Goal: Task Accomplishment & Management: Manage account settings

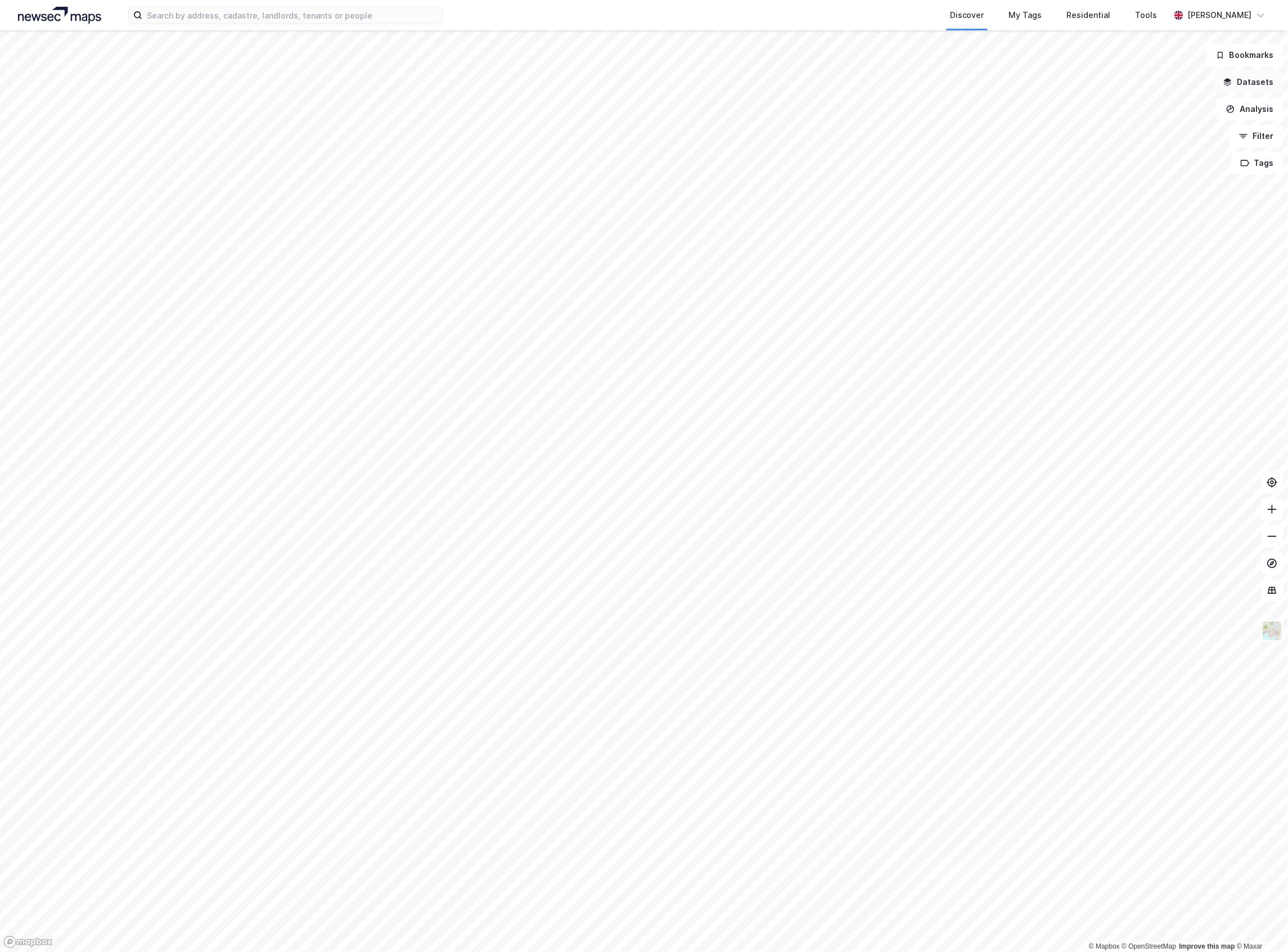
click at [1269, 80] on button "Datasets" at bounding box center [1248, 82] width 70 height 23
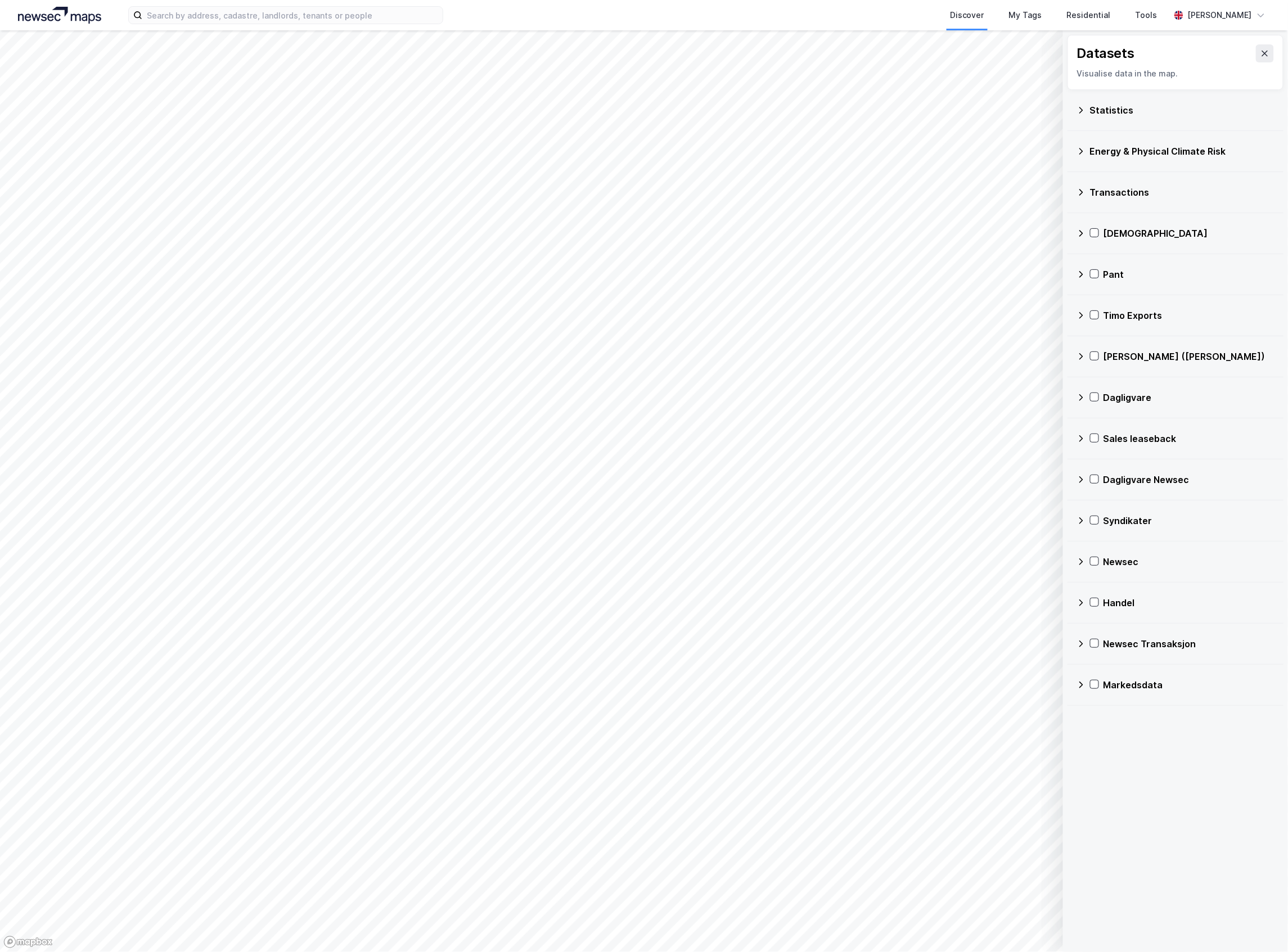
click at [1261, 44] on div "Datasets" at bounding box center [1175, 53] width 197 height 18
click at [1262, 53] on button at bounding box center [1265, 53] width 18 height 18
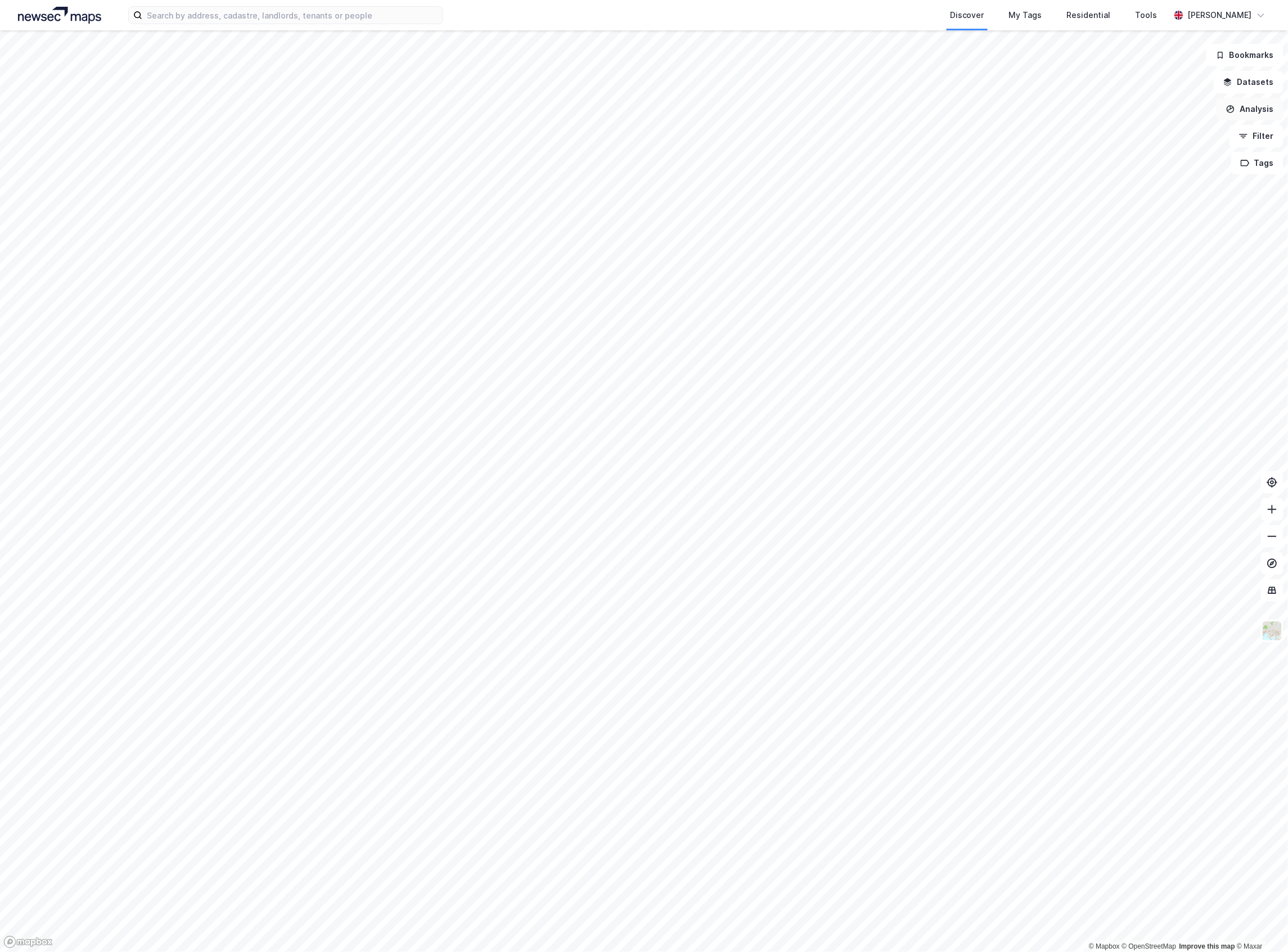
click at [1253, 111] on button "Analysis" at bounding box center [1250, 109] width 67 height 23
click at [1230, 50] on button "Bookmarks" at bounding box center [1244, 55] width 77 height 23
click at [1244, 153] on button "Tags" at bounding box center [1257, 163] width 53 height 23
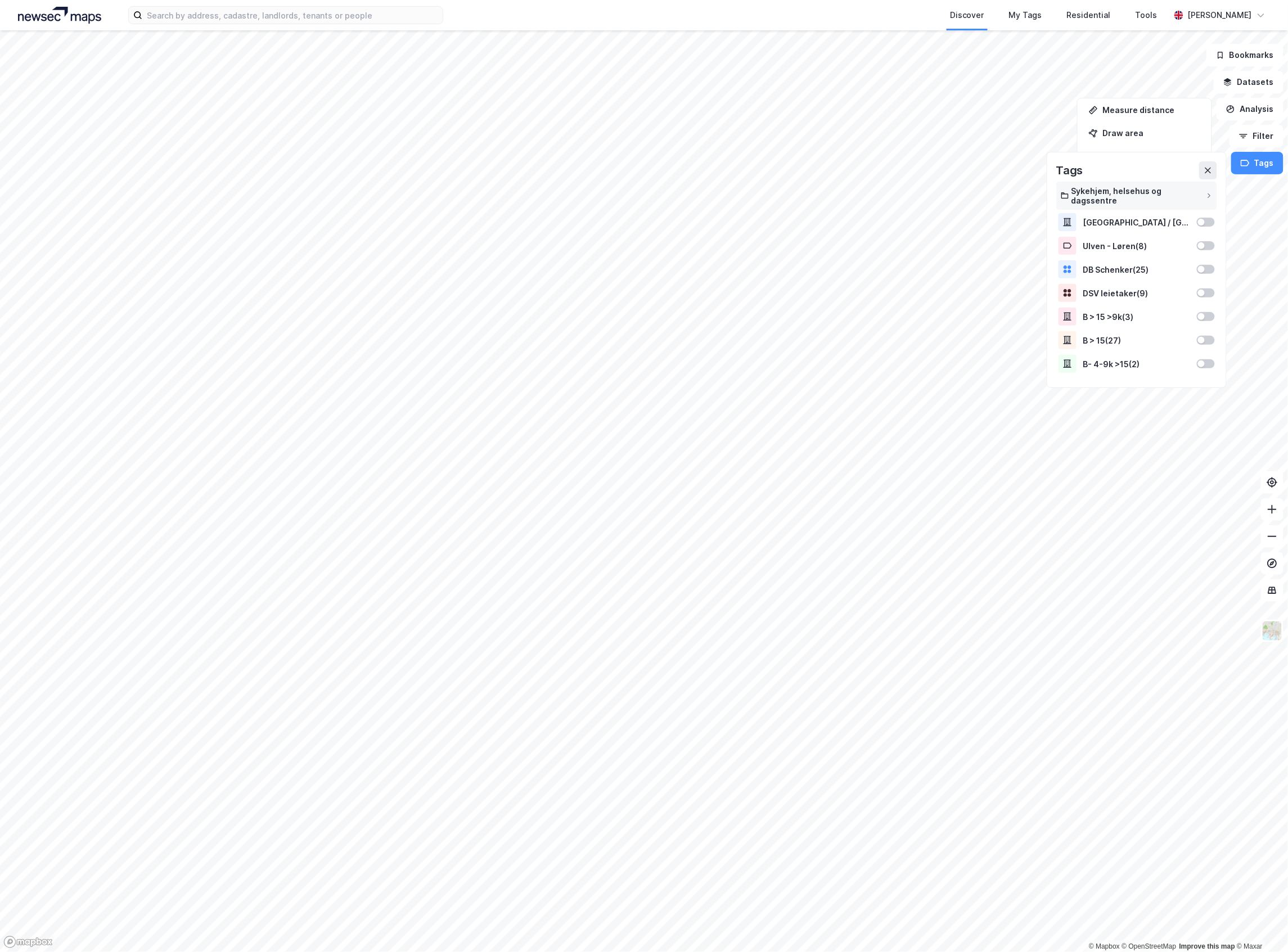
click at [1187, 192] on div "Sykehjem, helsehus og dagssentre" at bounding box center [1137, 195] width 132 height 19
click at [1175, 221] on div "Sykehjem, helsehus og dagsentre - alle ( 41 )" at bounding box center [1136, 221] width 98 height 10
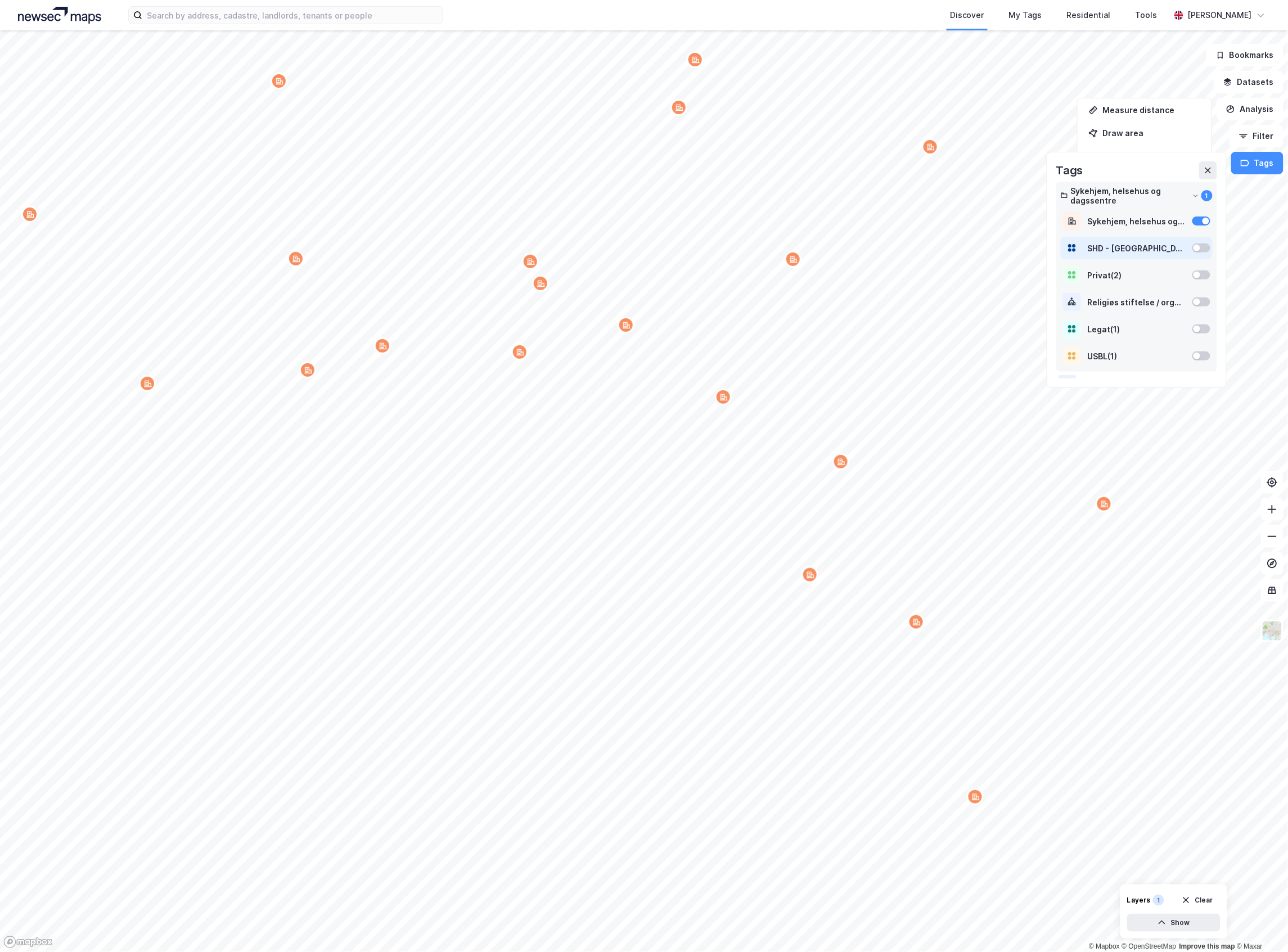
click at [1181, 237] on div "SHD - Oslo Kommune ( 27 )" at bounding box center [1136, 248] width 152 height 23
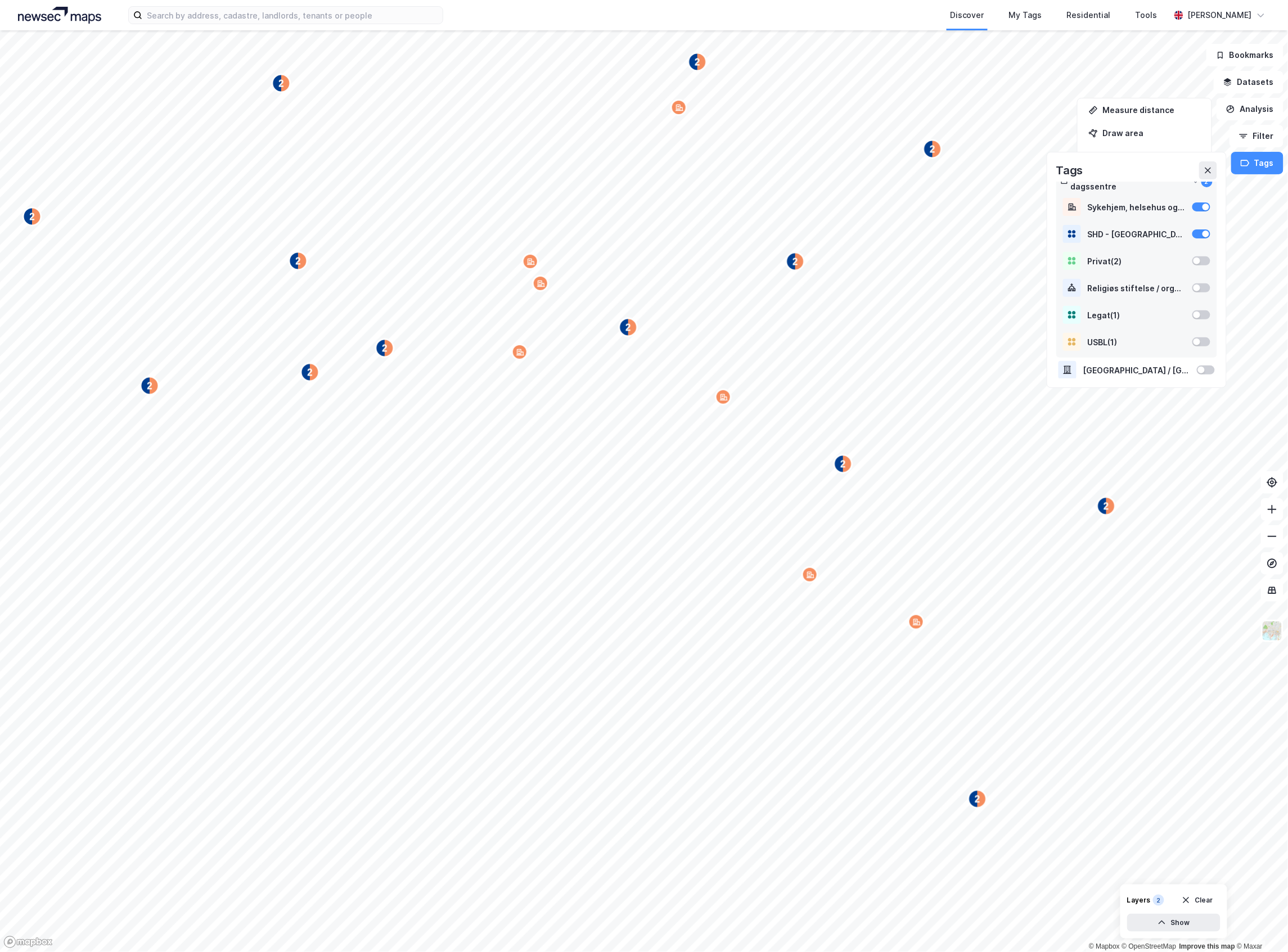
scroll to position [3, 0]
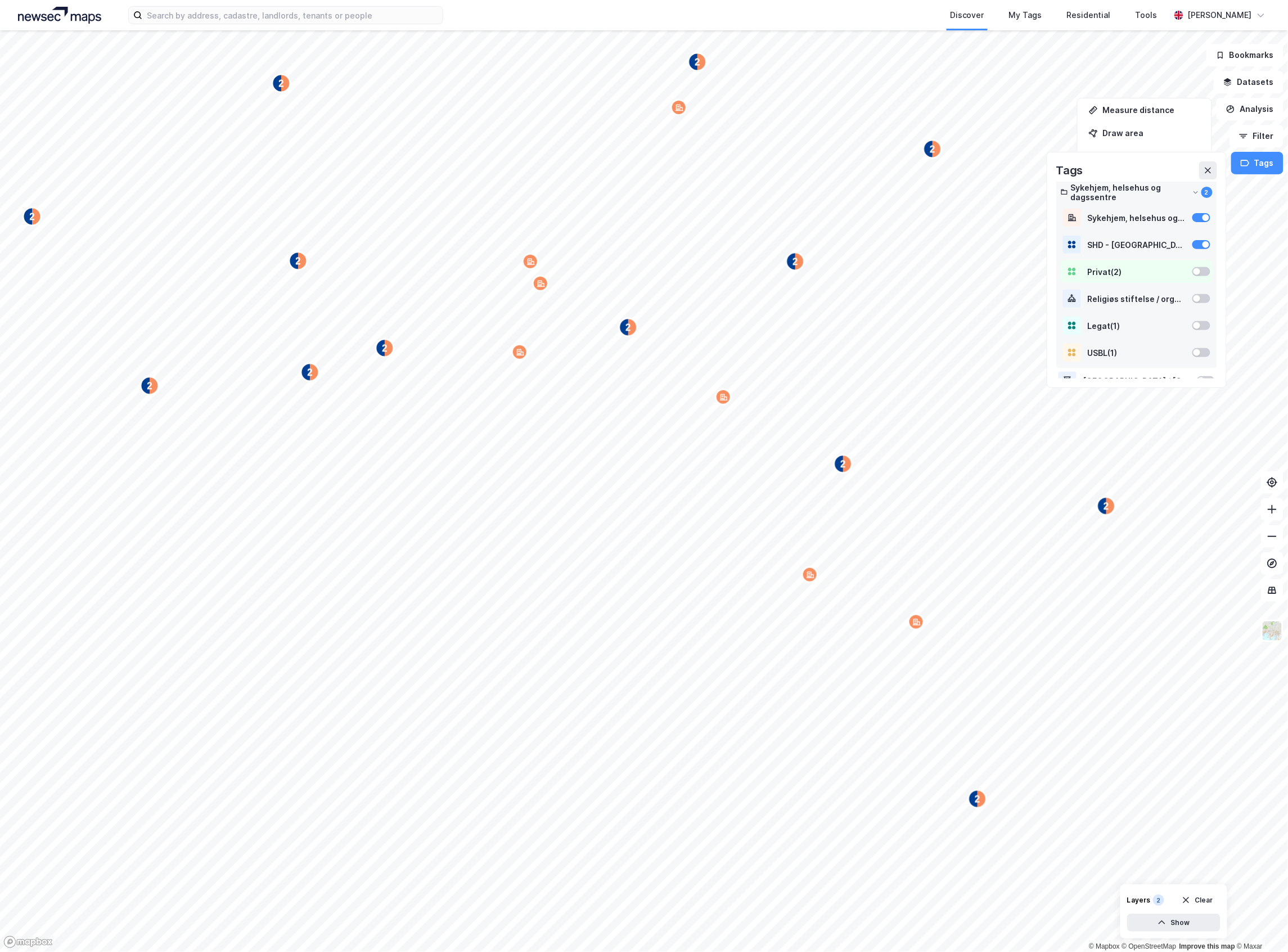
click at [1121, 269] on div "Privat ( 2 )" at bounding box center [1136, 272] width 98 height 10
click at [1118, 242] on div "SHD - Oslo Kommune ( 27 )" at bounding box center [1136, 245] width 98 height 10
click at [1030, 19] on div "My Tags" at bounding box center [1025, 15] width 33 height 14
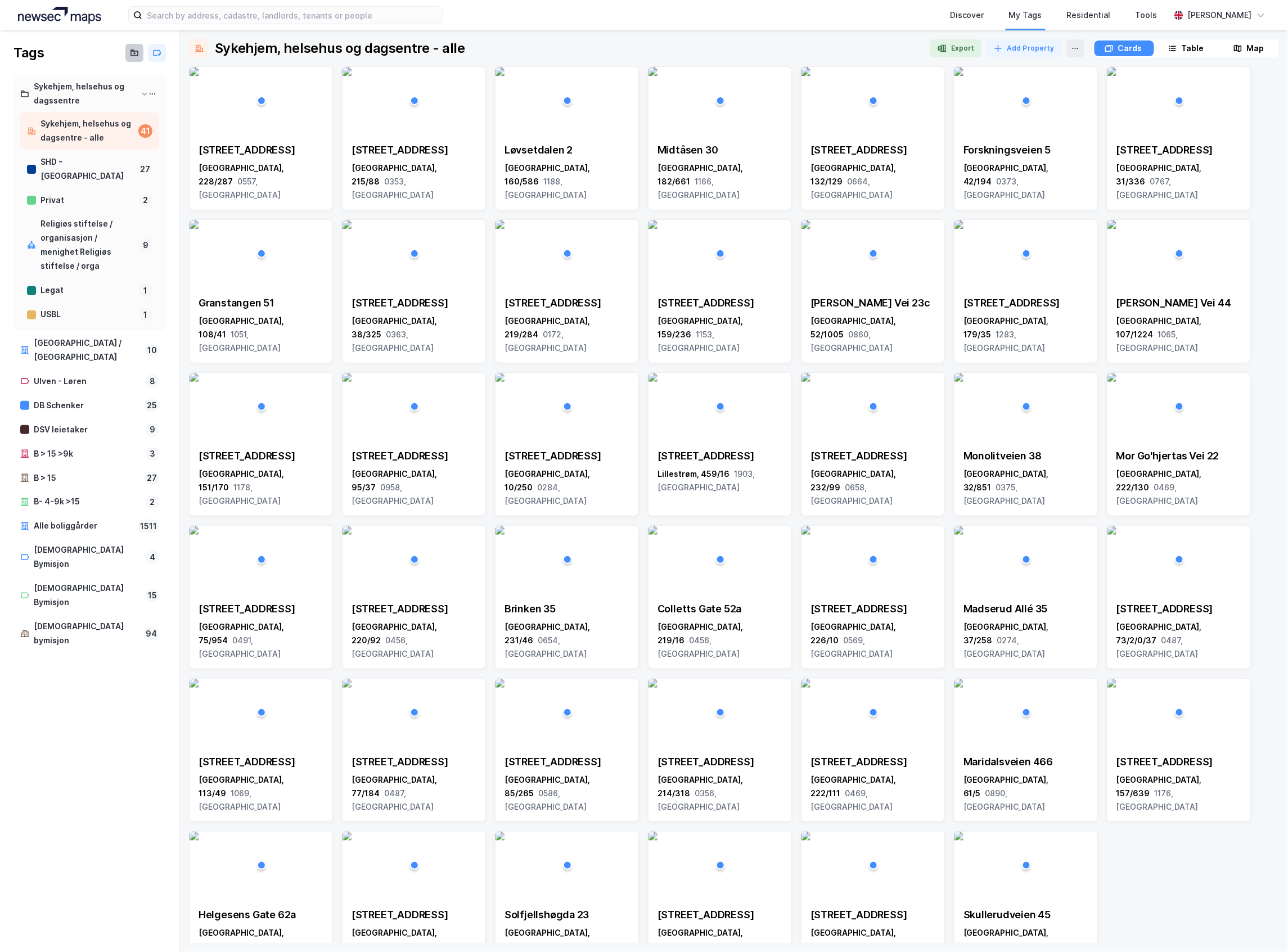
click at [133, 46] on button at bounding box center [134, 53] width 18 height 18
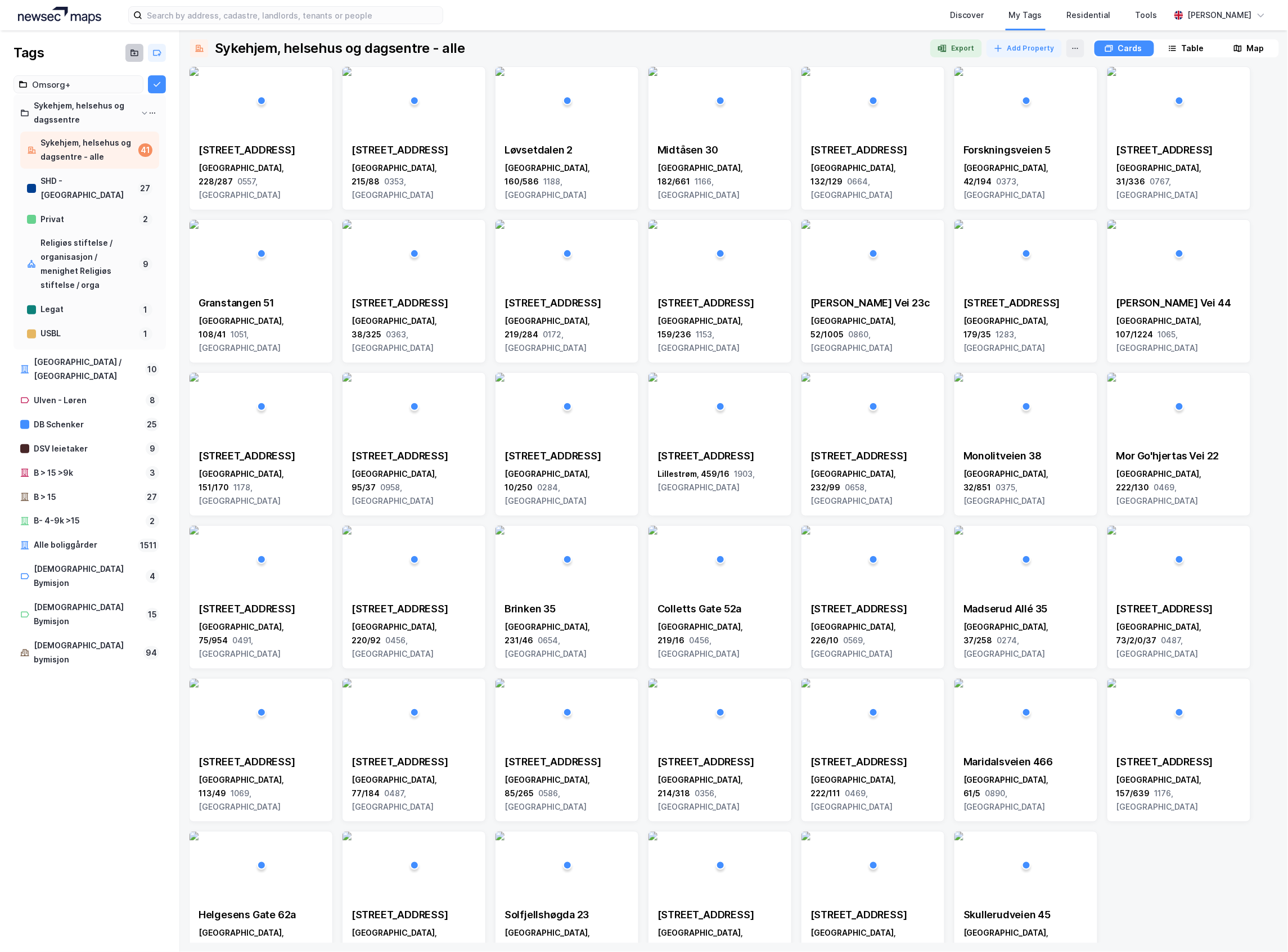
type input "Omsorg+"
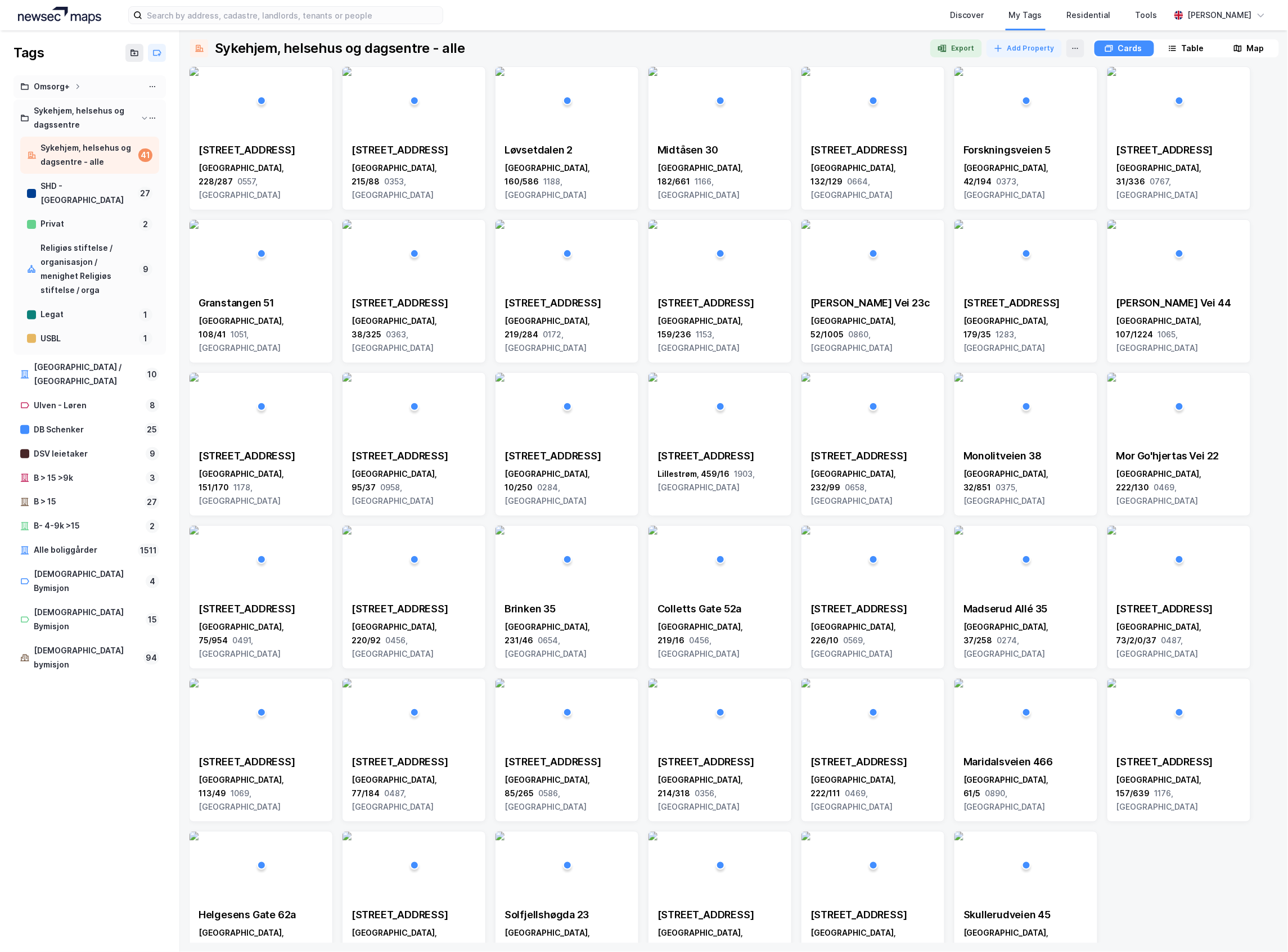
click at [110, 93] on div "Omsorg+" at bounding box center [89, 86] width 139 height 14
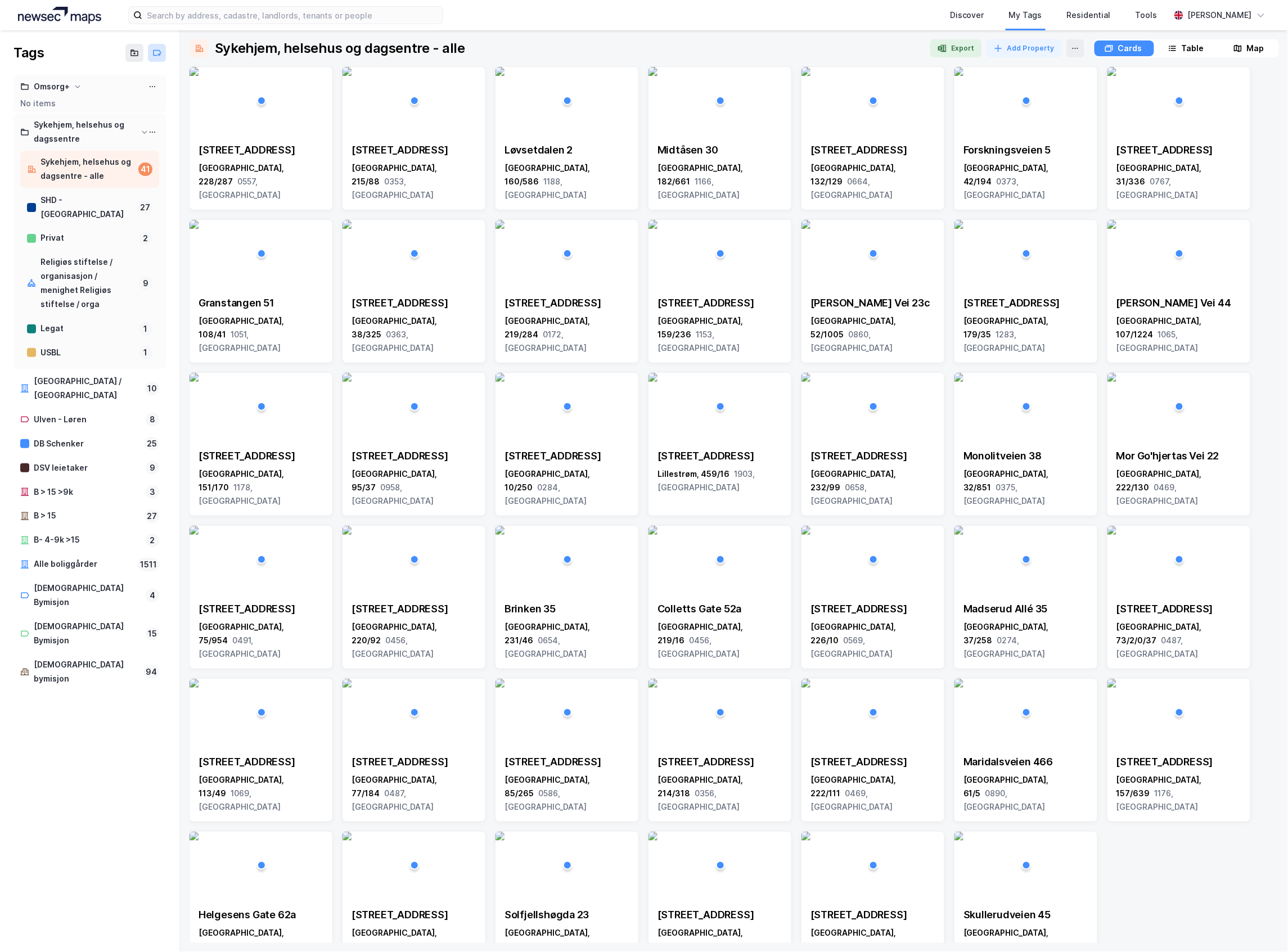
click at [151, 50] on button at bounding box center [157, 53] width 18 height 18
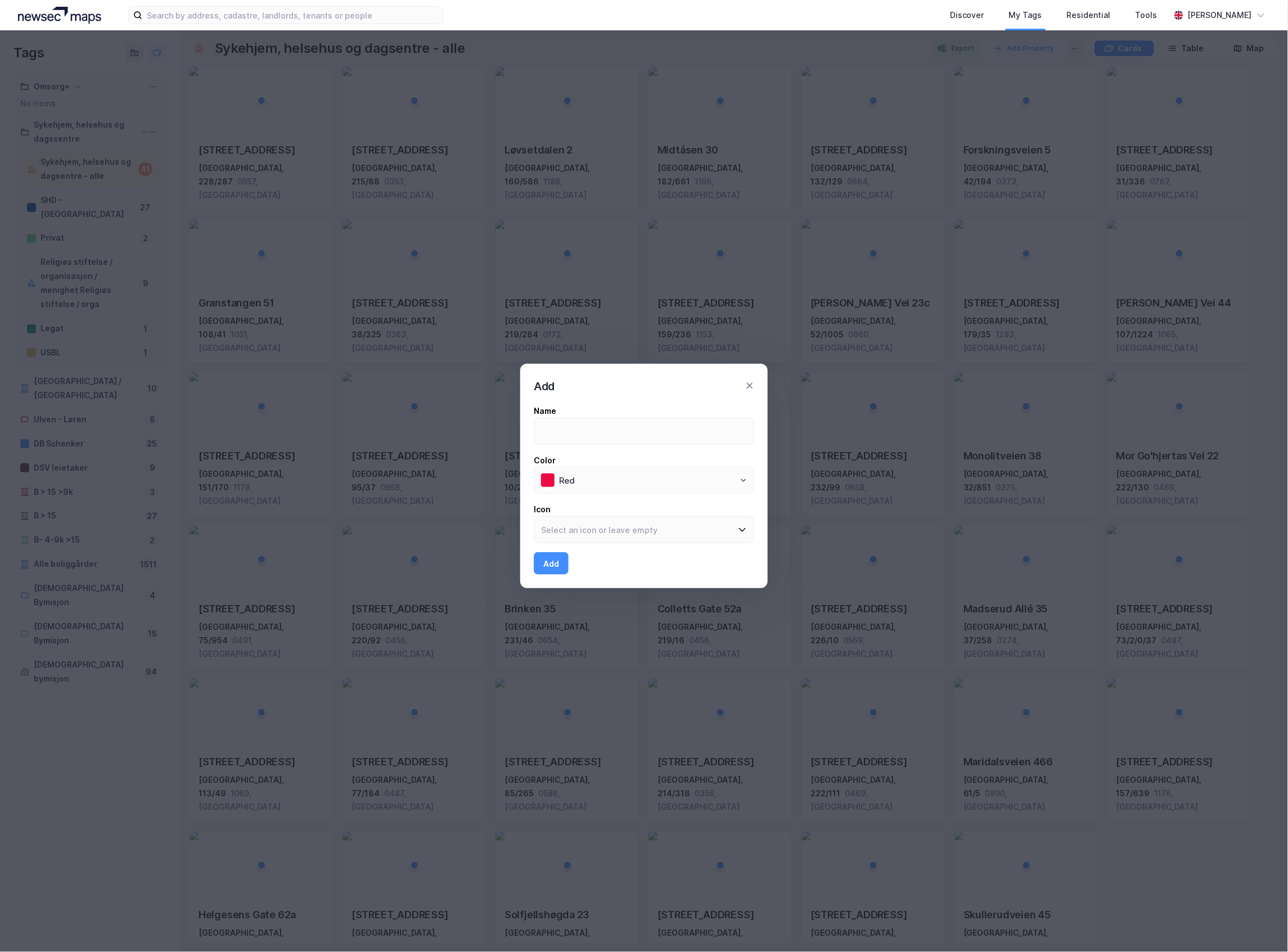
type input "O"
type input "Kommunen Omsorg+"
click at [545, 565] on button "Add" at bounding box center [551, 563] width 35 height 23
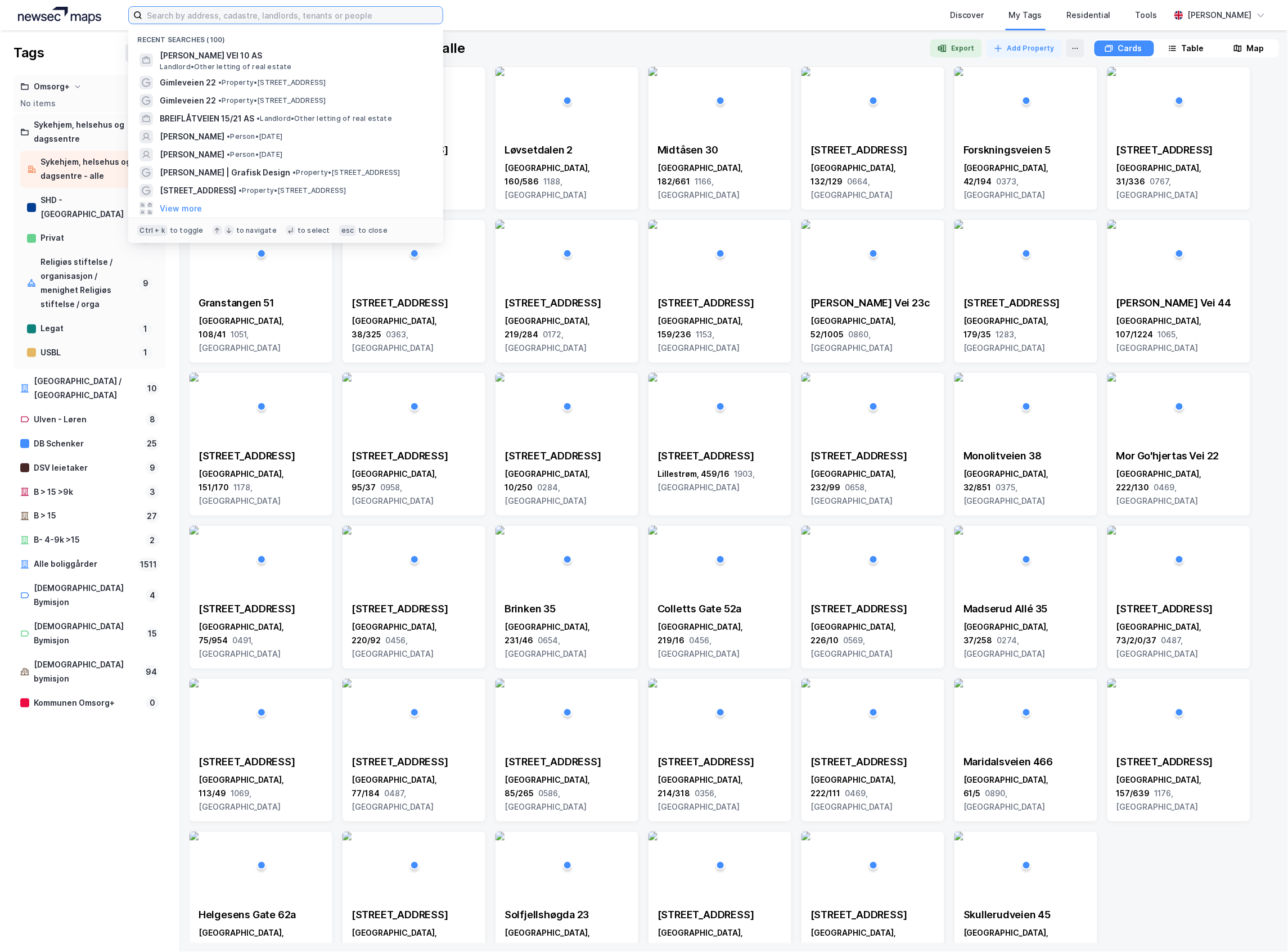
click at [233, 17] on input at bounding box center [293, 15] width 300 height 17
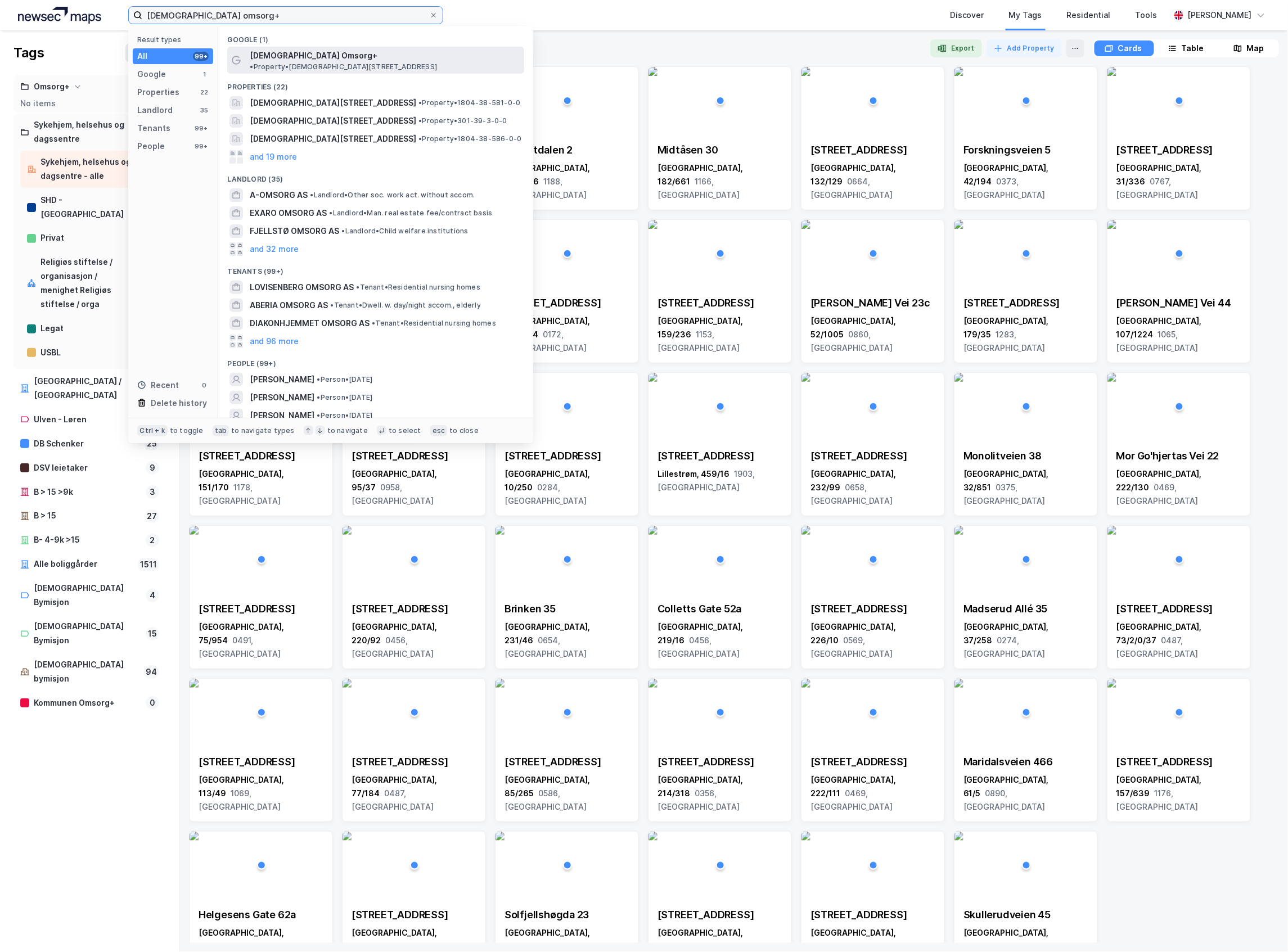
type input "diakonveien omsorg+"
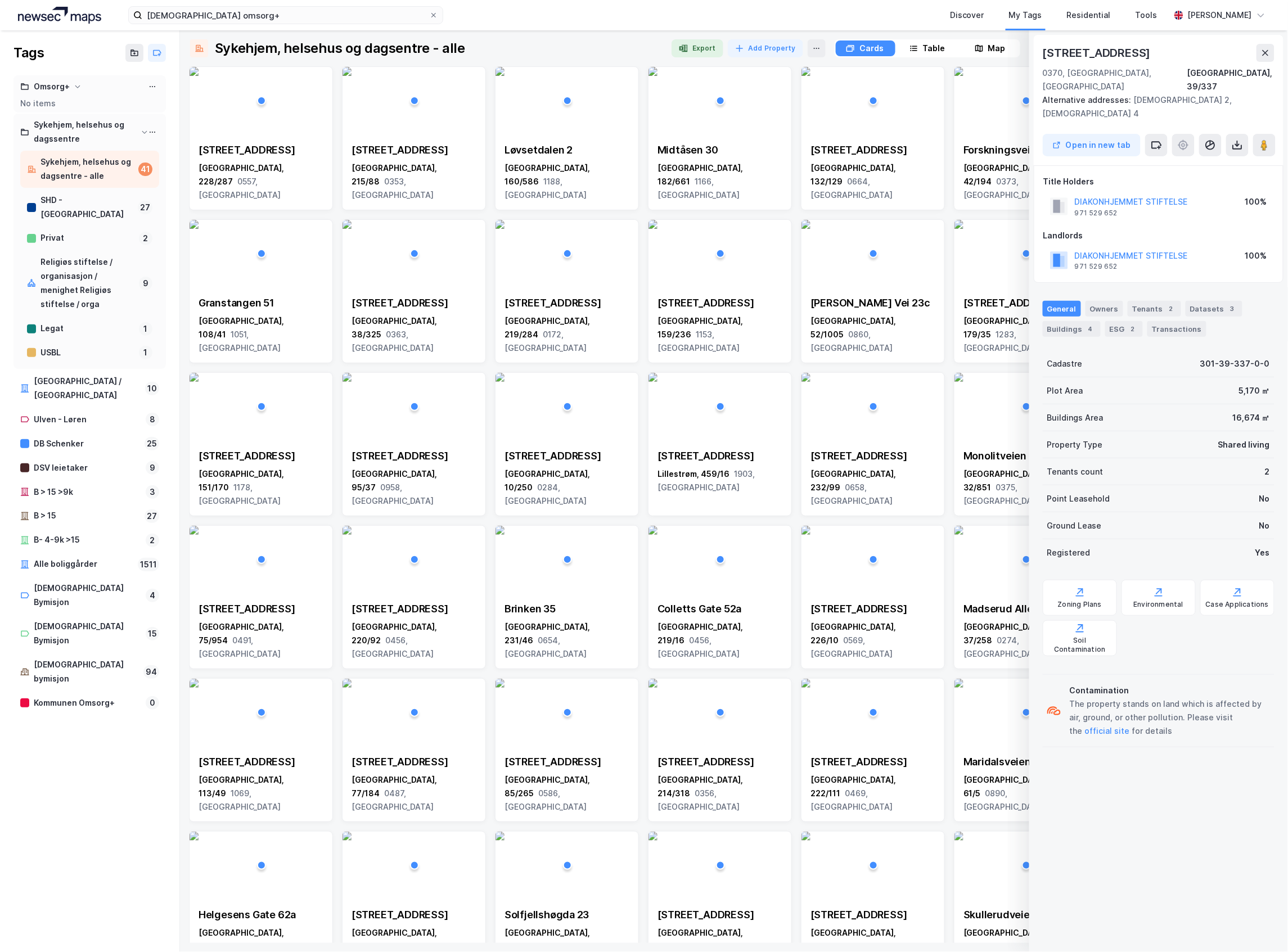
click at [43, 14] on img at bounding box center [59, 15] width 83 height 17
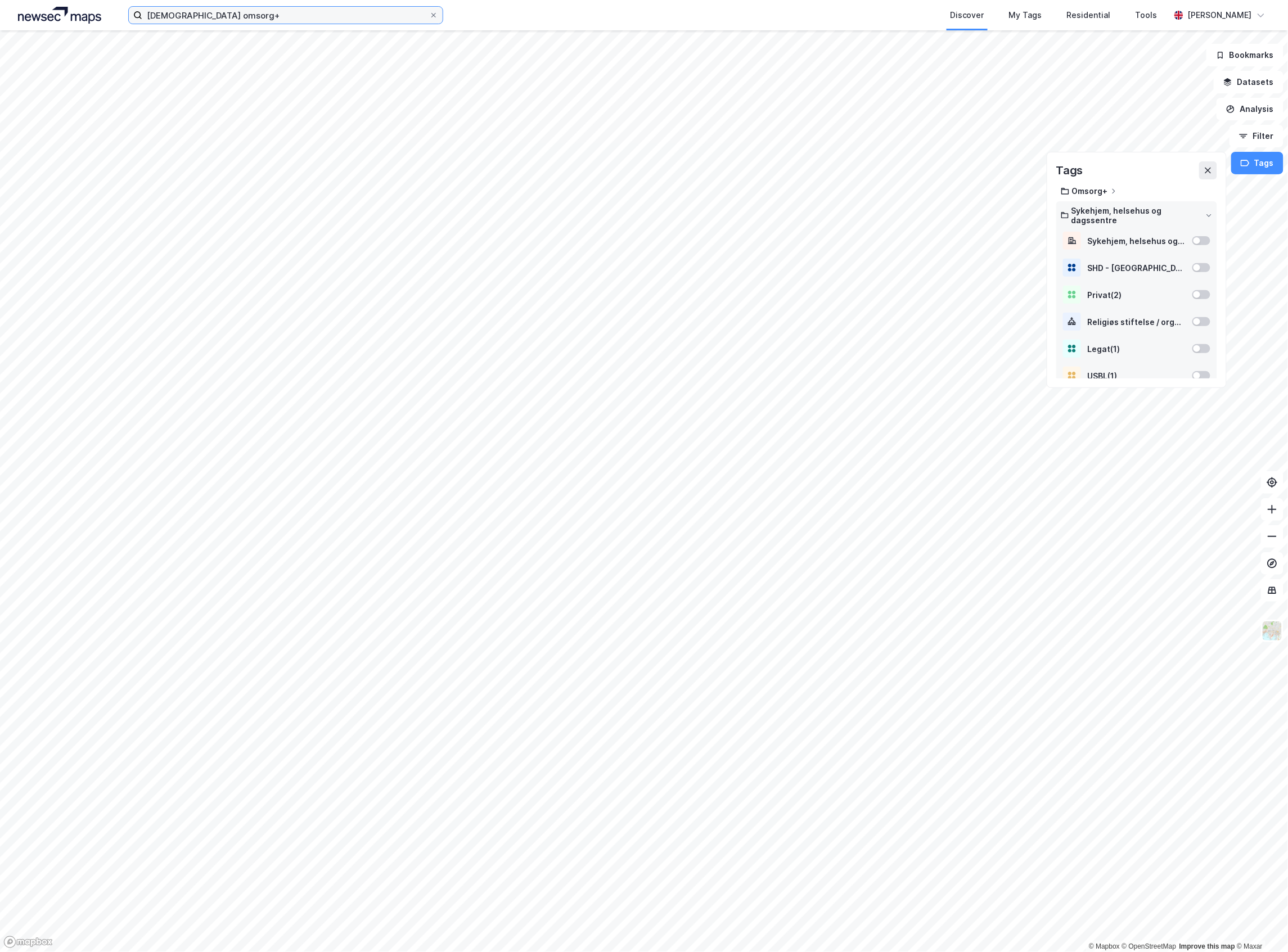
click at [242, 8] on input "diakonveien omsorg+" at bounding box center [286, 15] width 287 height 17
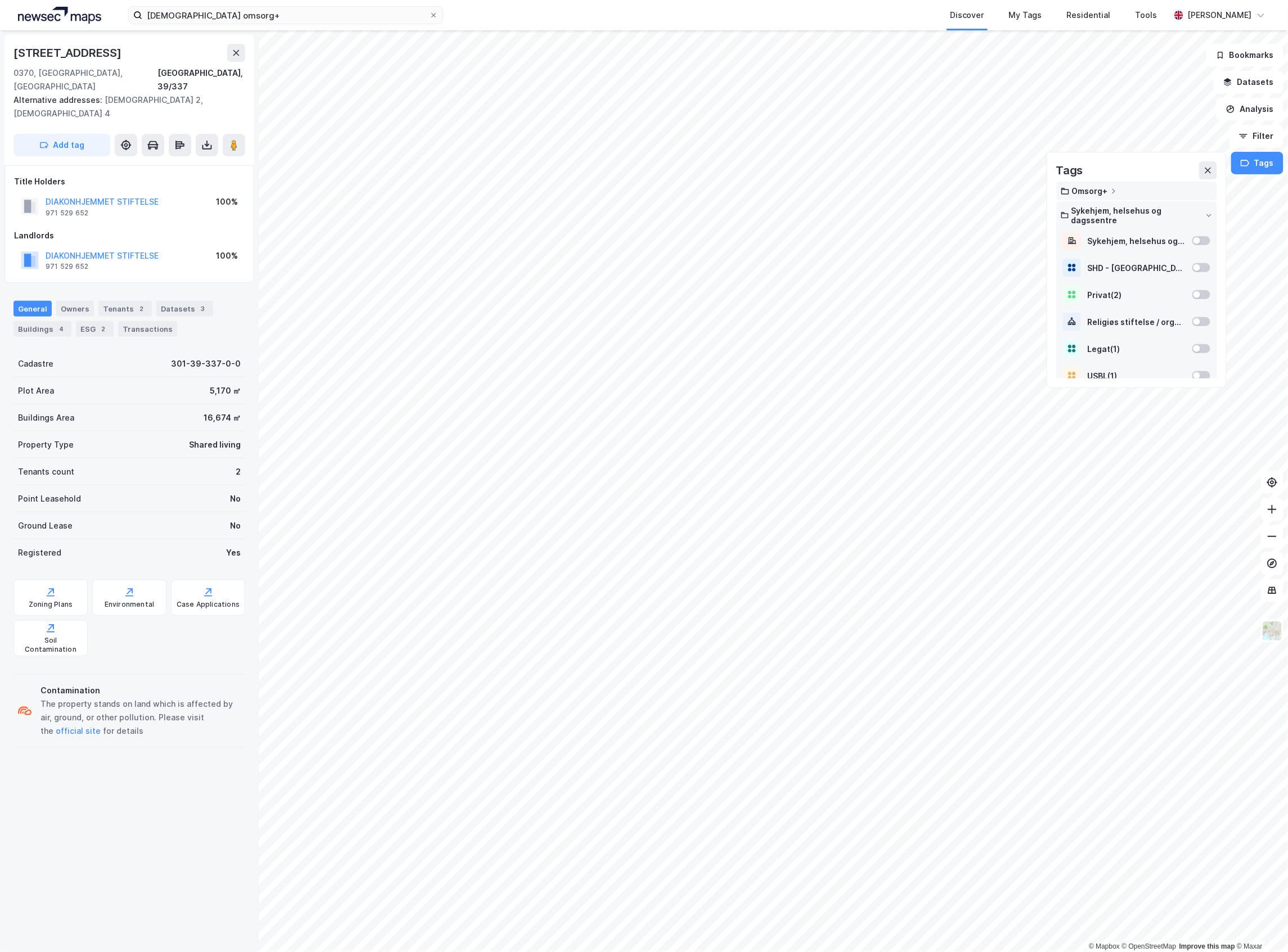
click at [1178, 192] on div "Omsorg+" at bounding box center [1136, 191] width 152 height 10
click at [102, 134] on button "Add tag" at bounding box center [62, 145] width 97 height 23
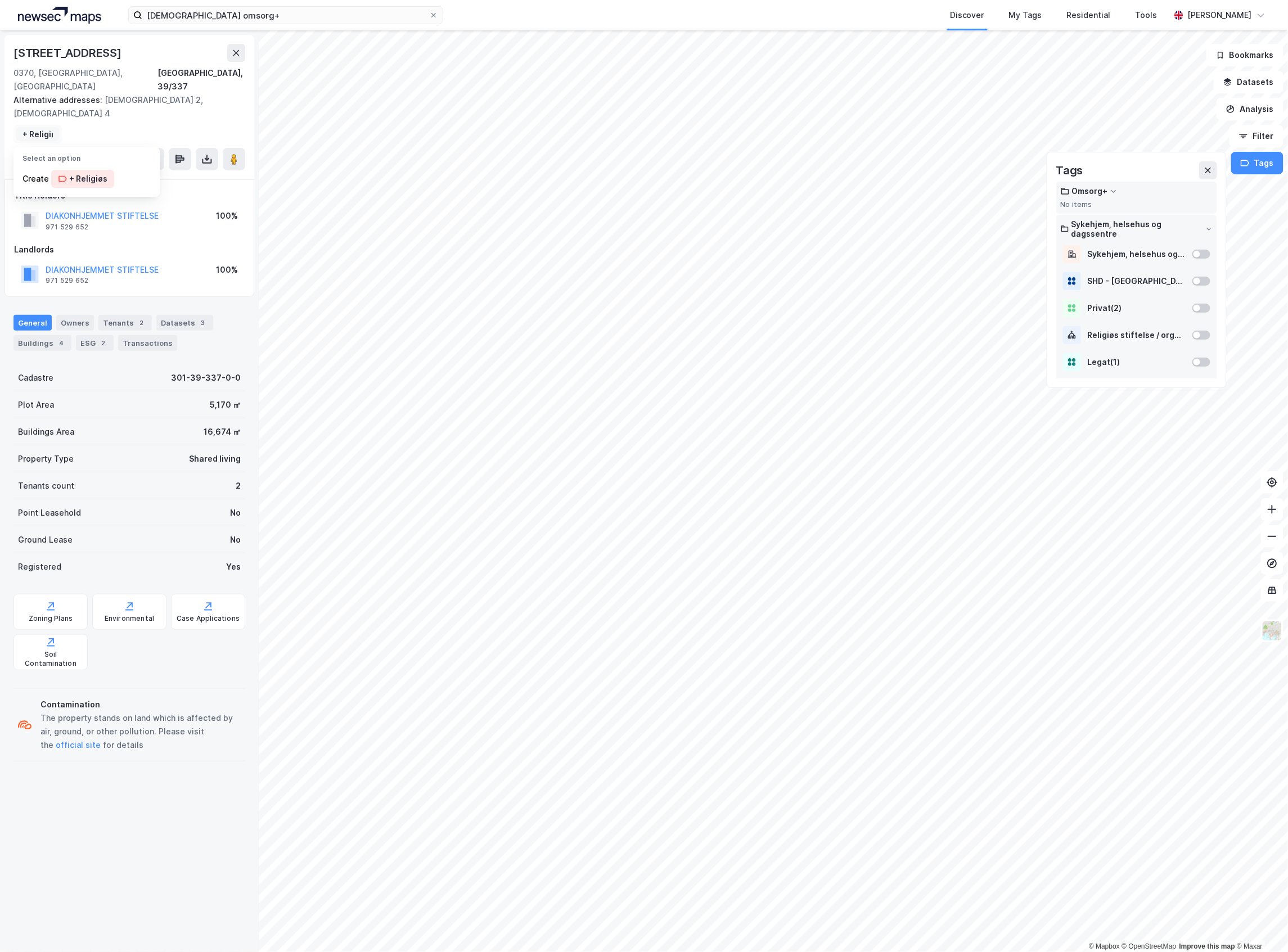
type input "+ Religiøs"
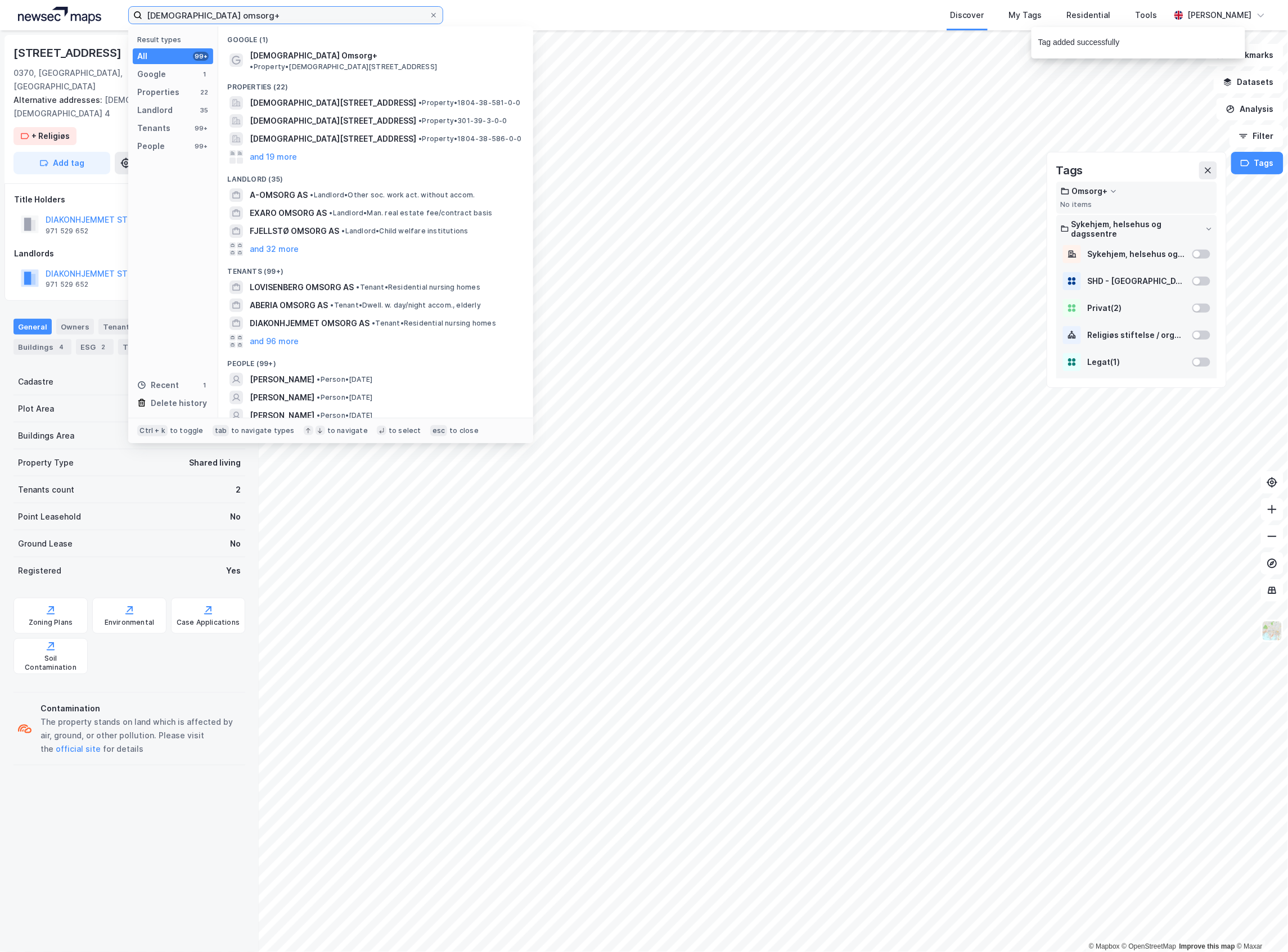
click at [221, 17] on input "diakonveien omsorg+" at bounding box center [286, 15] width 287 height 17
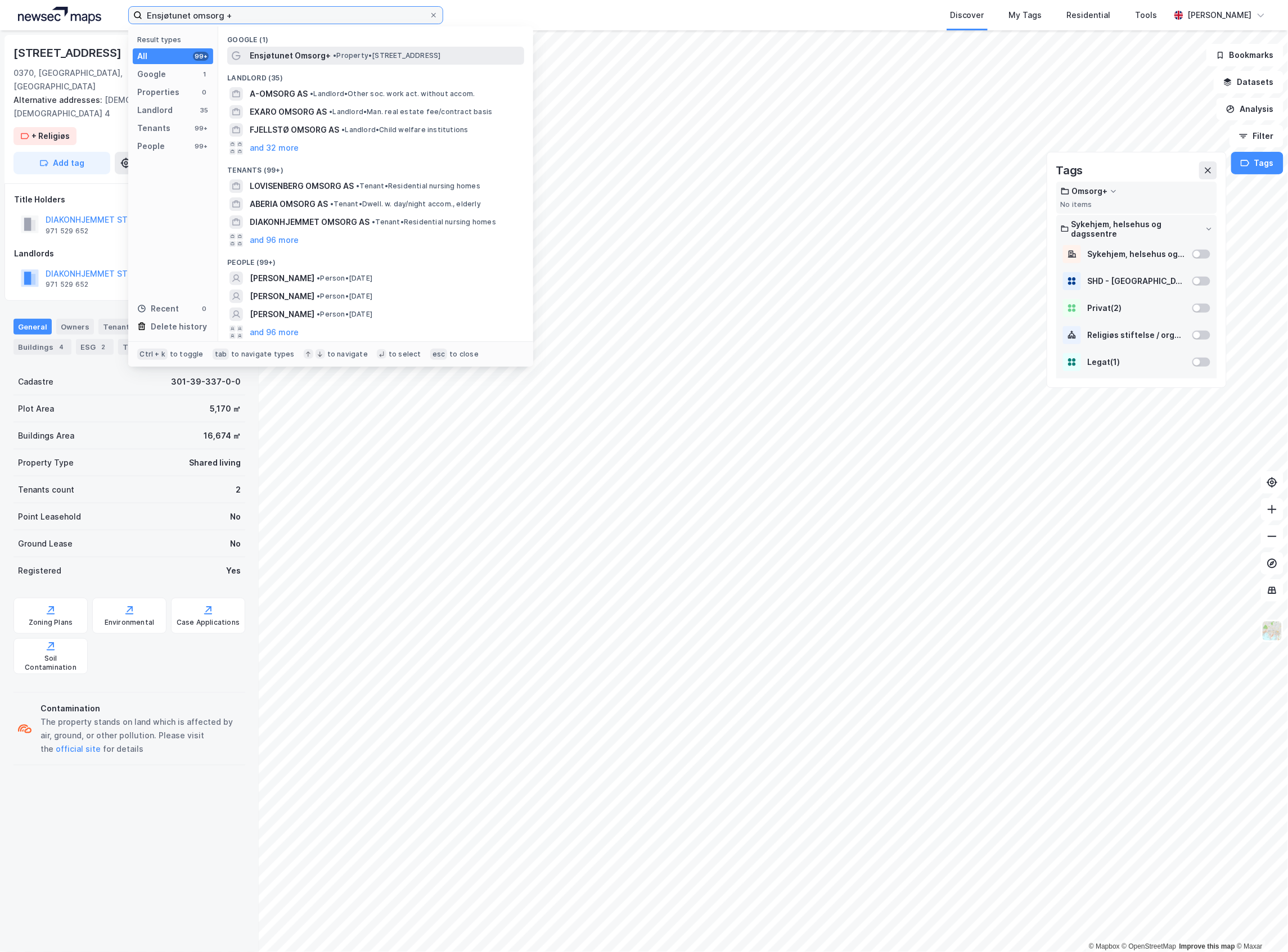
type input "Ensjøtunet omsorg +"
click at [244, 52] on div "Ensjøtunet Omsorg+ • Property • Malerhaugveien 10 b, 0661 Oslo" at bounding box center [376, 56] width 297 height 18
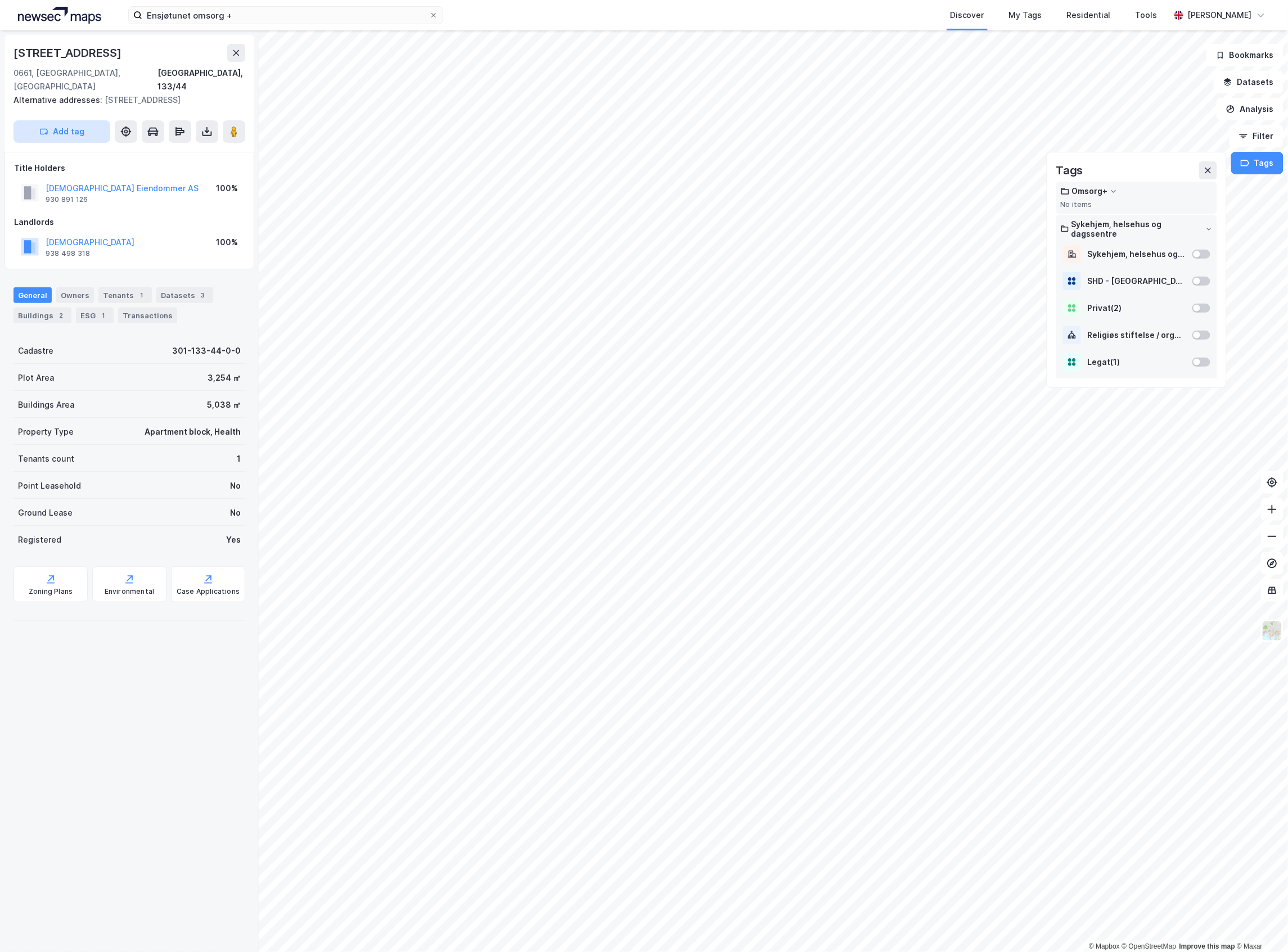
click at [64, 122] on button "Add tag" at bounding box center [62, 131] width 97 height 23
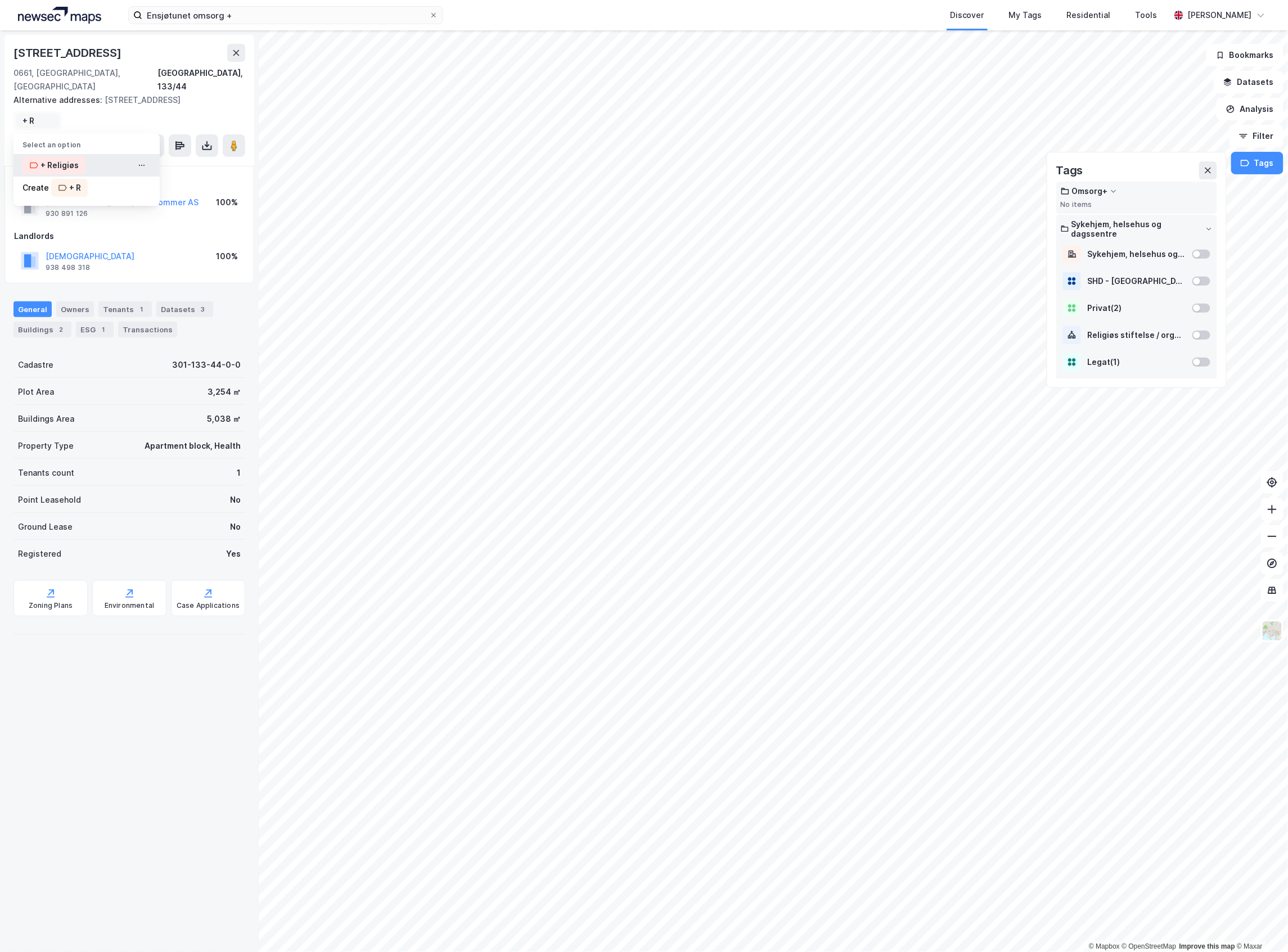
type input "+ R"
click at [62, 158] on div "+ Religiøs" at bounding box center [59, 165] width 38 height 14
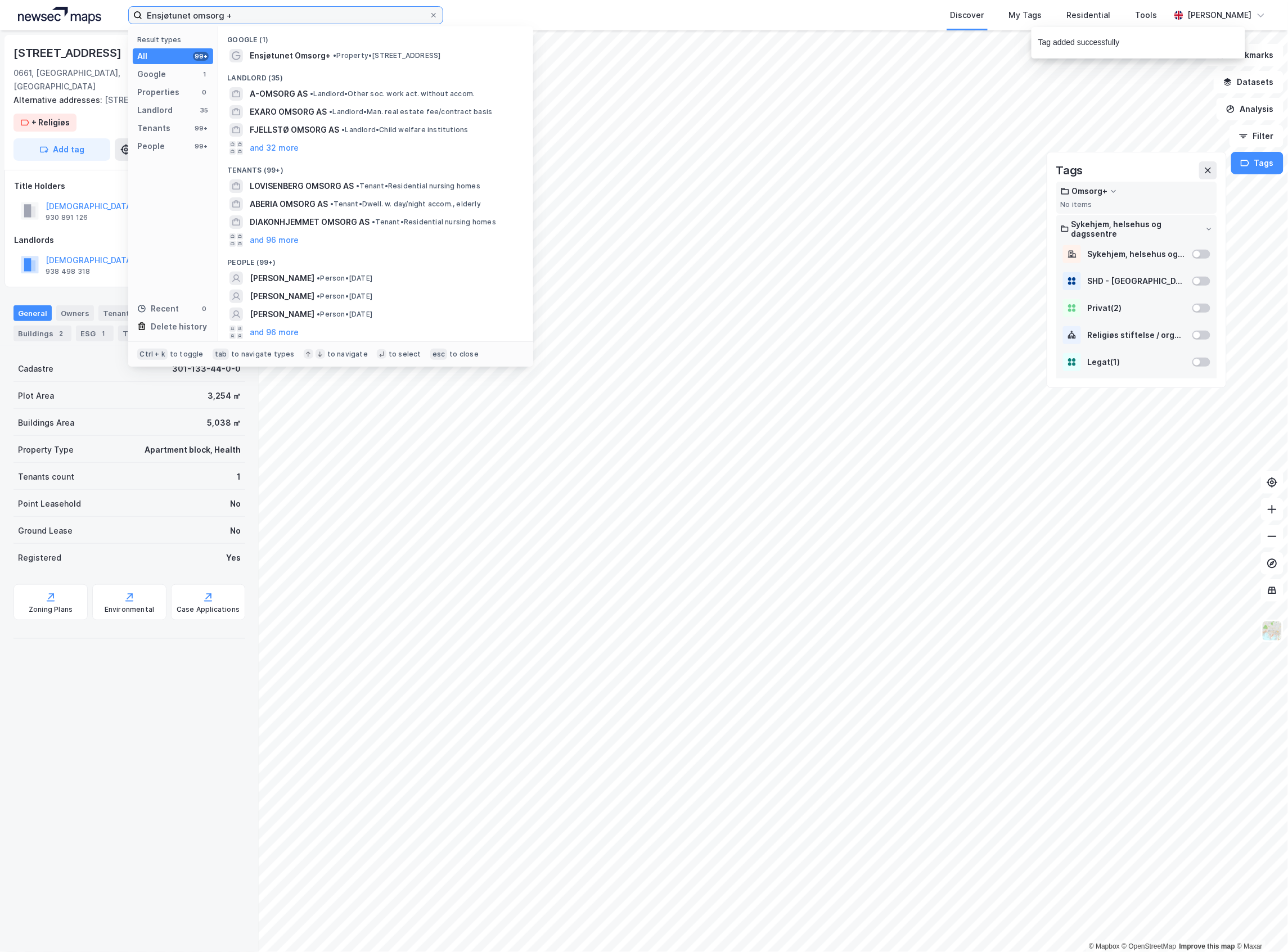
click at [203, 19] on input "Ensjøtunet omsorg +" at bounding box center [286, 15] width 287 height 17
paste input "Grorudhuset Omsorg"
type input "Grorudhuset Omsorg+"
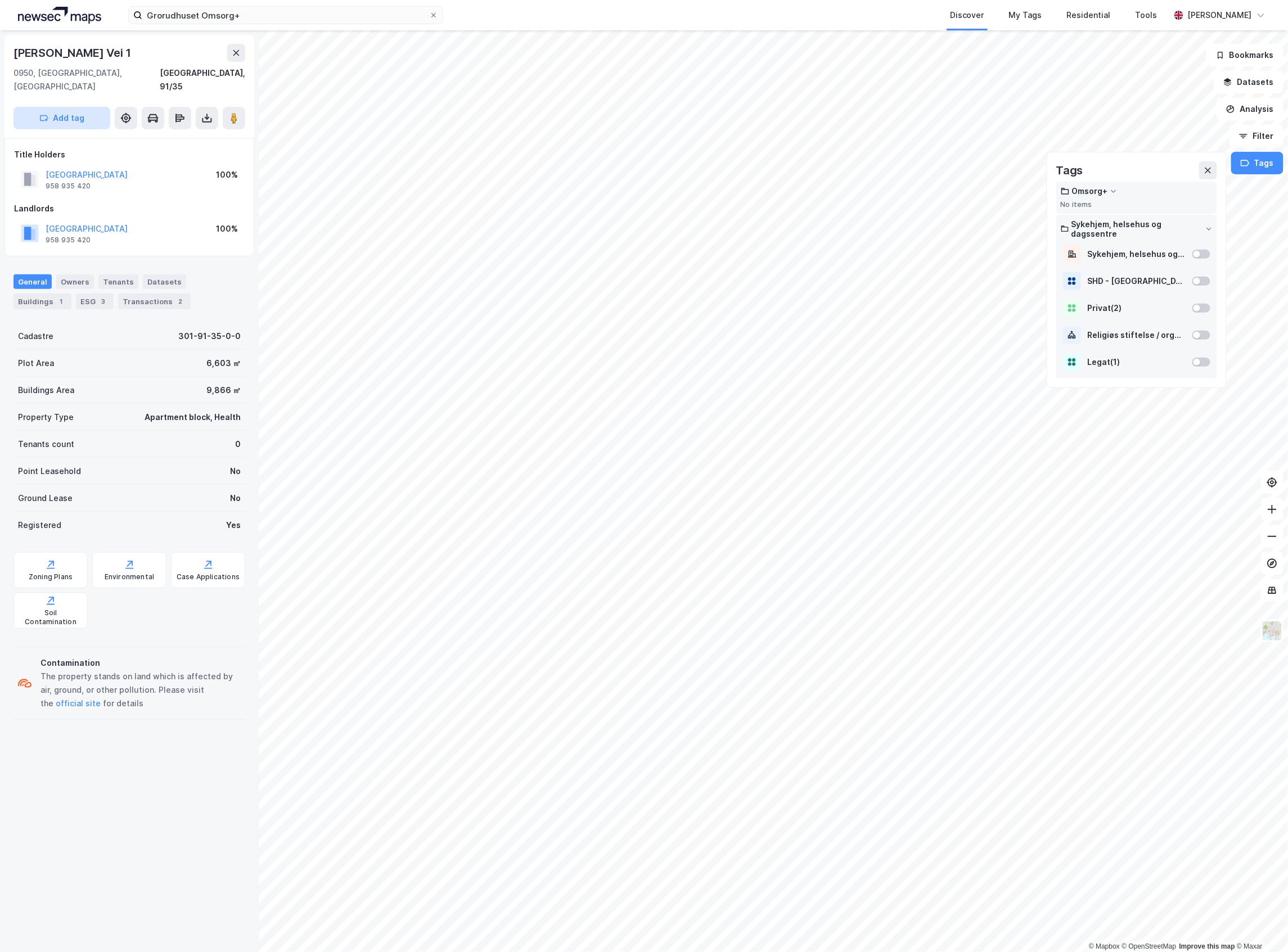
click at [77, 110] on button "Add tag" at bounding box center [62, 118] width 97 height 23
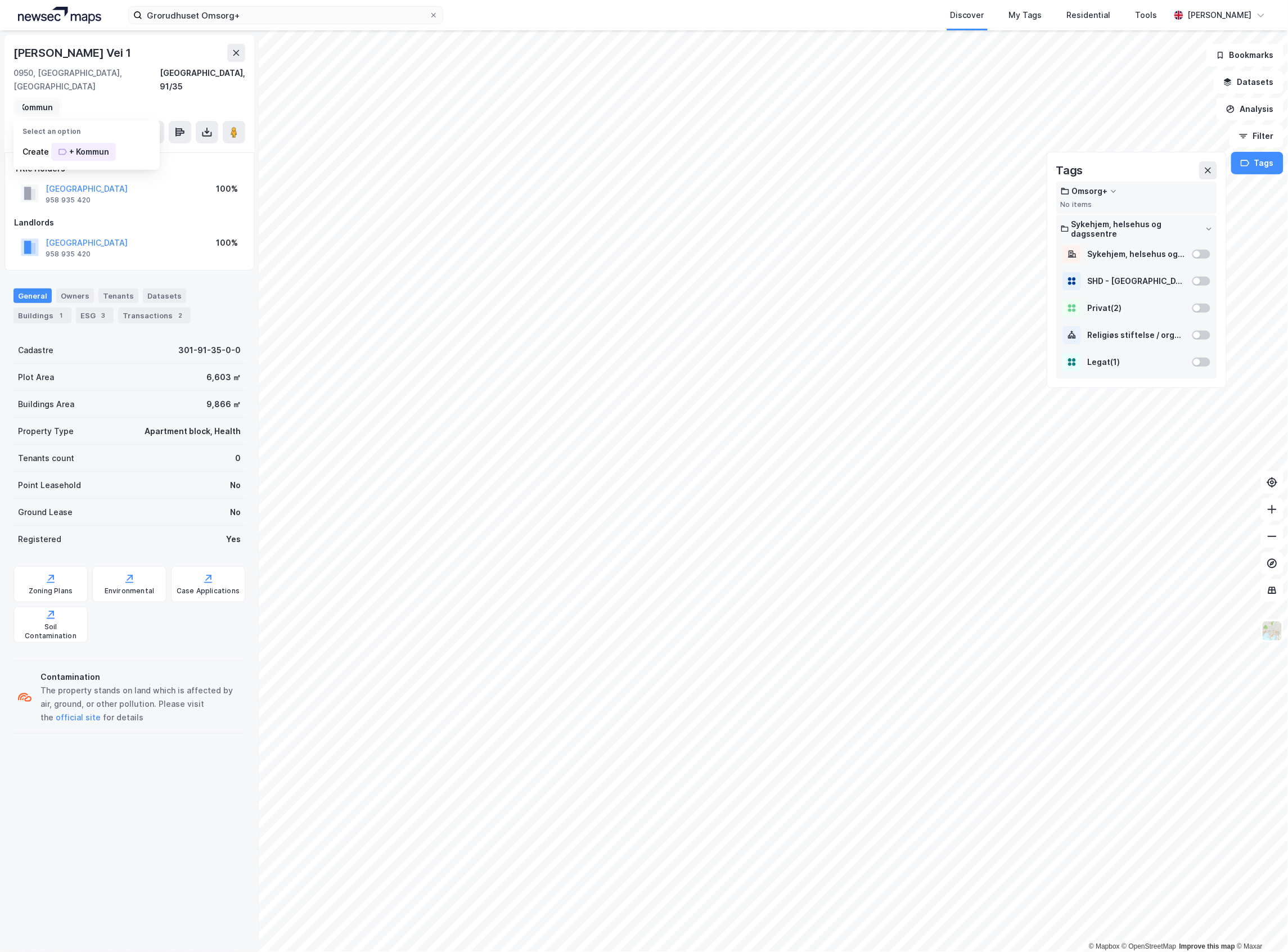
scroll to position [0, 19]
type input "+ Kommunen"
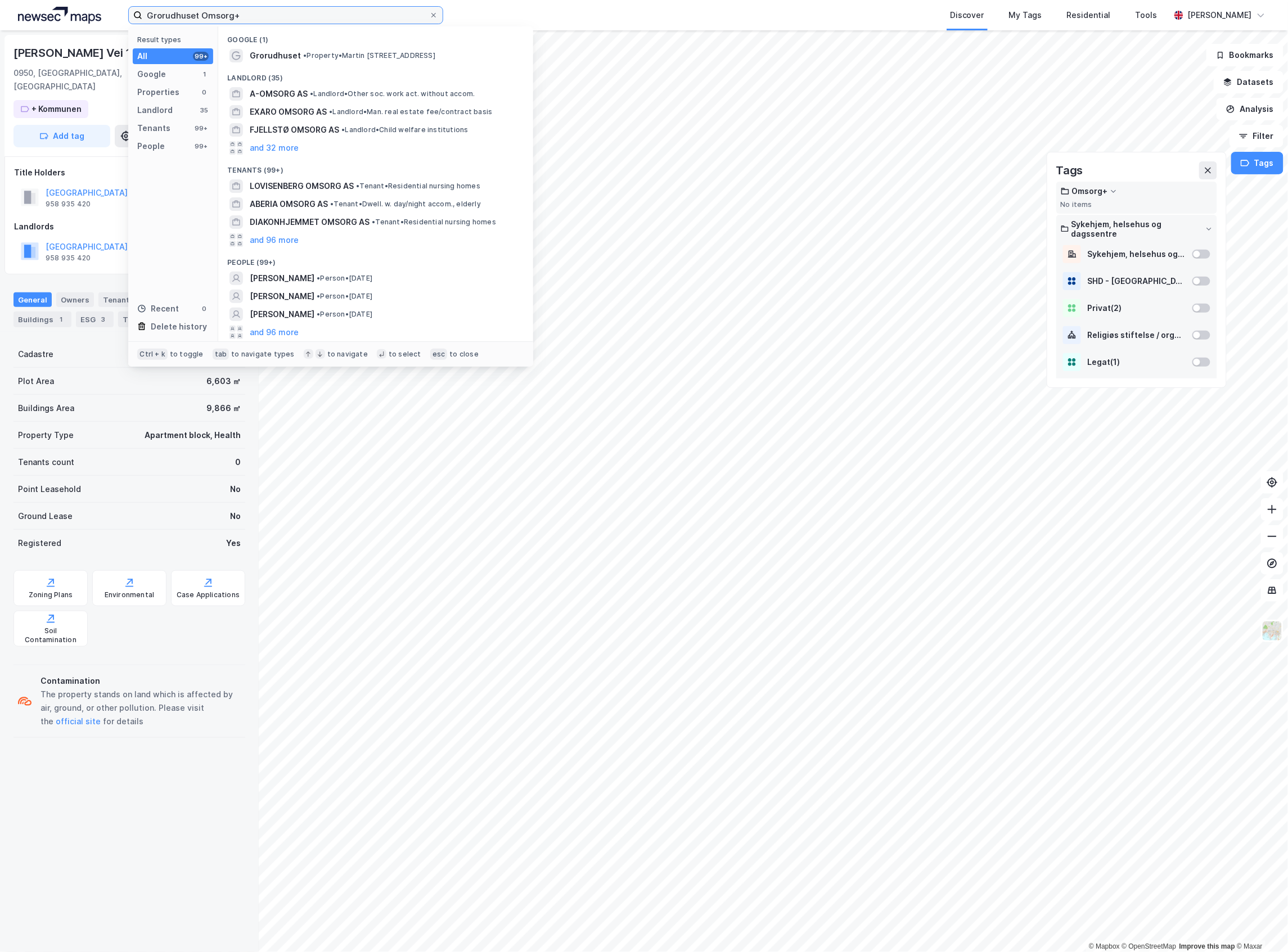
click at [279, 16] on input "Grorudhuset Omsorg+" at bounding box center [286, 15] width 287 height 17
paste input "Lovisenberg"
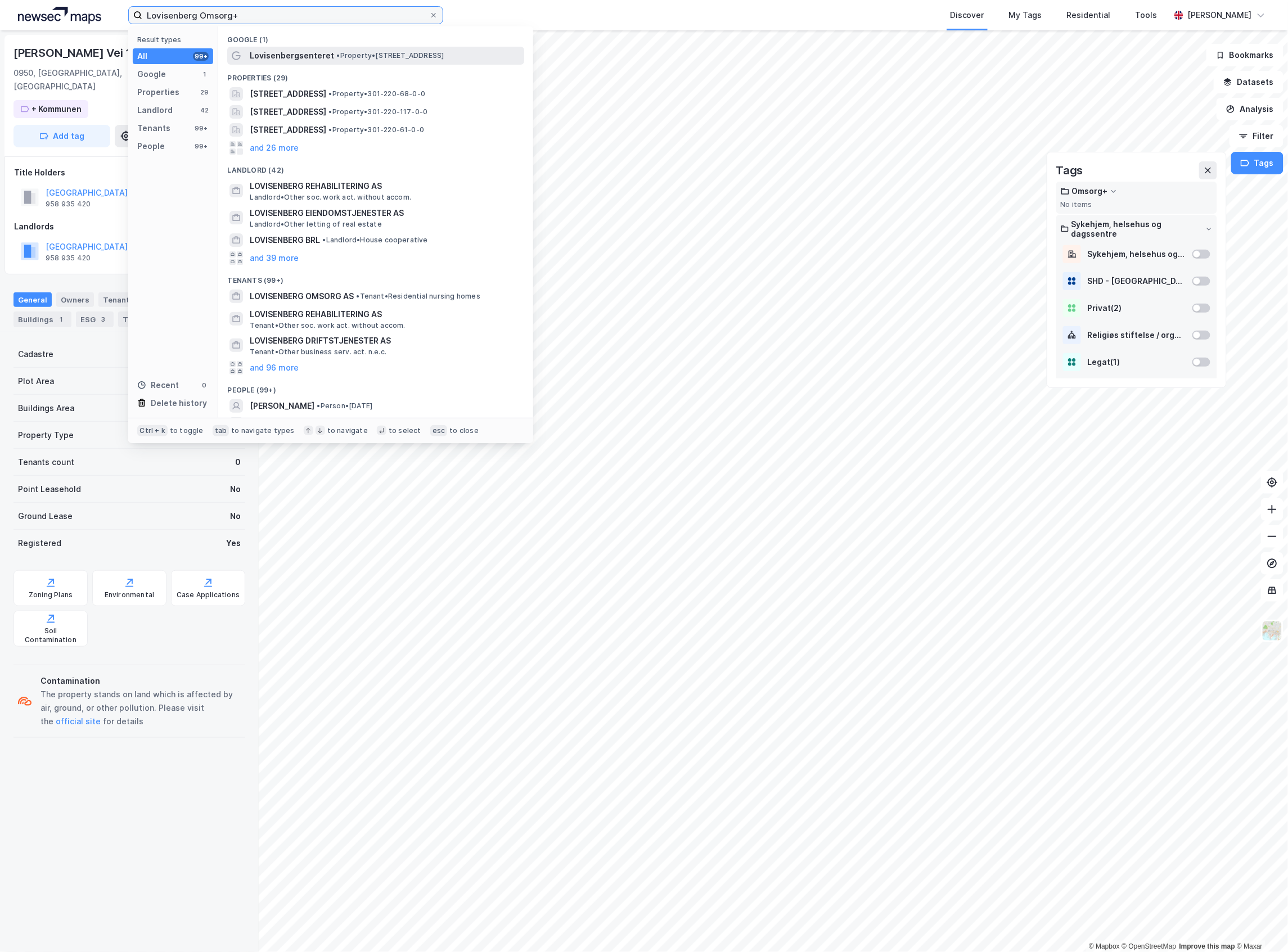
type input "Lovisenberg Omsorg+"
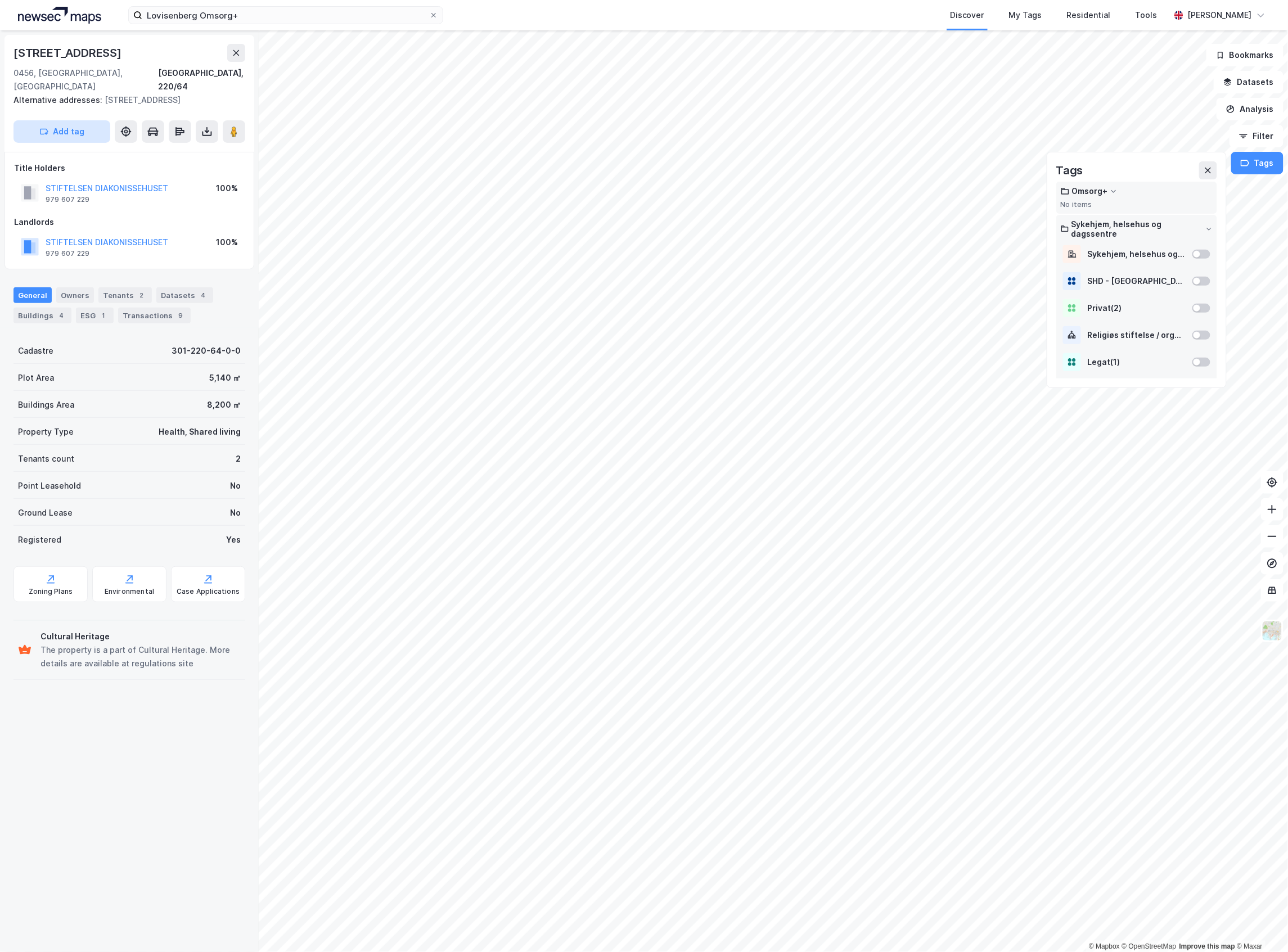
click at [81, 120] on button "Add tag" at bounding box center [62, 131] width 97 height 23
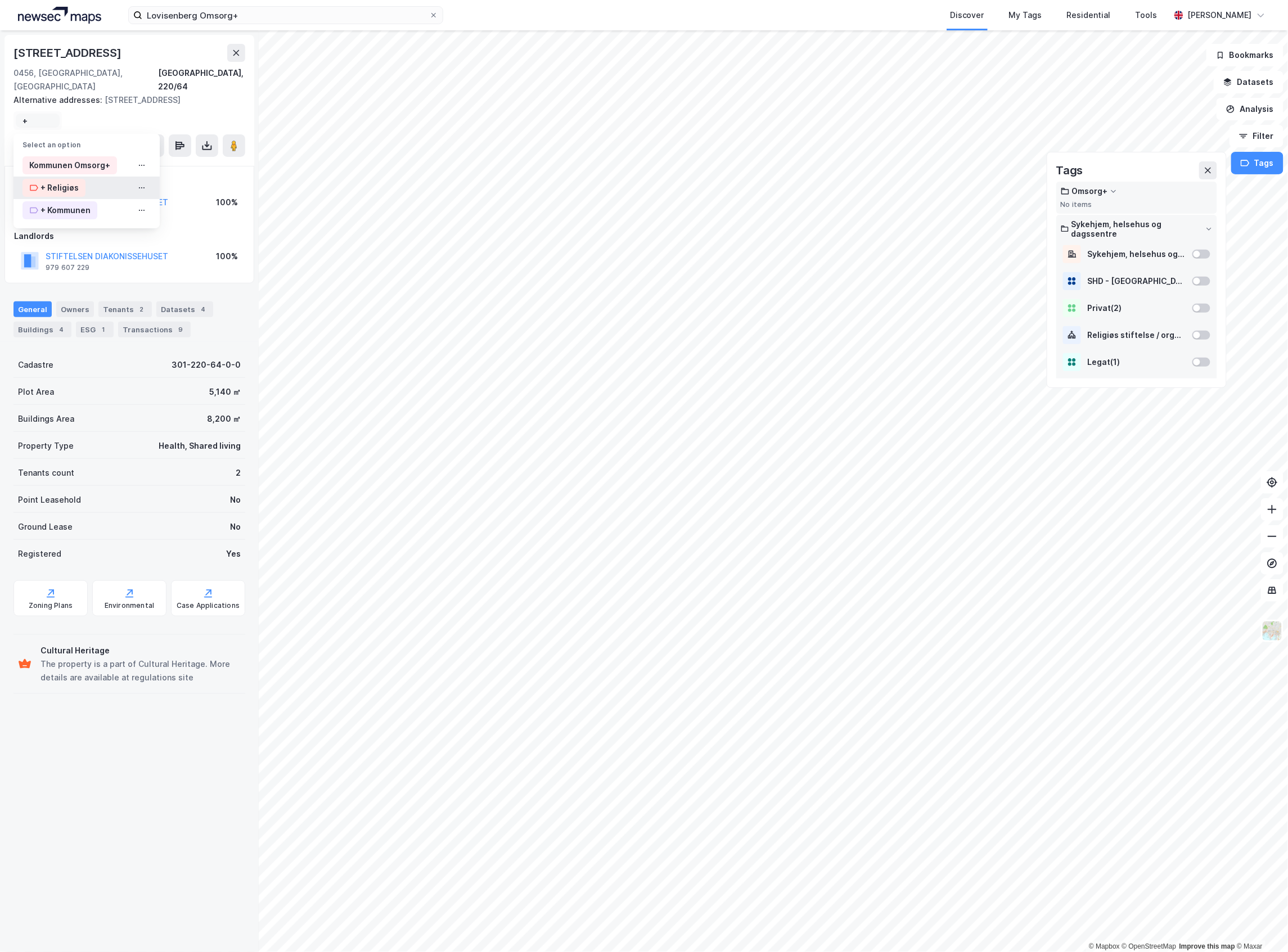
type input "+"
click at [68, 181] on div "+ Religiøs" at bounding box center [59, 188] width 38 height 14
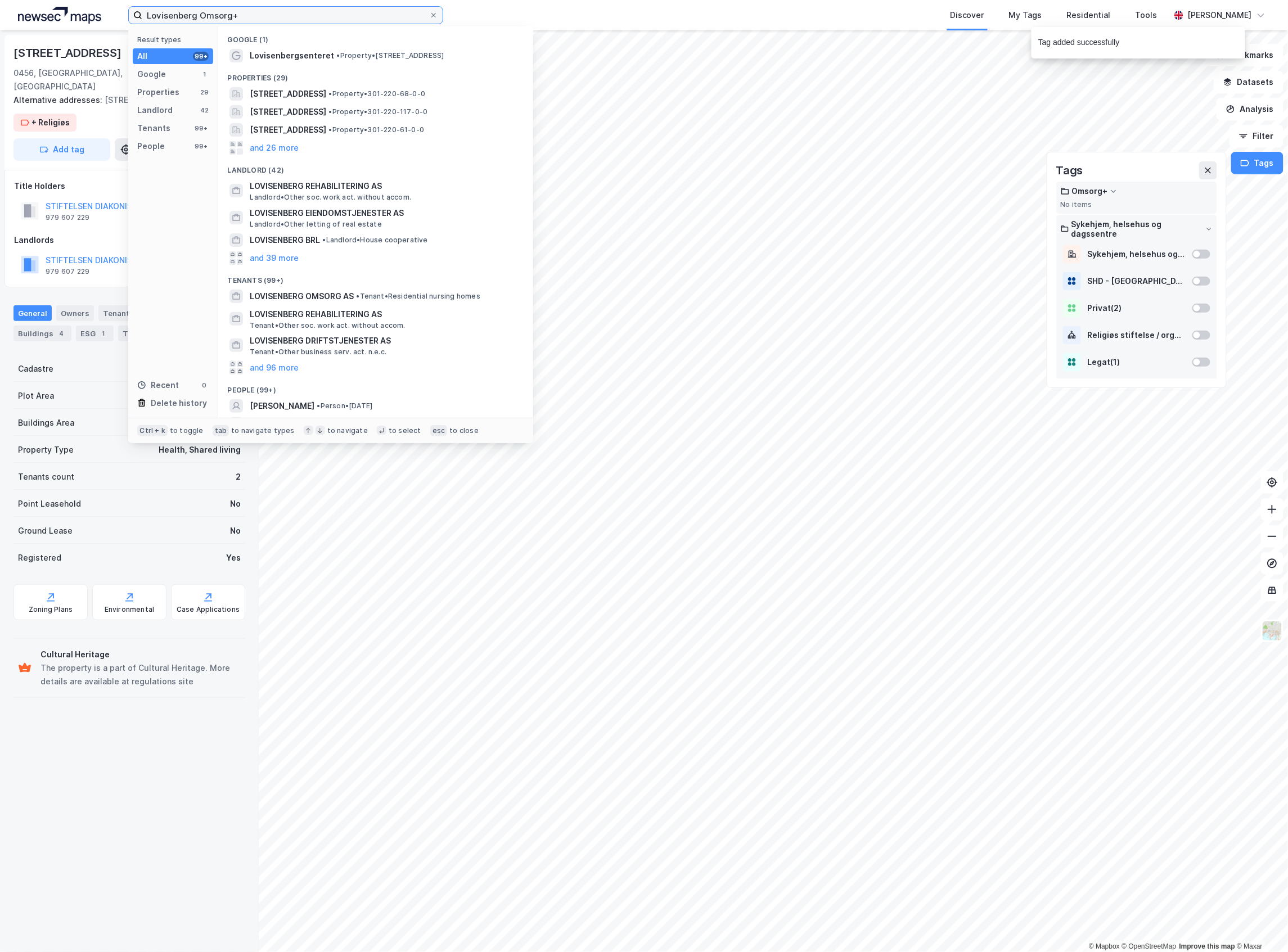
click at [278, 8] on input "Lovisenberg Omsorg+" at bounding box center [286, 15] width 287 height 17
paste input "jabrubakken"
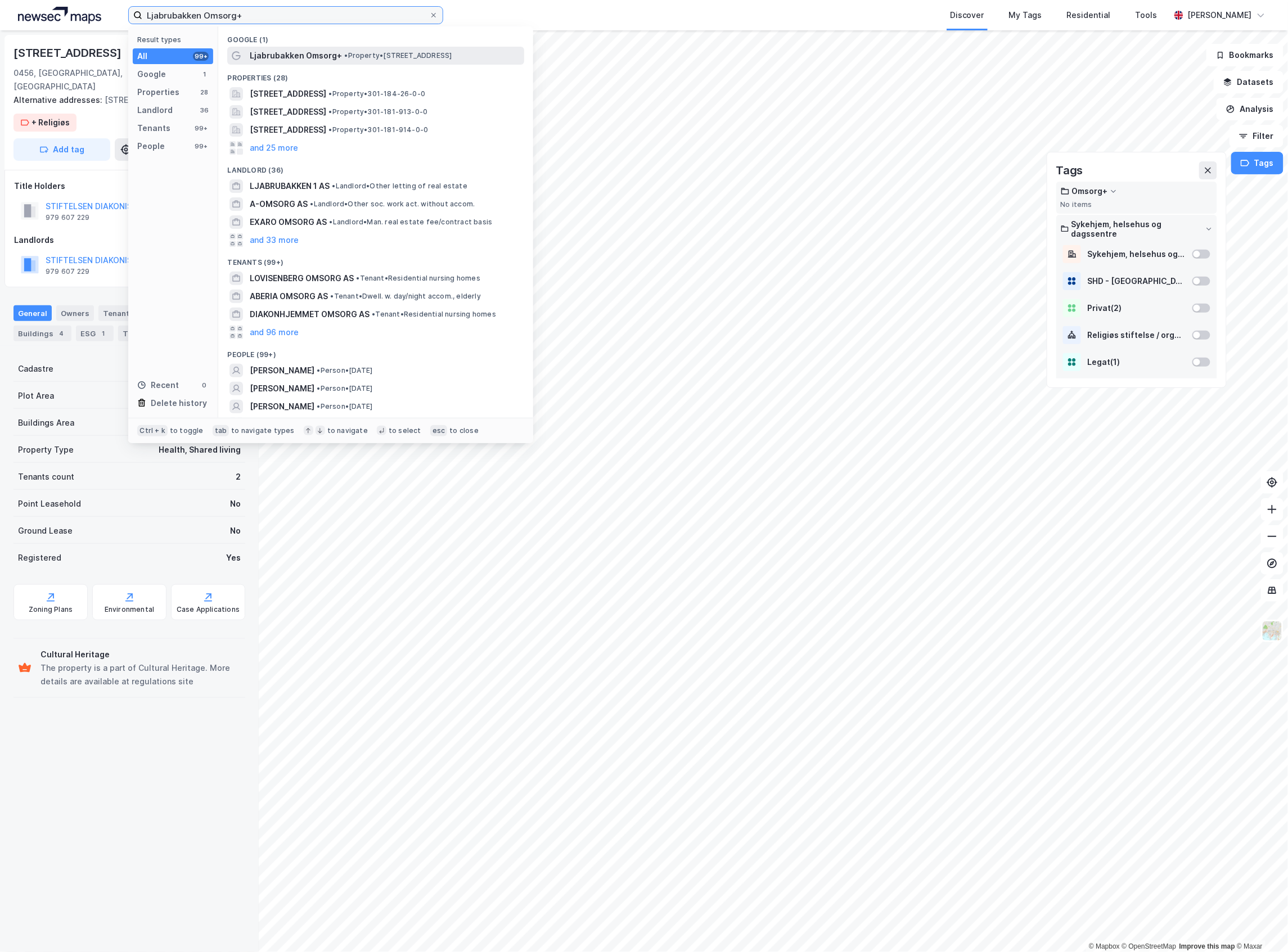
type input "Ljabrubakken Omsorg+"
click at [277, 47] on div "Ljabrubakken Omsorg+ • Property • Ljabrubakken 7 a-b, 1165 Oslo" at bounding box center [376, 56] width 297 height 18
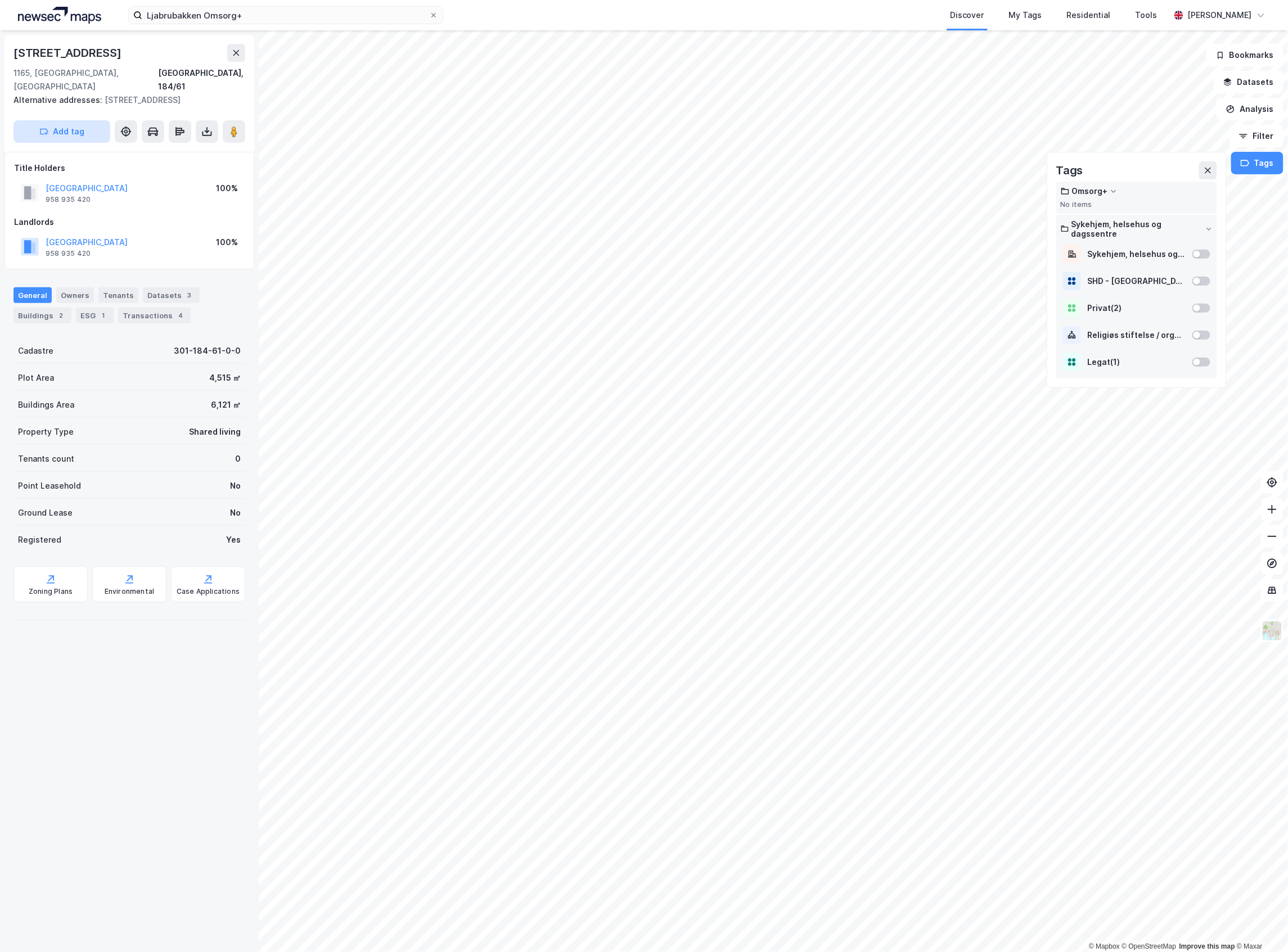
click at [91, 125] on button "Add tag" at bounding box center [62, 131] width 97 height 23
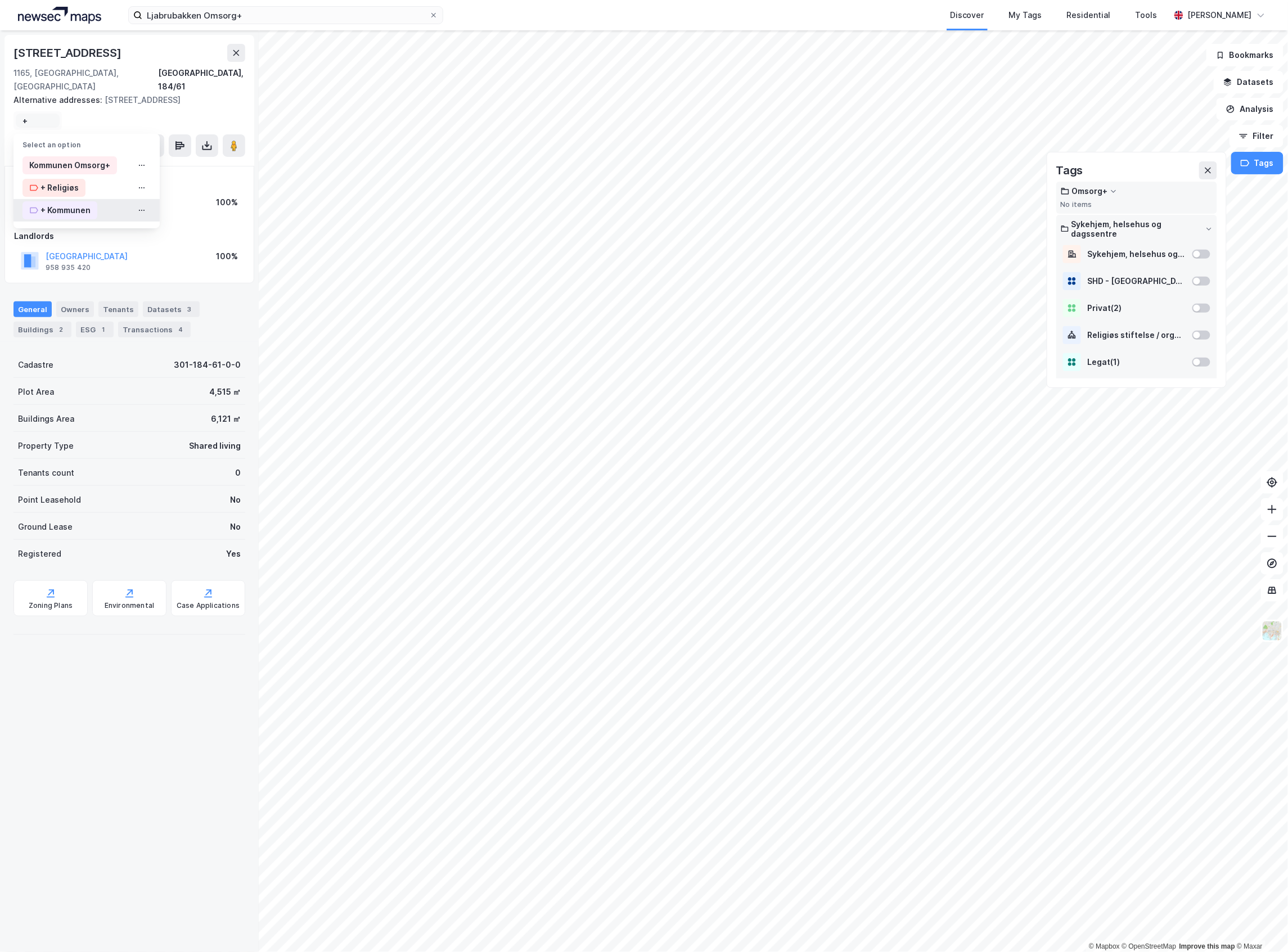
type input "+"
click at [68, 201] on div "+ Kommunen" at bounding box center [60, 210] width 75 height 18
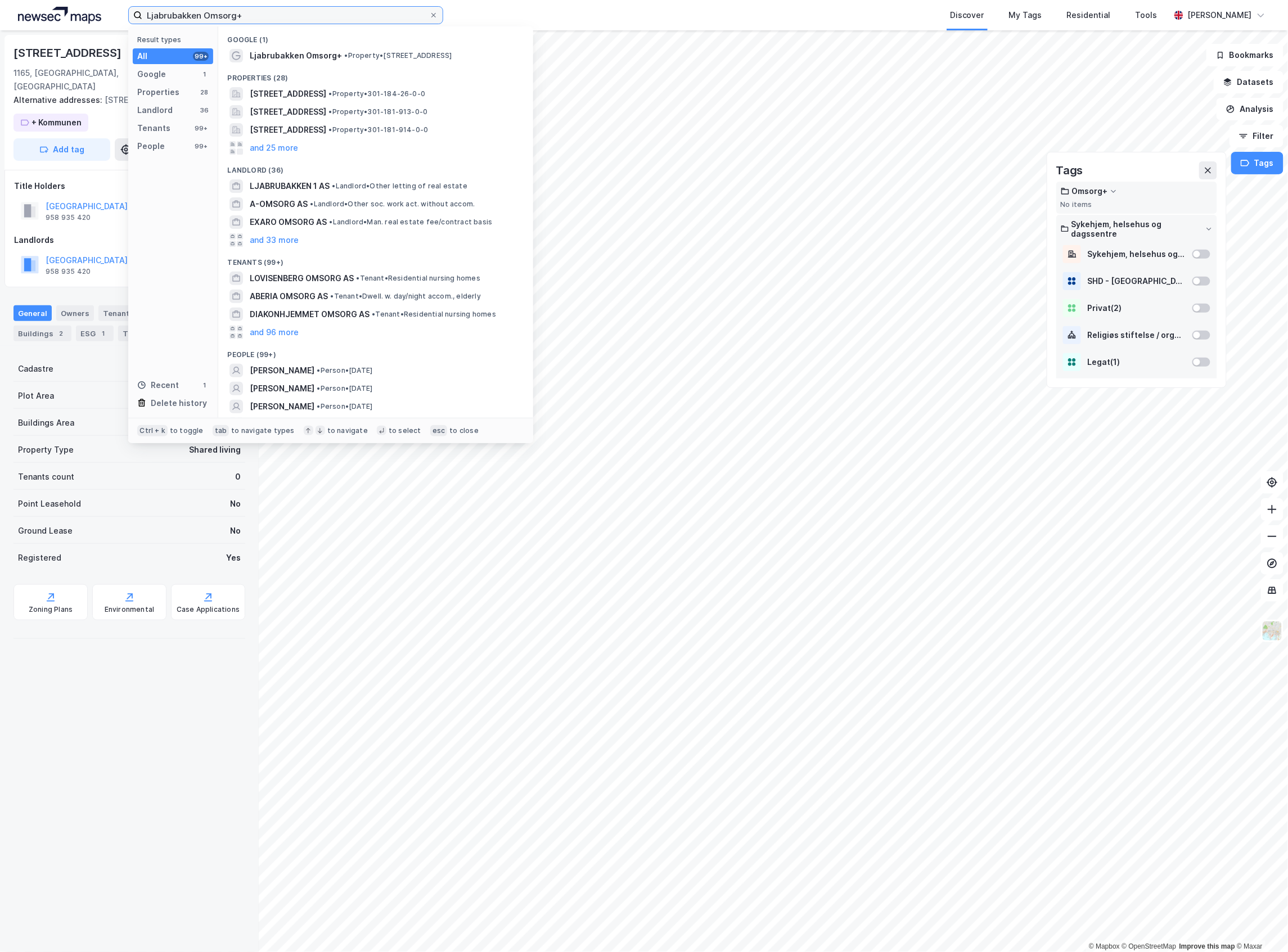
click at [210, 12] on input "Ljabrubakken Omsorg+" at bounding box center [286, 15] width 287 height 17
paste input "Kamp"
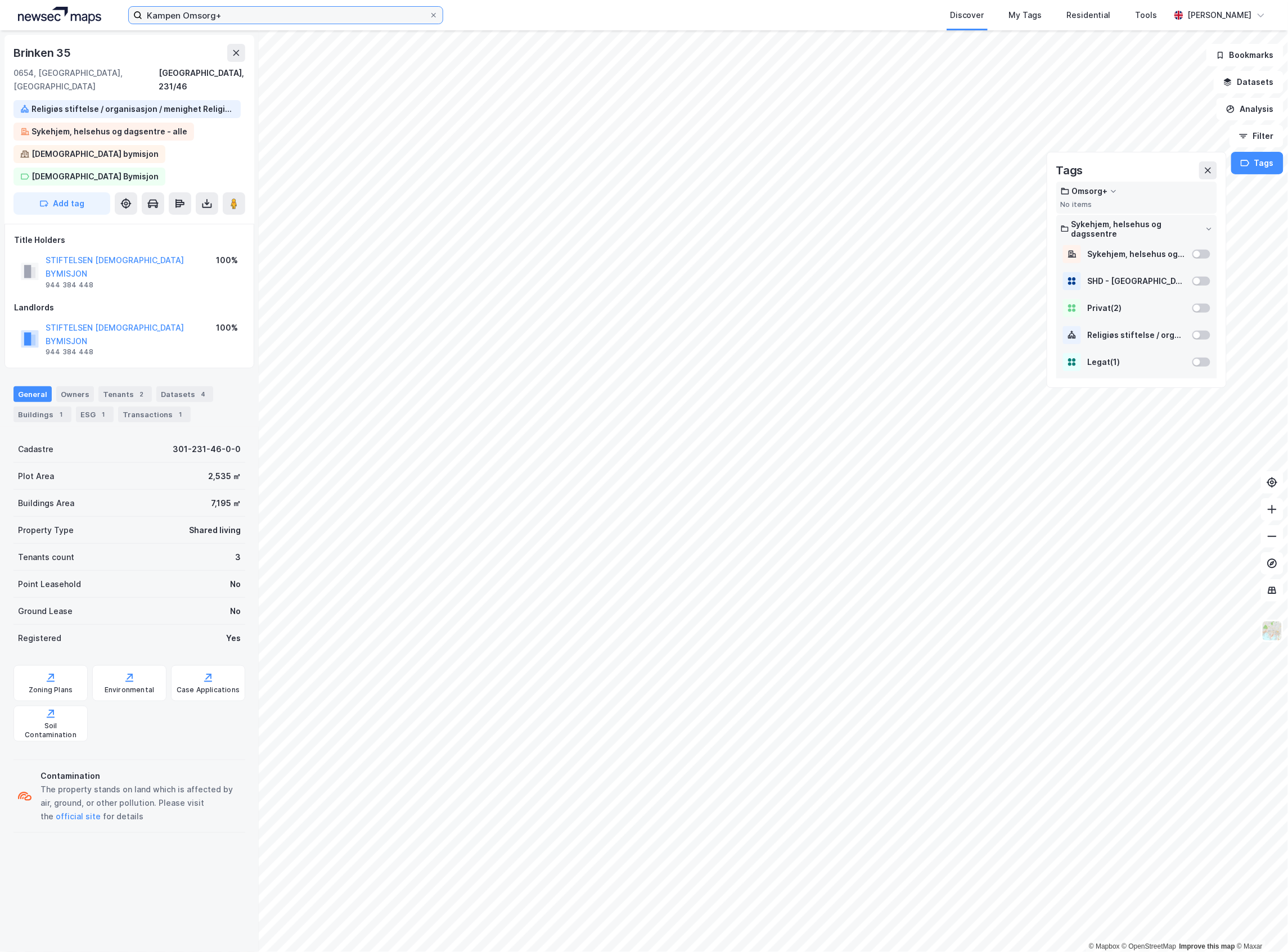
click at [261, 23] on input "Kampen Omsorg+" at bounding box center [286, 15] width 287 height 17
type input "m"
click at [43, 192] on button "Add tag" at bounding box center [62, 203] width 97 height 23
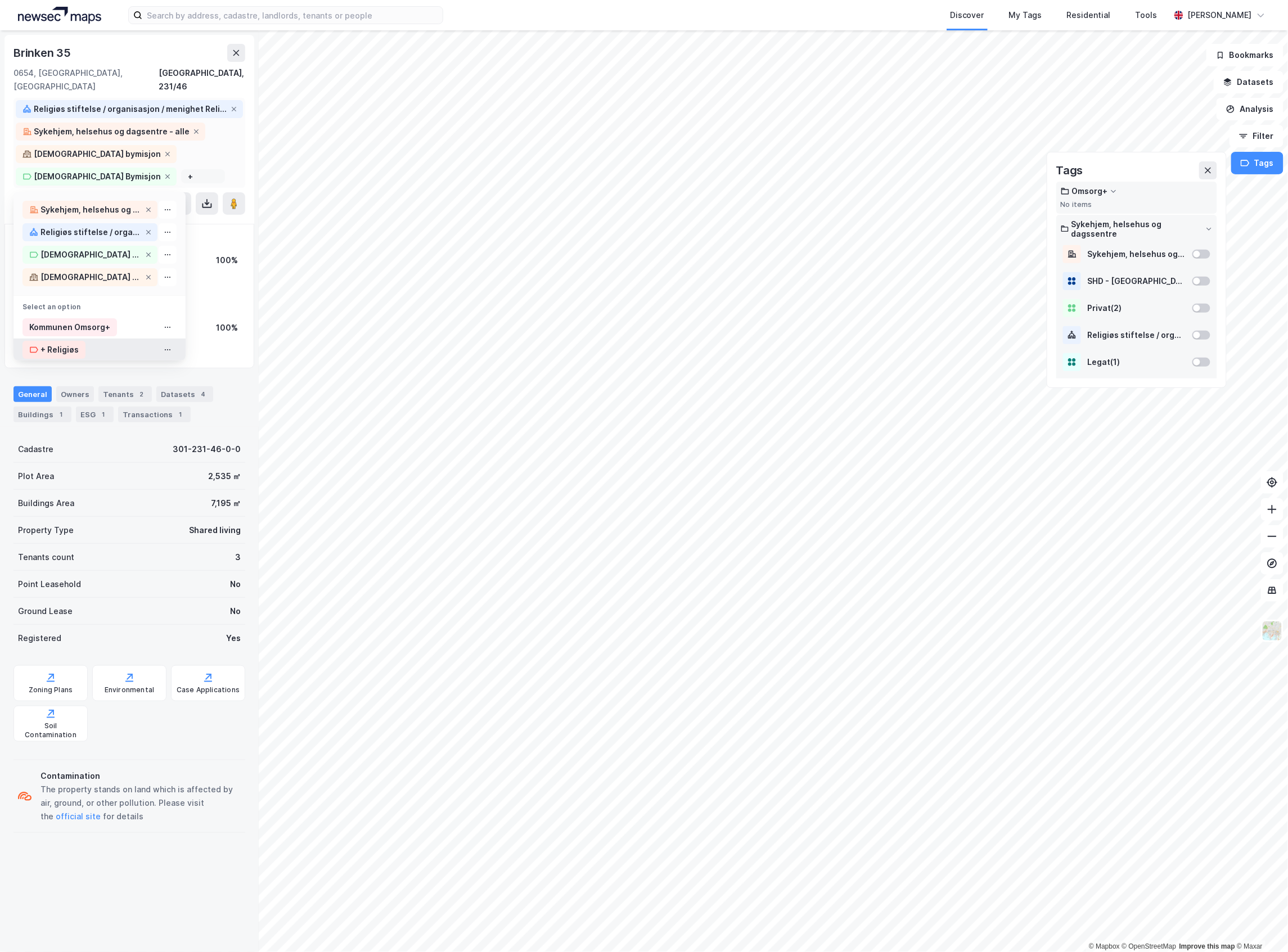
type input "+"
click at [59, 343] on div "+ Religiøs" at bounding box center [59, 350] width 38 height 14
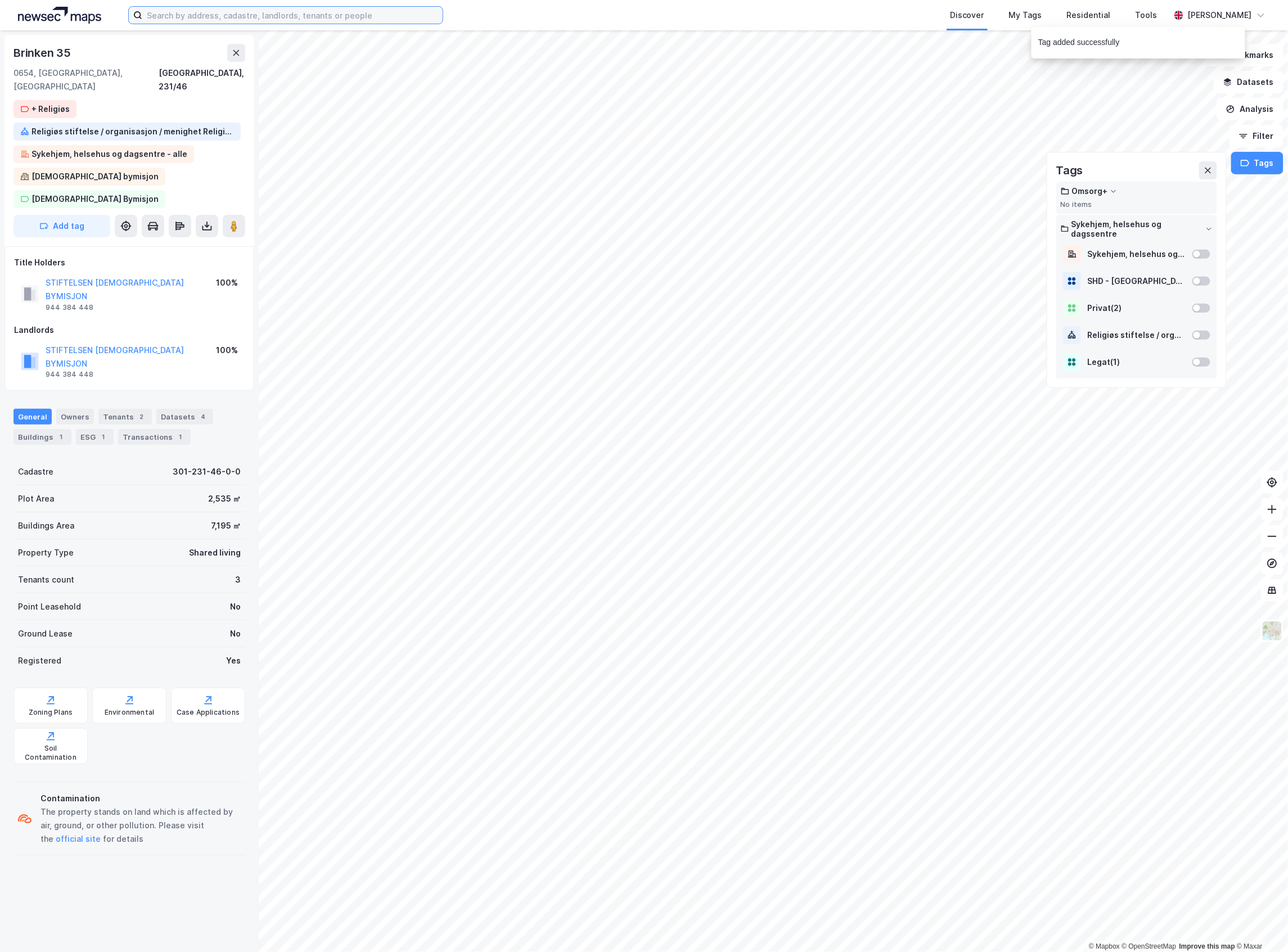
click at [164, 18] on input at bounding box center [293, 15] width 300 height 17
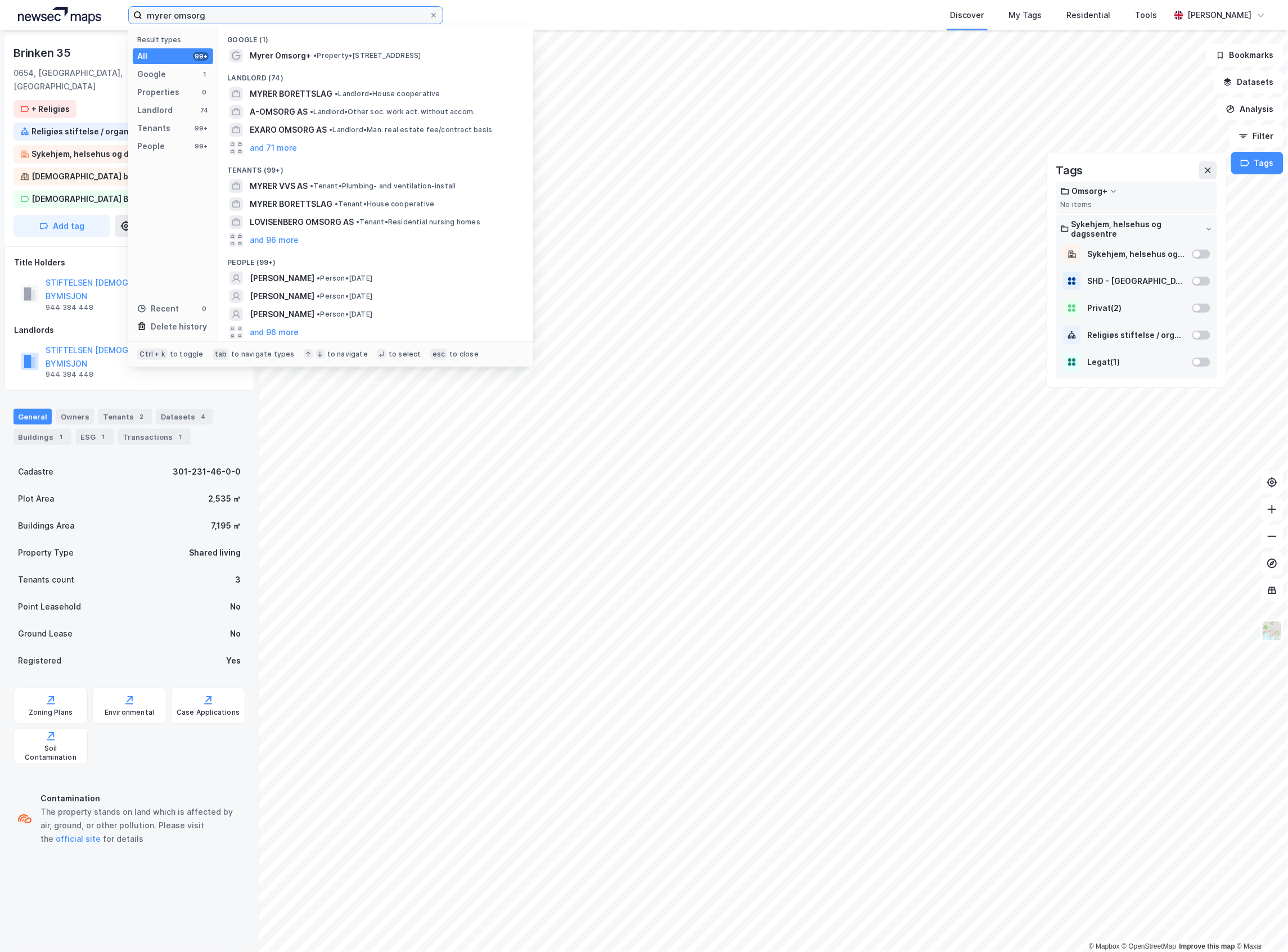
type input "myrer omsorg"
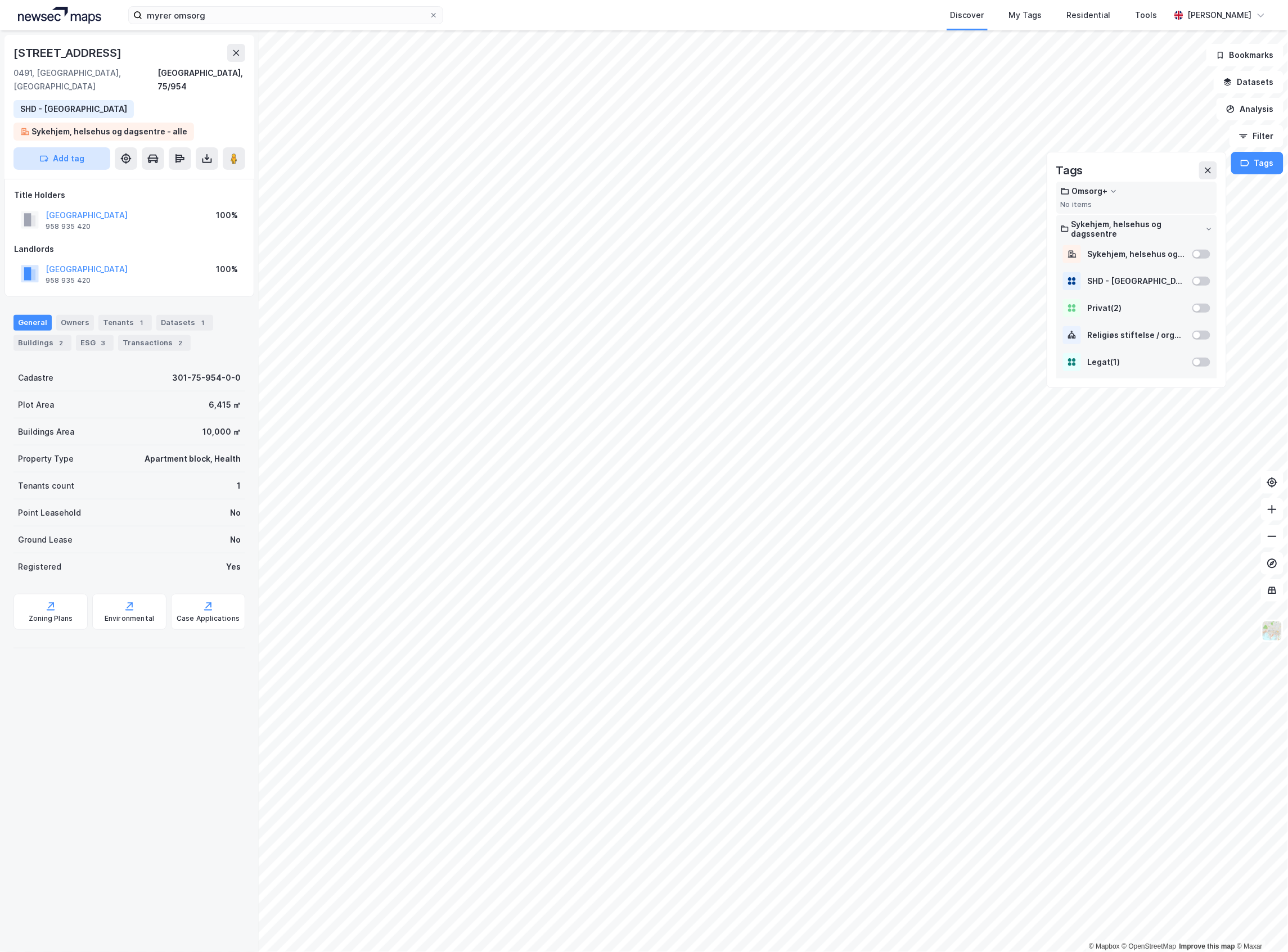
click at [46, 154] on icon "button" at bounding box center [44, 158] width 9 height 9
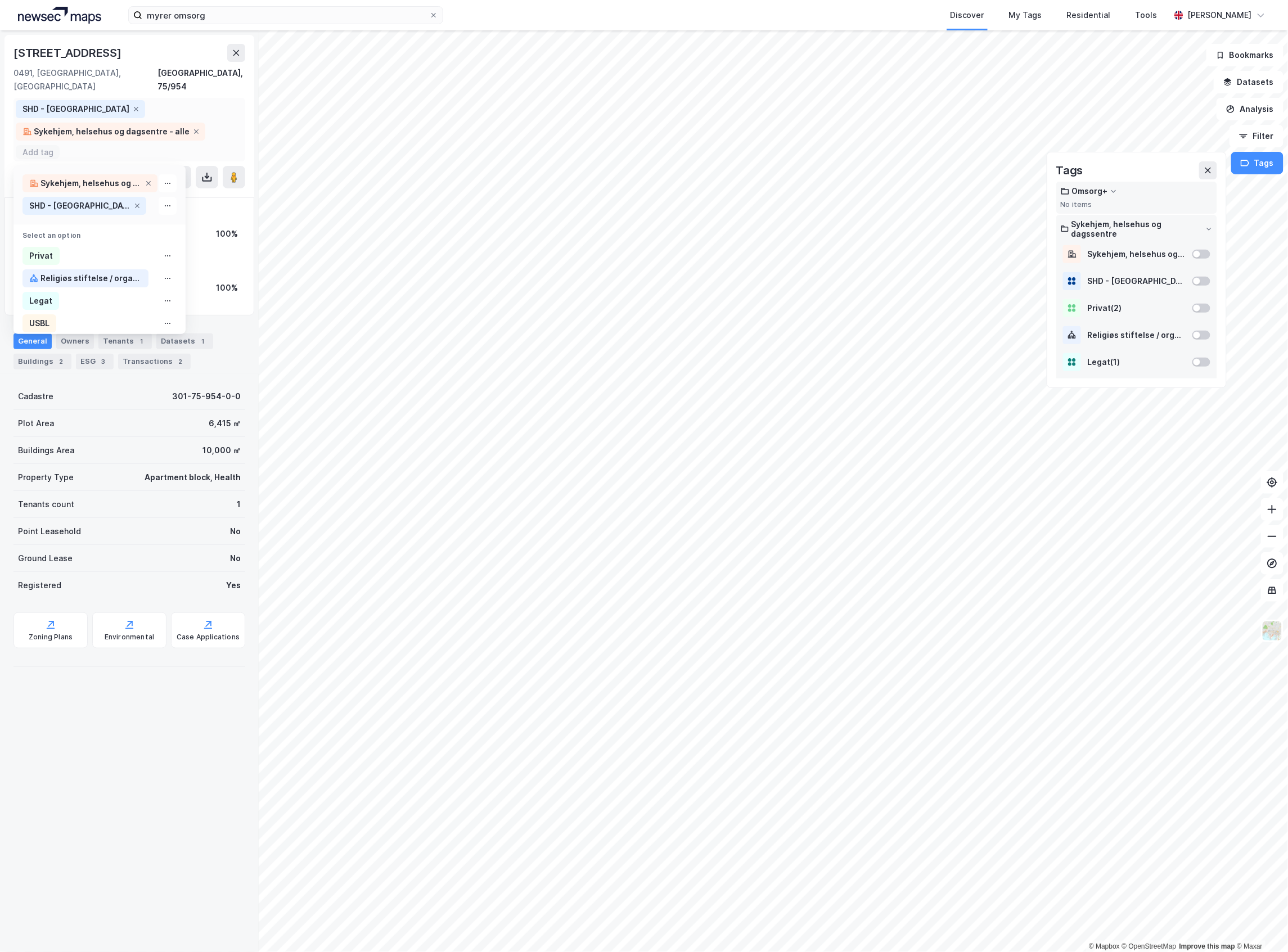
type input "+"
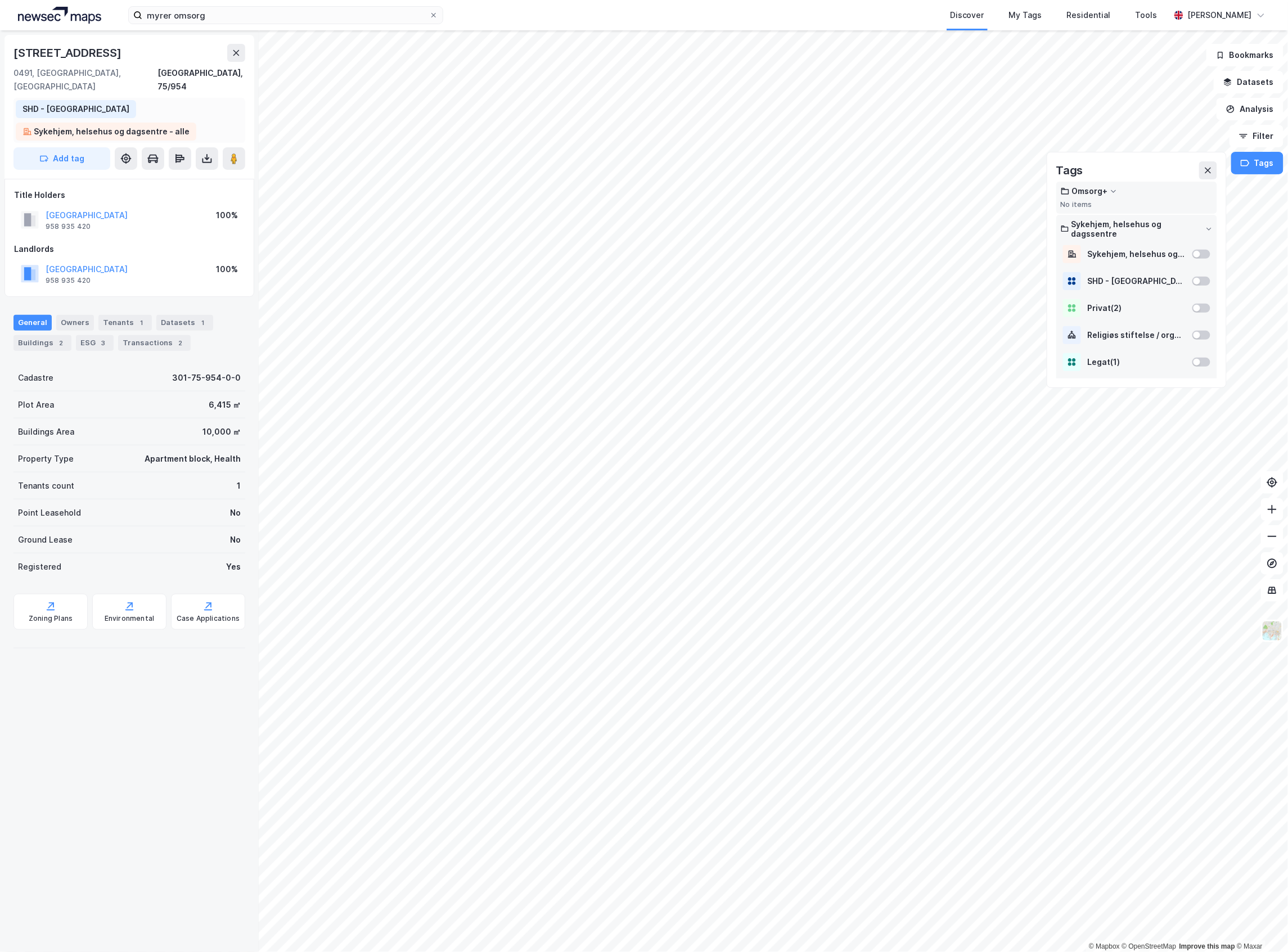
click at [41, 102] on div "SHD - [GEOGRAPHIC_DATA]" at bounding box center [76, 109] width 107 height 14
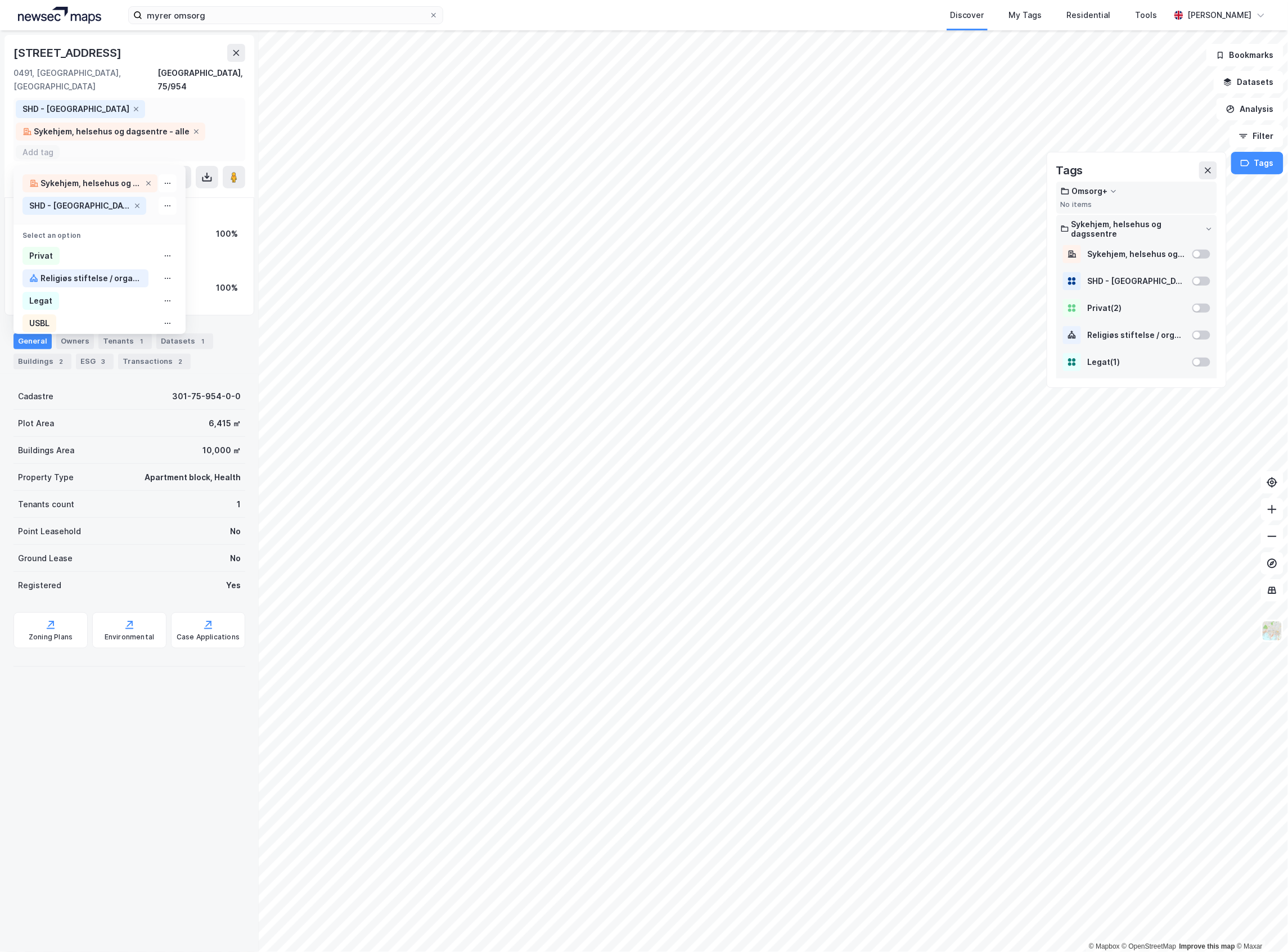
click at [41, 102] on div "SHD - [GEOGRAPHIC_DATA]" at bounding box center [76, 109] width 107 height 14
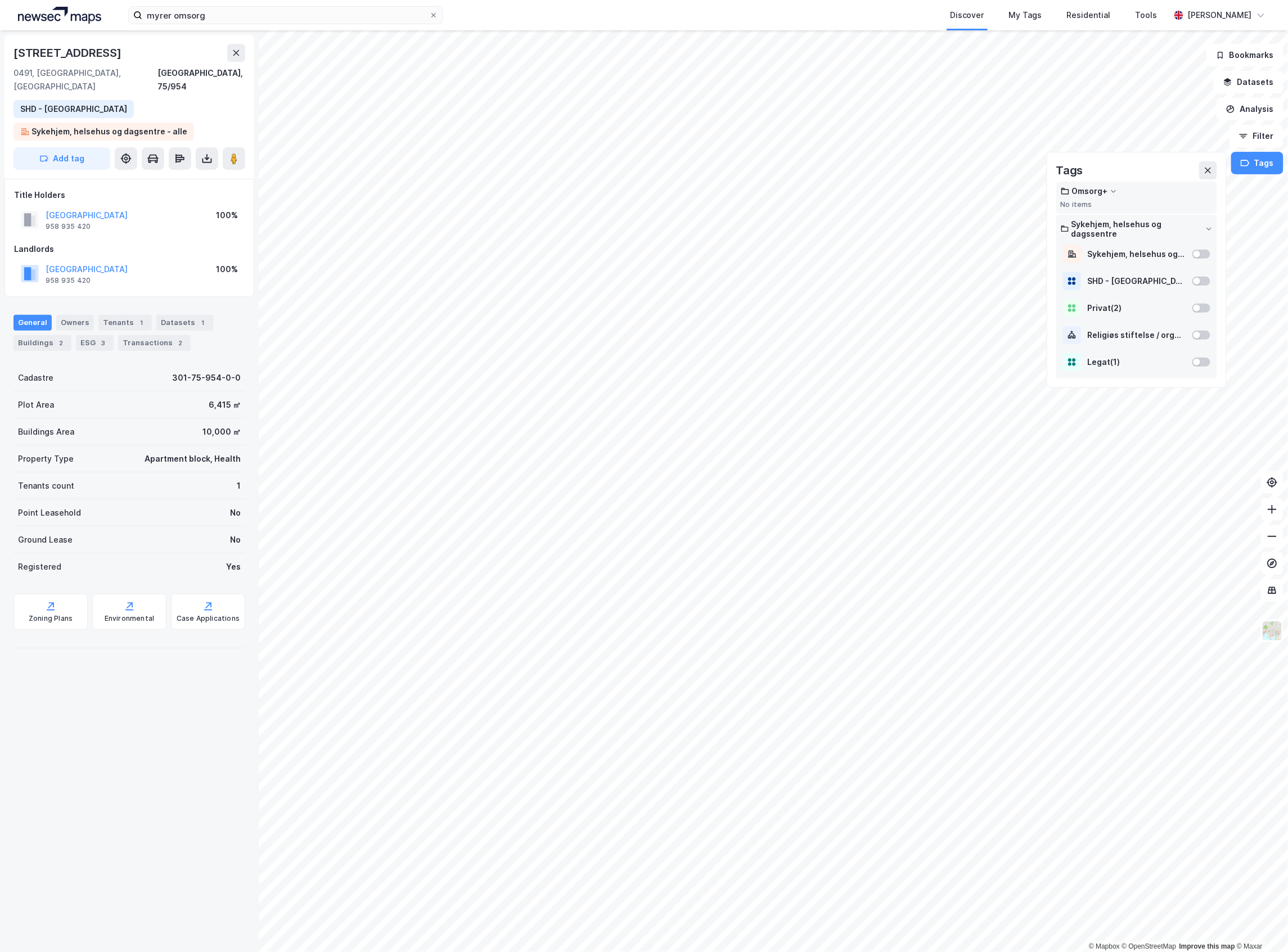
click at [147, 50] on div "[STREET_ADDRESS]" at bounding box center [129, 53] width 232 height 18
click at [81, 147] on button "Add tag" at bounding box center [62, 158] width 97 height 23
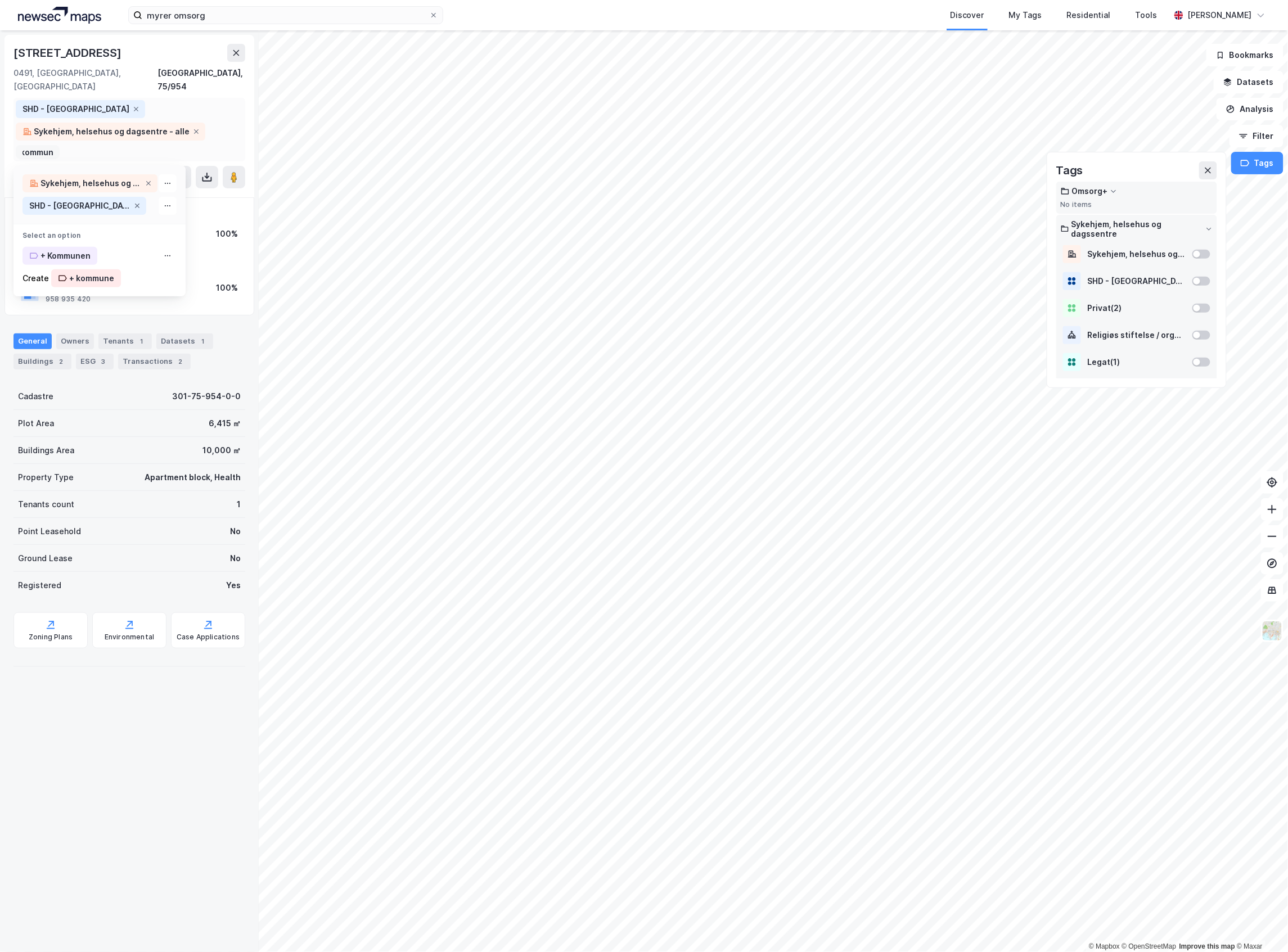
scroll to position [0, 19]
type input "+ kommunen"
click at [70, 247] on div "+ Kommunen" at bounding box center [60, 256] width 75 height 18
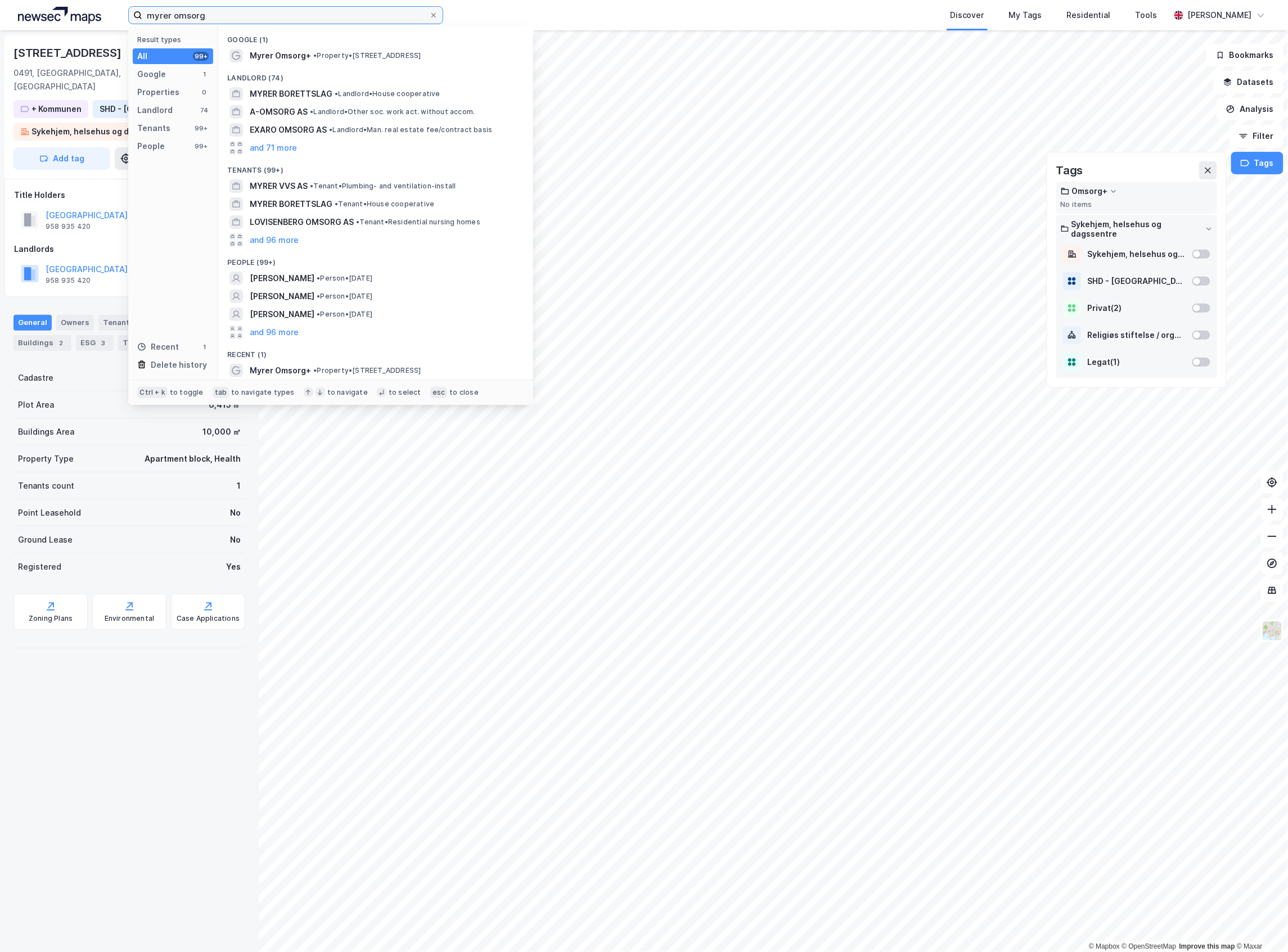
click at [264, 14] on input "myrer omsorg" at bounding box center [286, 15] width 287 height 17
paste input "Lovisenberg Omsorg+"
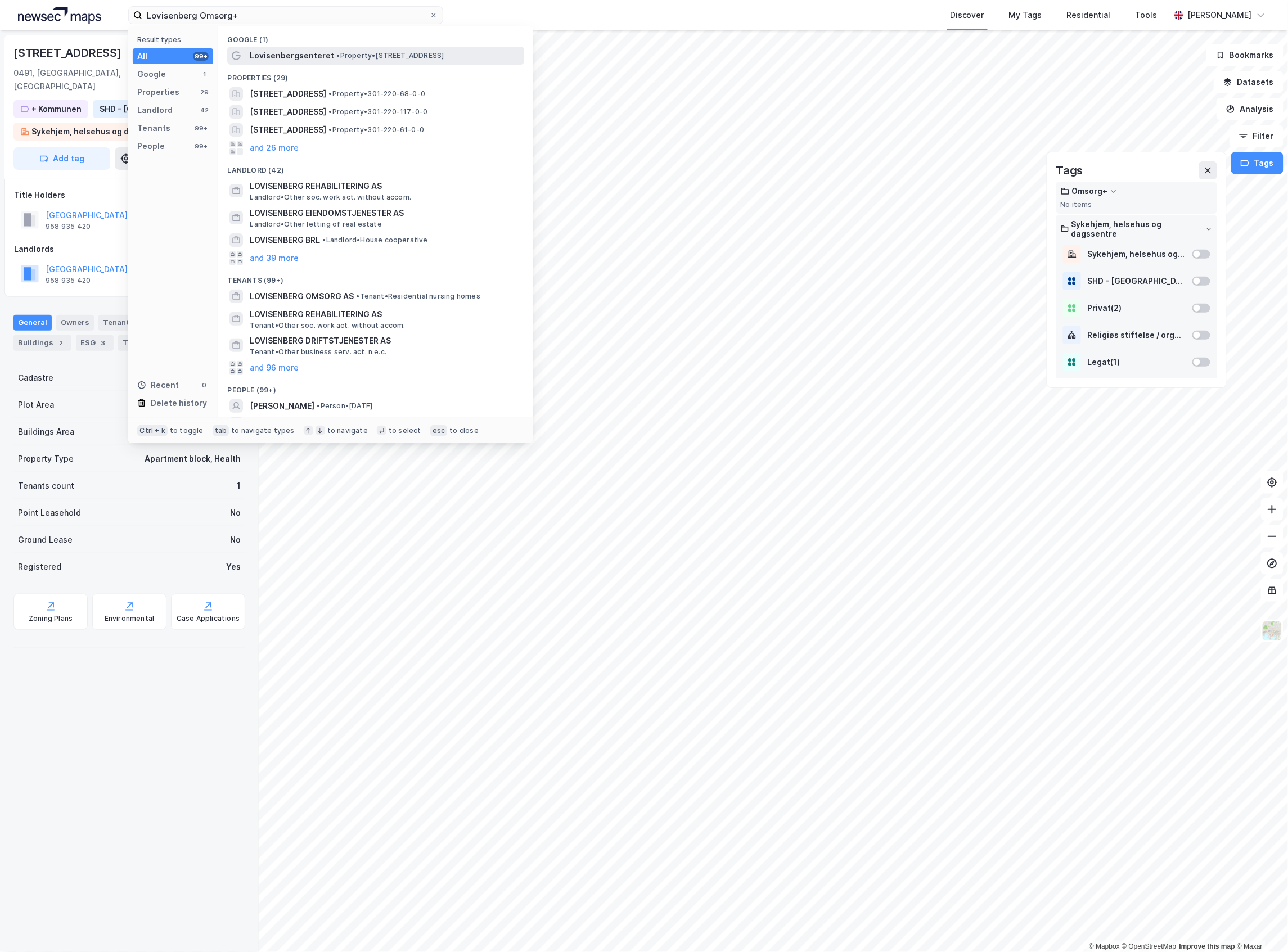
click at [280, 49] on span "Lovisenbergsenteret" at bounding box center [292, 56] width 84 height 14
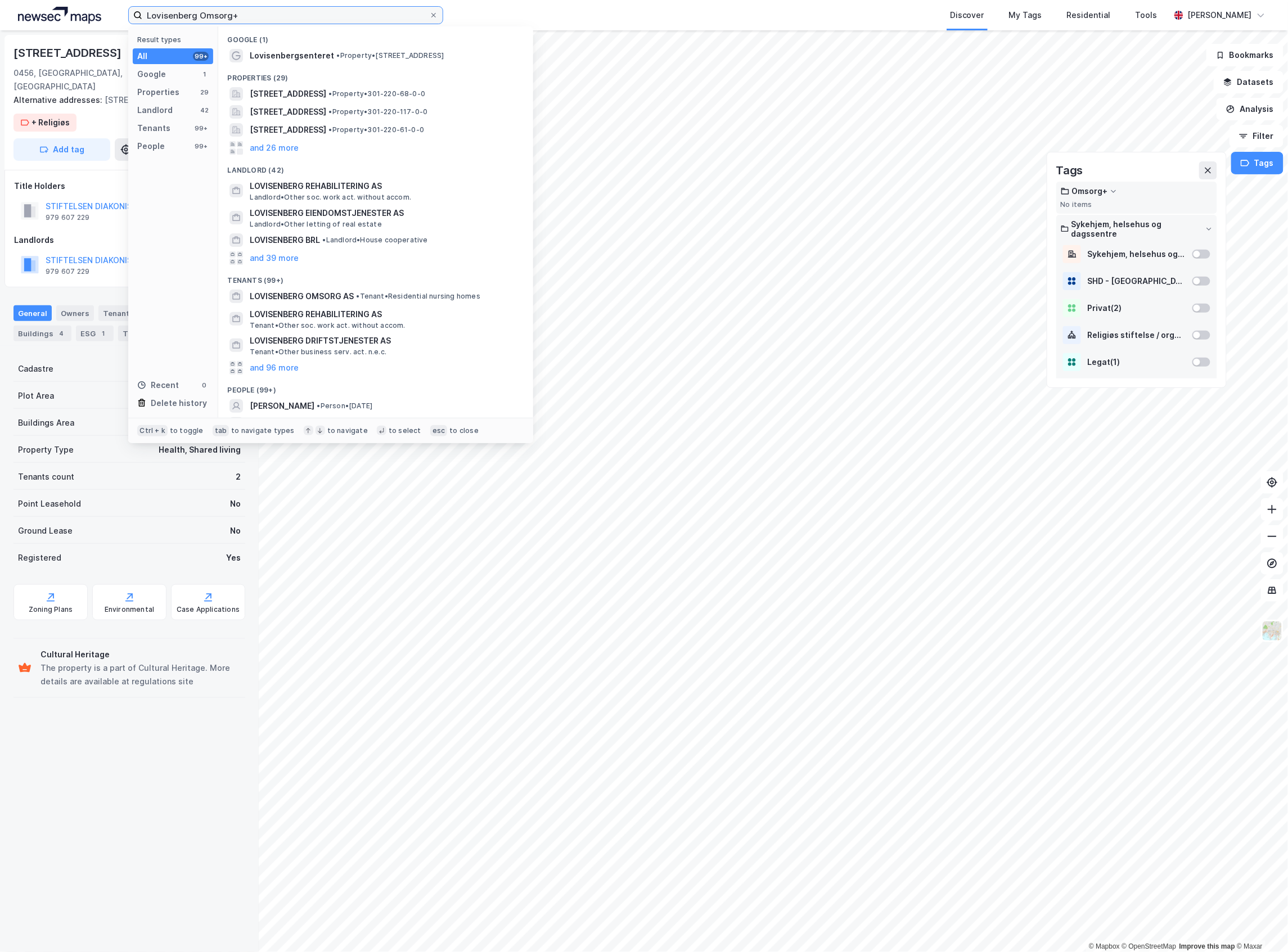
click at [224, 19] on input "Lovisenberg Omsorg+" at bounding box center [286, 15] width 287 height 17
paste input "Rodeløkka"
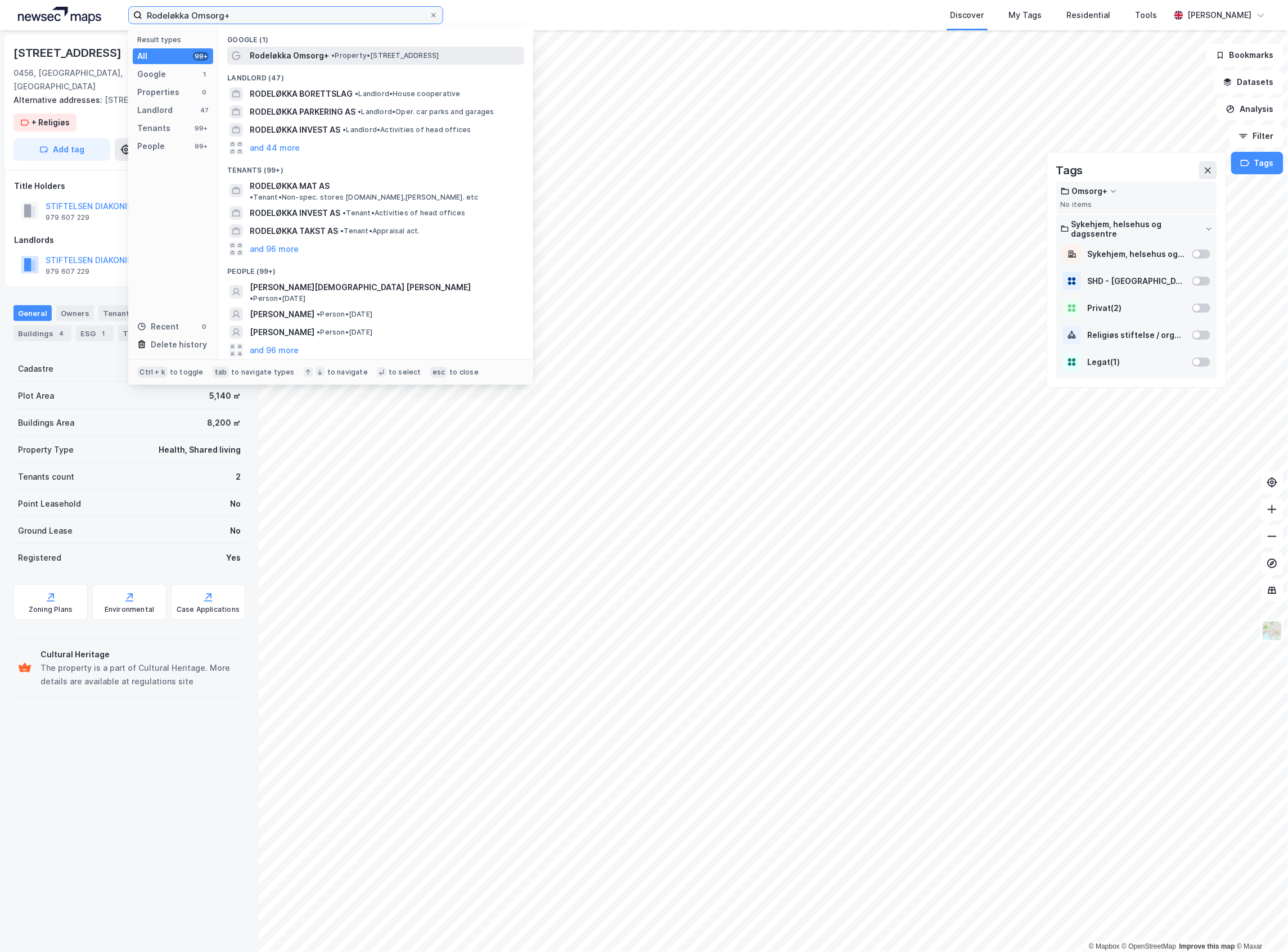
type input "Rodeløkka Omsorg+"
click at [245, 59] on div "Rodeløkka Omsorg+ • Property • Helgesens gate 58, 0558 Oslo" at bounding box center [376, 56] width 297 height 18
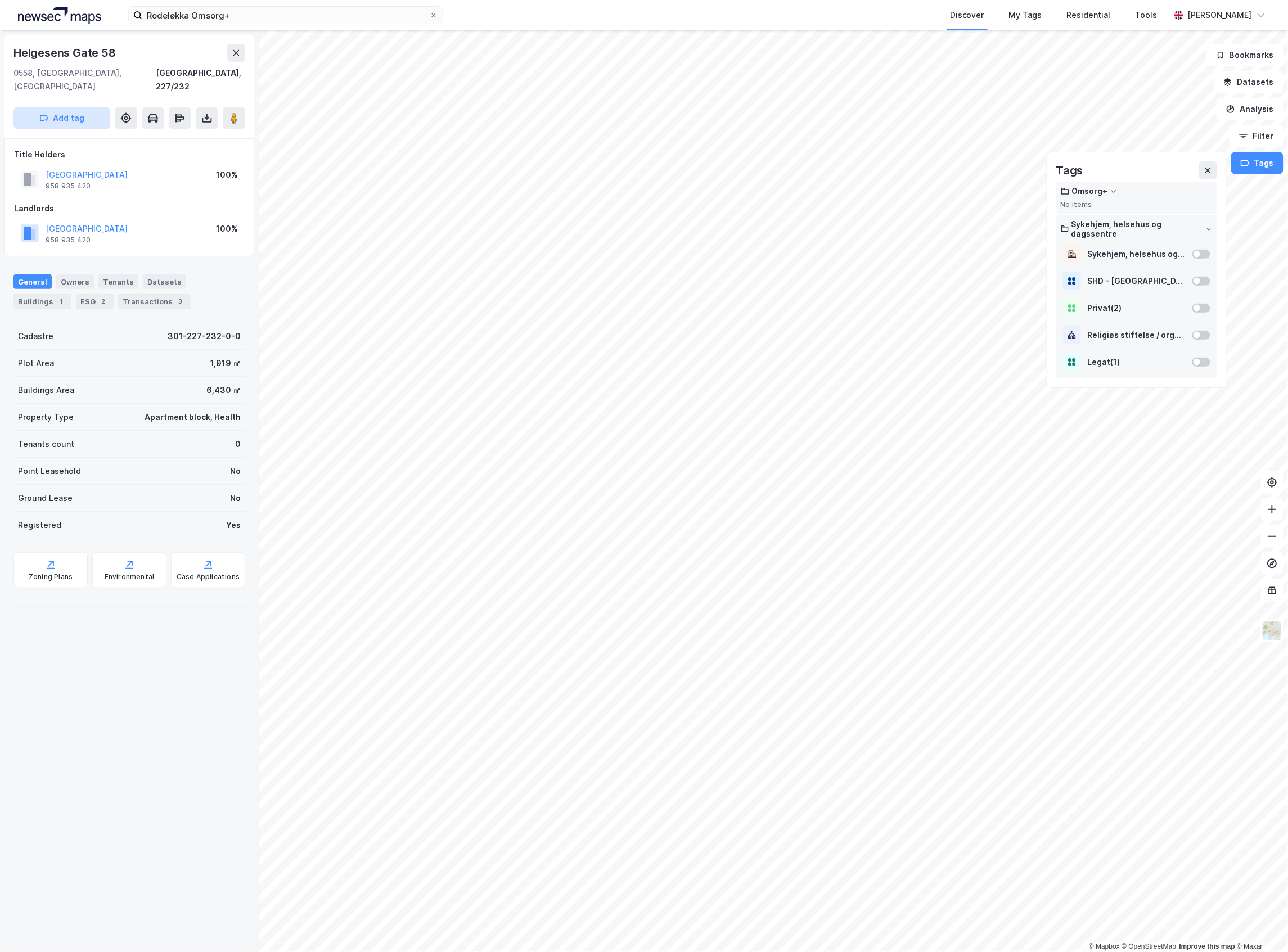
click at [17, 107] on button "Add tag" at bounding box center [62, 118] width 97 height 23
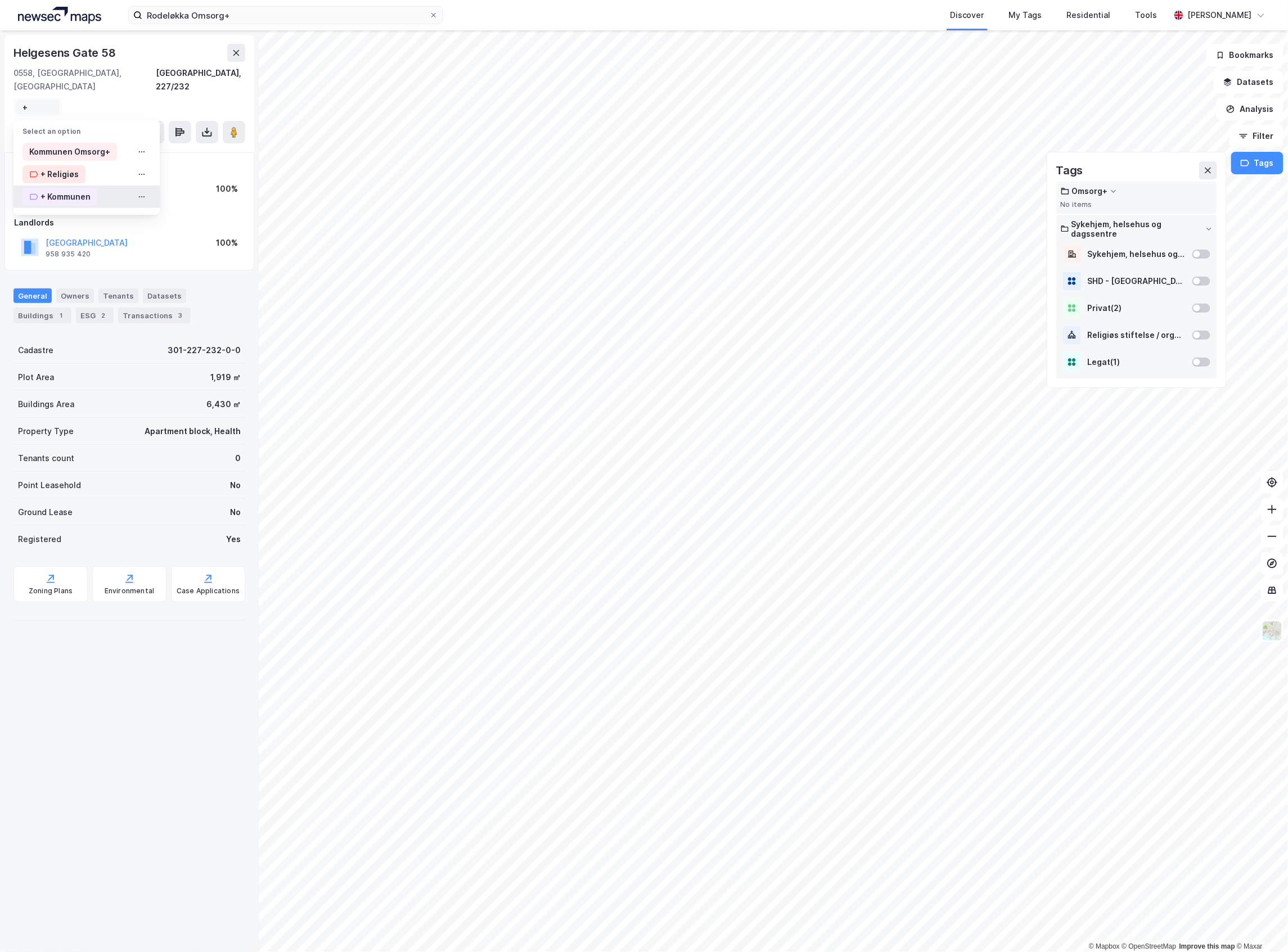
type input "+"
drag, startPoint x: 57, startPoint y: 174, endPoint x: 57, endPoint y: 167, distance: 7.0
click at [57, 167] on div "Select an option Kommunen Omsorg+ + Religiøs + Kommunen" at bounding box center [86, 167] width 146 height 95
click at [59, 190] on div "+ Kommunen" at bounding box center [65, 197] width 50 height 14
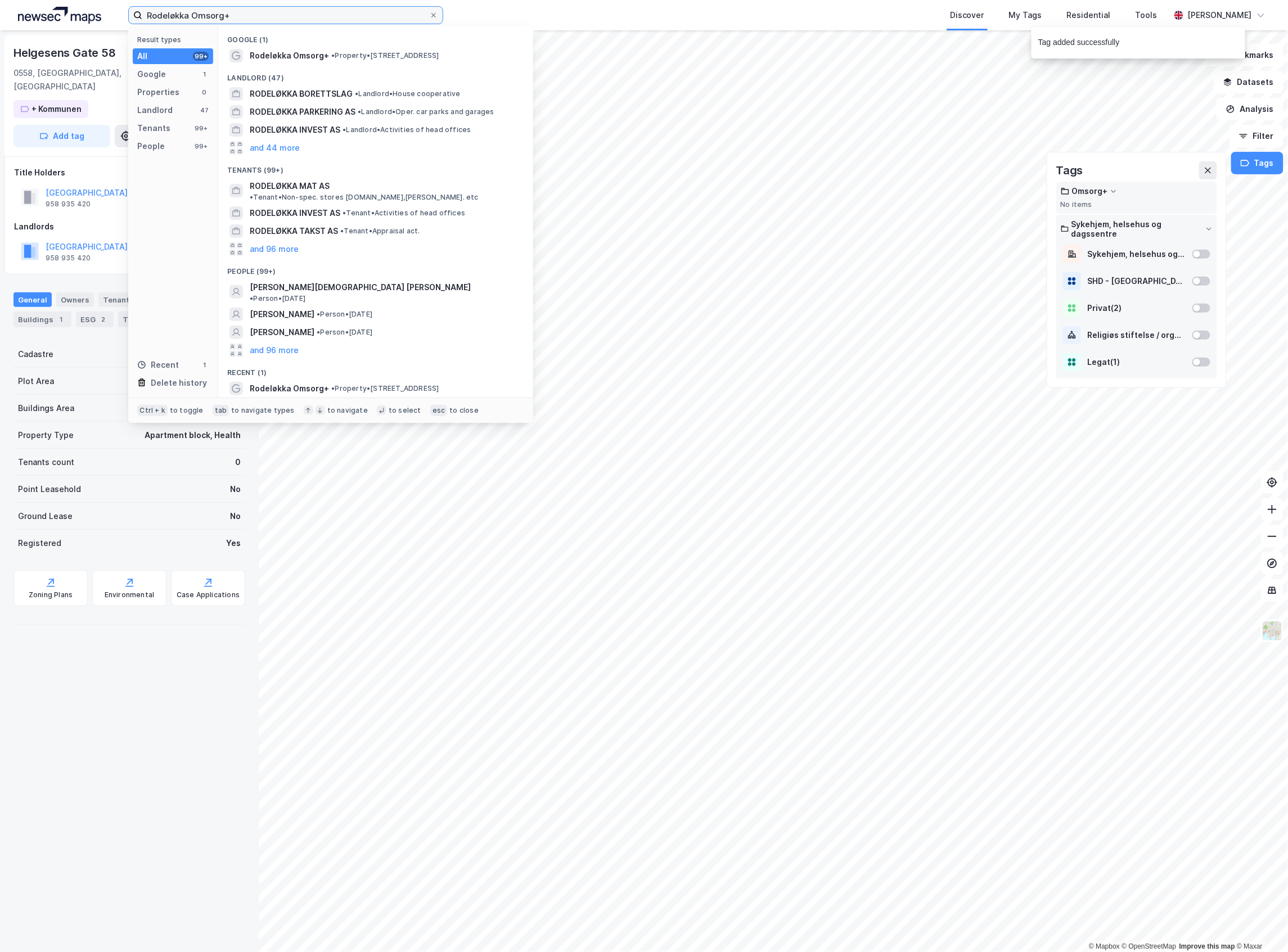
click at [196, 9] on input "Rodeløkka Omsorg+" at bounding box center [286, 15] width 287 height 17
paste input "Skøyen terrasse"
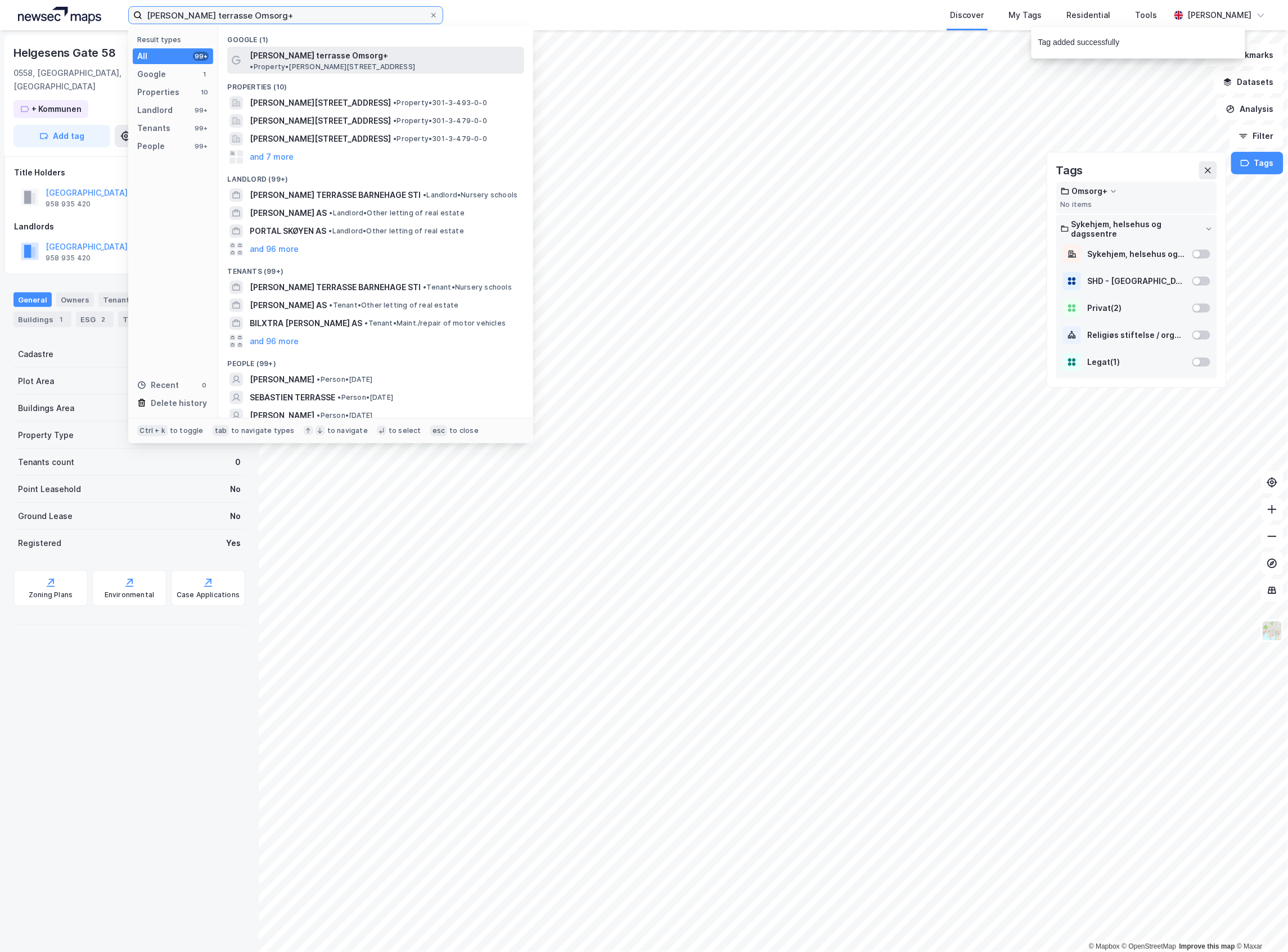
type input "Skøyen terrasse Omsorg+"
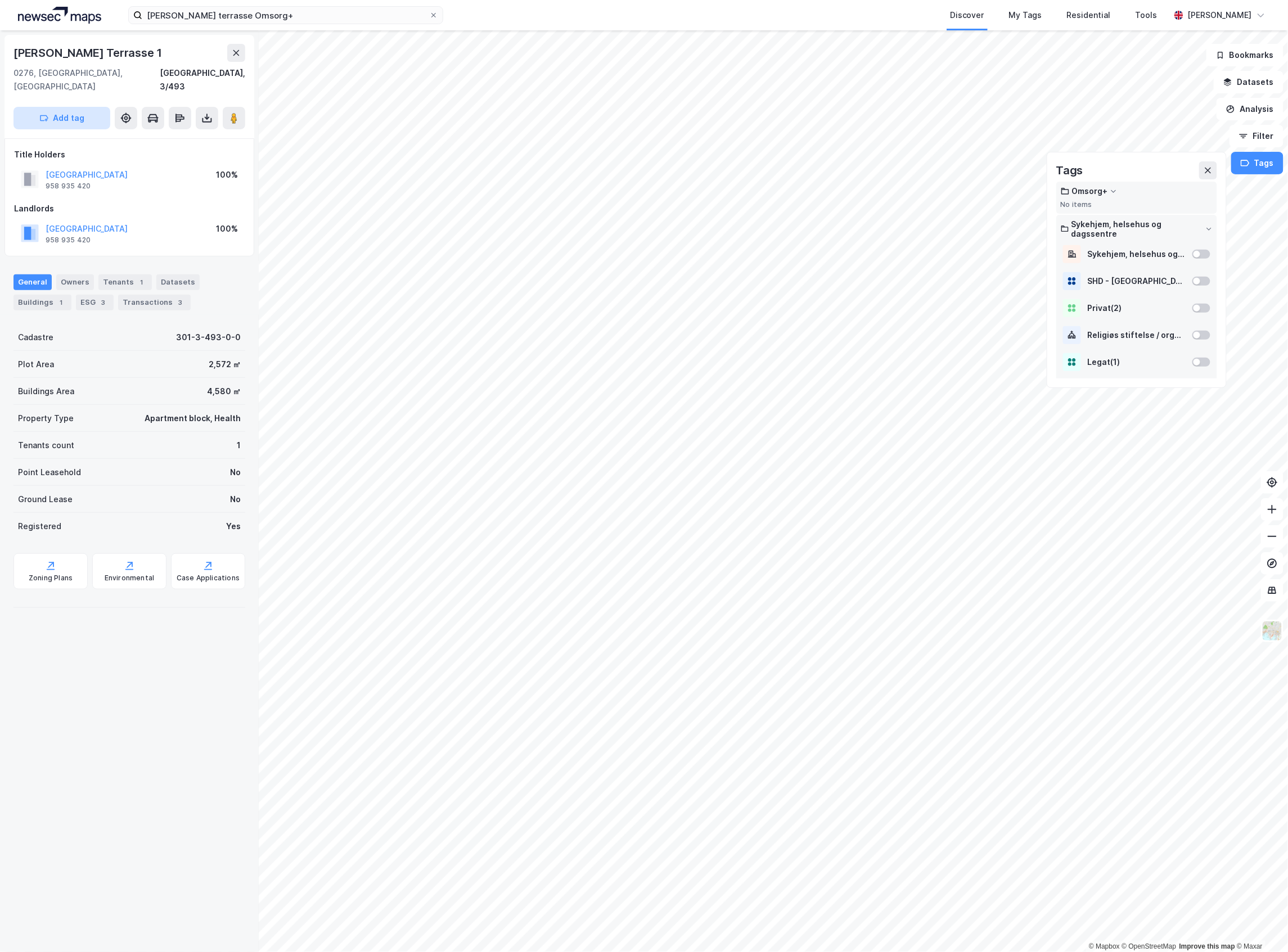
click at [71, 108] on button "Add tag" at bounding box center [62, 118] width 97 height 23
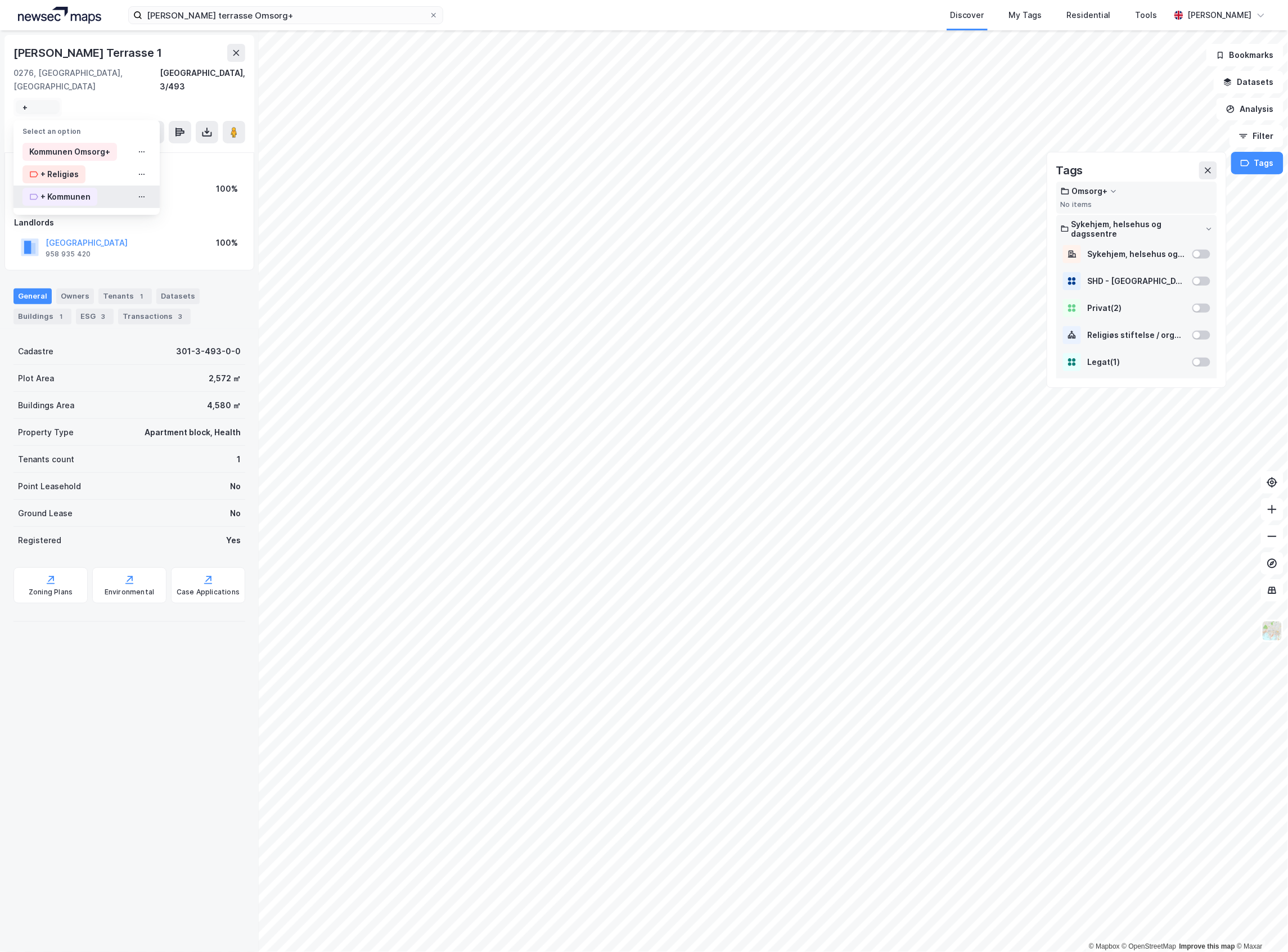
type input "+"
click at [70, 190] on div "+ Kommunen" at bounding box center [65, 197] width 50 height 14
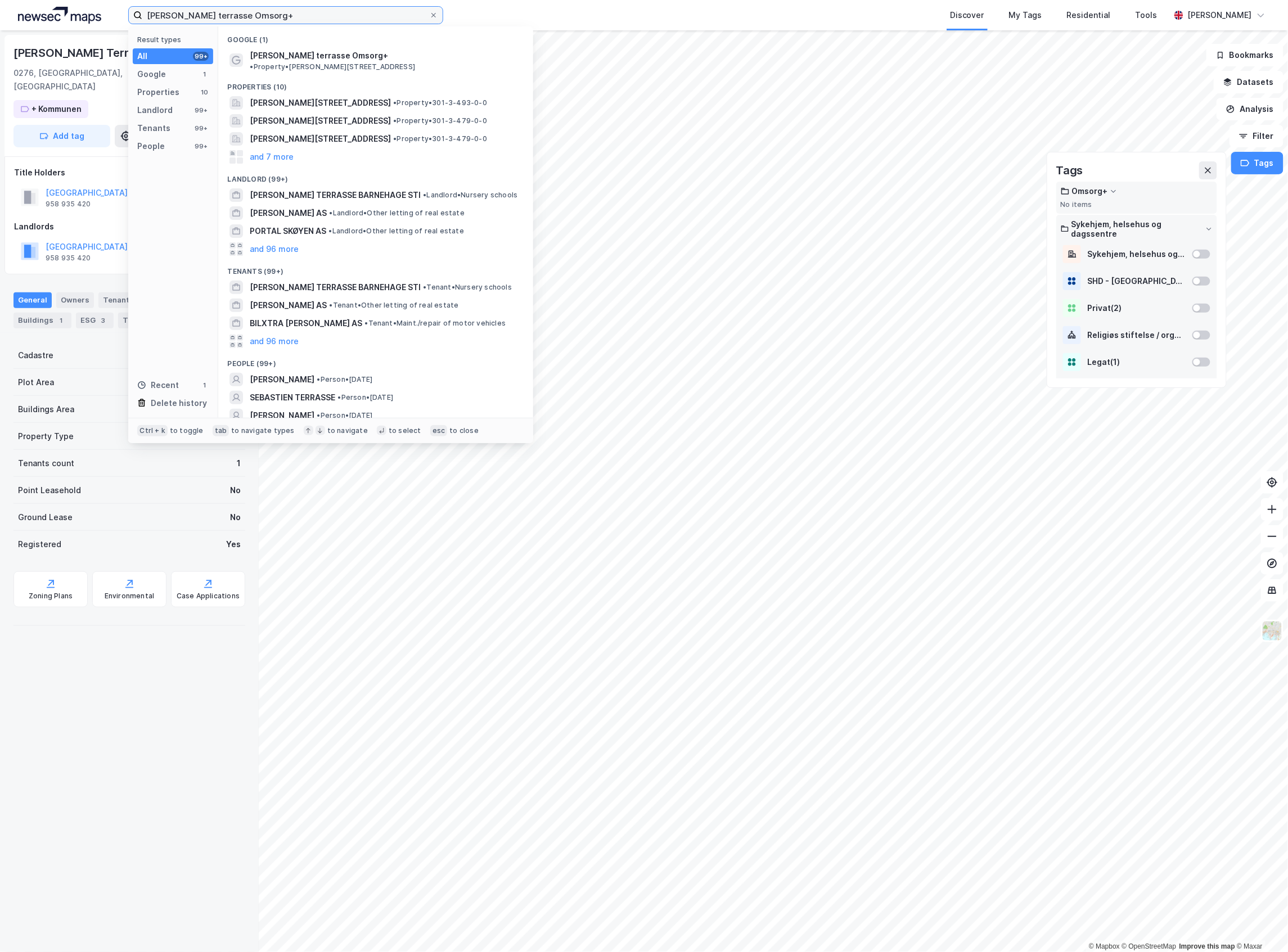
click at [203, 14] on input "Skøyen terrasse Omsorg+" at bounding box center [286, 15] width 287 height 17
paste input "Treschows Hus"
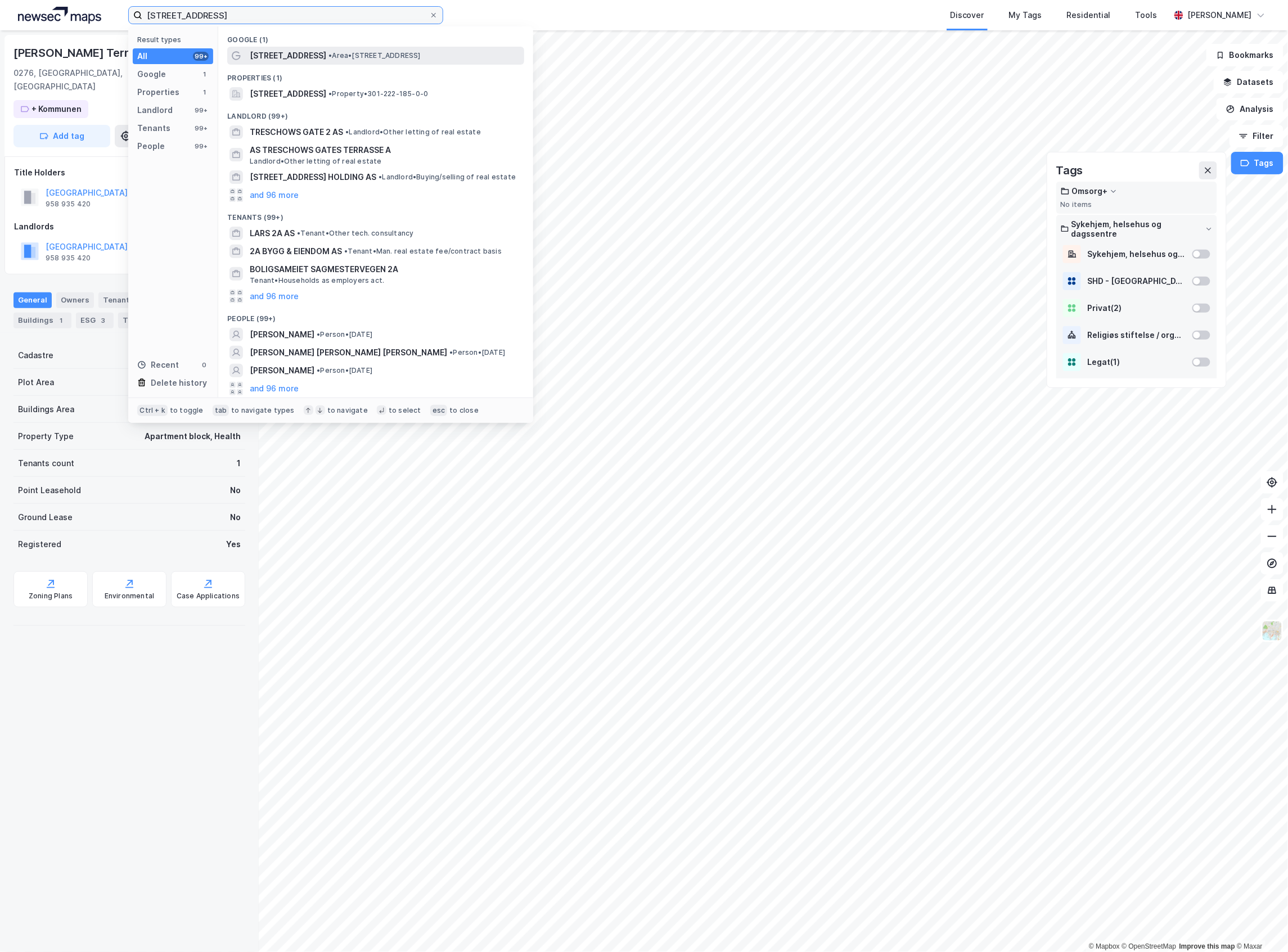
type input "Treschows gate 2a"
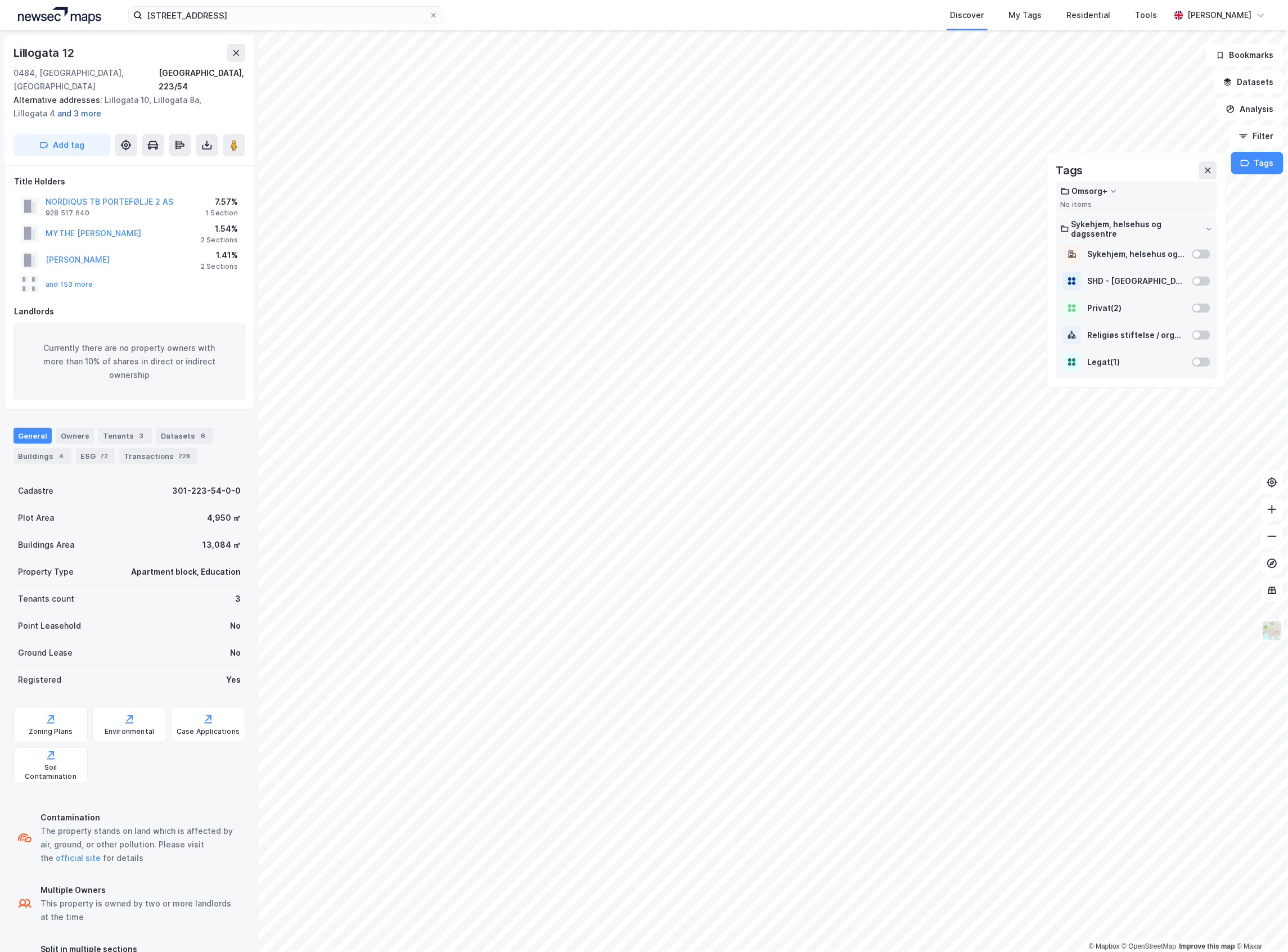
click at [0, 0] on button "and 3 more" at bounding box center [0, 0] width 0 height 0
click at [0, 0] on button "and 153 more" at bounding box center [0, 0] width 0 height 0
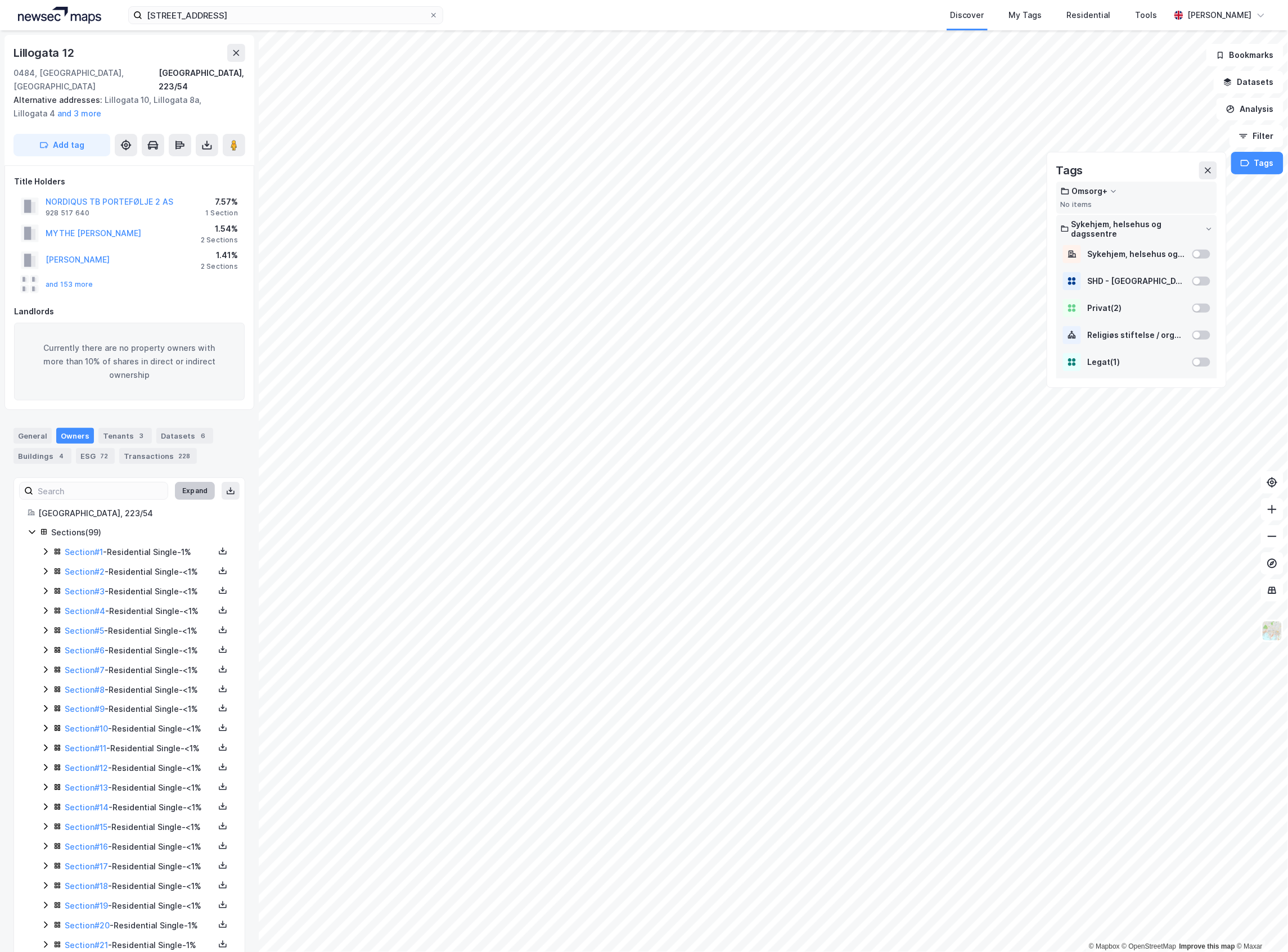
click at [181, 484] on button "Expand" at bounding box center [194, 491] width 40 height 18
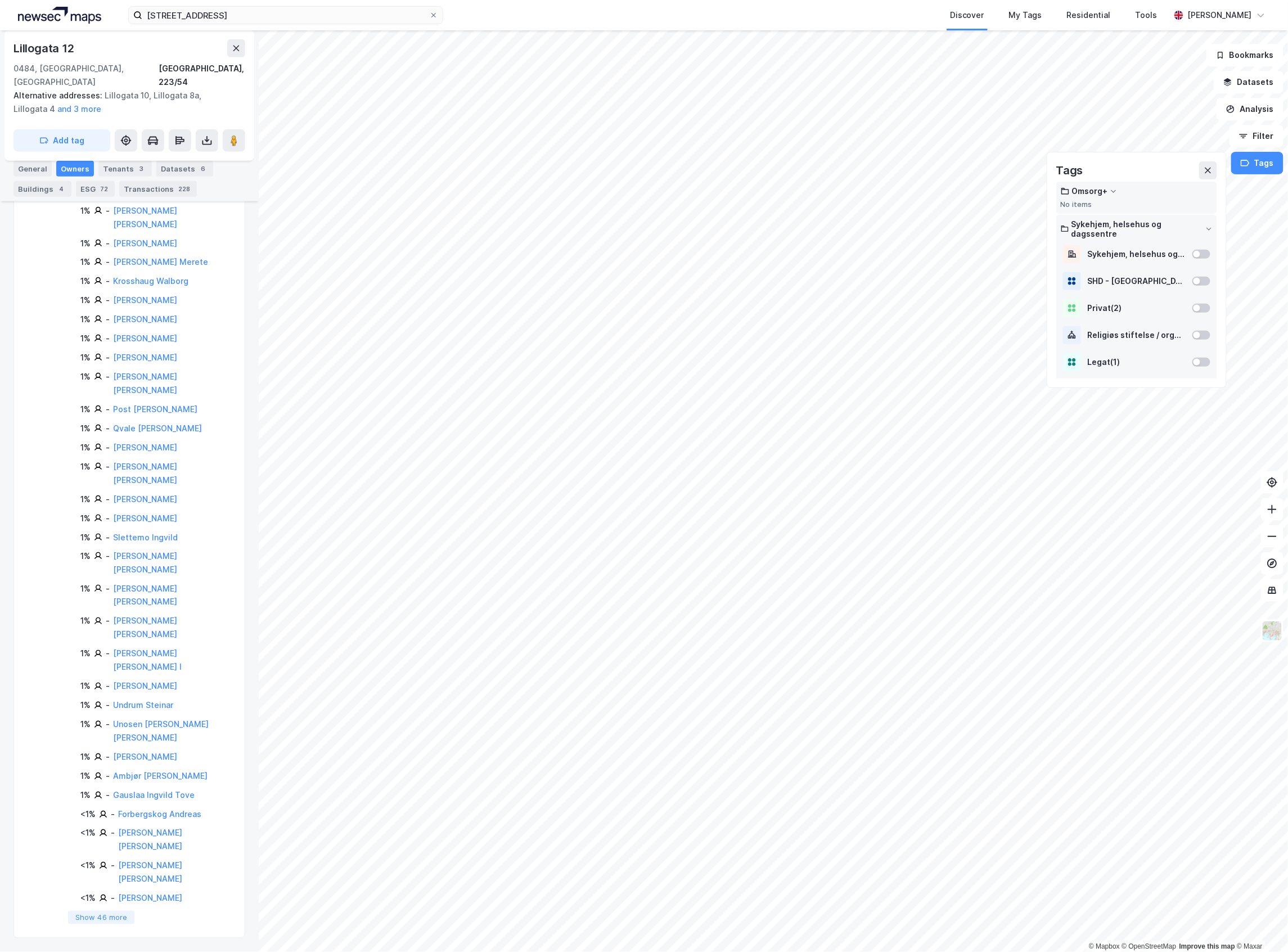
scroll to position [7894, 0]
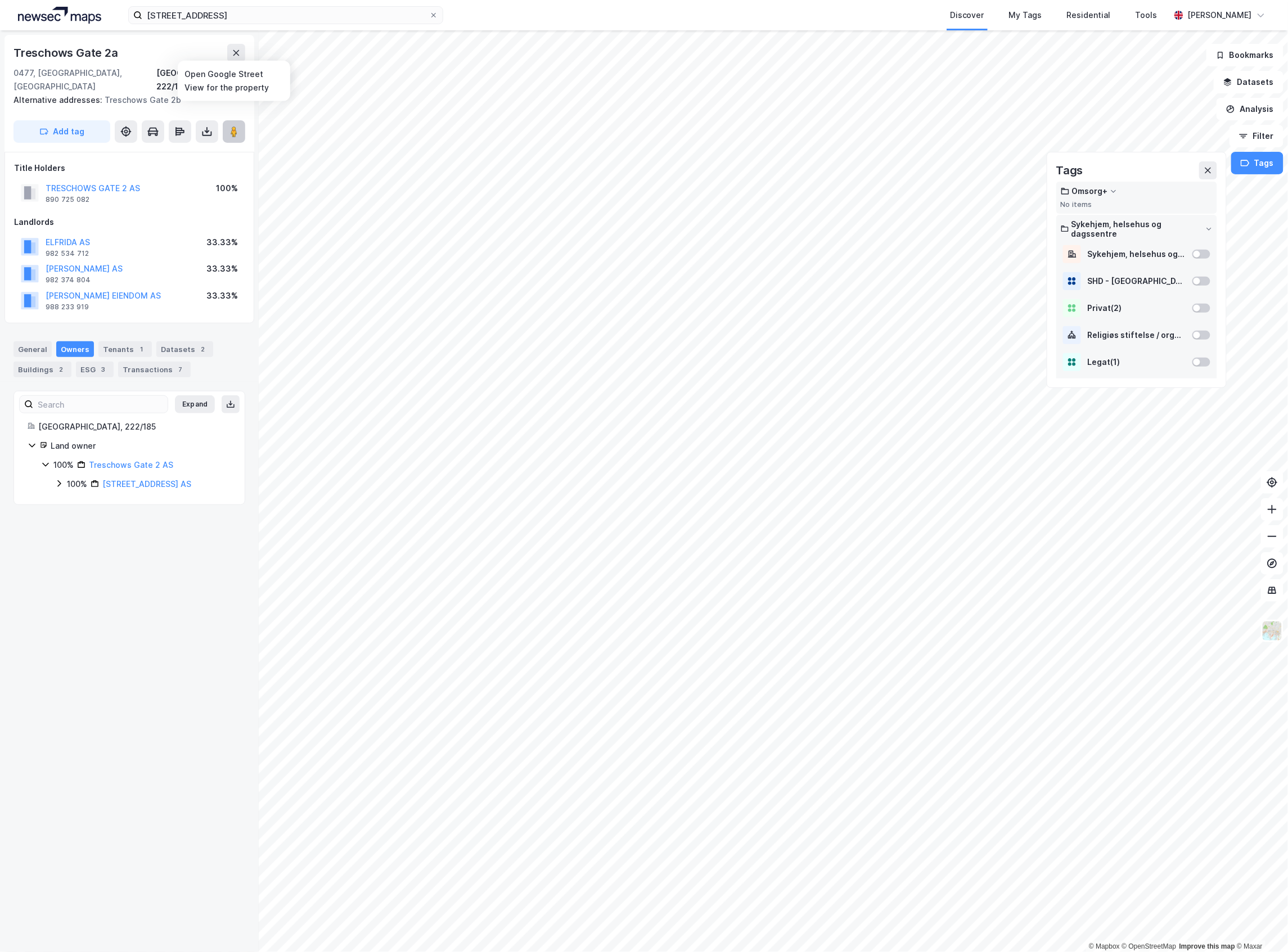
click at [228, 120] on button at bounding box center [234, 131] width 23 height 23
click at [83, 120] on button "Add tag" at bounding box center [62, 131] width 97 height 23
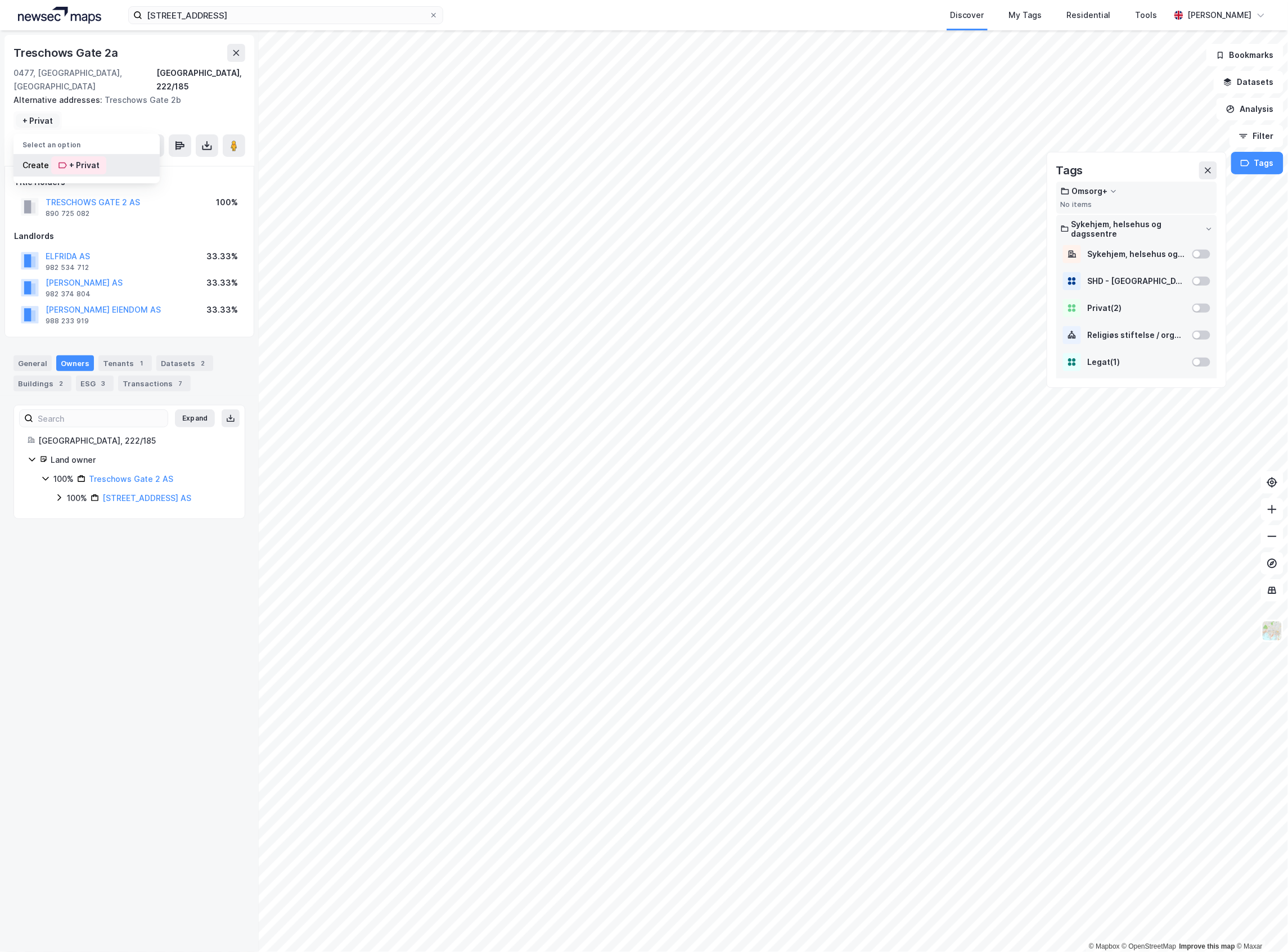
type input "+ Privat"
click at [77, 158] on div "+ Privat" at bounding box center [84, 165] width 30 height 14
click at [0, 0] on button "TRESCHOWS GATE 2 AS" at bounding box center [0, 0] width 0 height 0
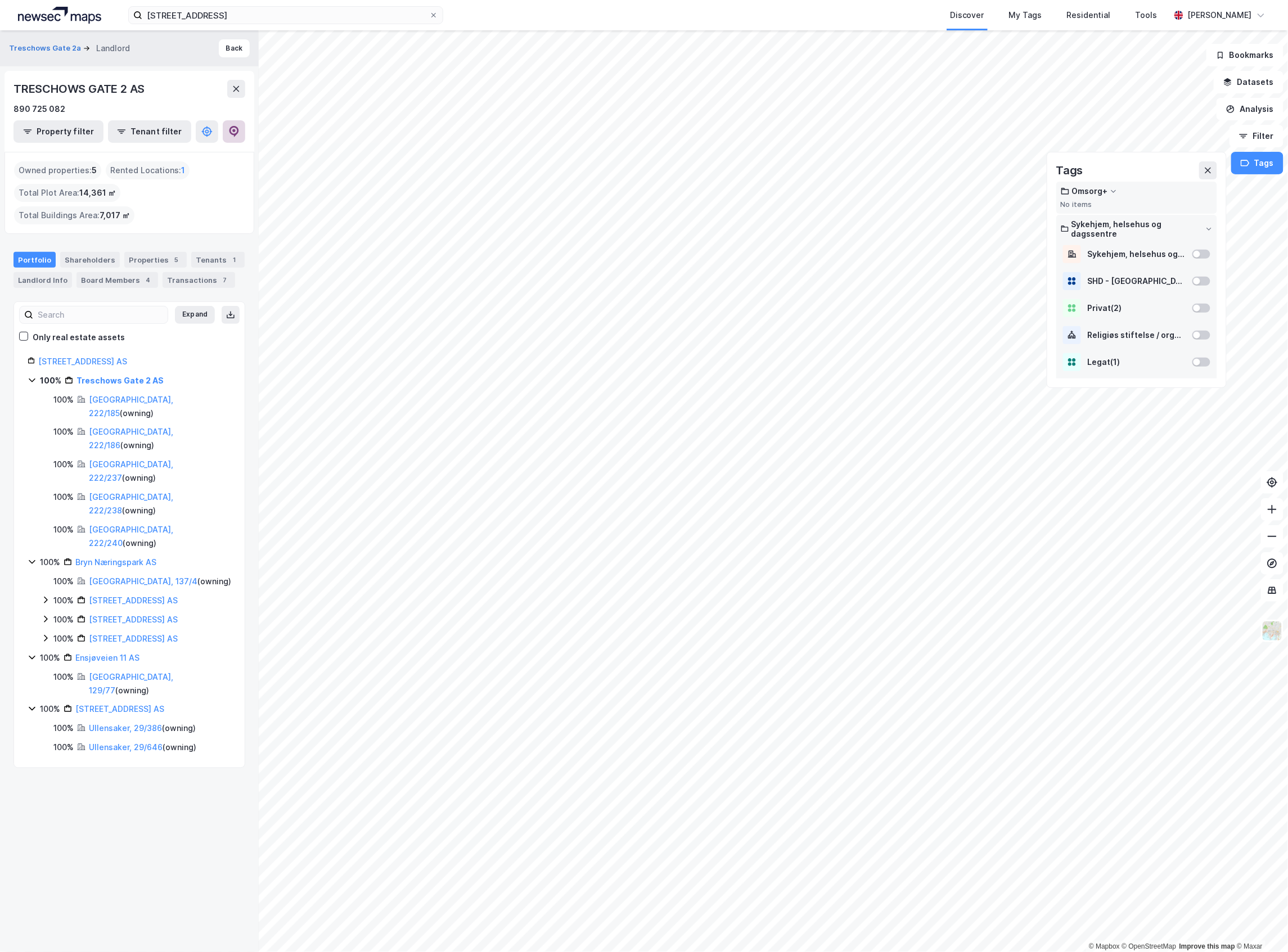
click at [230, 138] on button at bounding box center [234, 131] width 23 height 23
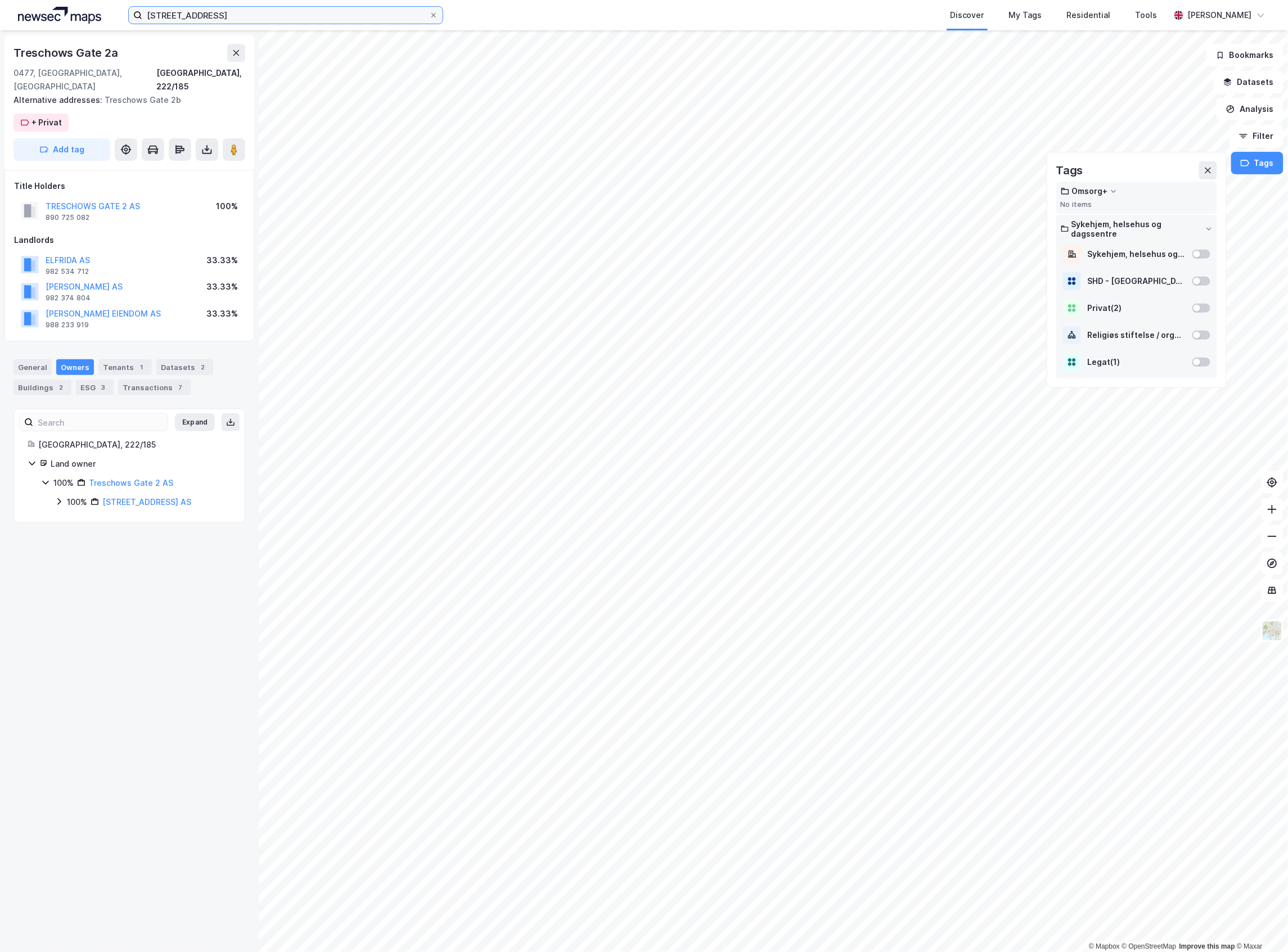
click at [293, 20] on input "Treschows gate 2a" at bounding box center [286, 15] width 287 height 17
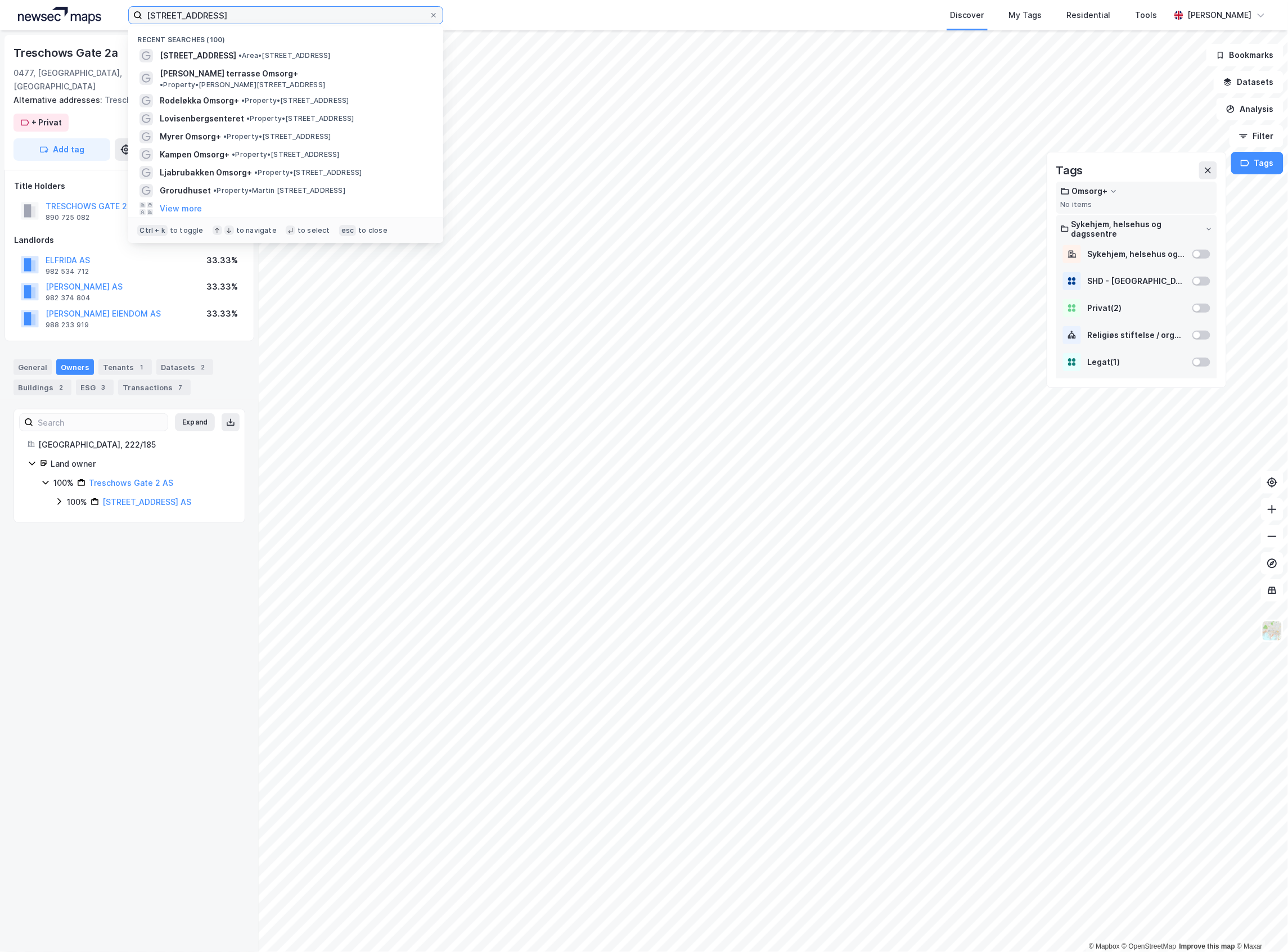
paste input "eisen Omsorg+"
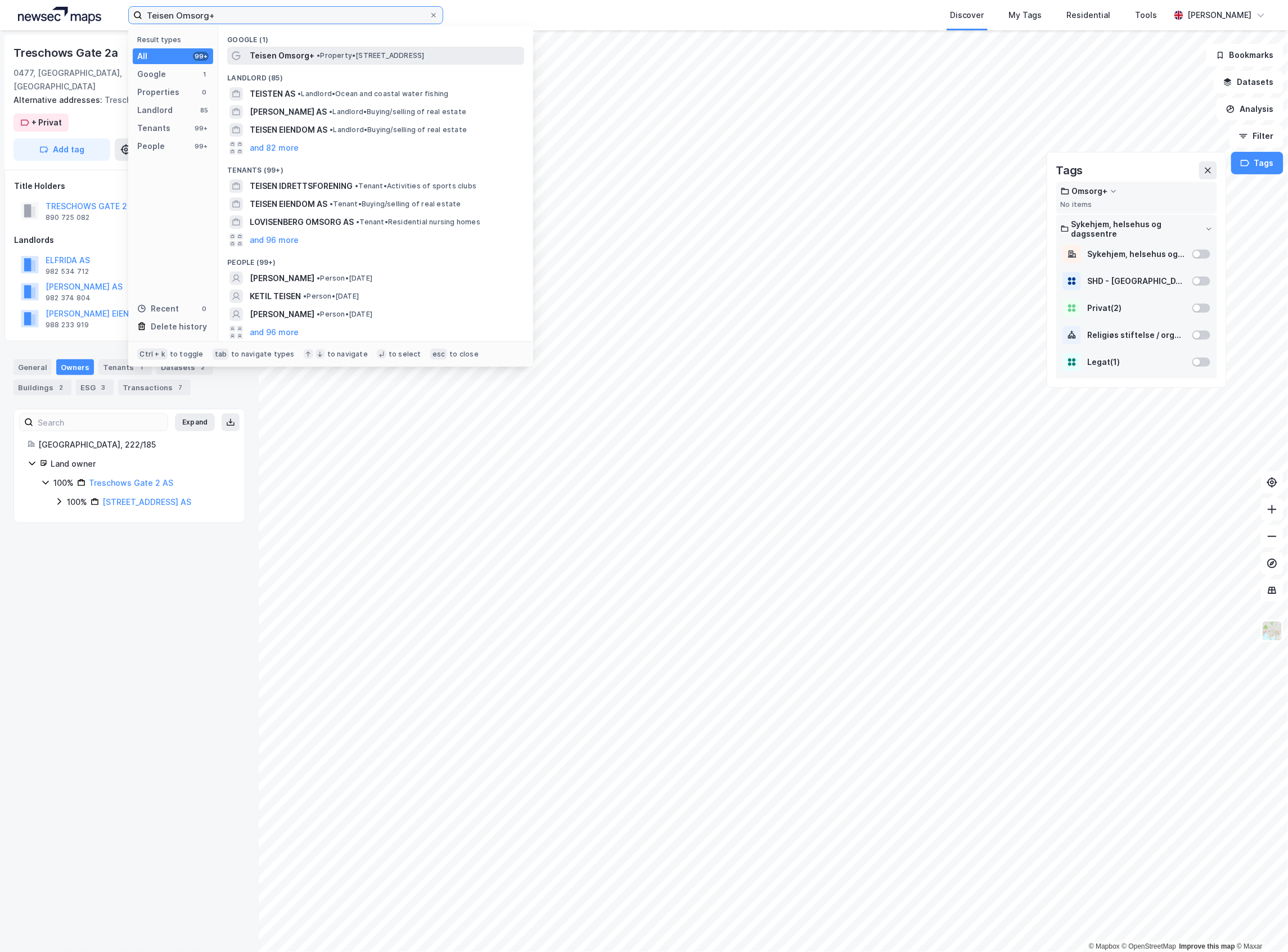
type input "Teisen Omsorg+"
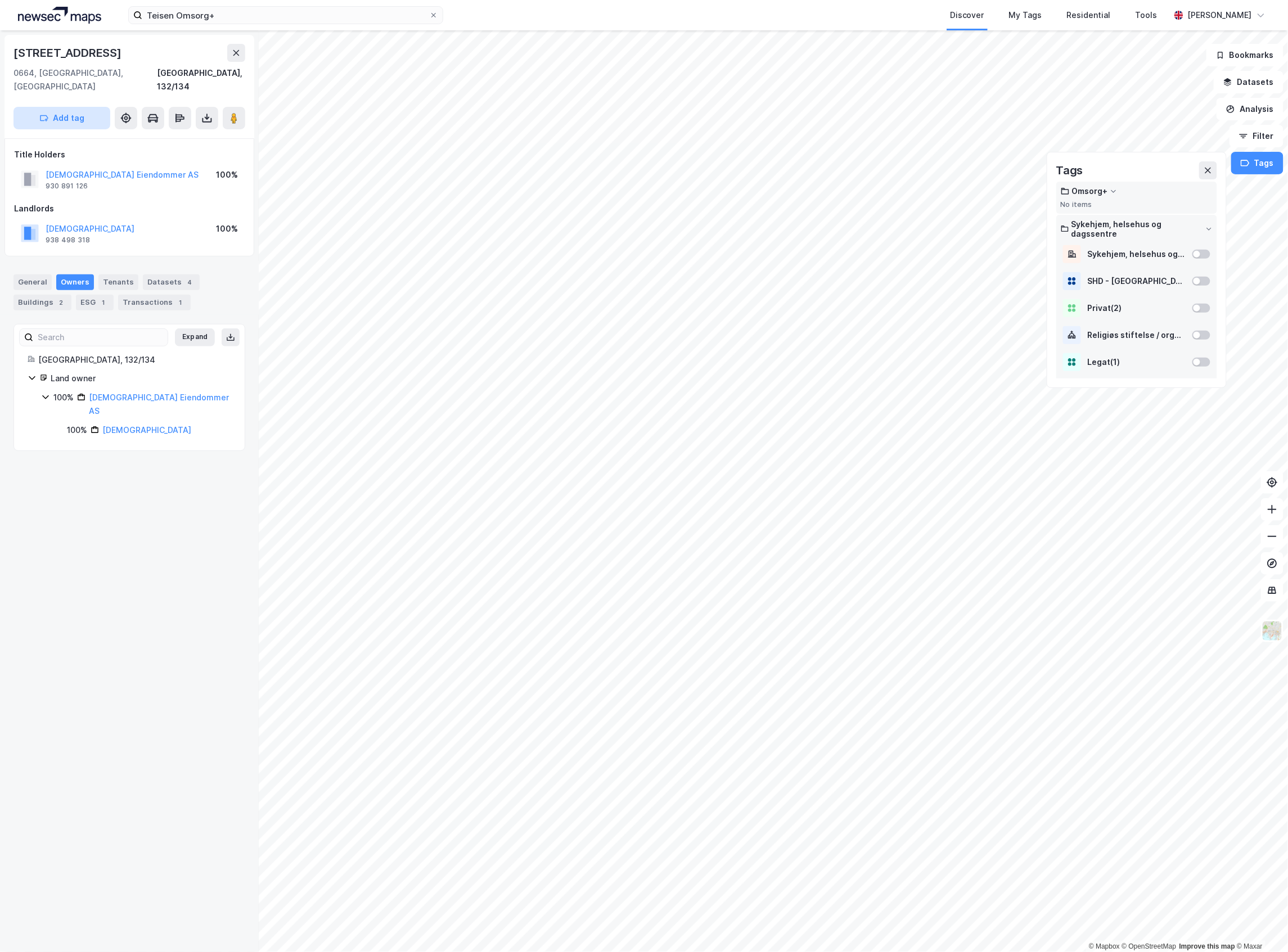
click at [50, 107] on button "Add tag" at bounding box center [62, 118] width 97 height 23
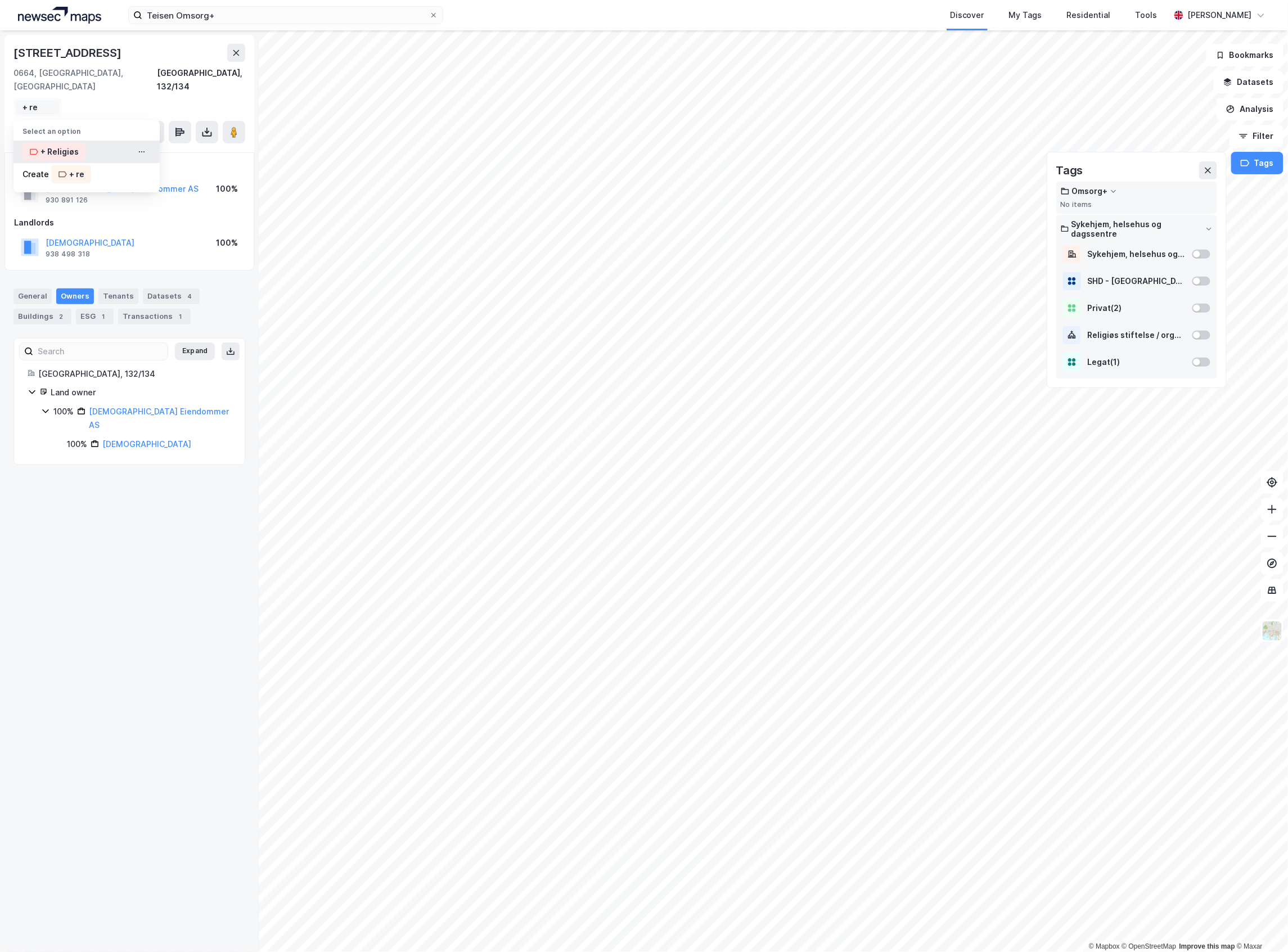
type input "+ re"
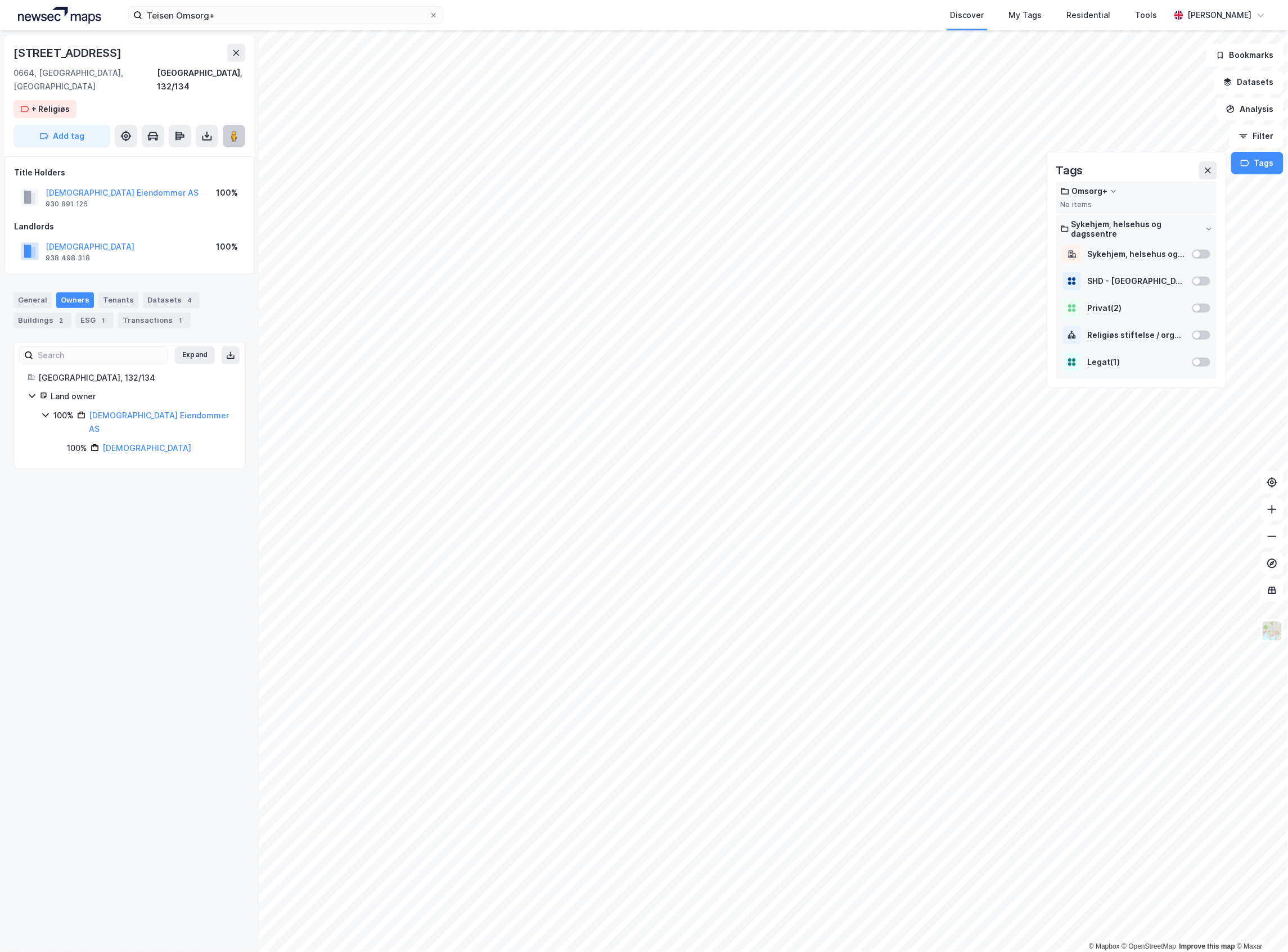
click at [230, 131] on image at bounding box center [233, 136] width 7 height 11
click at [239, 59] on button at bounding box center [236, 53] width 18 height 18
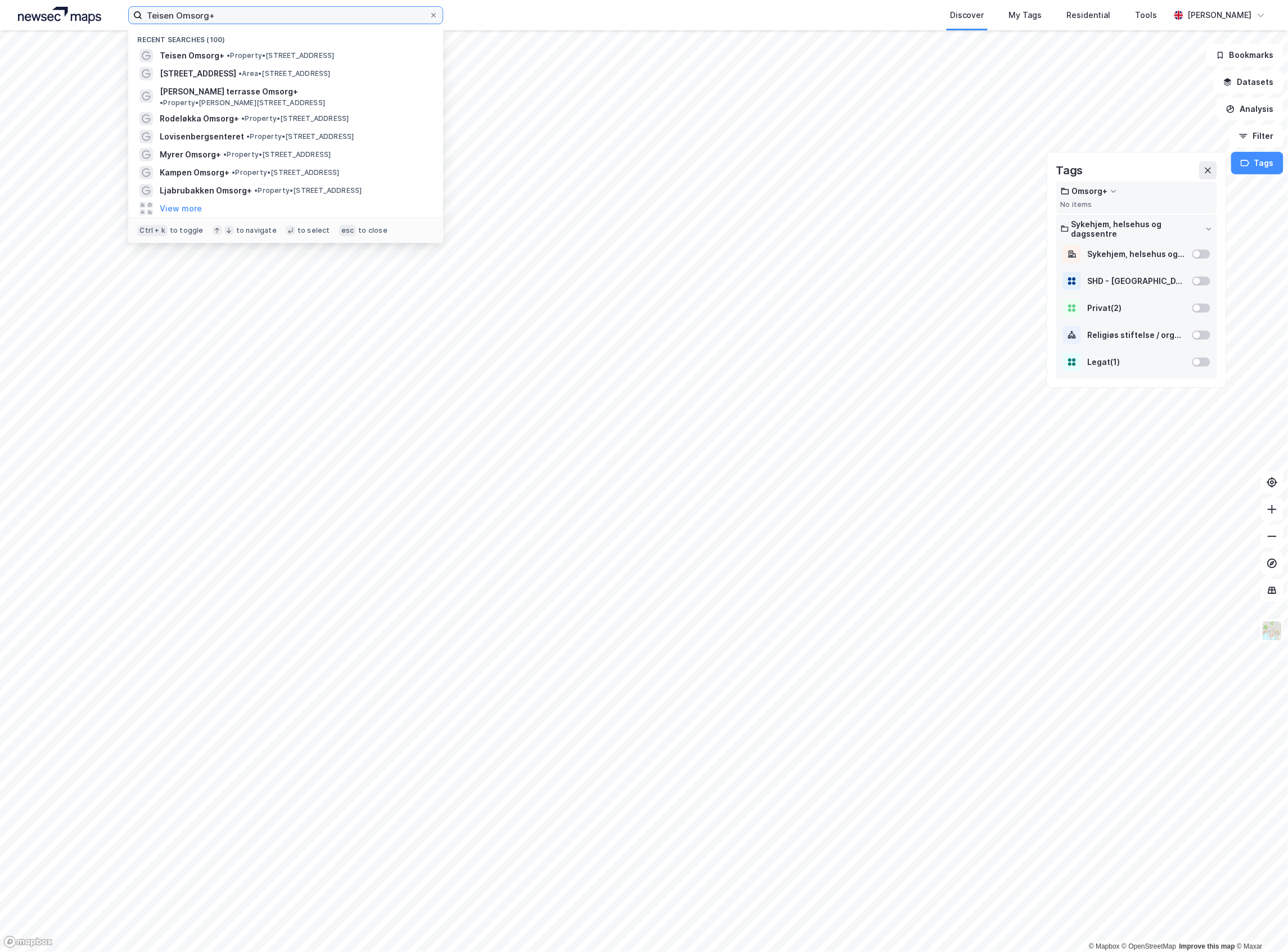
click at [322, 14] on input "Teisen Omsorg+" at bounding box center [286, 15] width 287 height 17
paste input "Utmarkveien Omsorg+ og nærmiljøsenter"
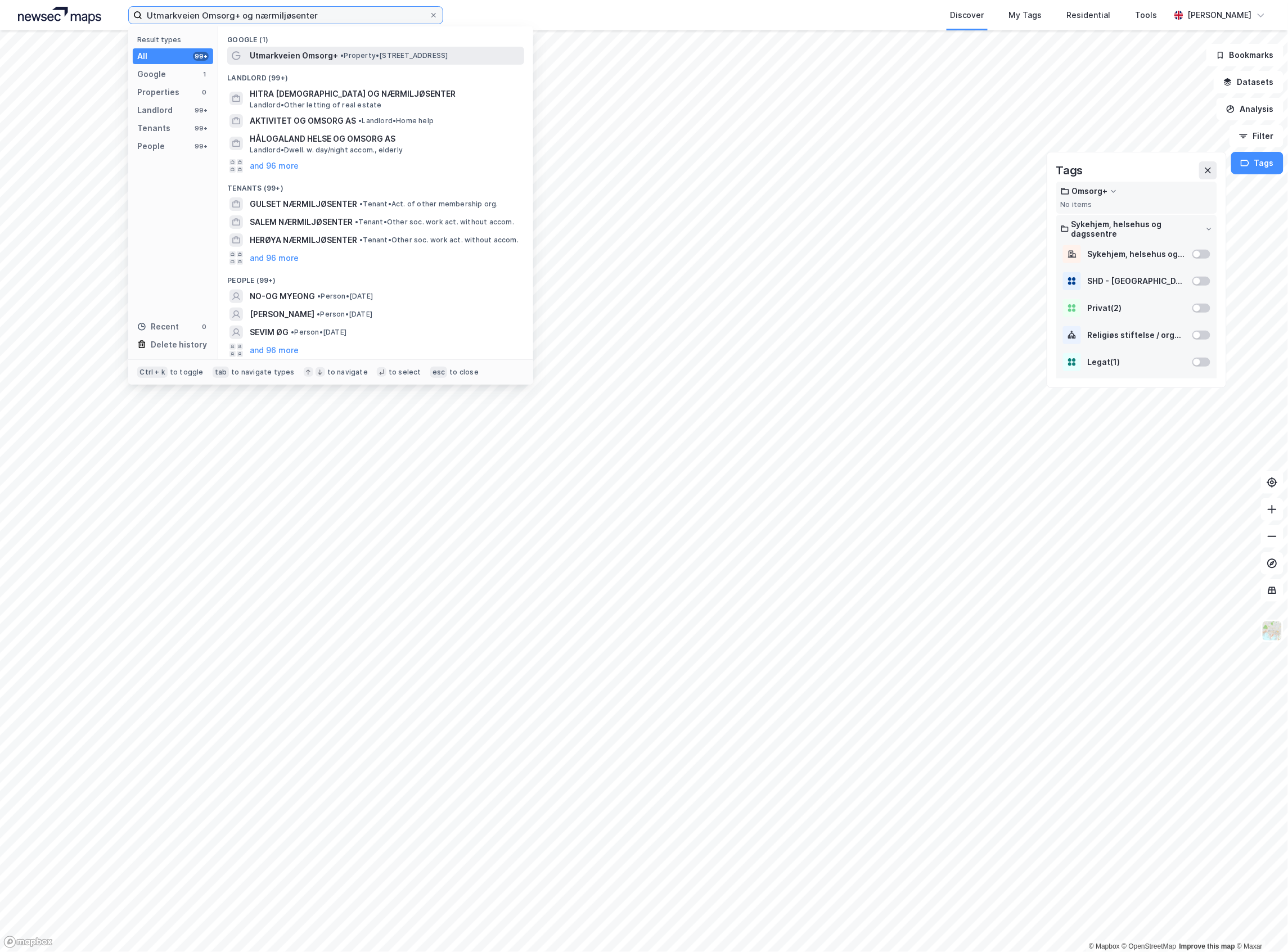
type input "Utmarkveien Omsorg+ og nærmiljøsenter"
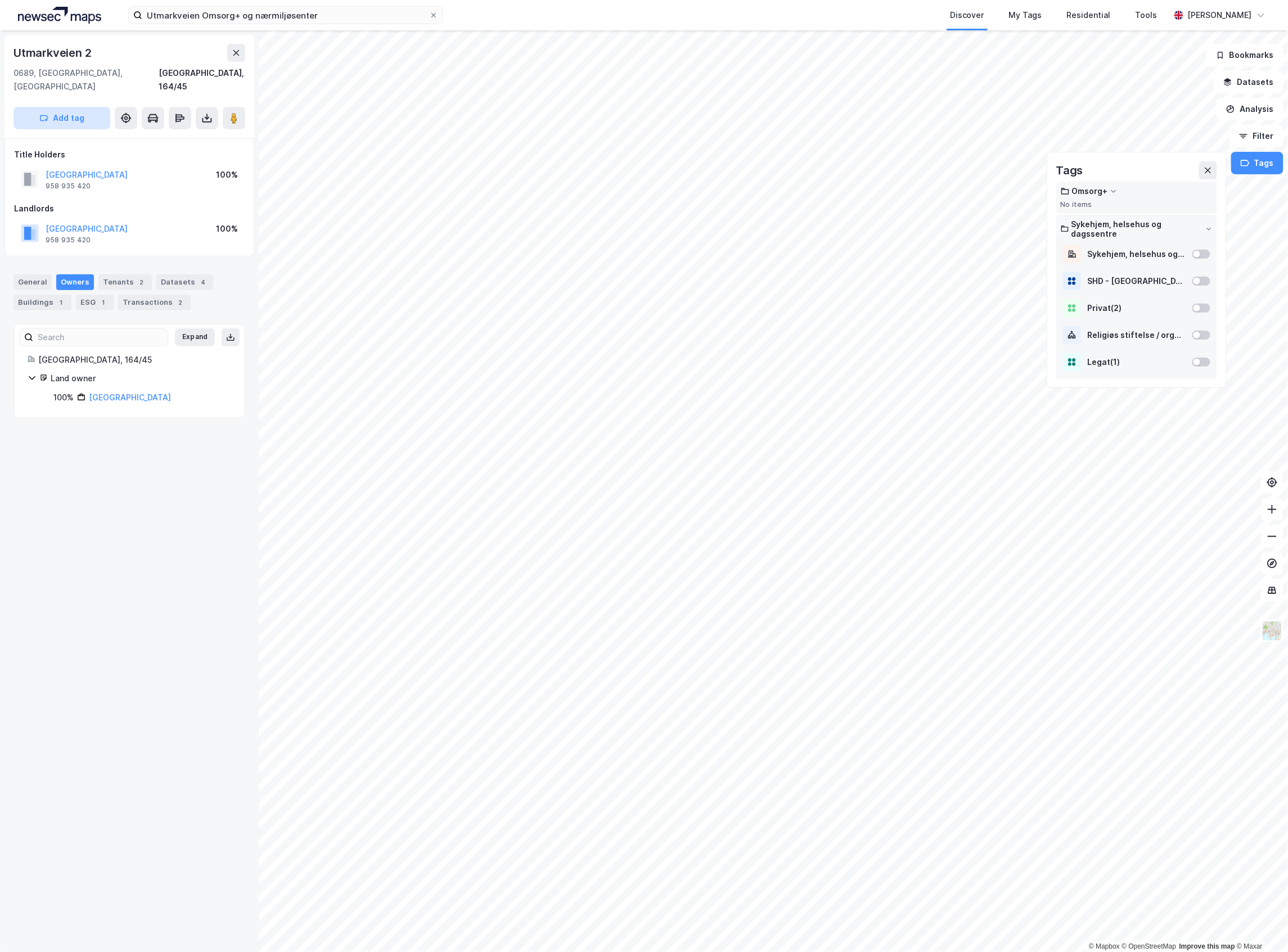
click at [70, 107] on button "Add tag" at bounding box center [62, 118] width 97 height 23
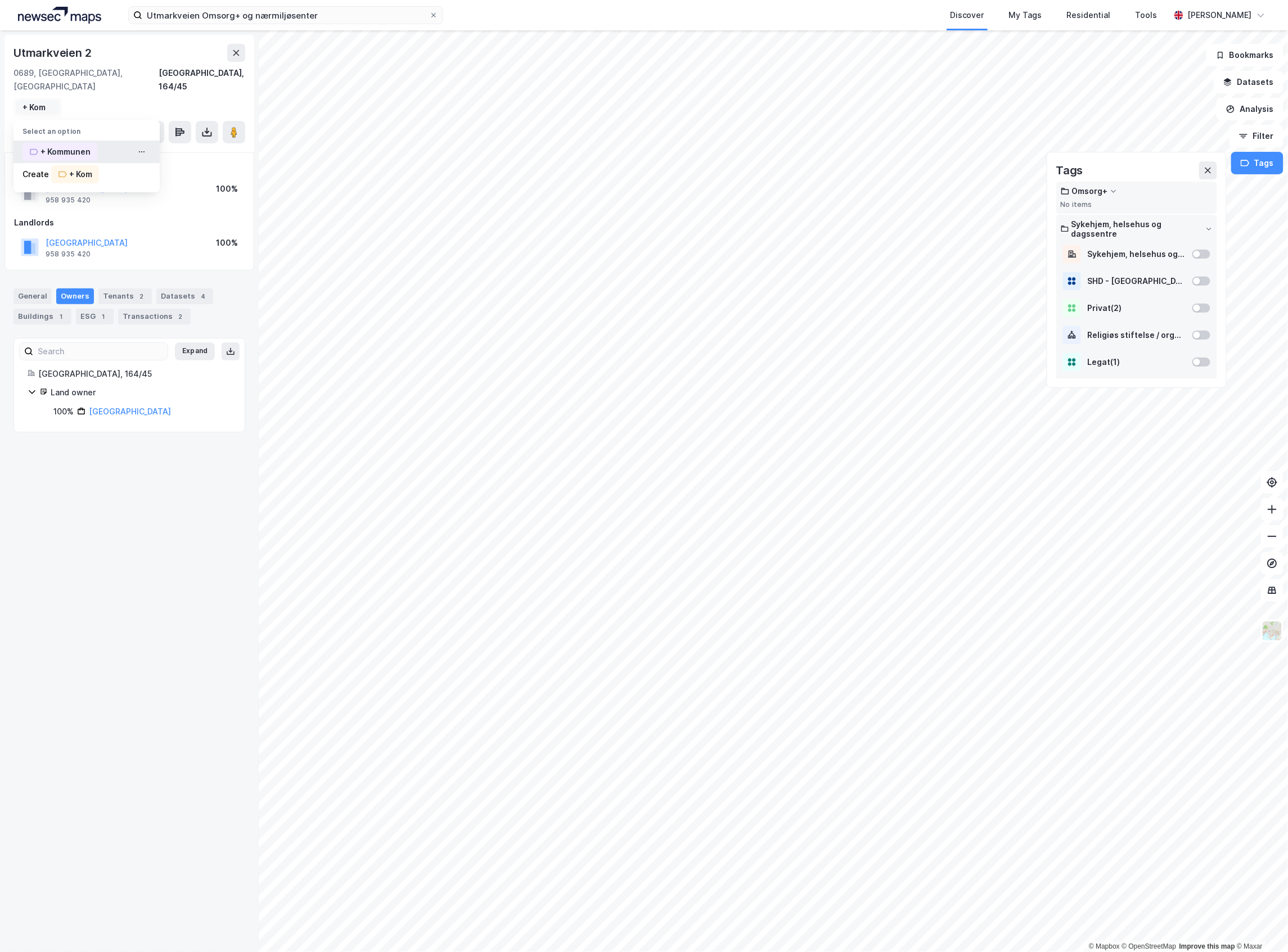
type input "+ Kom"
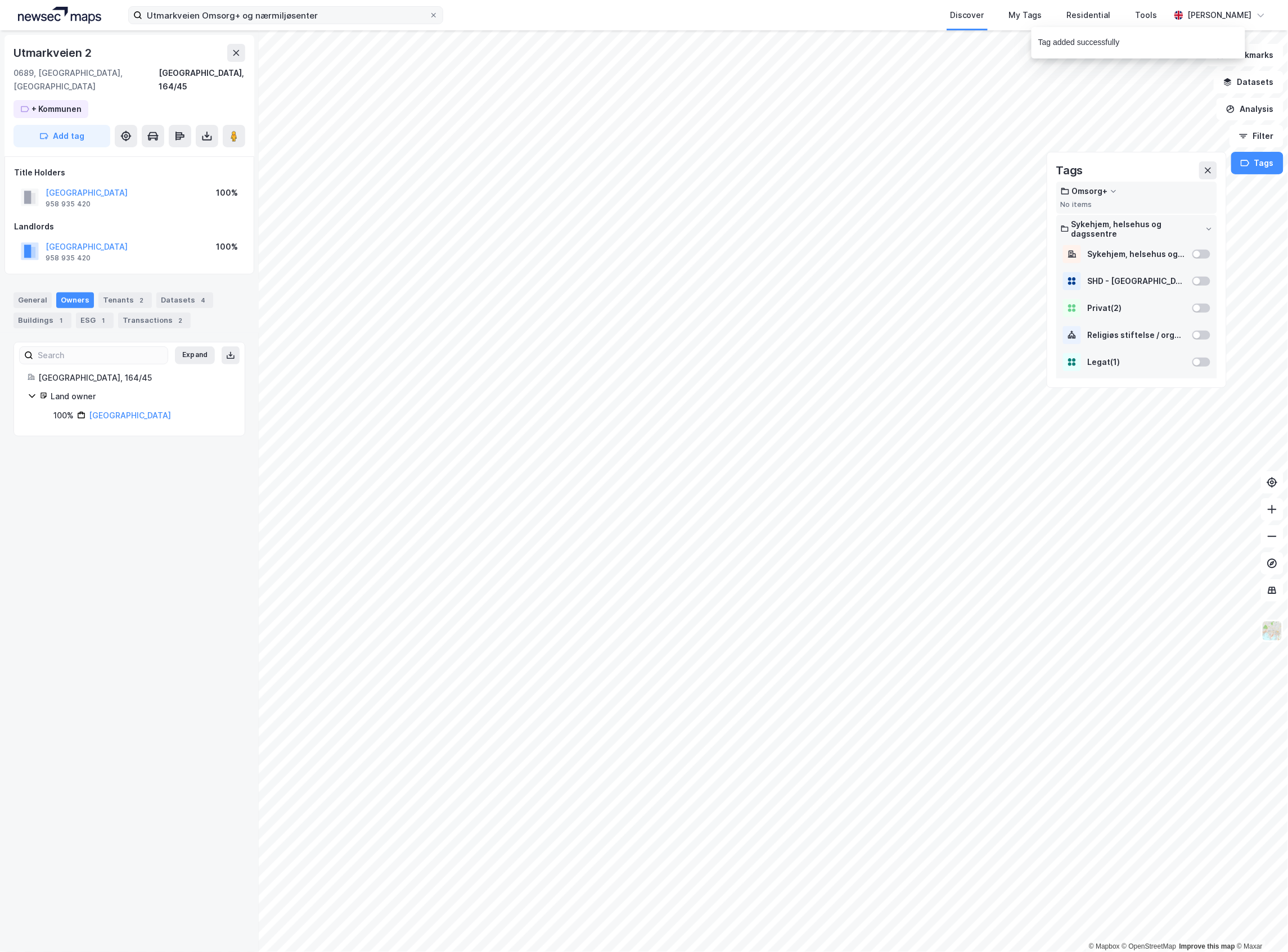
click at [221, 23] on label "Utmarkveien Omsorg+ og nærmiljøsenter" at bounding box center [286, 15] width 315 height 18
click at [221, 23] on input "Utmarkveien Omsorg+ og nærmiljøsenter" at bounding box center [286, 15] width 287 height 17
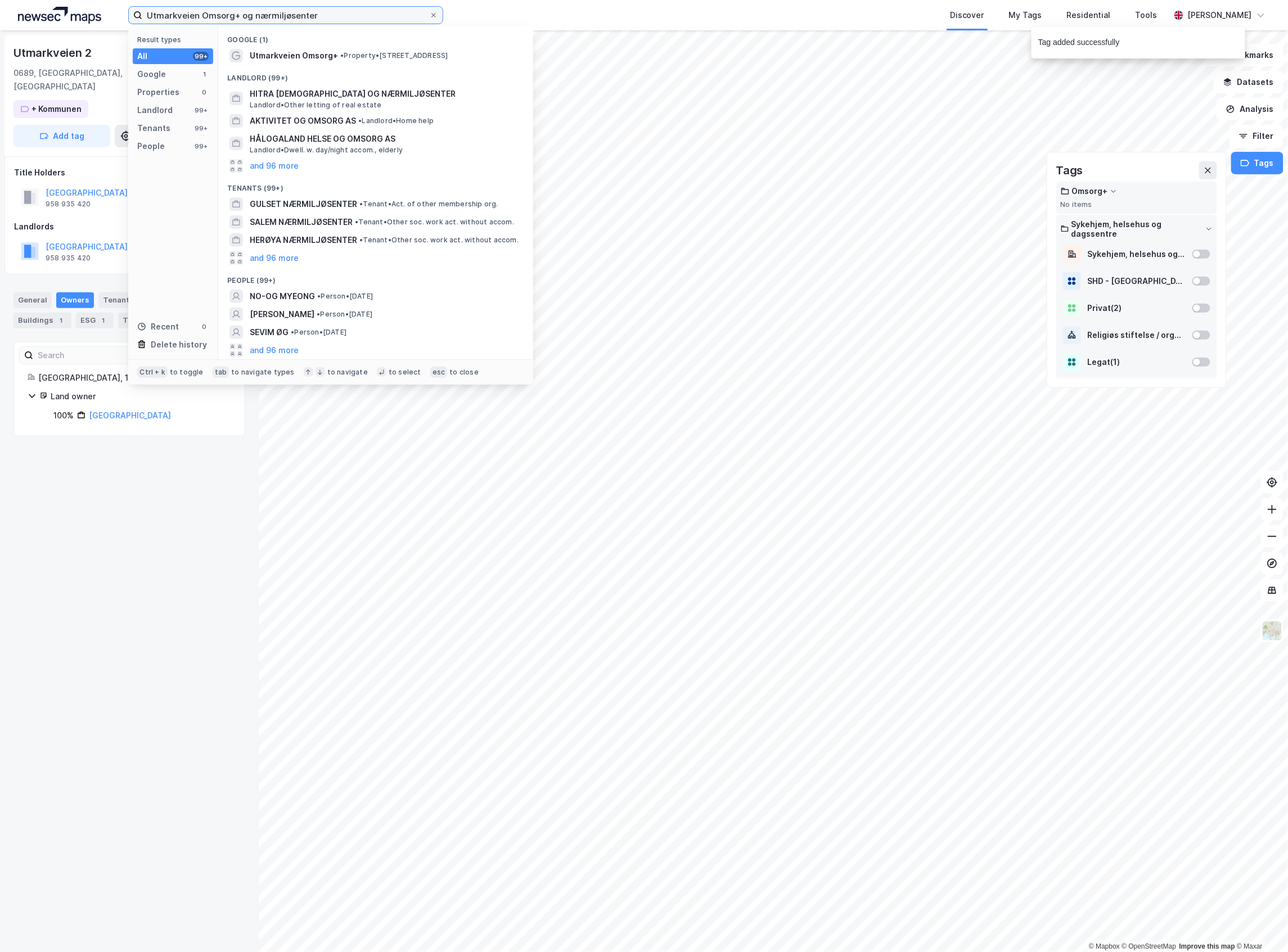
paste input "Årvoll Omsorg+"
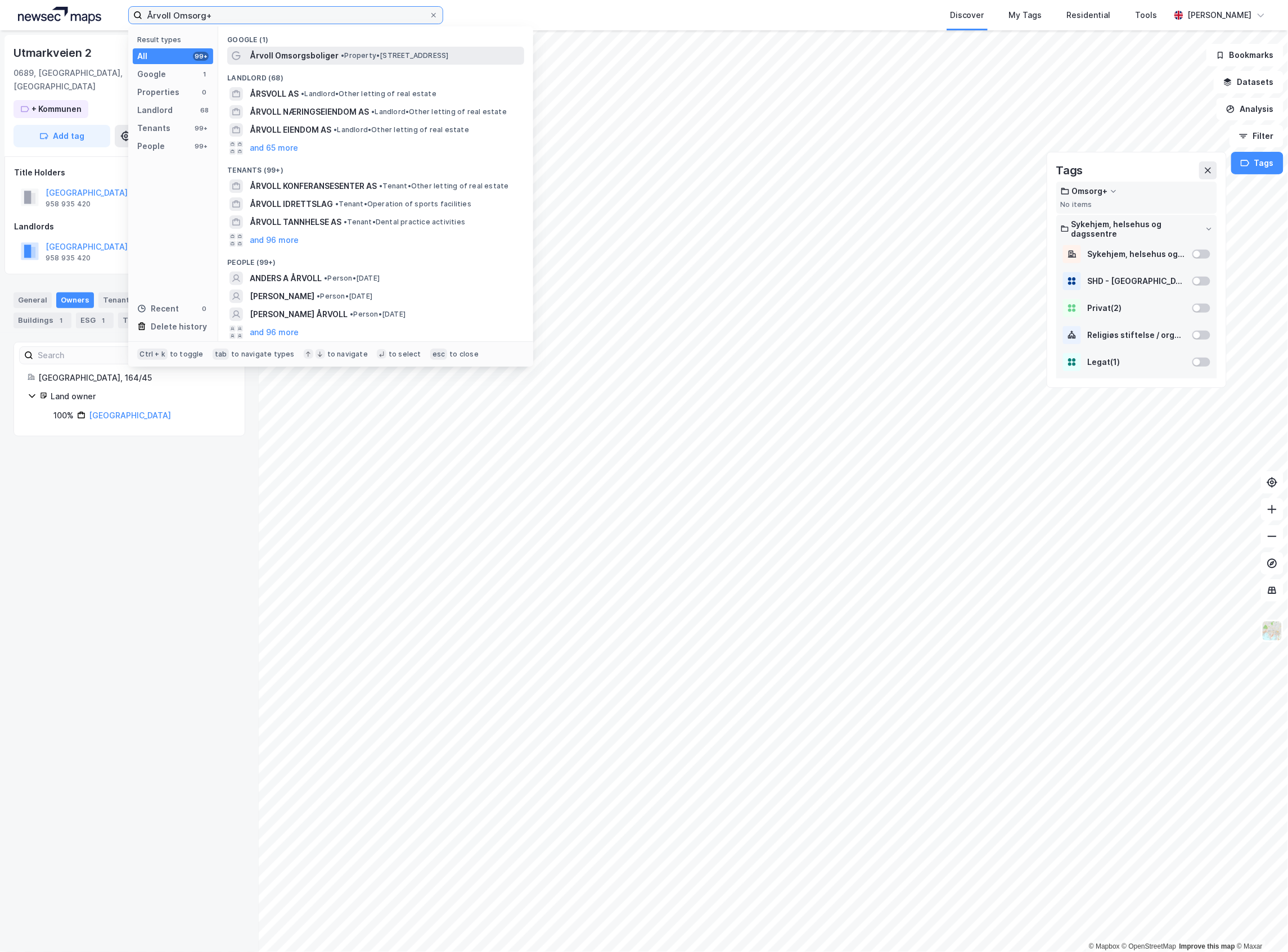
type input "Årvoll Omsorg+"
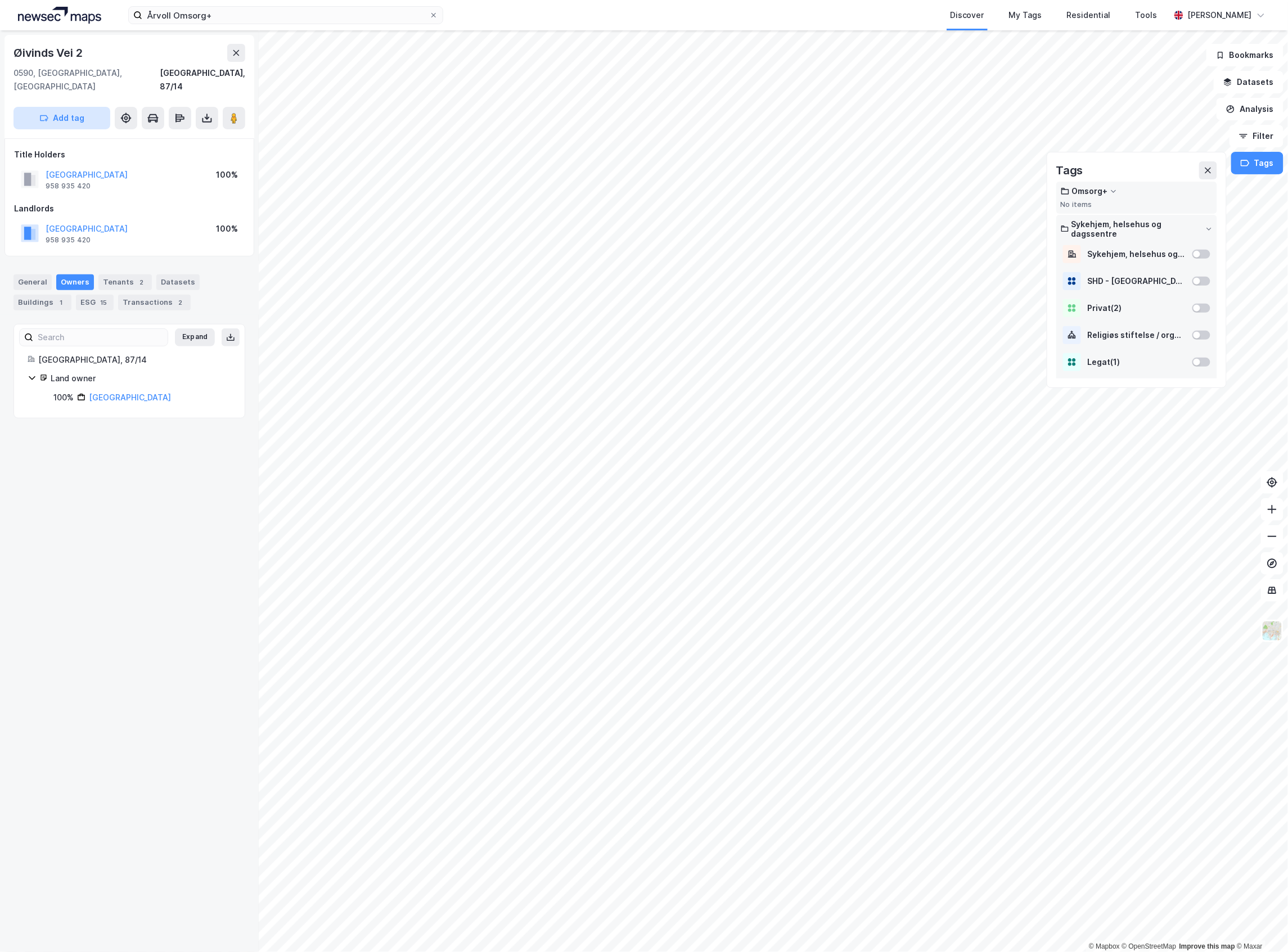
click at [77, 109] on button "Add tag" at bounding box center [62, 118] width 97 height 23
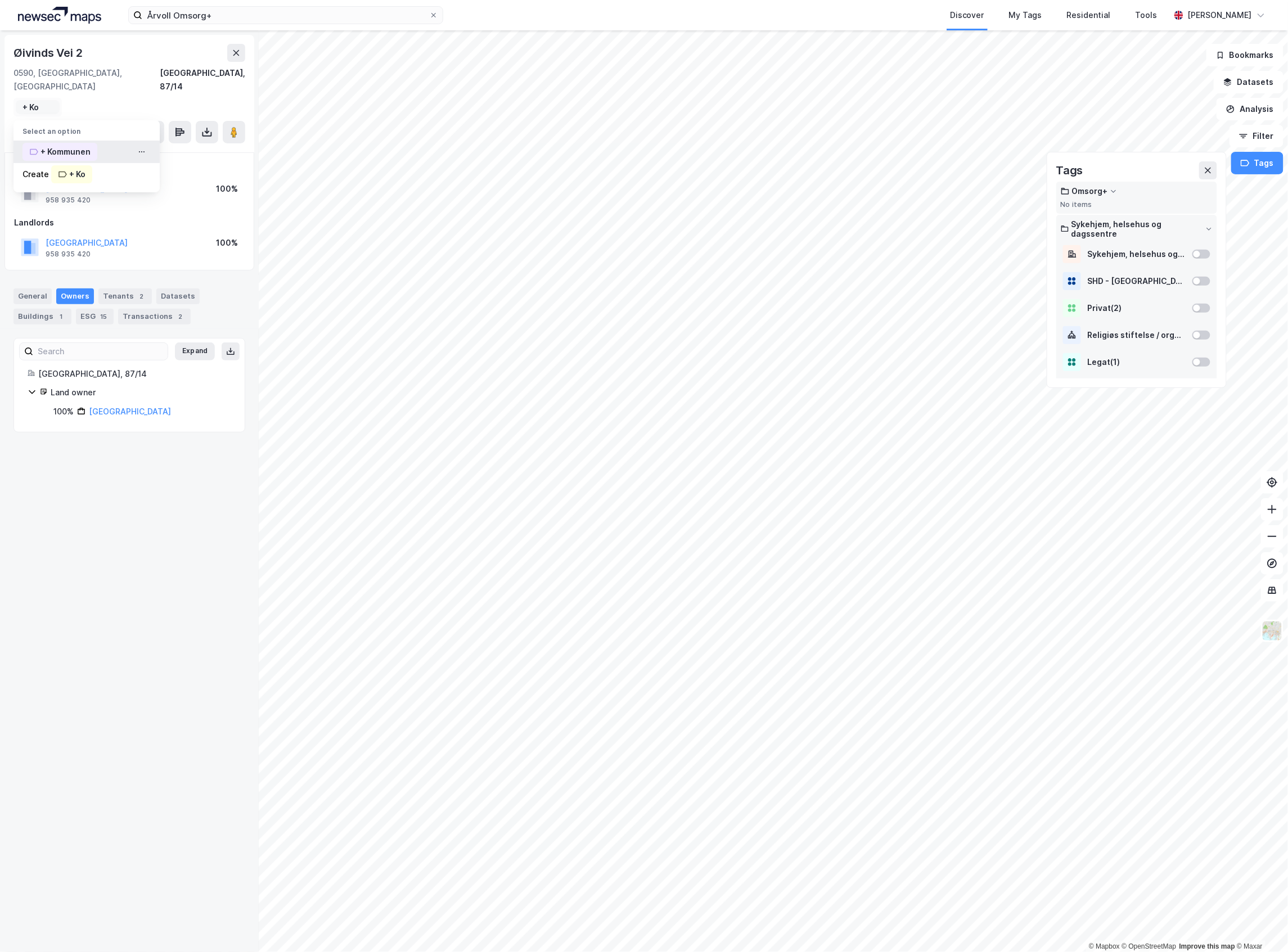
type input "+ Ko"
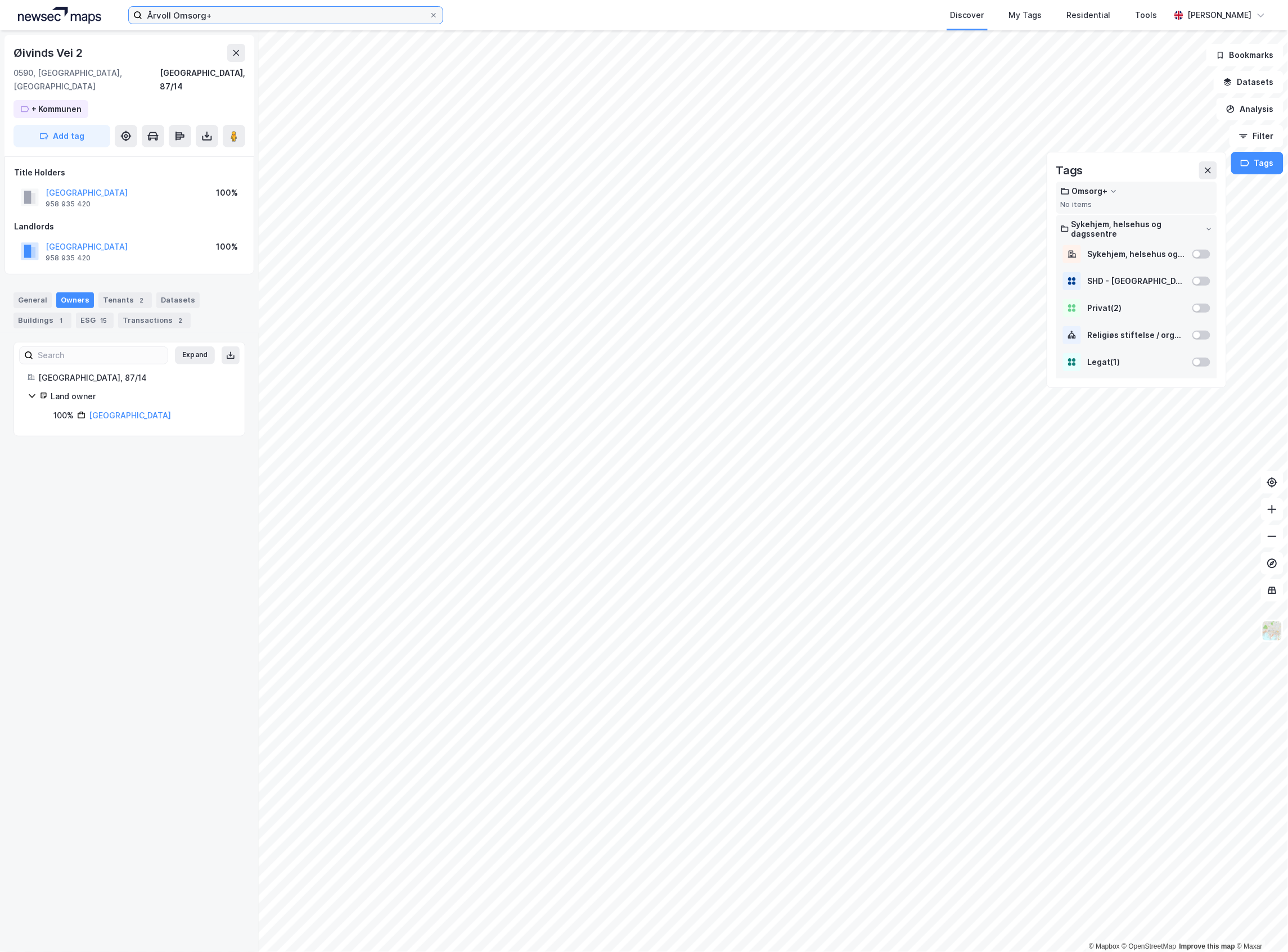
click at [237, 12] on input "Årvoll Omsorg+" at bounding box center [286, 15] width 287 height 17
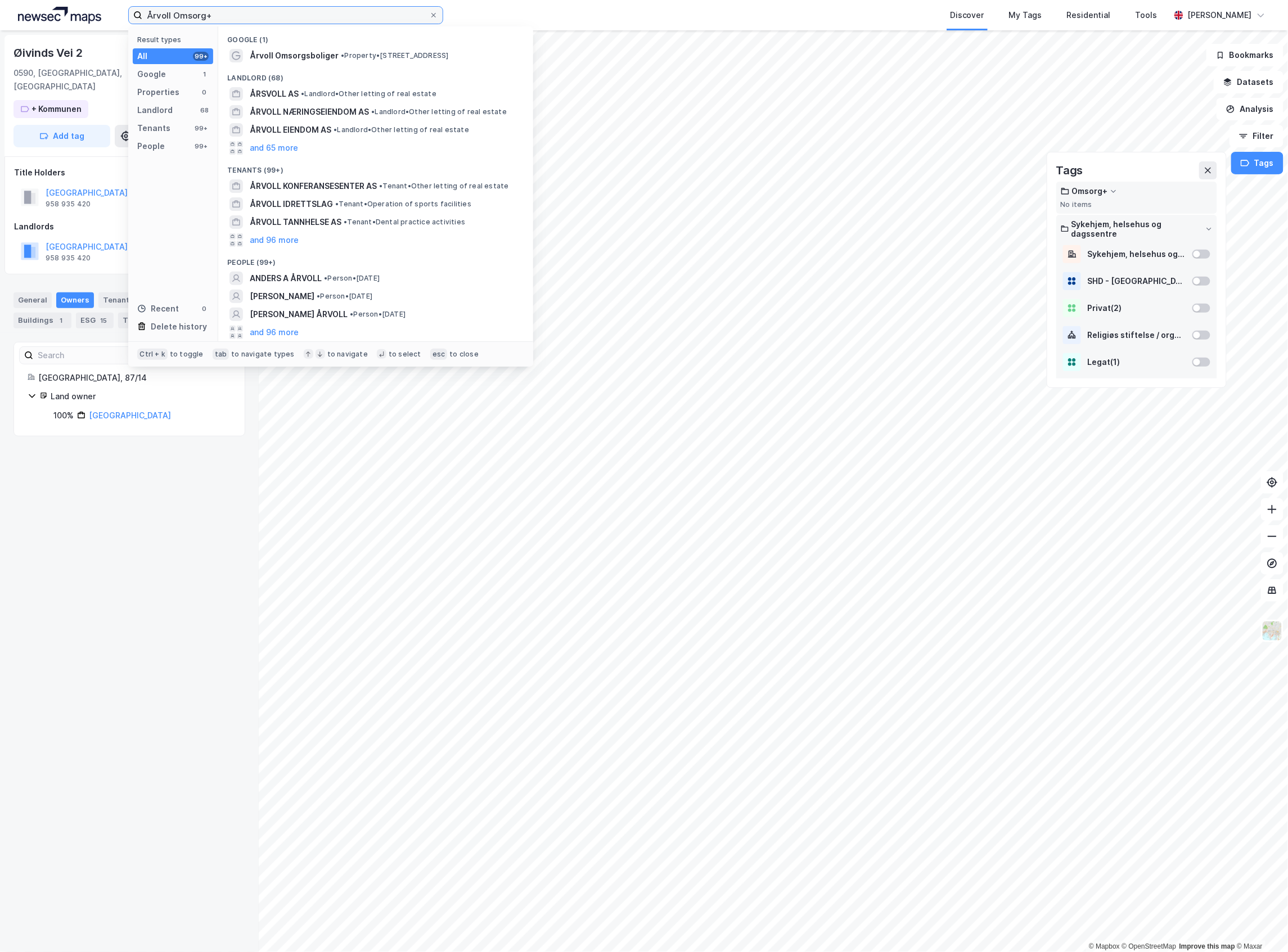
click at [237, 12] on input "Årvoll Omsorg+" at bounding box center [286, 15] width 287 height 17
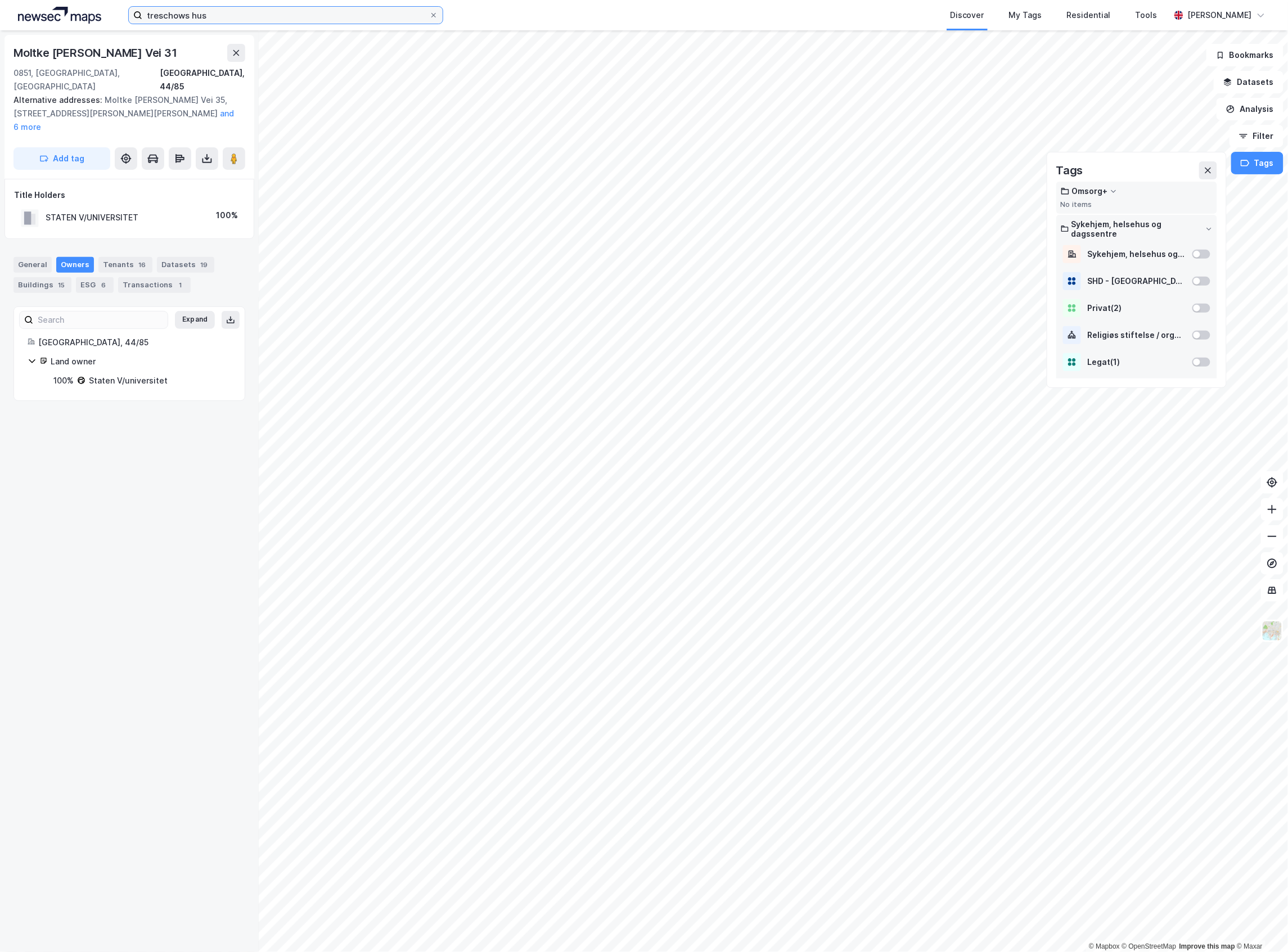
click at [287, 7] on input "treschows hus" at bounding box center [286, 15] width 287 height 17
type input "treschows gate"
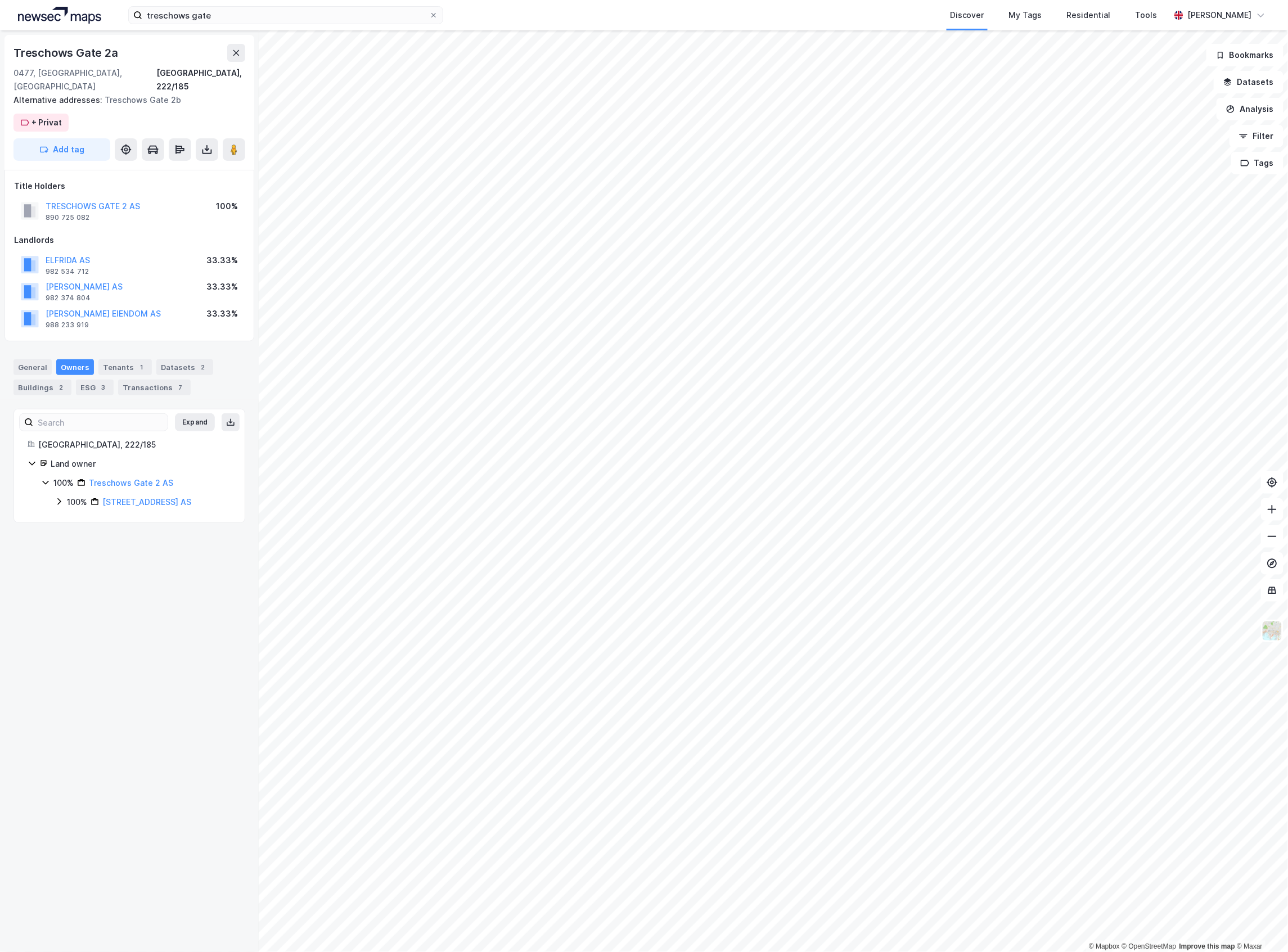
click at [28, 346] on div "General Owners Tenants 1 Datasets 2 Buildings 2 ESG 3 Transactions 7" at bounding box center [129, 373] width 259 height 54
click at [30, 359] on div "General" at bounding box center [32, 367] width 38 height 16
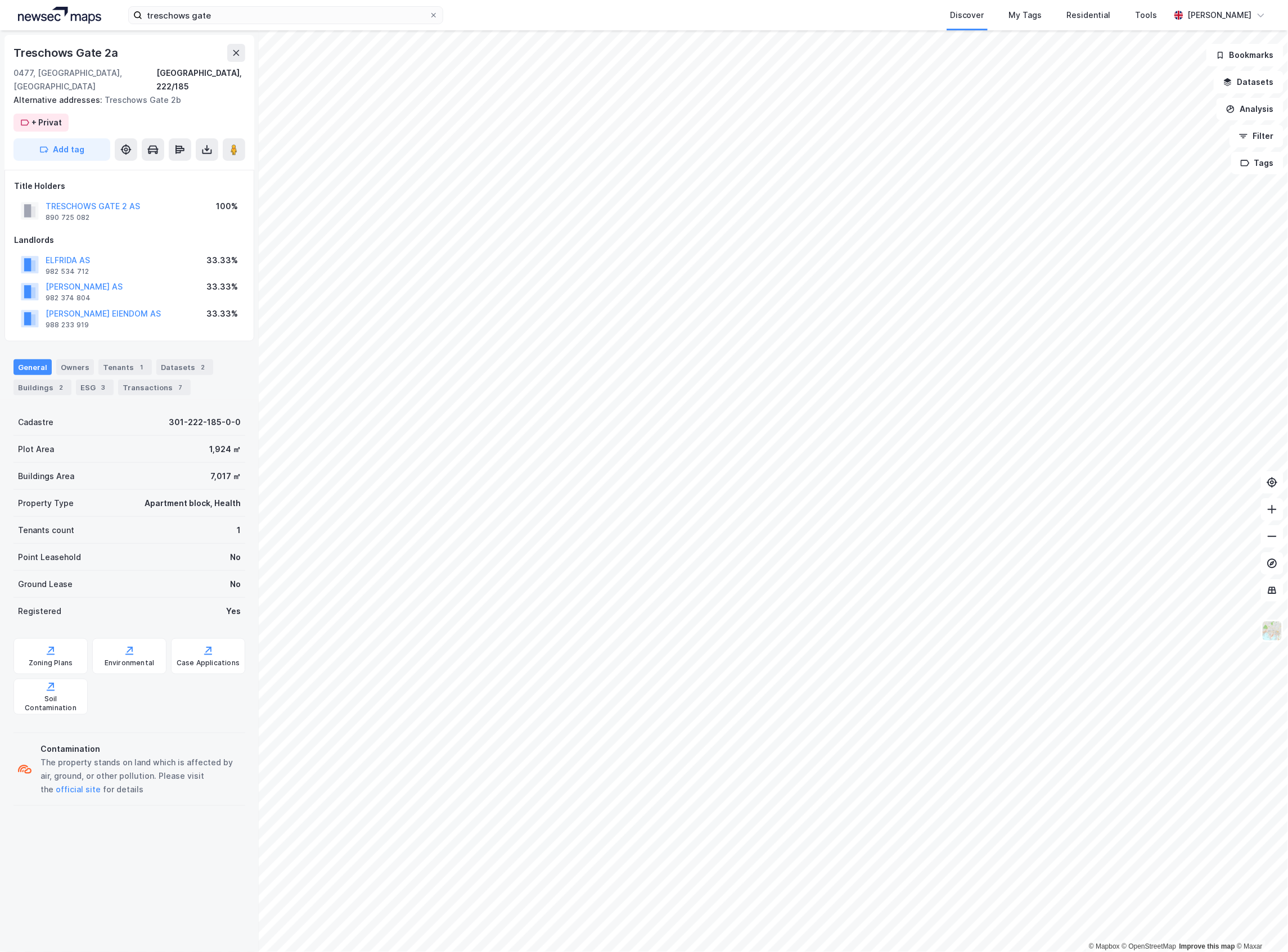
click at [100, 50] on div "Treschows Gate 2a" at bounding box center [67, 53] width 107 height 18
click at [0, 0] on button "TRESCHOWS GATE 2 AS" at bounding box center [0, 0] width 0 height 0
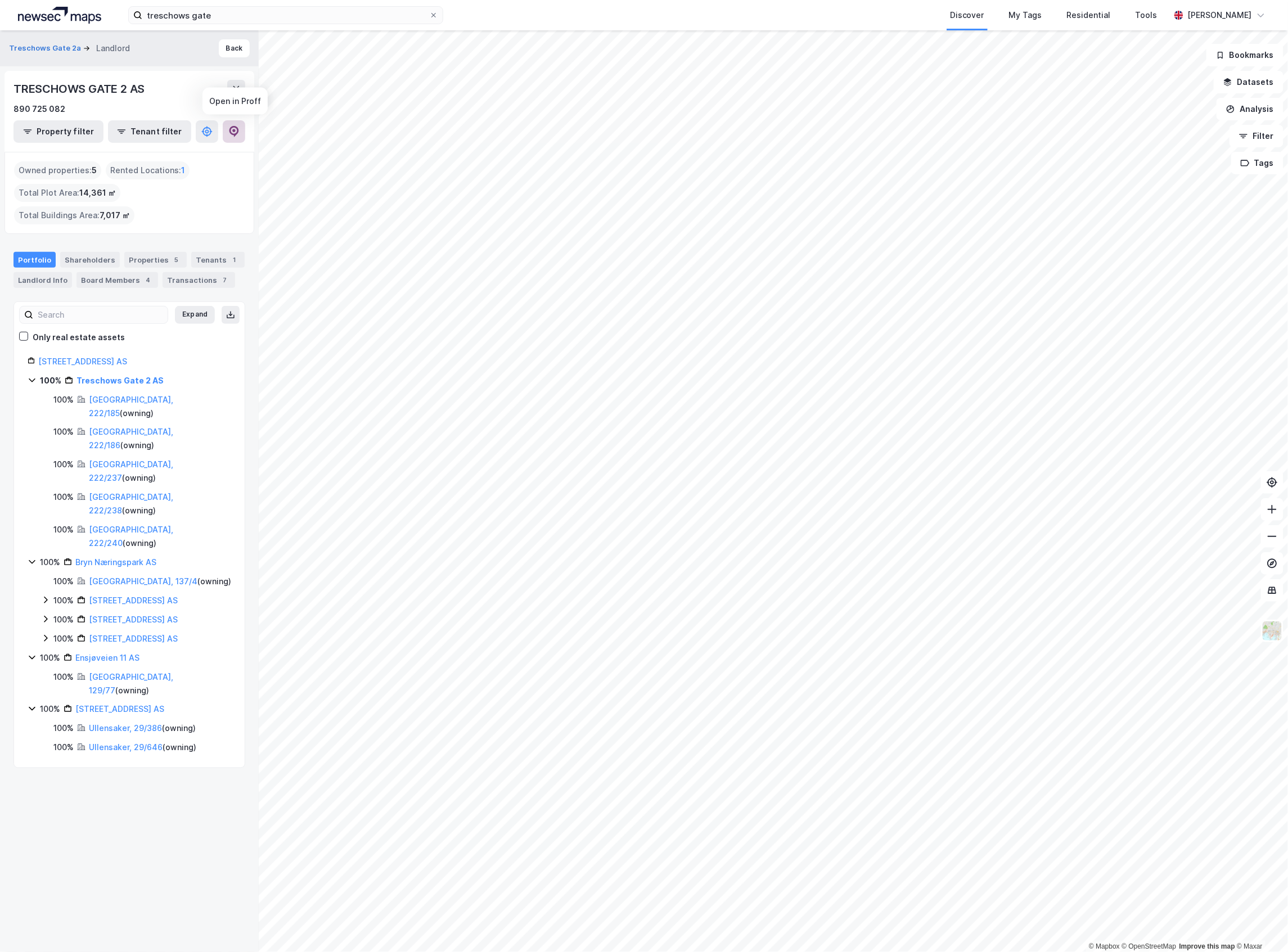
click at [236, 131] on icon at bounding box center [233, 131] width 11 height 11
click at [104, 93] on div "TRESCHOWS GATE 2 AS" at bounding box center [80, 89] width 134 height 18
click at [219, 50] on button "Back" at bounding box center [234, 48] width 31 height 18
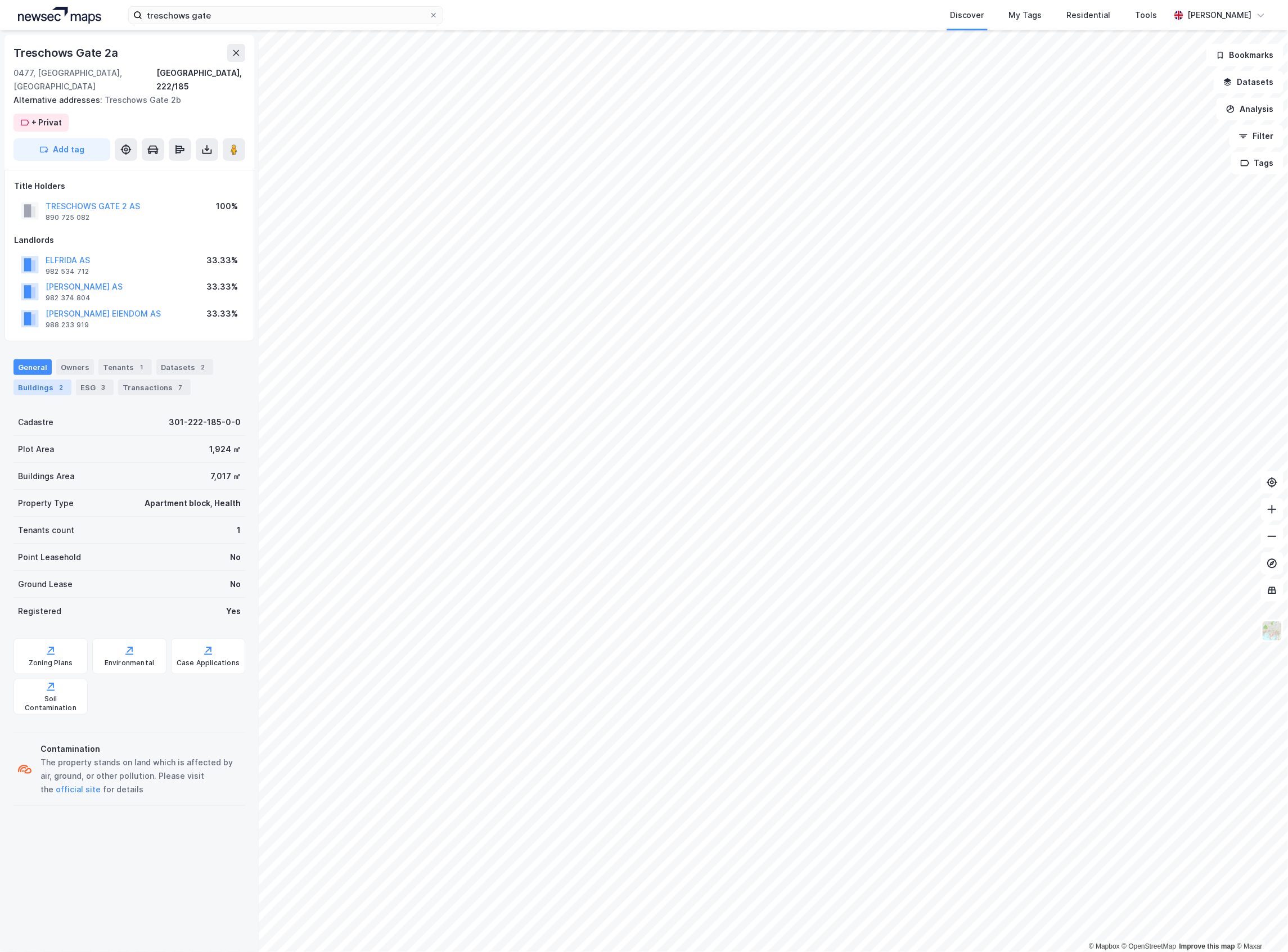
click at [34, 380] on div "Buildings 2" at bounding box center [42, 387] width 58 height 16
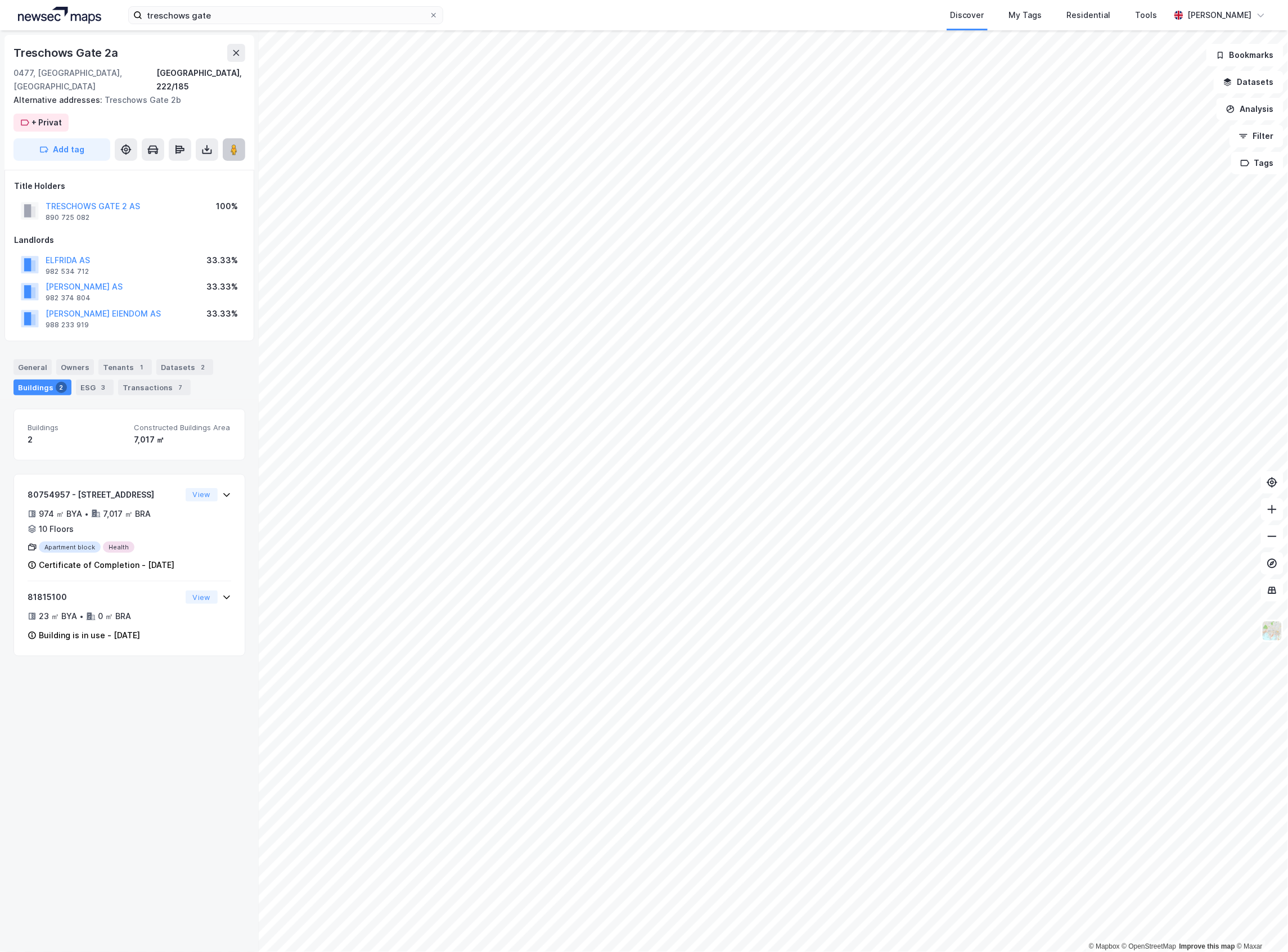
click at [225, 138] on button at bounding box center [234, 149] width 23 height 23
click at [1010, 8] on div "My Tags" at bounding box center [1025, 15] width 40 height 20
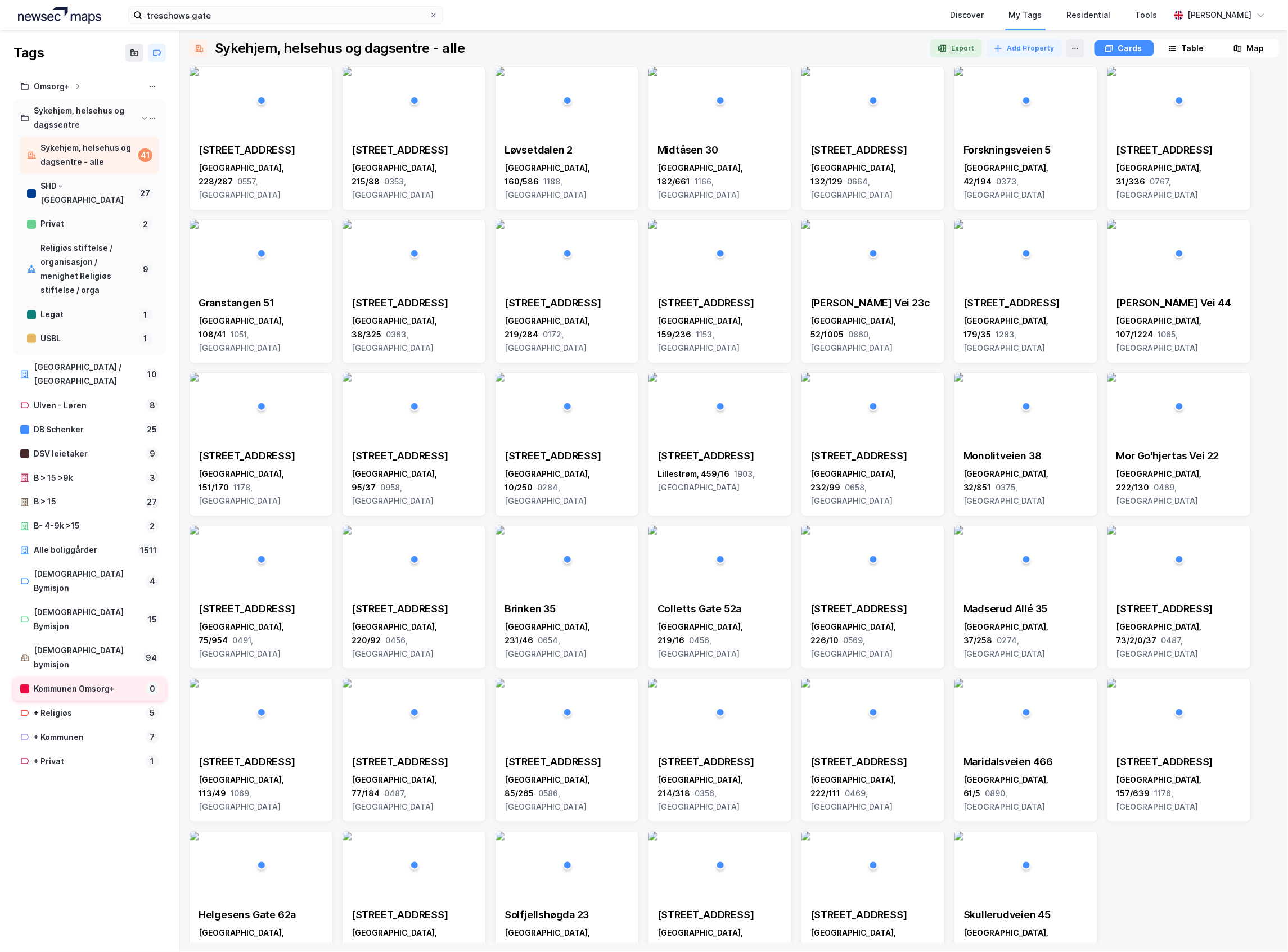
click at [95, 682] on div "Kommunen Omsorg+" at bounding box center [87, 689] width 107 height 14
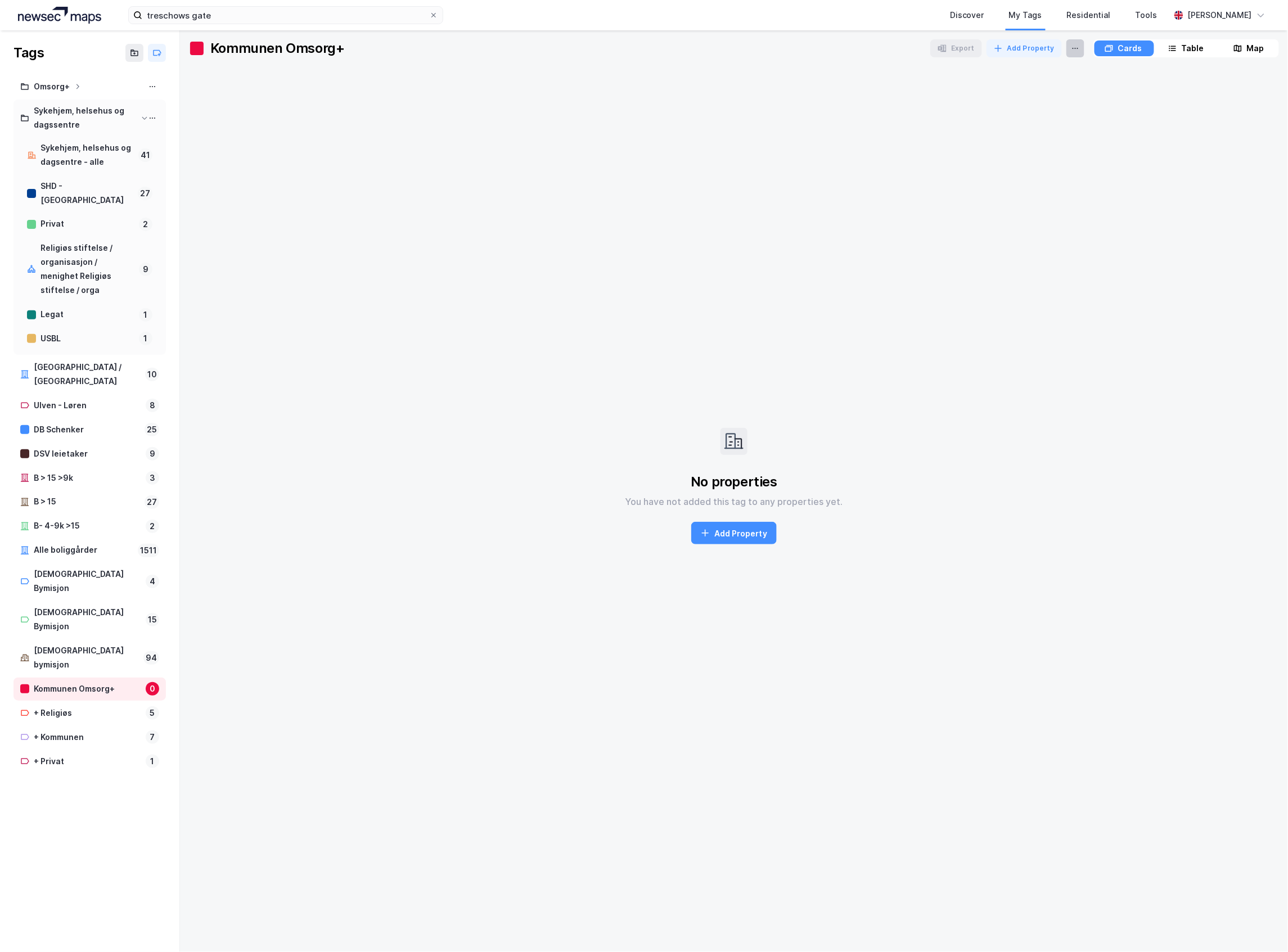
click at [1080, 50] on button at bounding box center [1075, 48] width 18 height 18
click at [1061, 71] on div "Delete Tag" at bounding box center [1028, 68] width 113 height 18
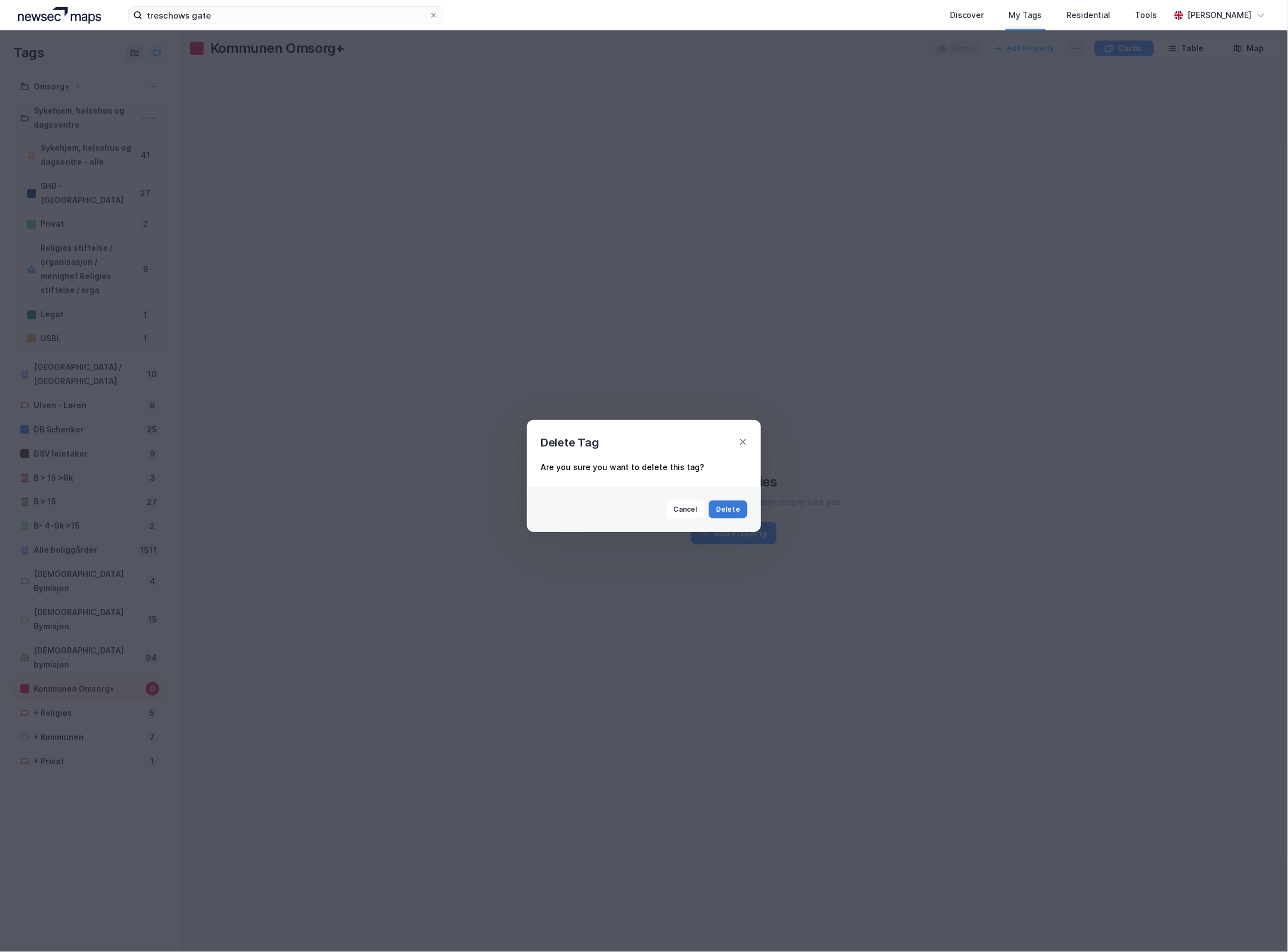
click at [722, 509] on button "Delete" at bounding box center [728, 509] width 39 height 18
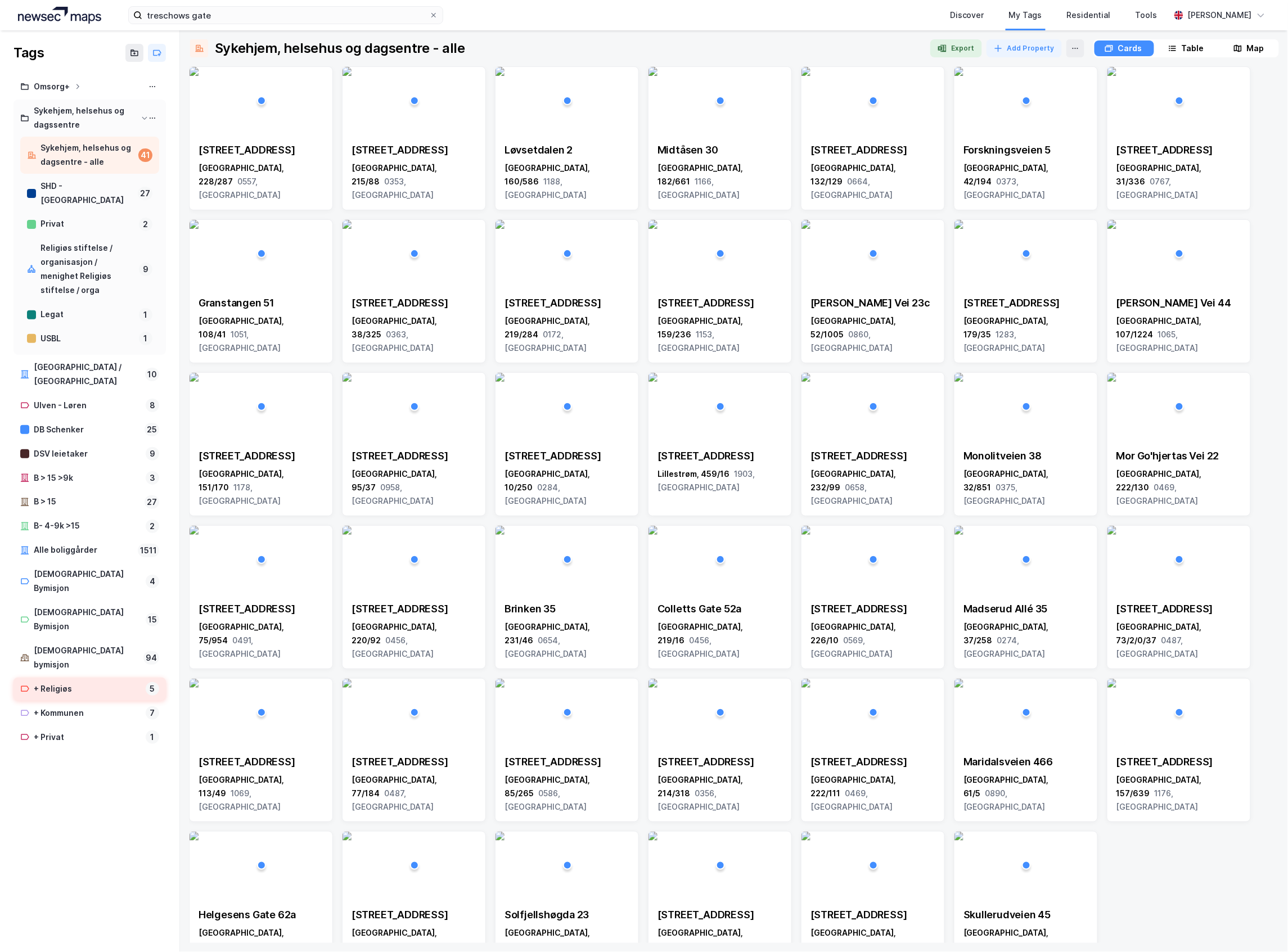
click at [110, 677] on div "+ Religiøs 5" at bounding box center [89, 689] width 152 height 23
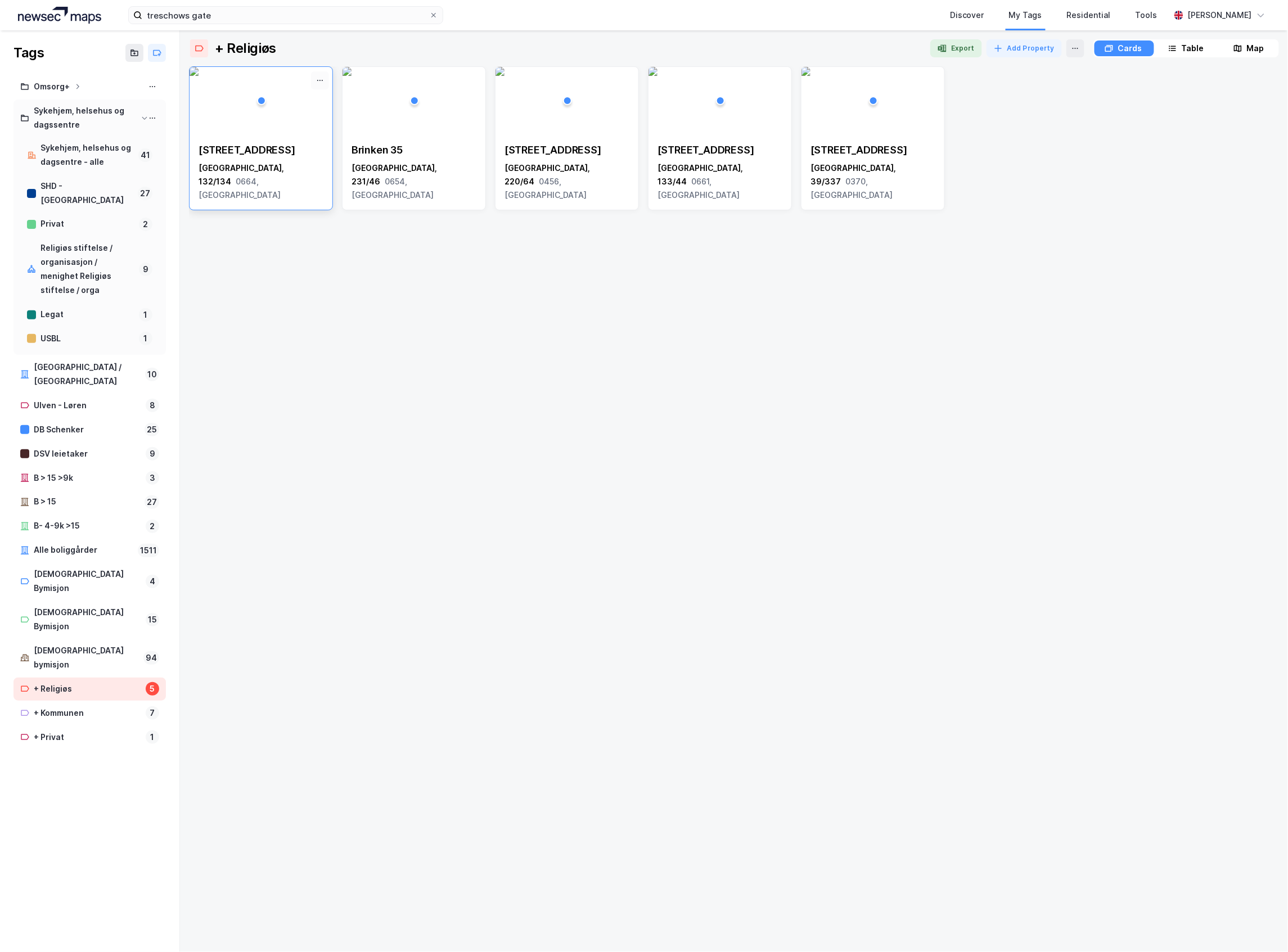
click at [317, 81] on icon at bounding box center [320, 80] width 9 height 9
click at [305, 161] on div "[STREET_ADDRESS]" at bounding box center [261, 182] width 125 height 41
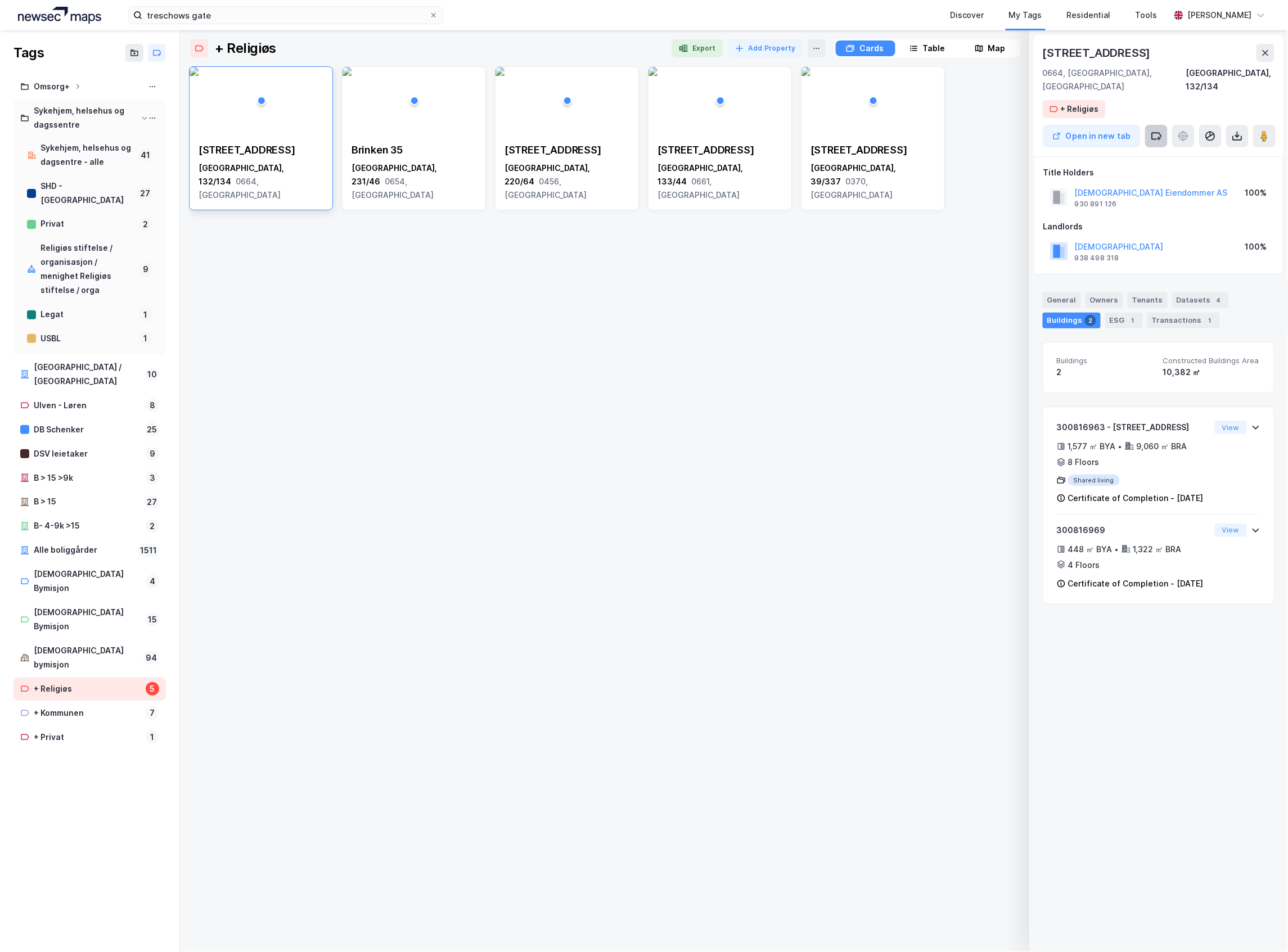
click at [1160, 129] on button at bounding box center [1156, 136] width 23 height 23
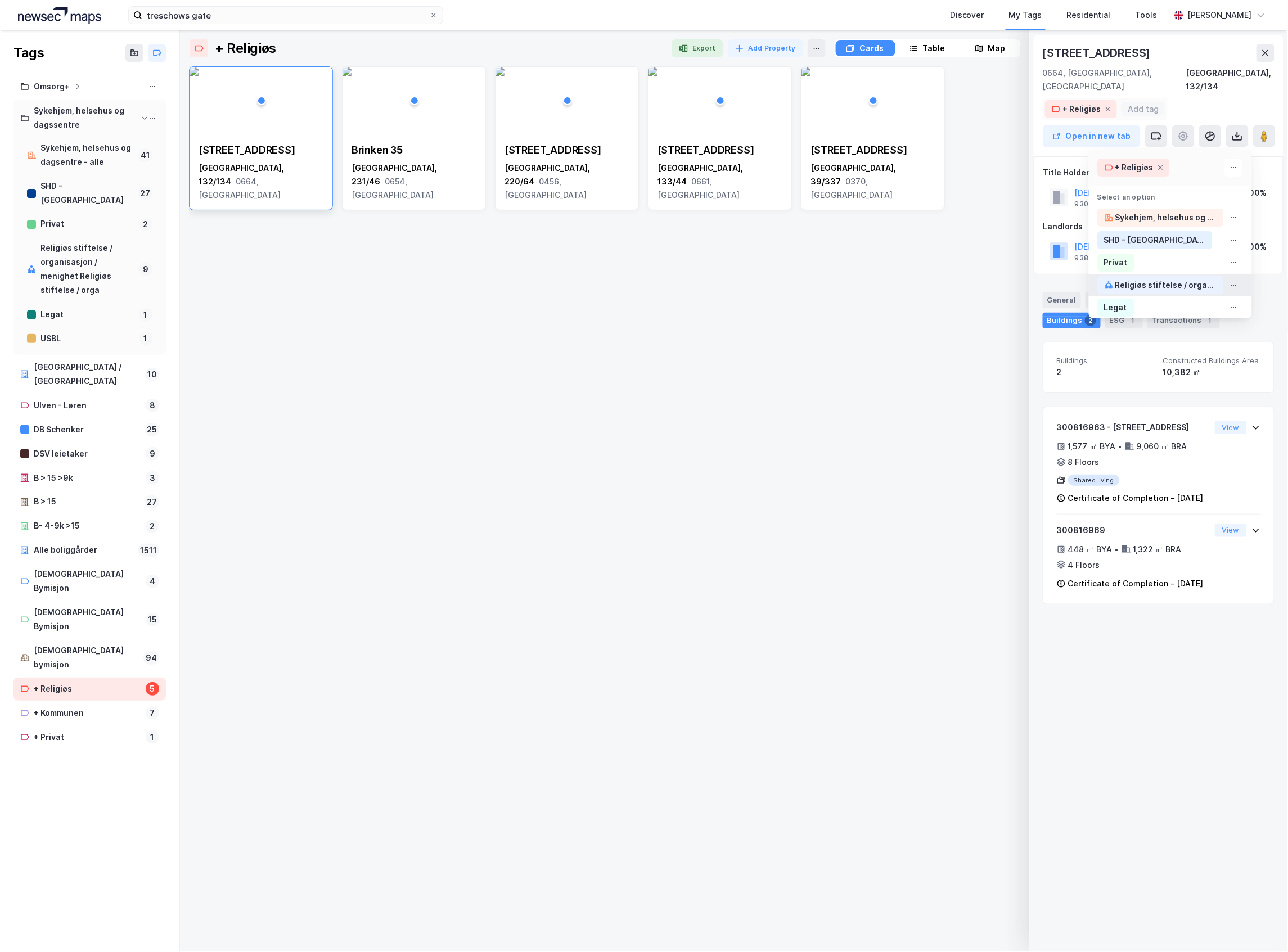
click at [1157, 278] on div "Religiøs stiftelse / organisasjon / menighet Religiøs stiftelse / orga" at bounding box center [1166, 285] width 101 height 14
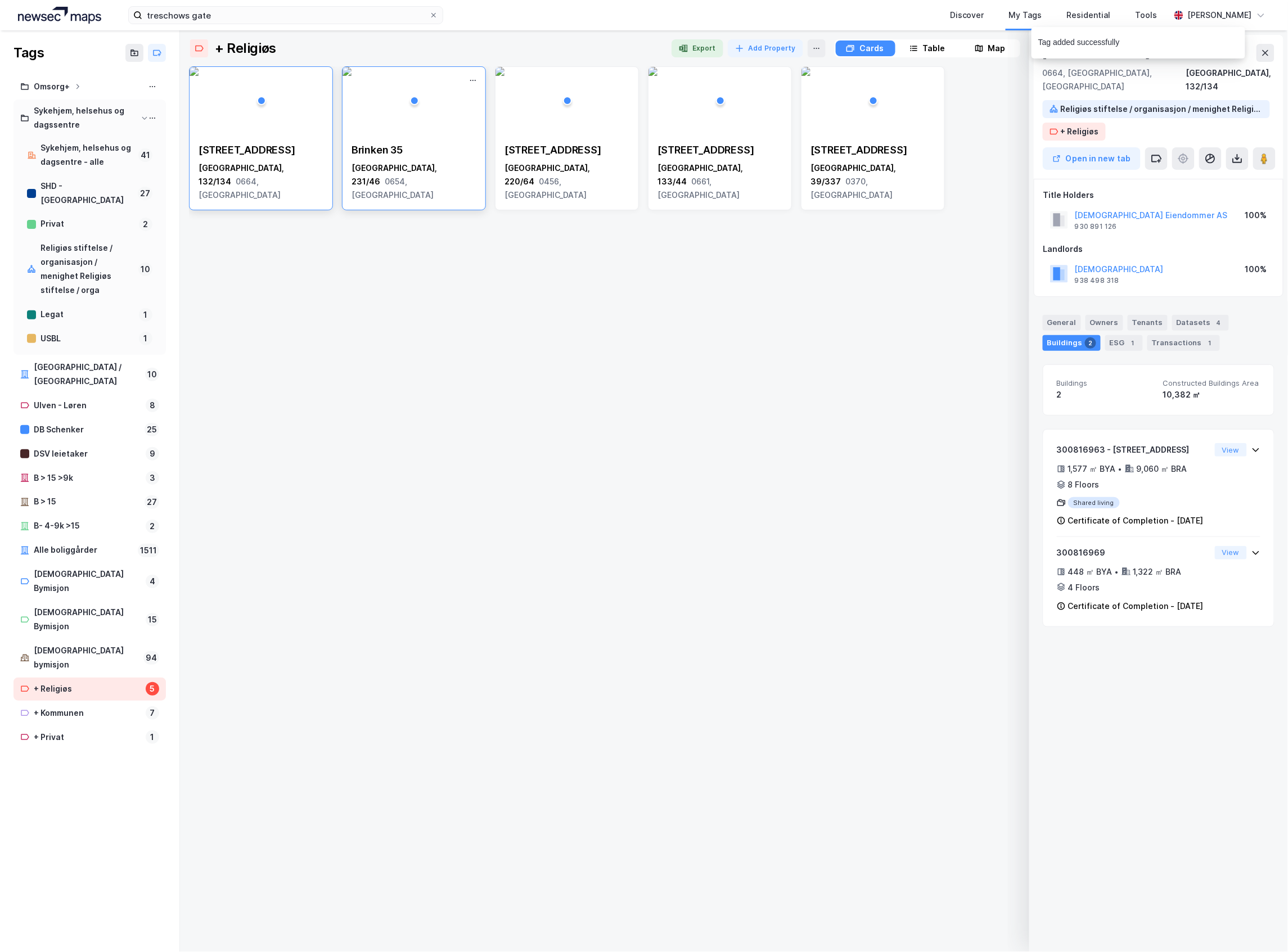
click at [422, 176] on span "0654, [GEOGRAPHIC_DATA]" at bounding box center [392, 188] width 82 height 23
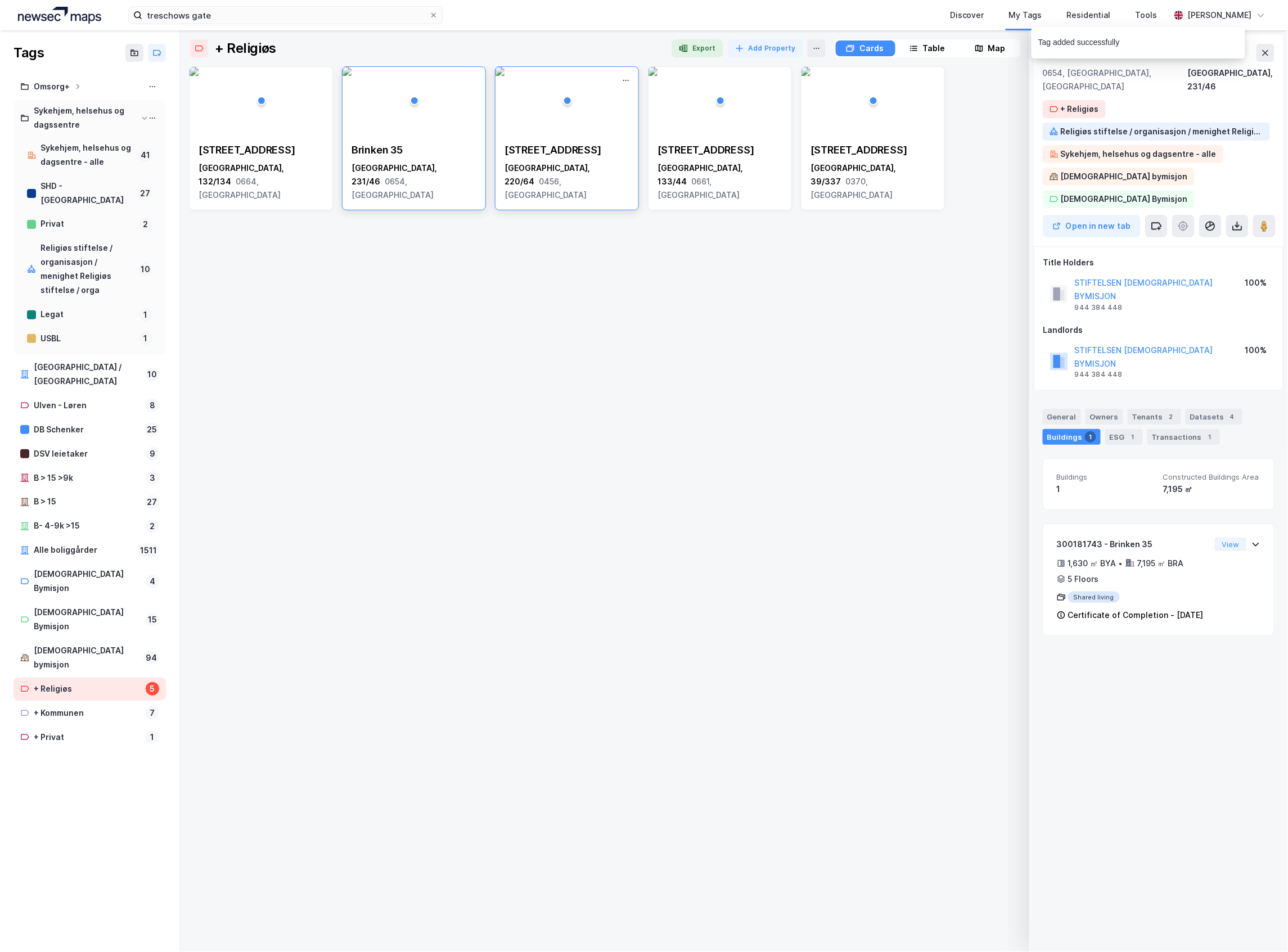
click at [605, 147] on div "[STREET_ADDRESS]" at bounding box center [566, 150] width 125 height 14
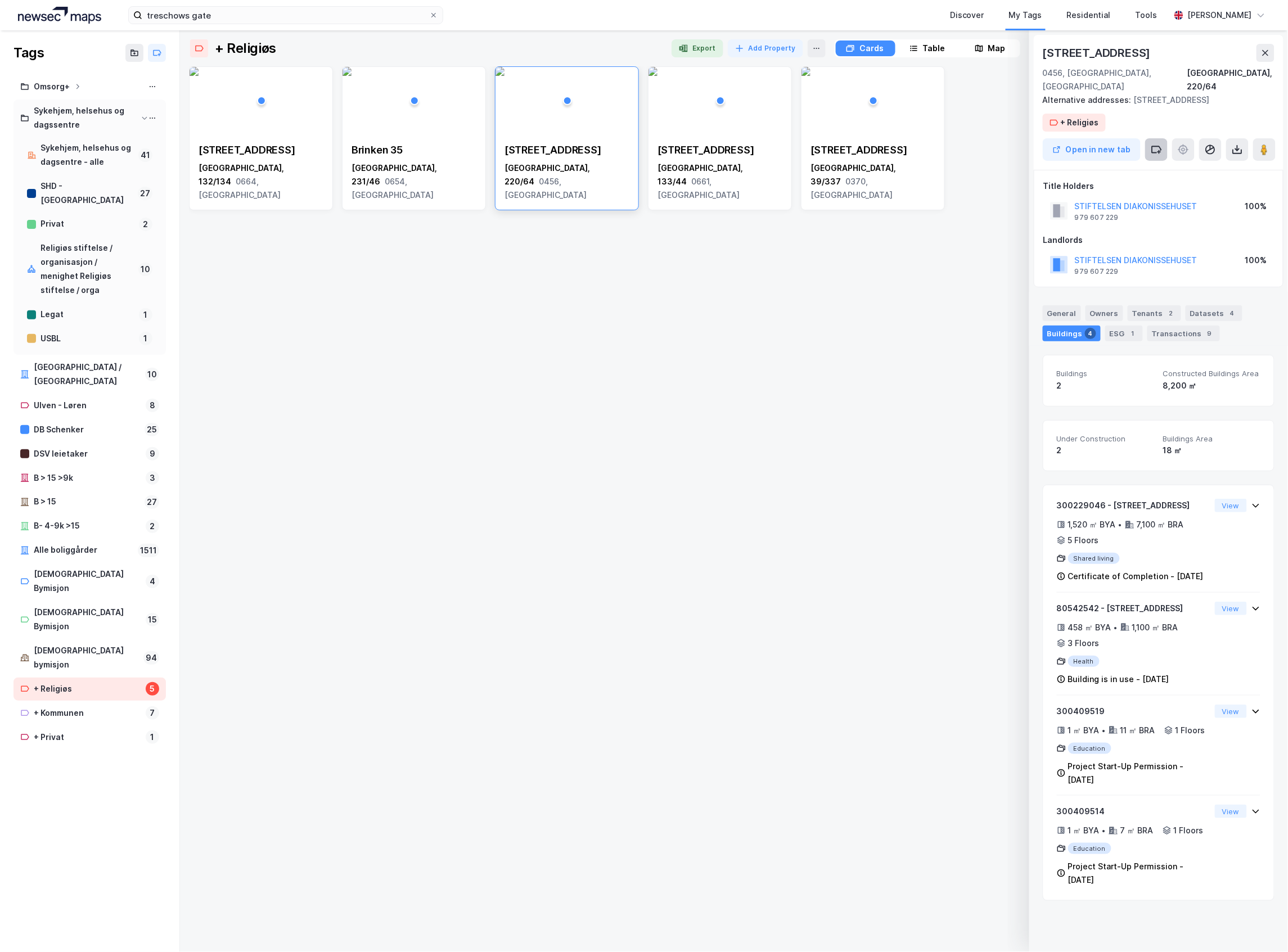
click at [1151, 144] on icon at bounding box center [1156, 149] width 11 height 11
click at [1142, 290] on div "Religiøs stiftelse / organisasjon / menighet Religiøs stiftelse / orga" at bounding box center [1160, 299] width 126 height 18
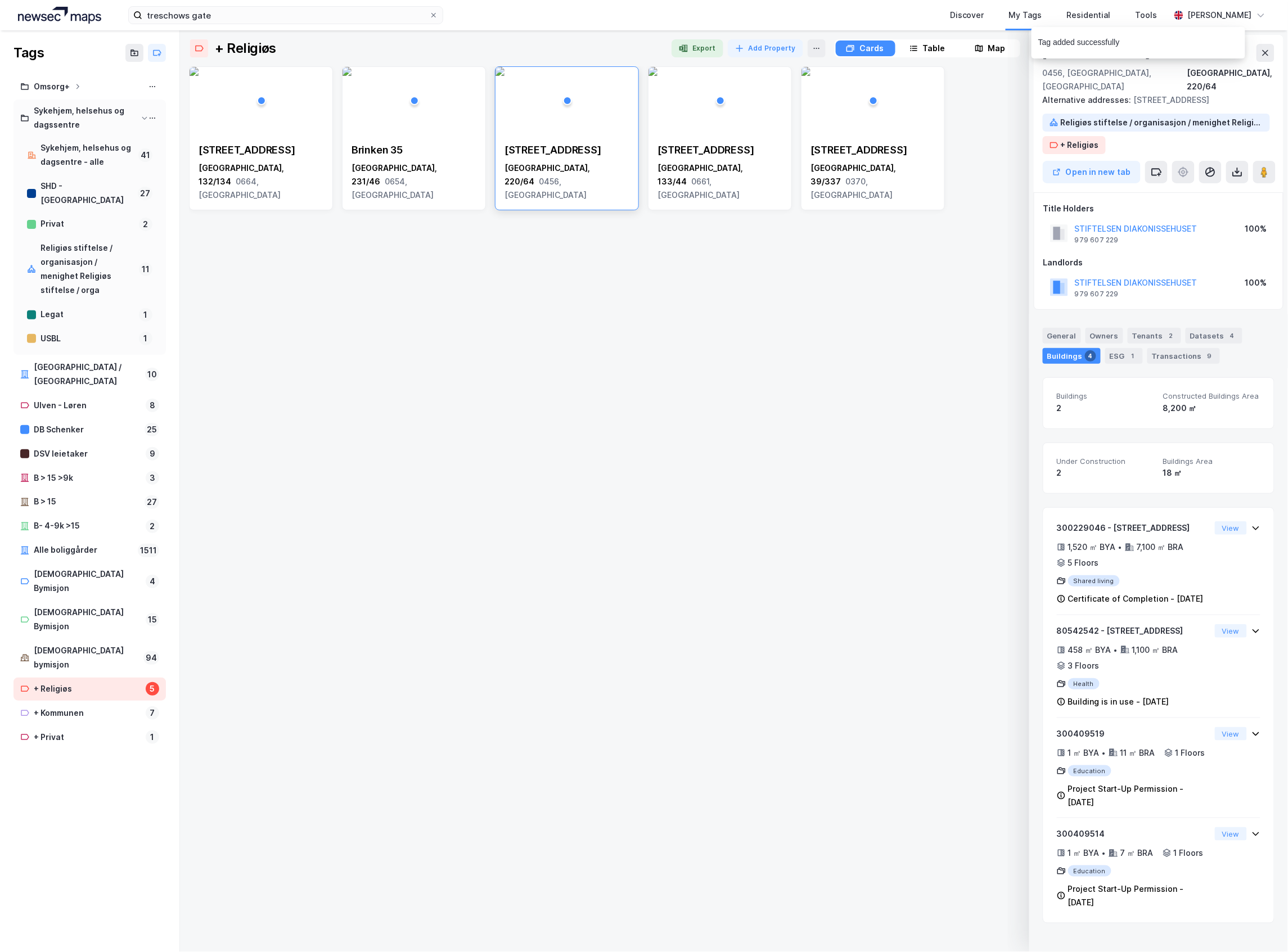
click at [767, 161] on div "[STREET_ADDRESS]" at bounding box center [719, 173] width 125 height 59
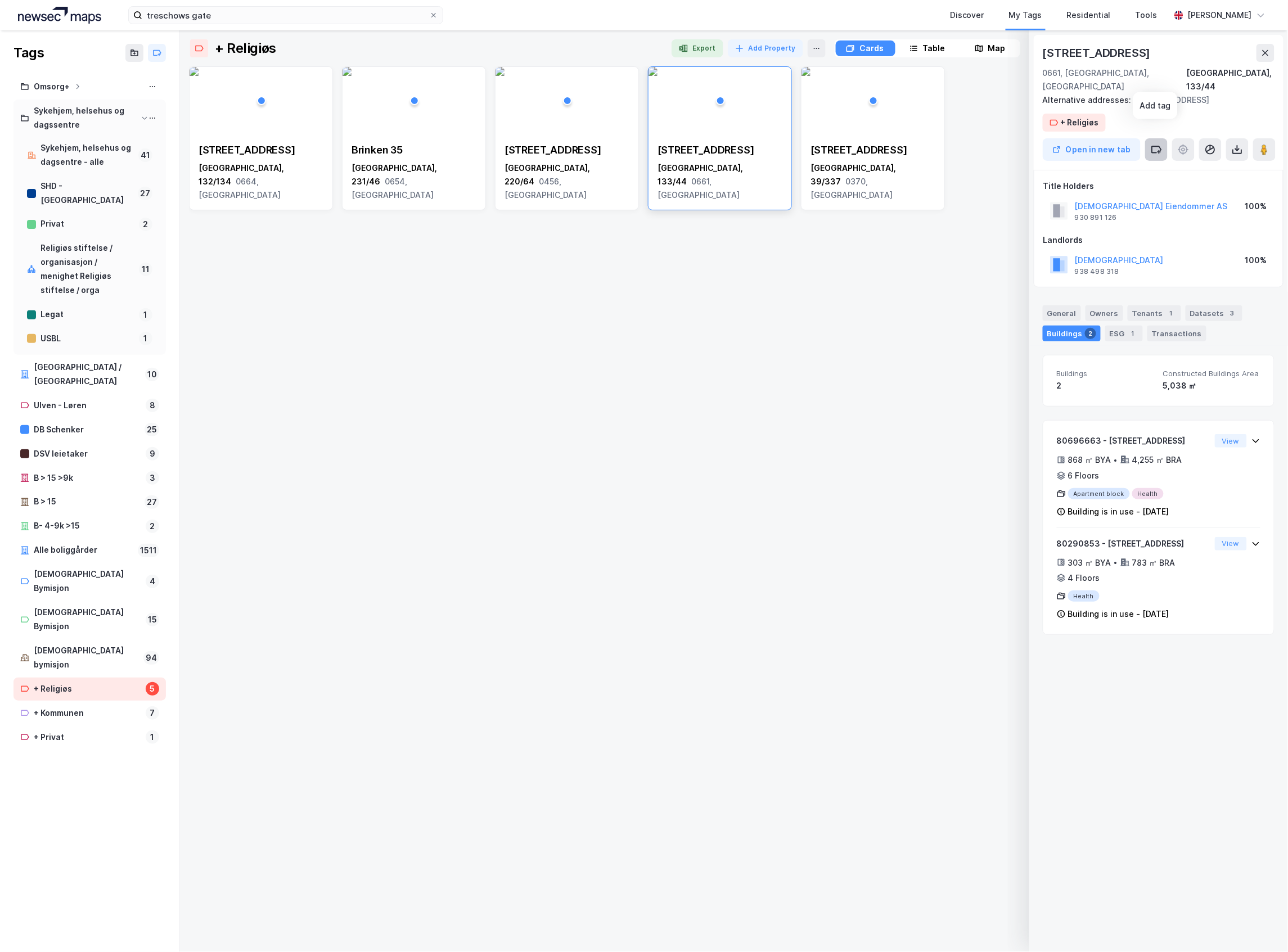
click at [1153, 144] on icon at bounding box center [1156, 149] width 11 height 11
click at [1127, 290] on div "Religiøs stiftelse / organisasjon / menighet Religiøs stiftelse / orga" at bounding box center [1160, 299] width 126 height 18
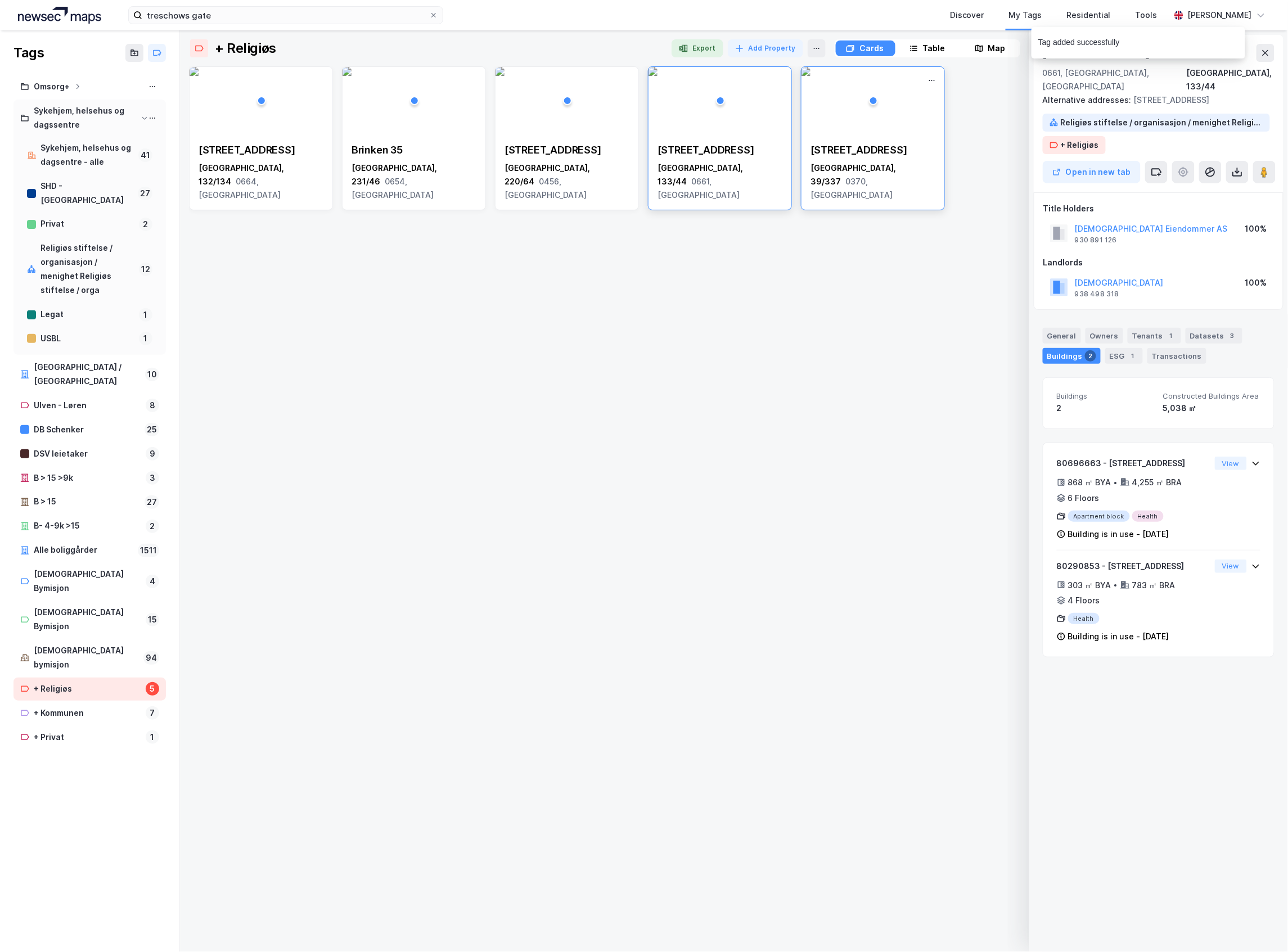
click at [927, 140] on div "[STREET_ADDRESS]" at bounding box center [872, 173] width 143 height 77
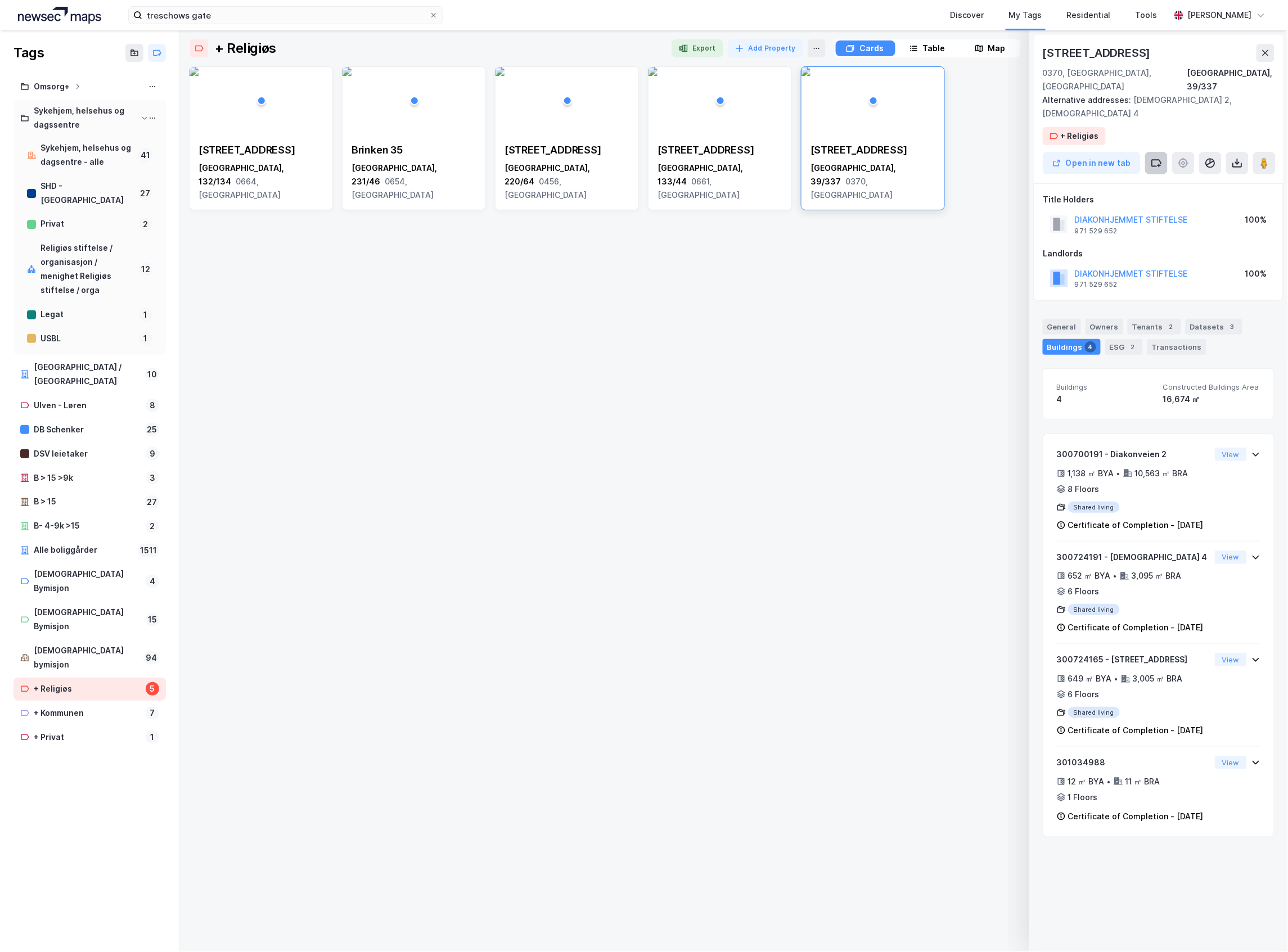
click at [1151, 158] on icon at bounding box center [1156, 163] width 11 height 11
click at [1136, 305] on div "Religiøs stiftelse / organisasjon / menighet Religiøs stiftelse / orga" at bounding box center [1166, 312] width 101 height 14
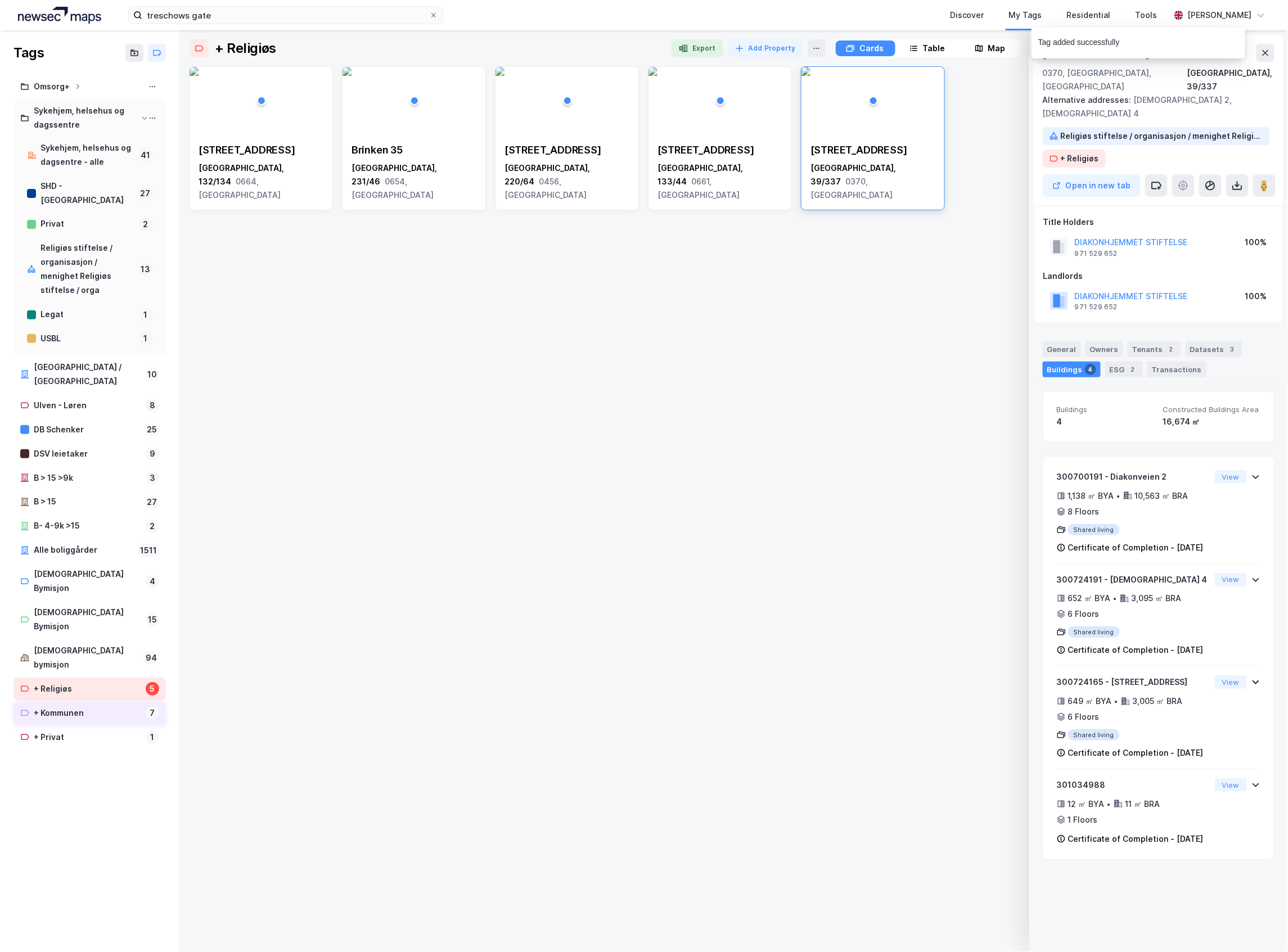
click at [84, 702] on div "+ Kommunen 7" at bounding box center [89, 713] width 152 height 23
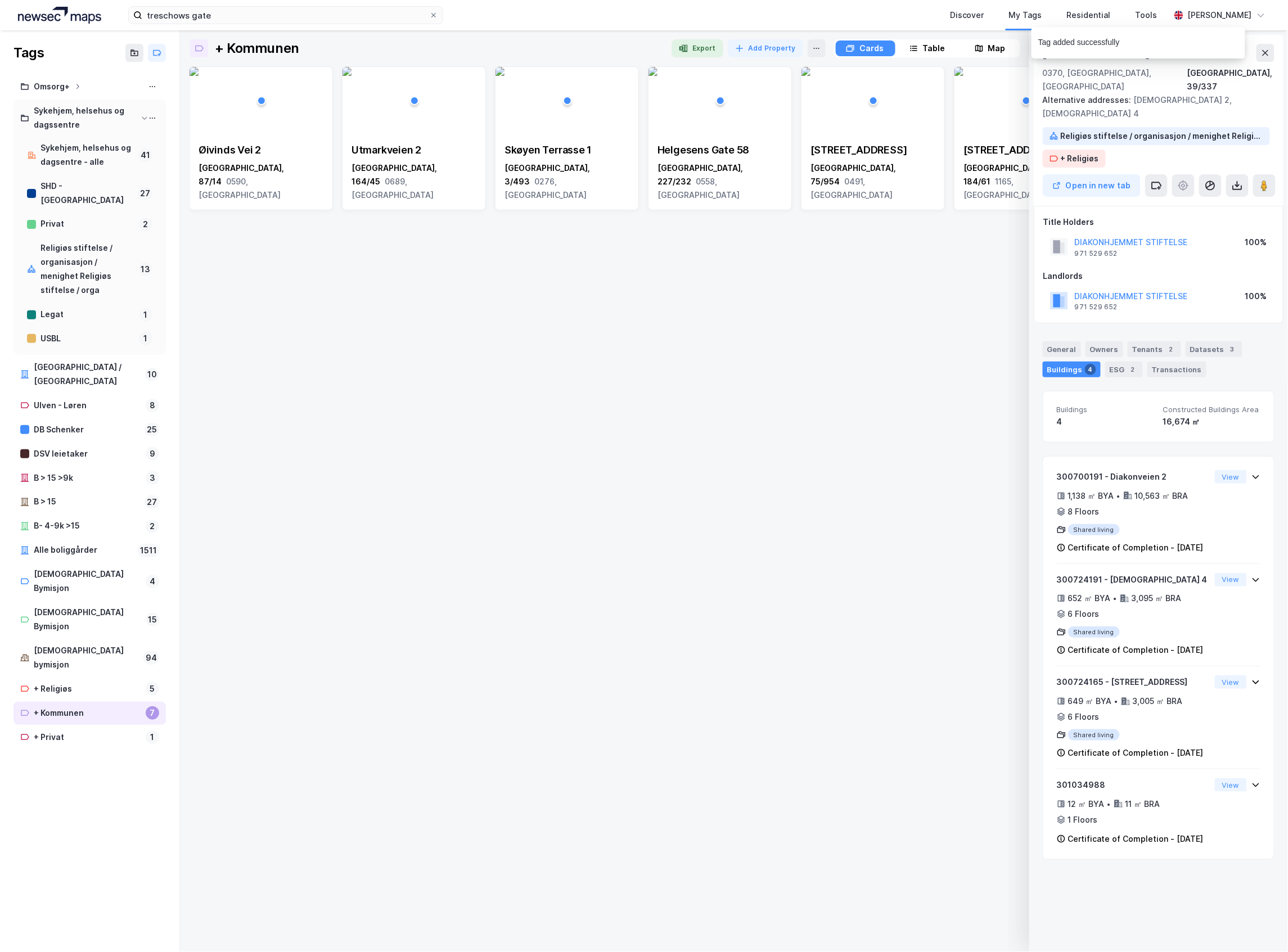
click at [287, 142] on div "[STREET_ADDRESS]" at bounding box center [261, 173] width 143 height 77
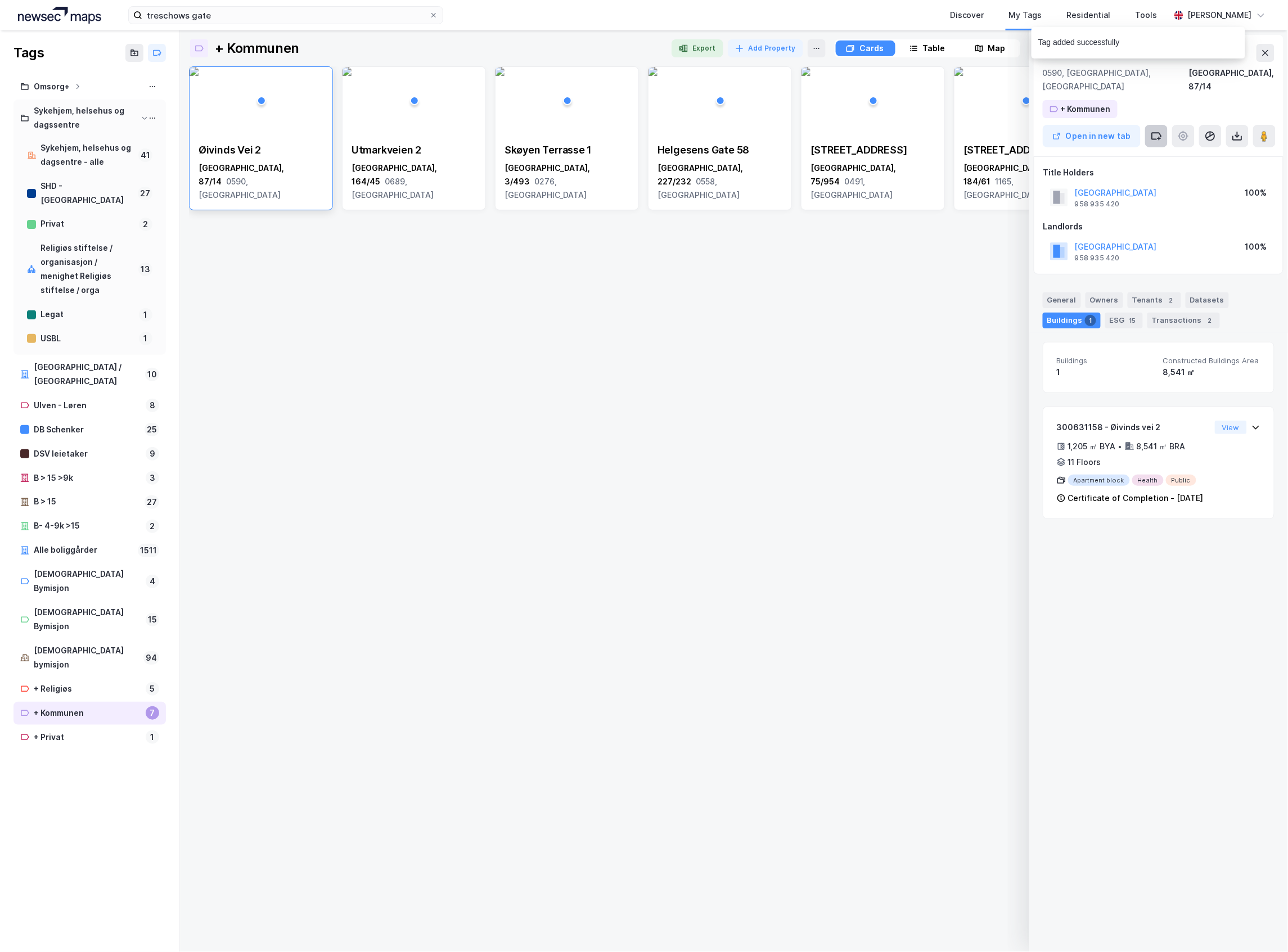
click at [1145, 125] on button at bounding box center [1156, 136] width 23 height 23
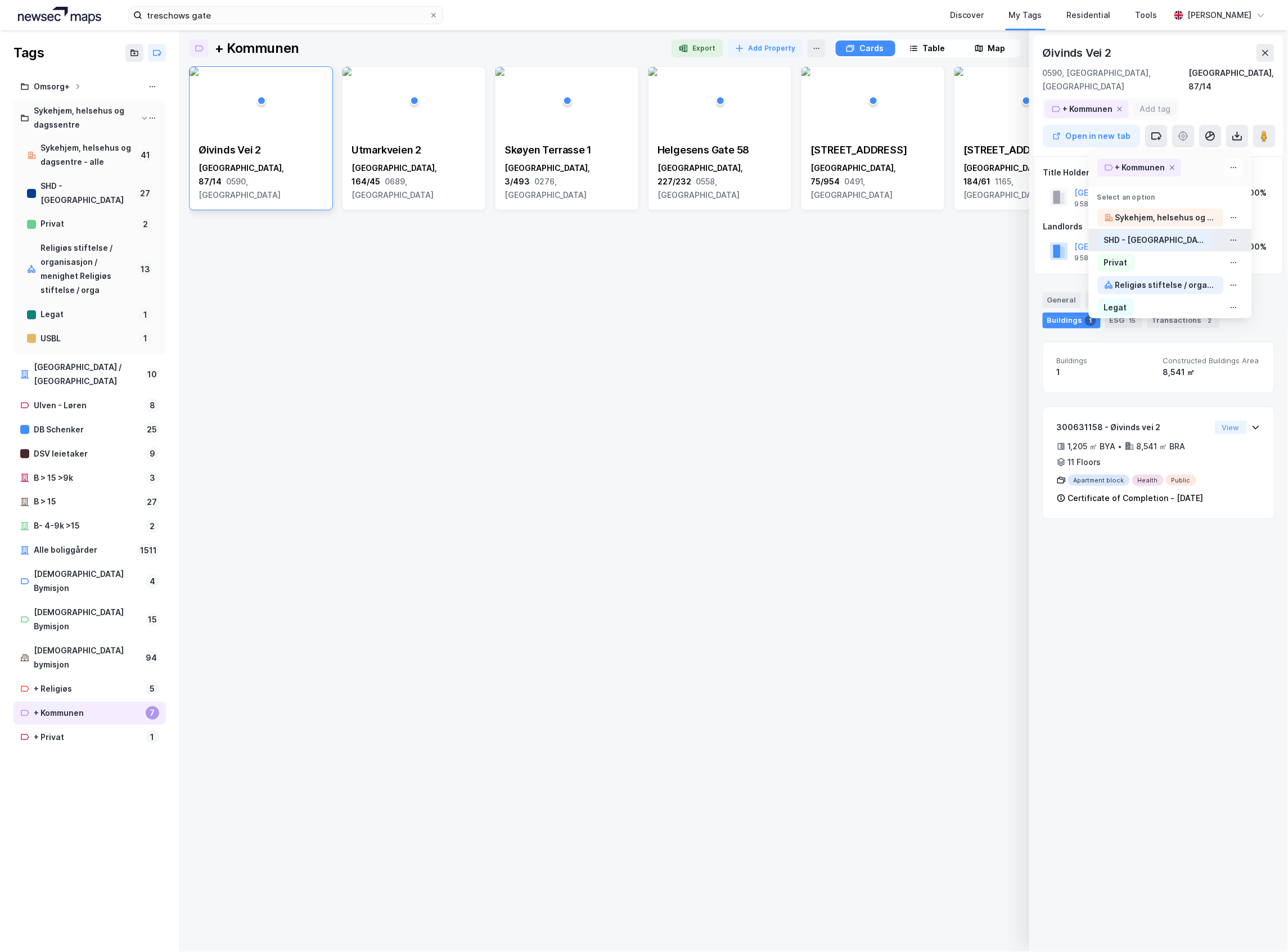
click at [1139, 233] on div "SHD - [GEOGRAPHIC_DATA]" at bounding box center [1154, 240] width 101 height 14
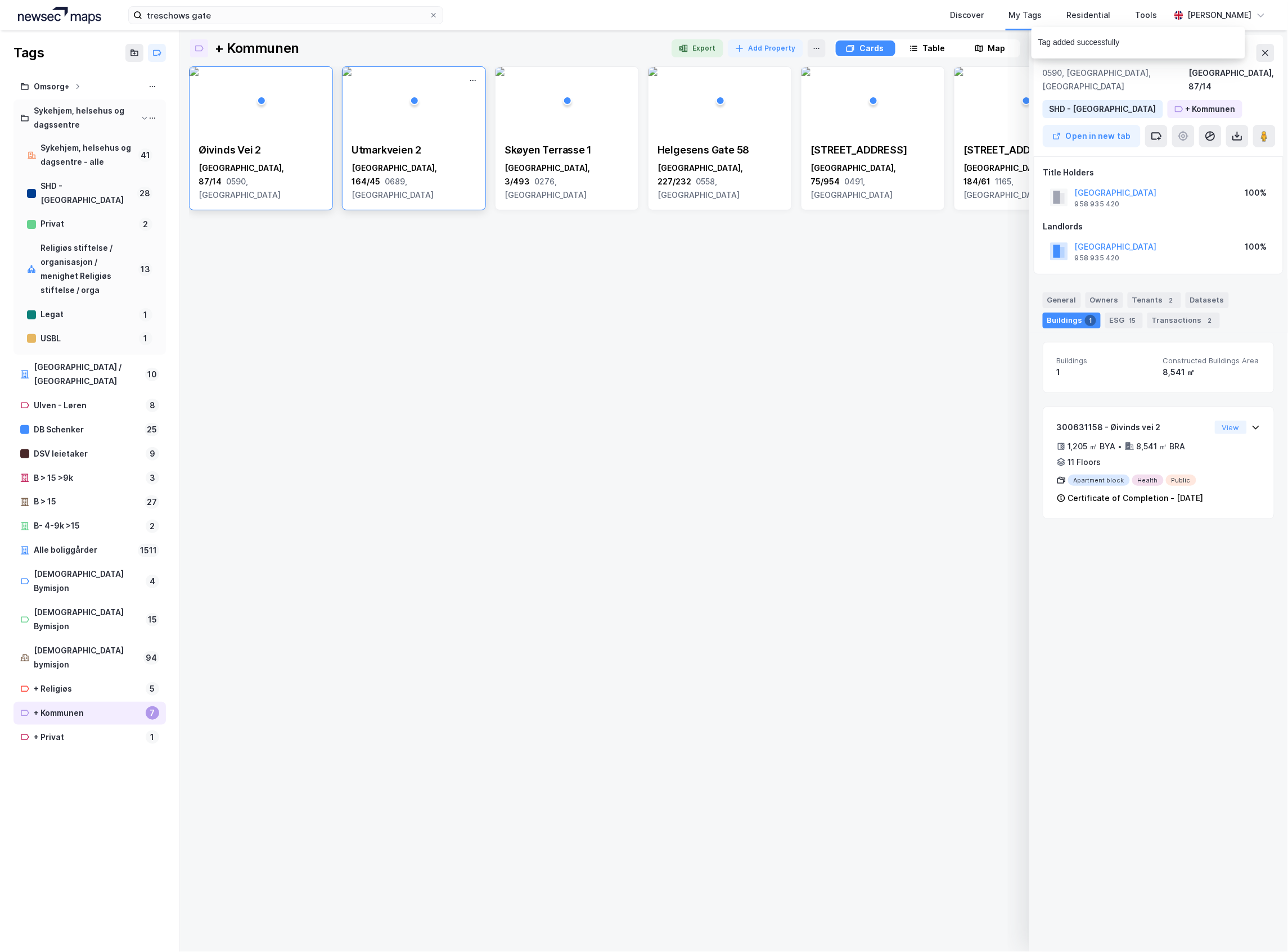
click at [437, 172] on div "[GEOGRAPHIC_DATA], 164/45 0689, [GEOGRAPHIC_DATA]" at bounding box center [414, 182] width 125 height 41
click at [1148, 131] on button at bounding box center [1156, 136] width 23 height 23
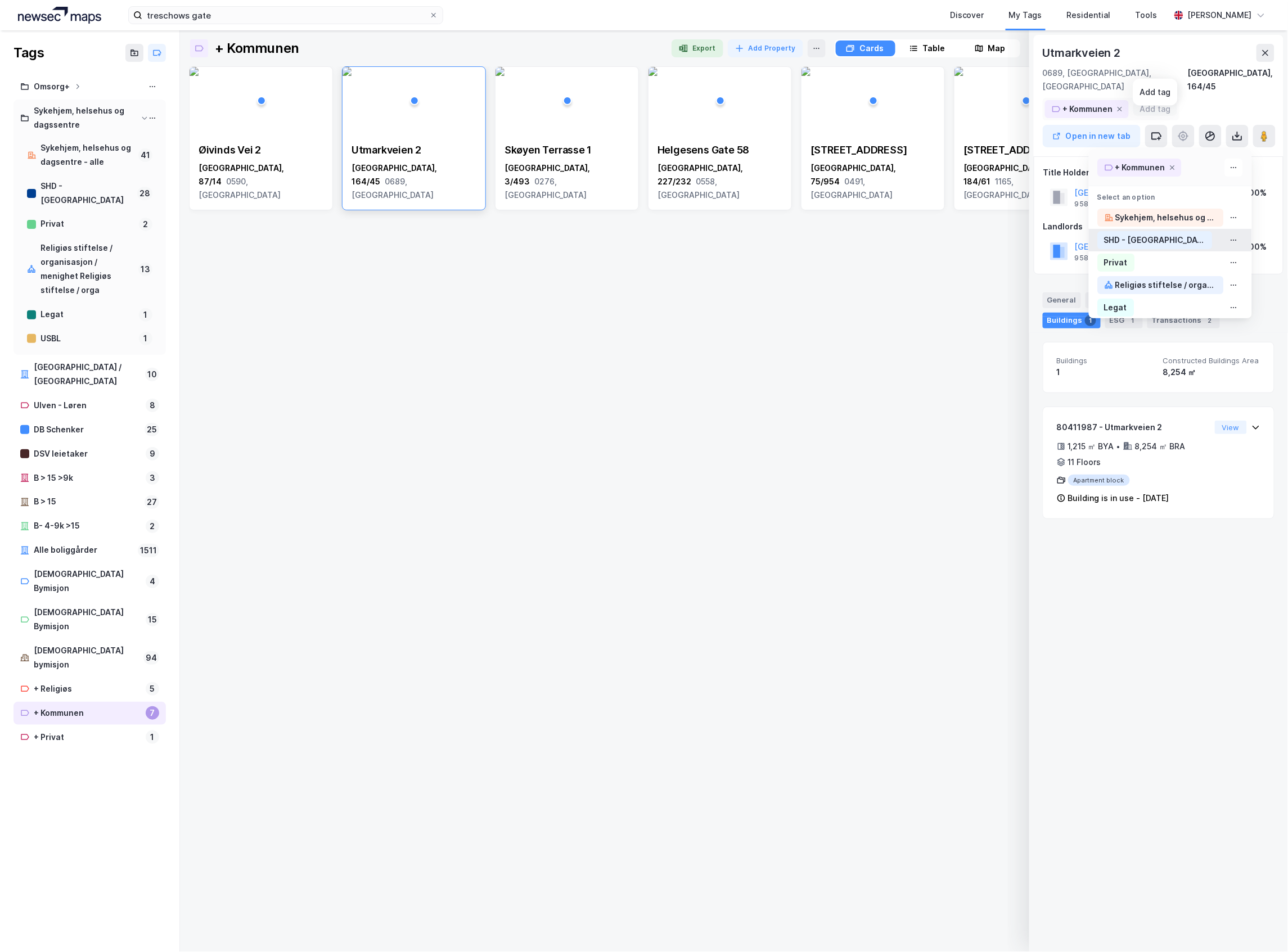
click at [1143, 233] on div "SHD - [GEOGRAPHIC_DATA]" at bounding box center [1154, 240] width 101 height 14
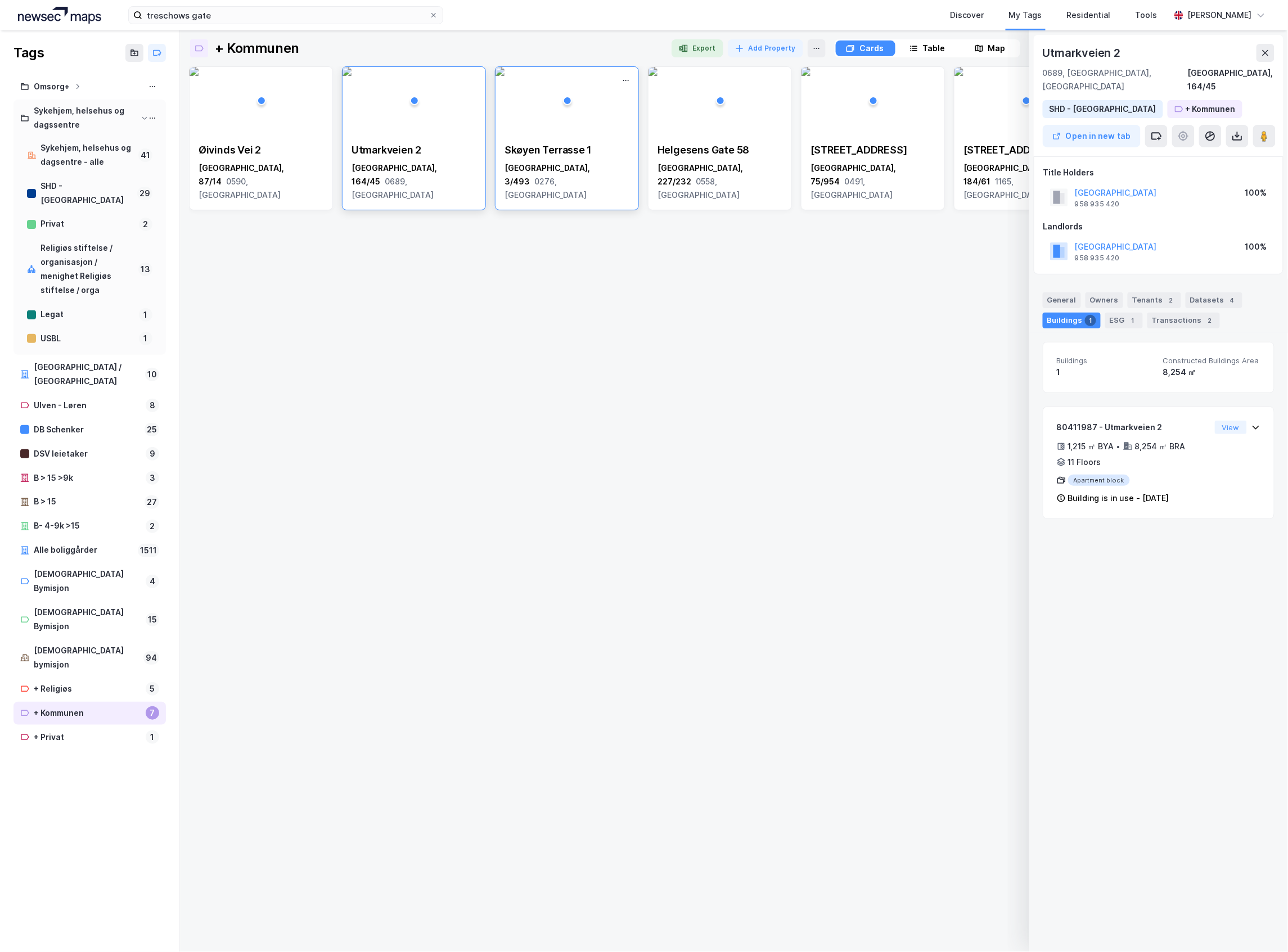
click at [569, 147] on div "Skøyen Terrasse 1" at bounding box center [566, 150] width 125 height 14
click at [1155, 125] on button at bounding box center [1156, 136] width 23 height 23
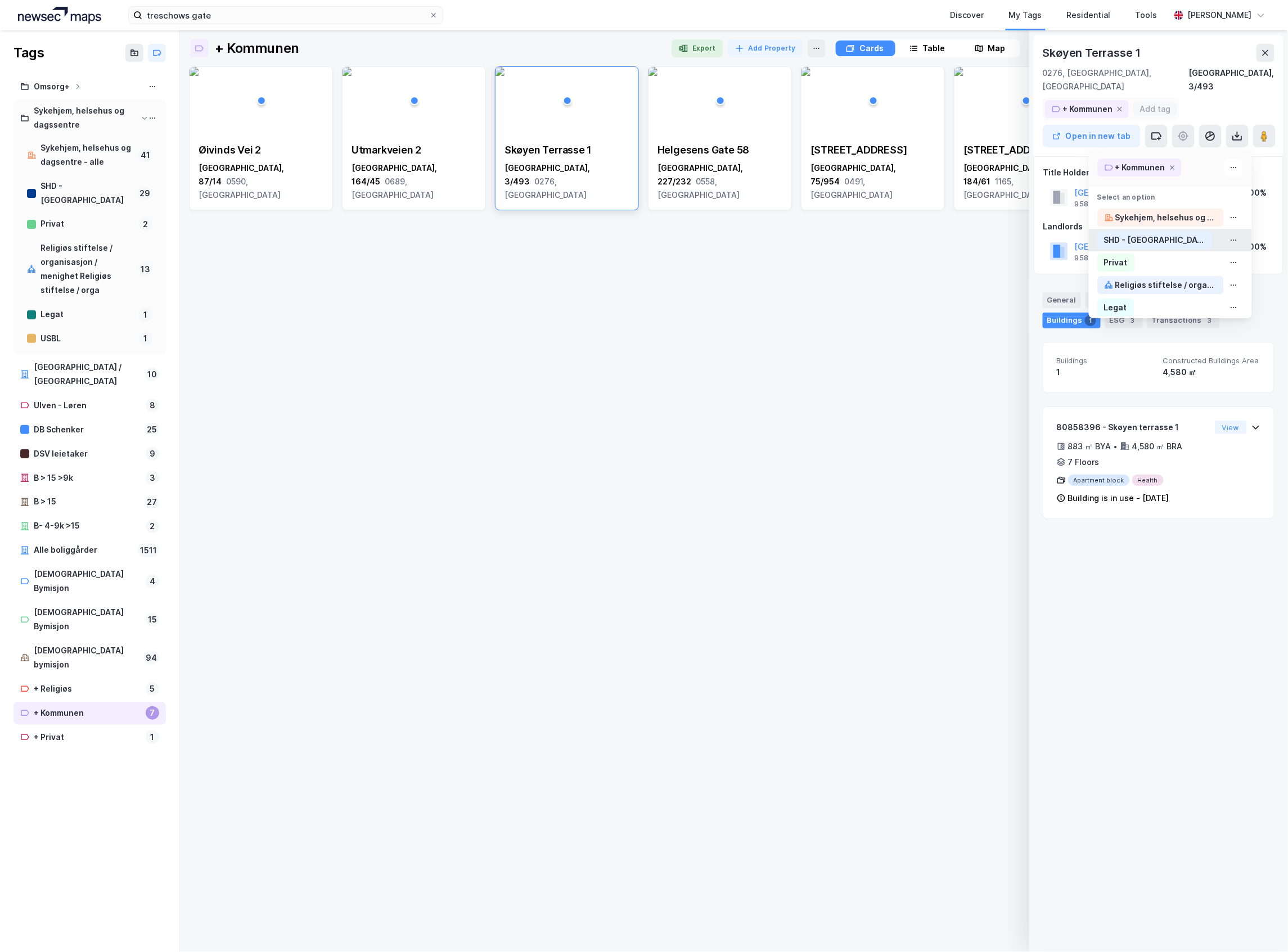
click at [1155, 229] on div "SHD - [GEOGRAPHIC_DATA]" at bounding box center [1169, 240] width 163 height 23
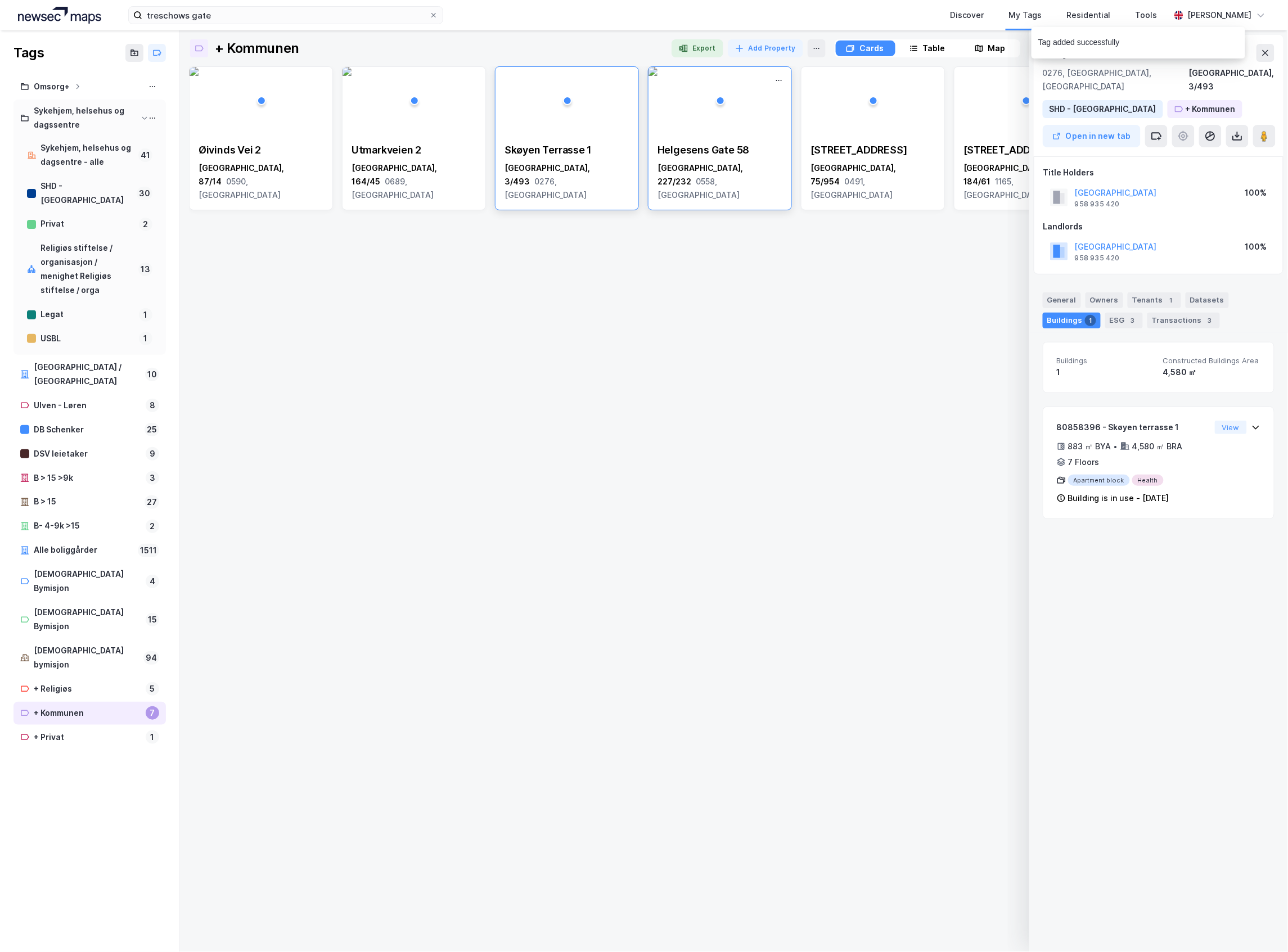
click at [657, 76] on img at bounding box center [653, 71] width 9 height 9
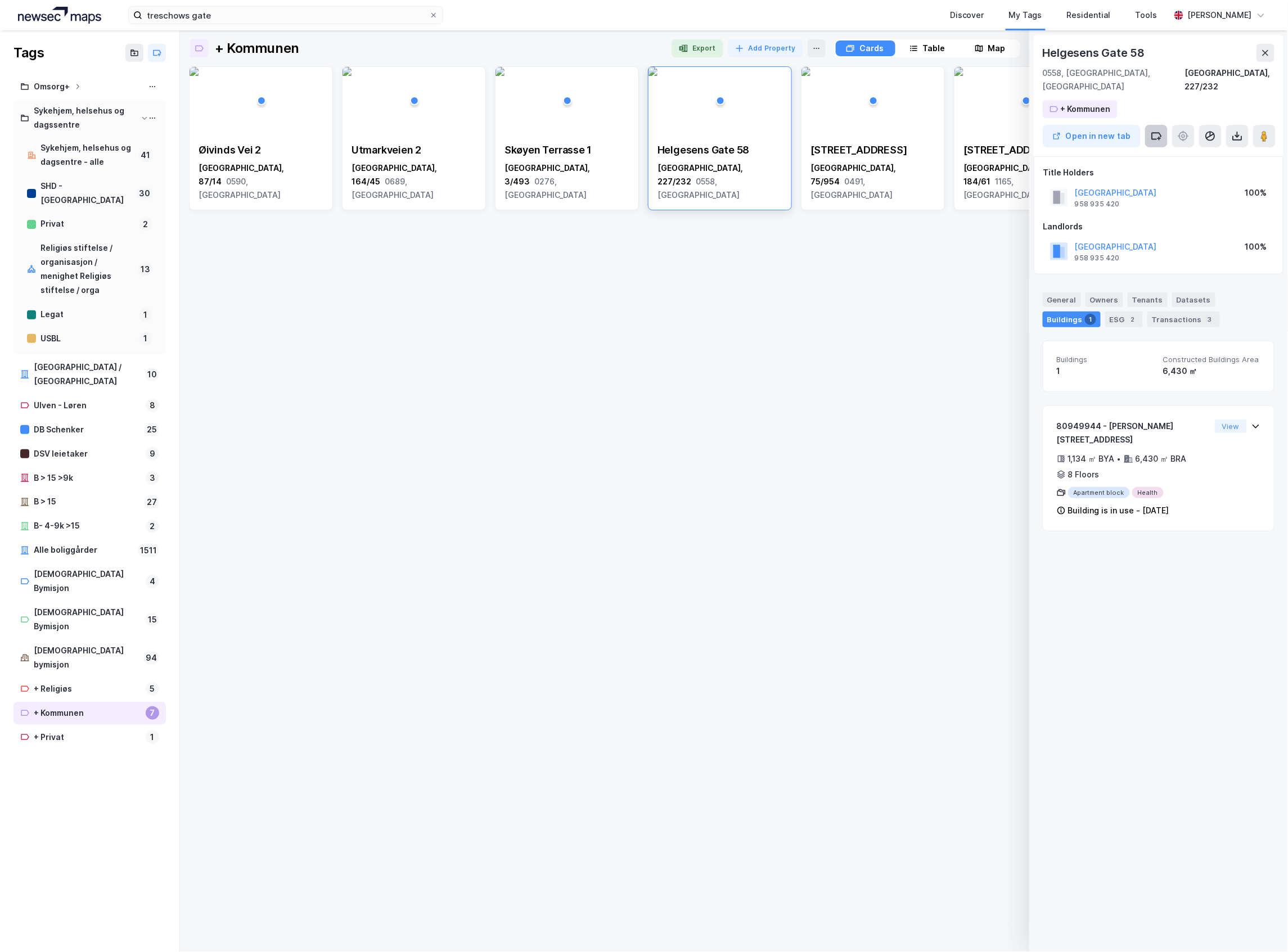
click at [1145, 125] on button at bounding box center [1156, 136] width 23 height 23
click at [1163, 229] on div "SHD - [GEOGRAPHIC_DATA]" at bounding box center [1169, 240] width 163 height 23
click at [869, 172] on div "[STREET_ADDRESS]" at bounding box center [872, 182] width 125 height 41
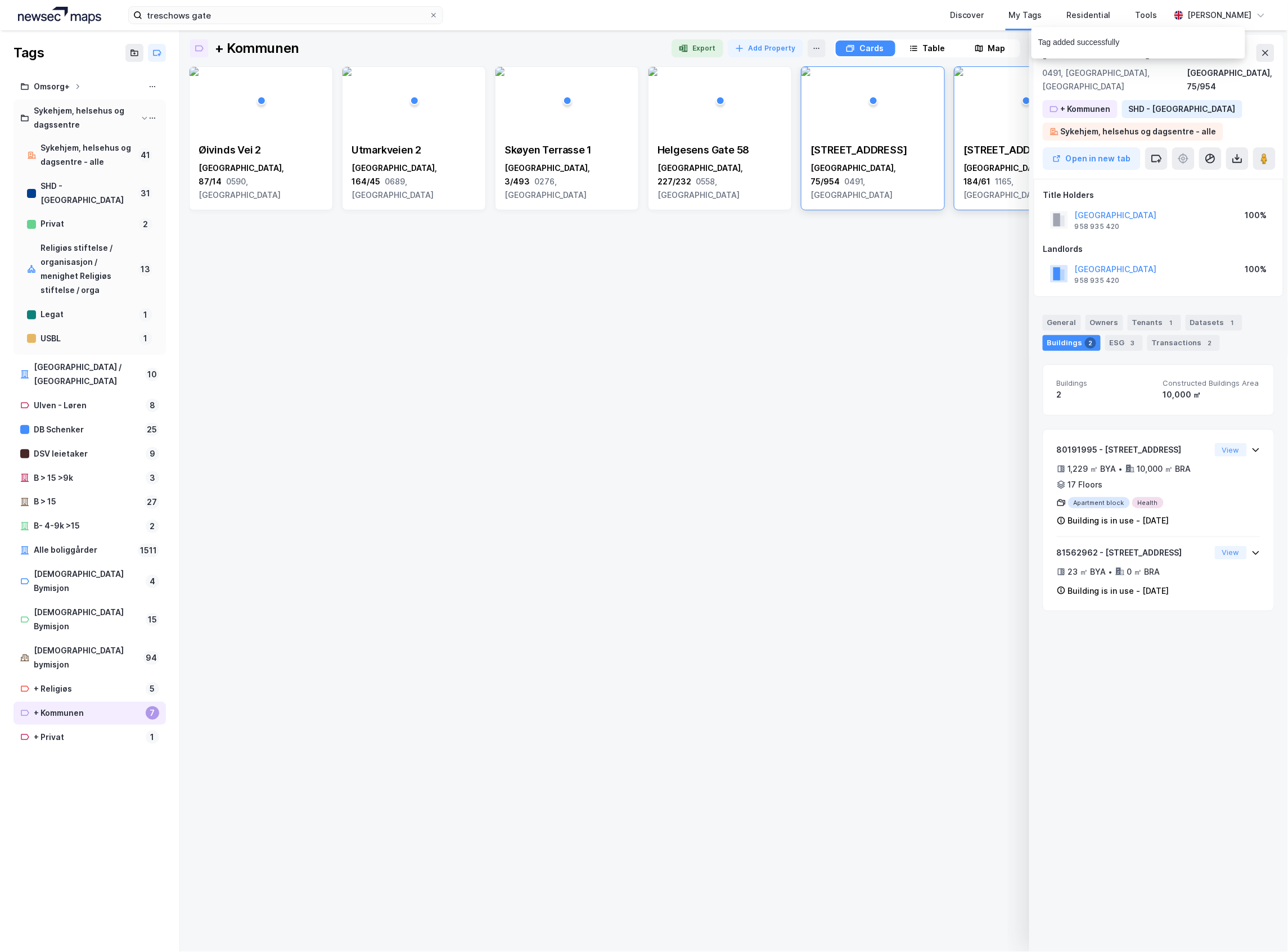
click at [996, 164] on div "[GEOGRAPHIC_DATA], 184/61 1165, [GEOGRAPHIC_DATA]" at bounding box center [1025, 182] width 125 height 41
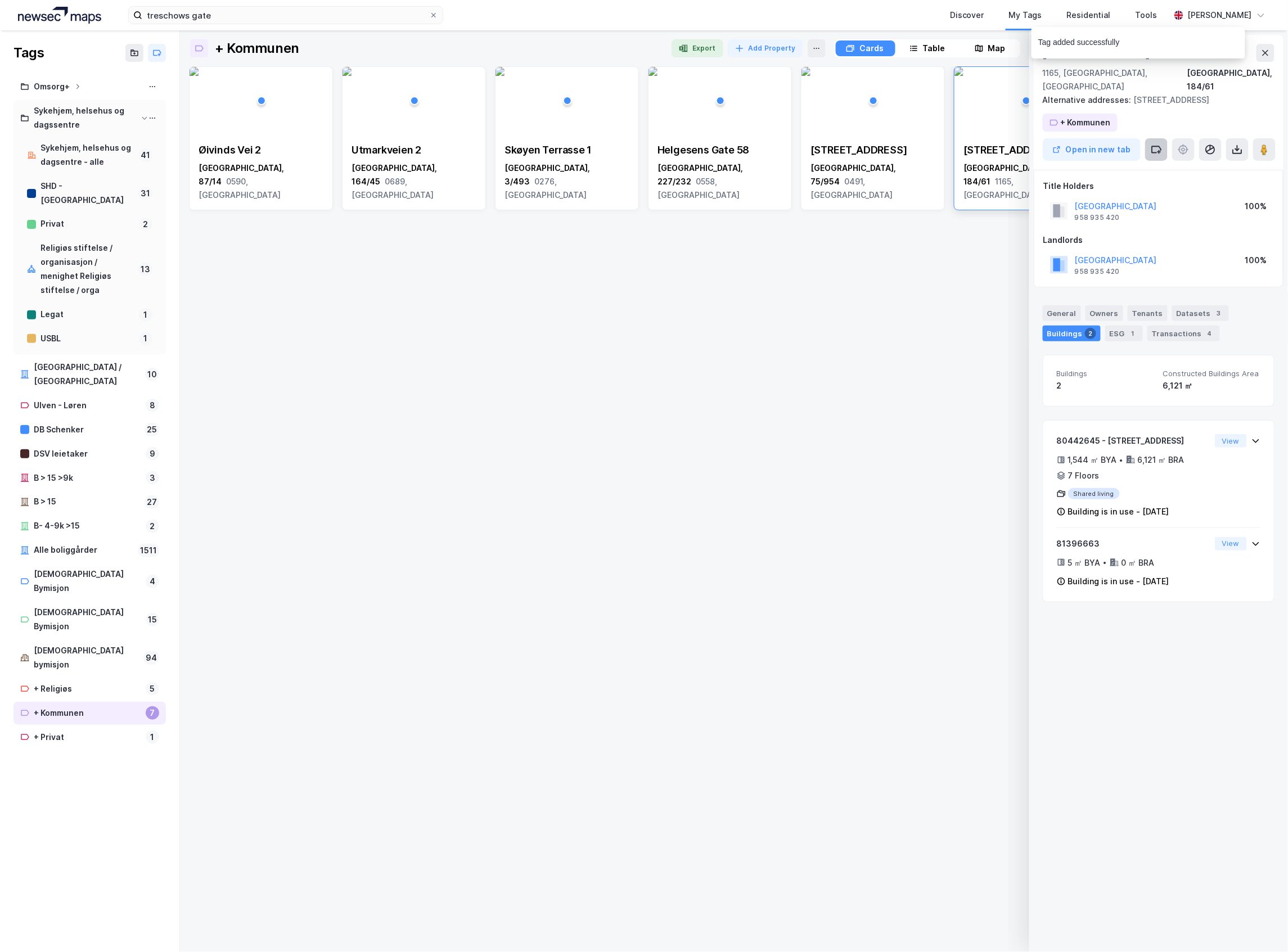
click at [1158, 138] on button at bounding box center [1156, 149] width 23 height 23
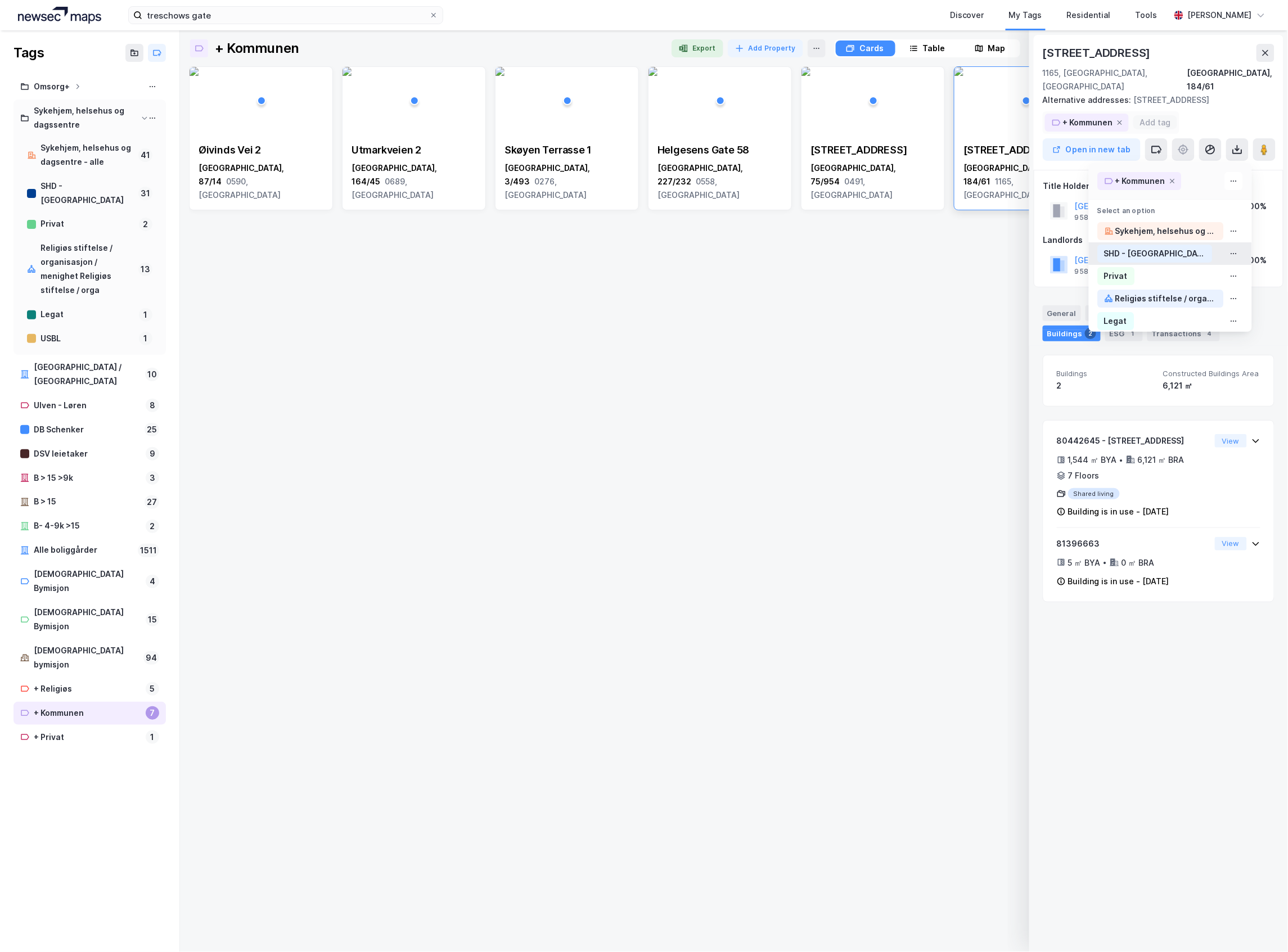
click at [1165, 247] on div "SHD - [GEOGRAPHIC_DATA]" at bounding box center [1154, 254] width 101 height 14
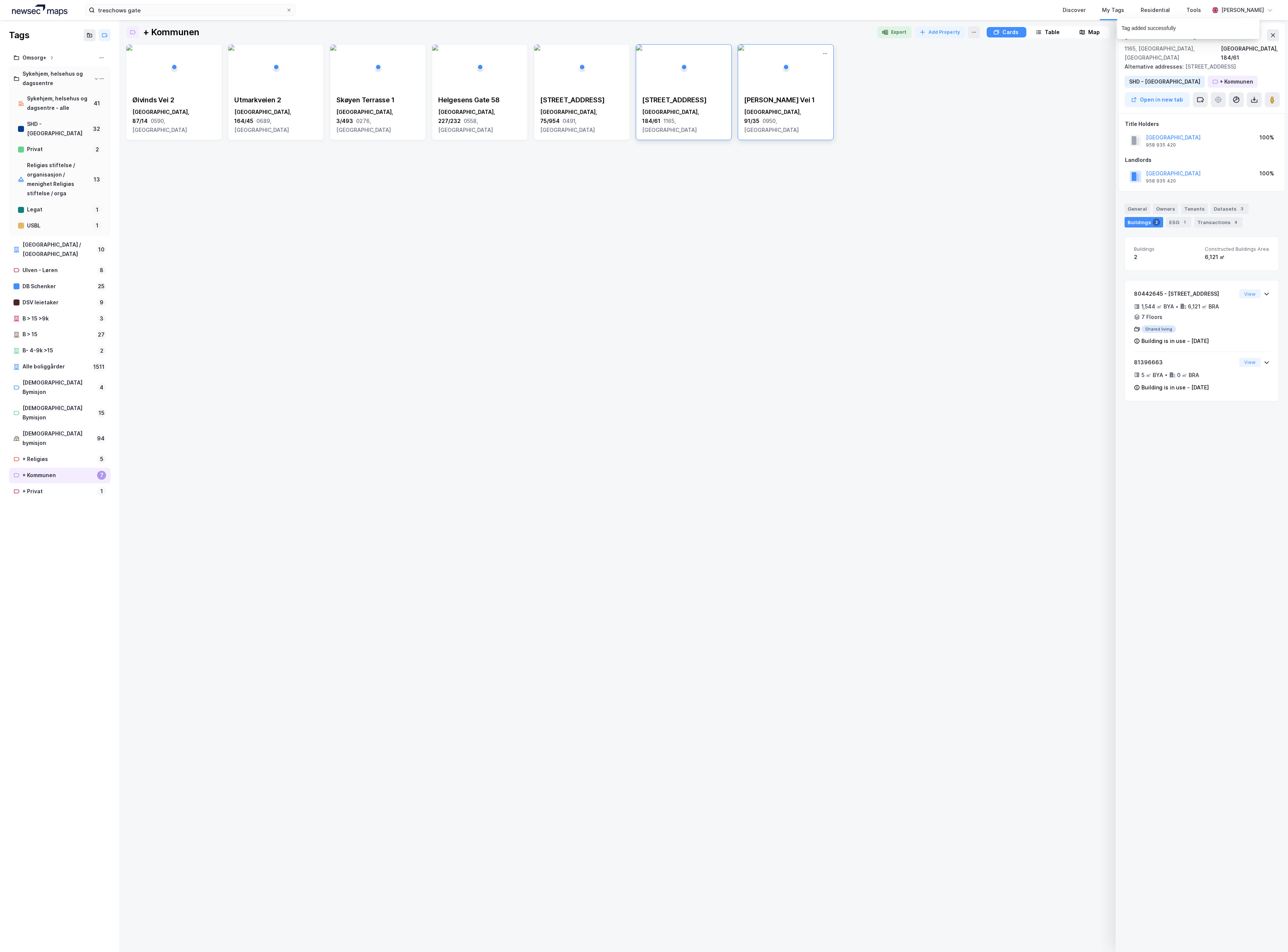
click at [798, 96] on div "[PERSON_NAME] Vei 1" at bounding box center [786, 100] width 83 height 9
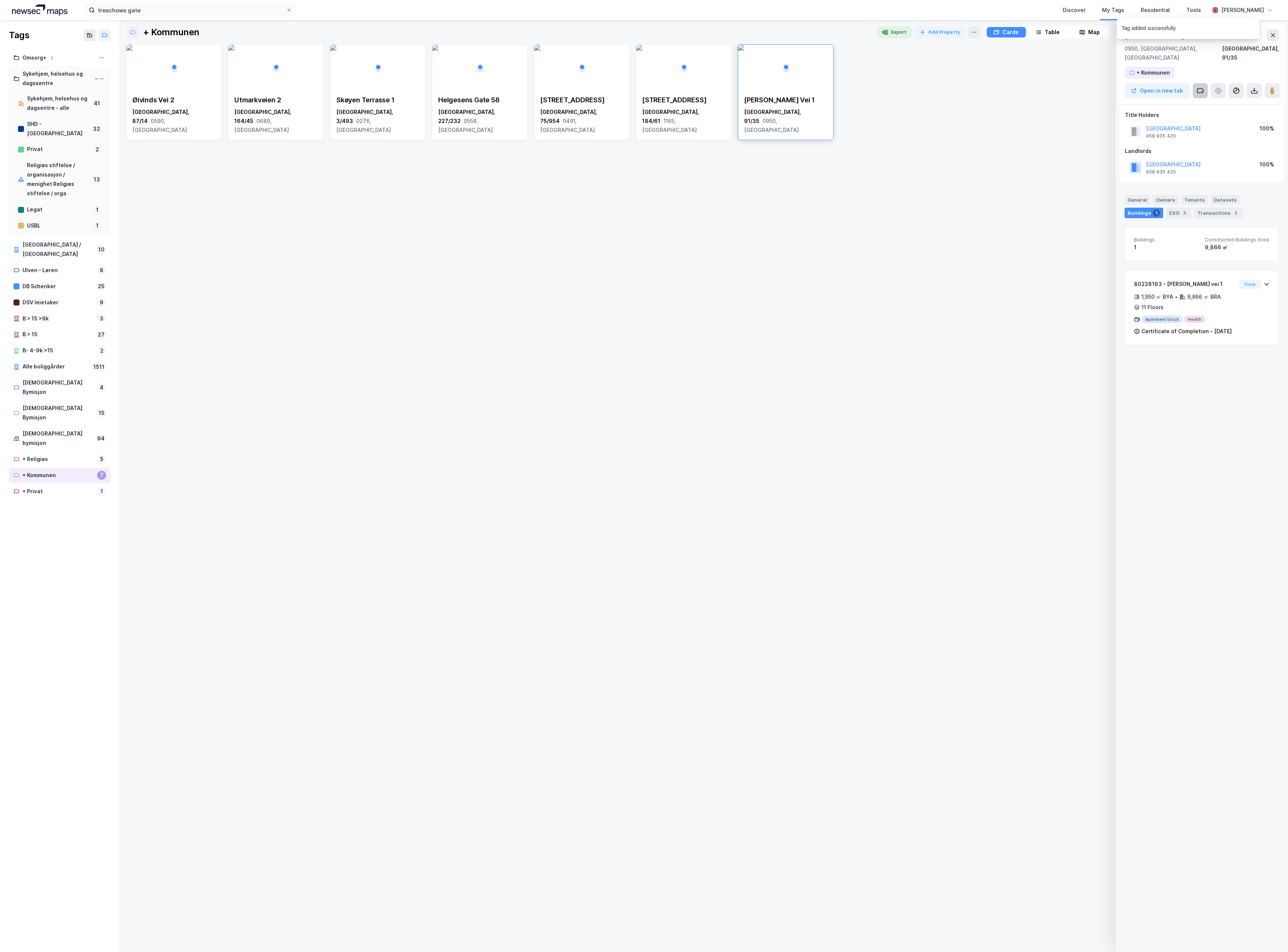
click at [858, 84] on button at bounding box center [1200, 90] width 15 height 15
click at [858, 156] on div "SHD - [GEOGRAPHIC_DATA]" at bounding box center [1200, 160] width 68 height 9
click at [56, 487] on div "+ Privat" at bounding box center [58, 492] width 72 height 10
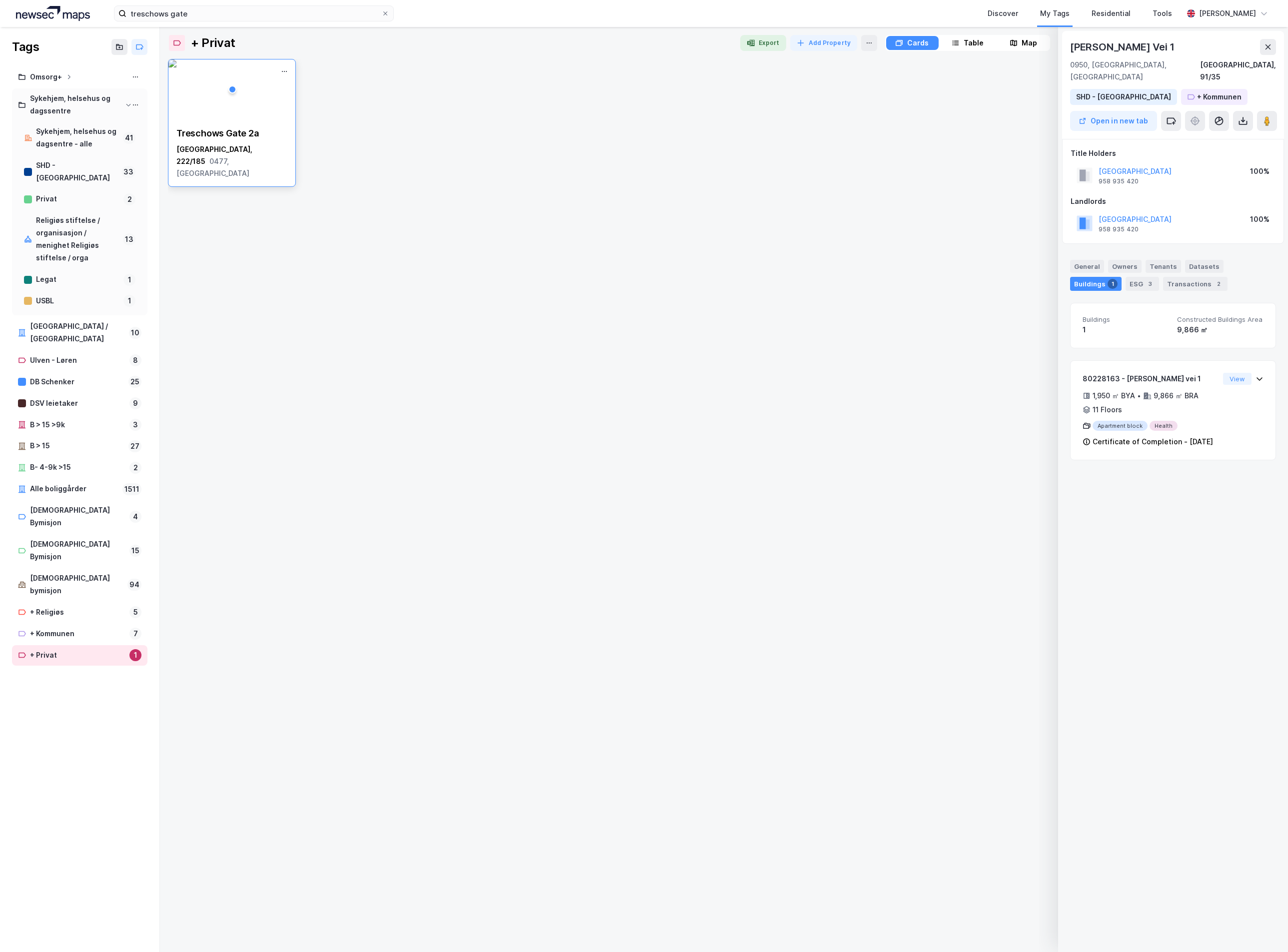
click at [255, 131] on div "Treschows Gate 2a" at bounding box center [232, 133] width 111 height 12
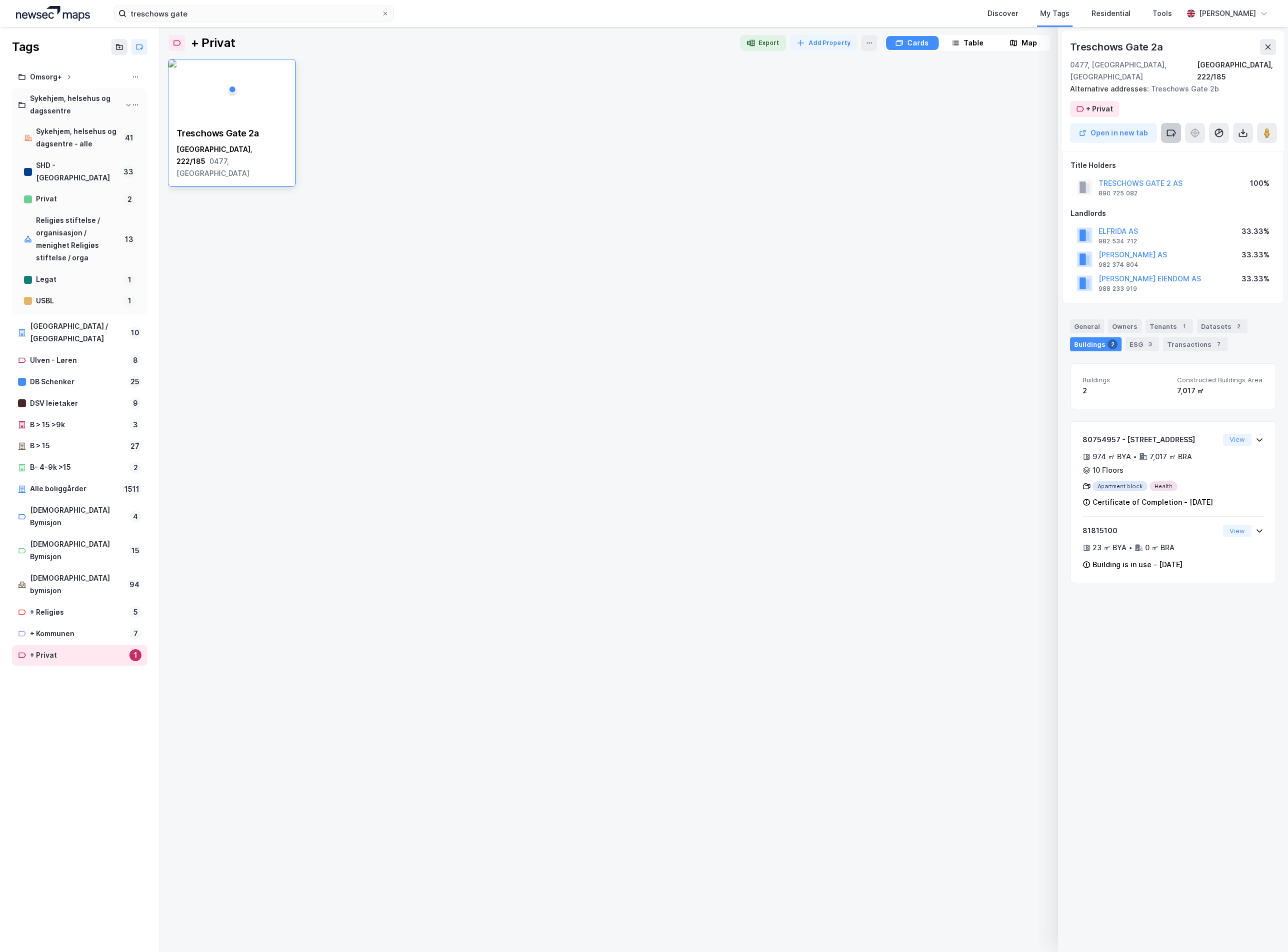
click at [1144, 130] on icon at bounding box center [1171, 133] width 8 height 5
click at [1144, 236] on div "Privat" at bounding box center [1183, 245] width 145 height 20
click at [81, 295] on div "USBL" at bounding box center [77, 301] width 83 height 13
click at [71, 273] on div "Legat" at bounding box center [77, 279] width 83 height 13
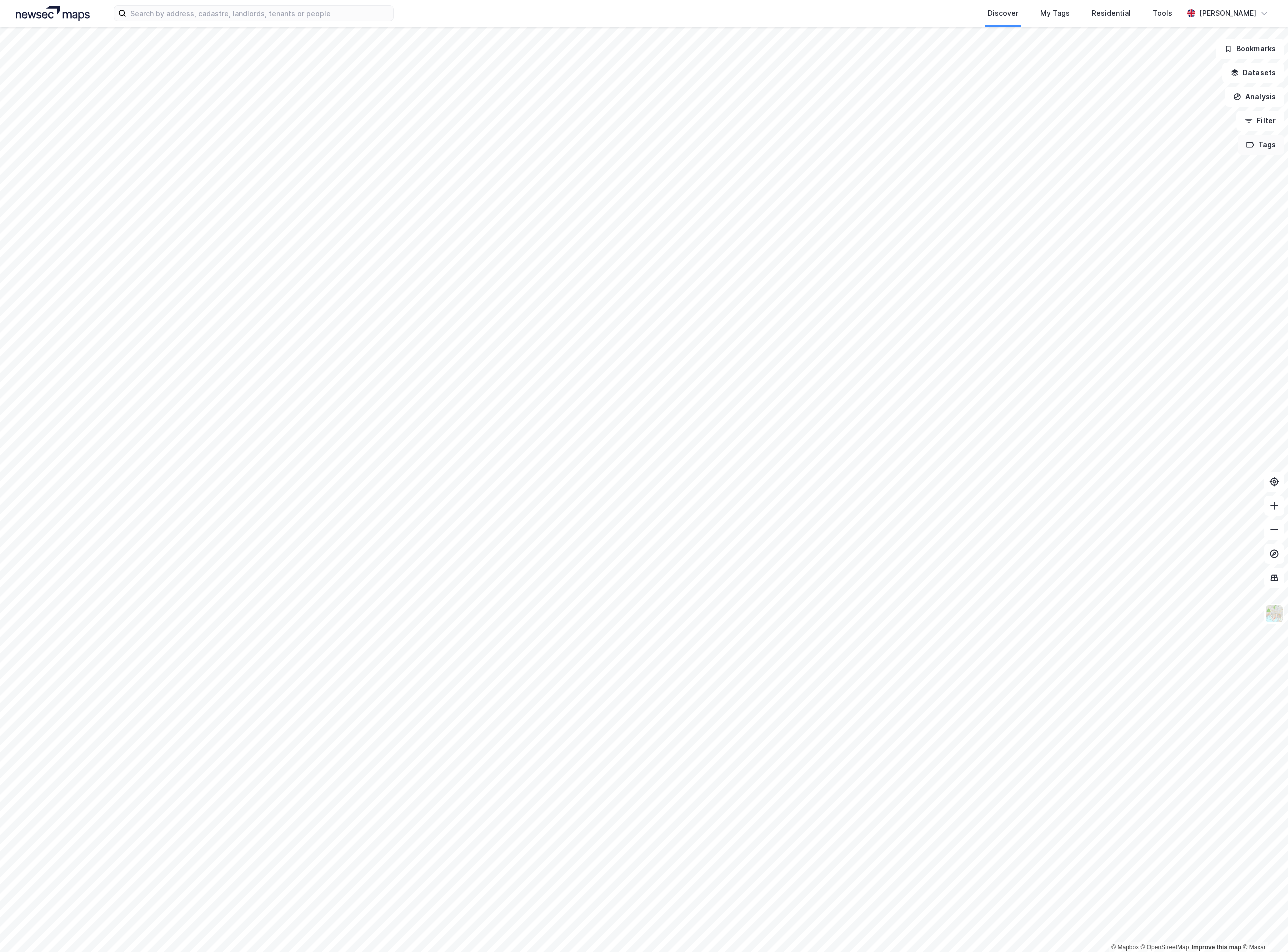
click at [1281, 151] on button "Tags" at bounding box center [1261, 145] width 47 height 20
click at [1180, 199] on div "Sykehjem, helsehus og dagssentre" at bounding box center [1154, 191] width 117 height 17
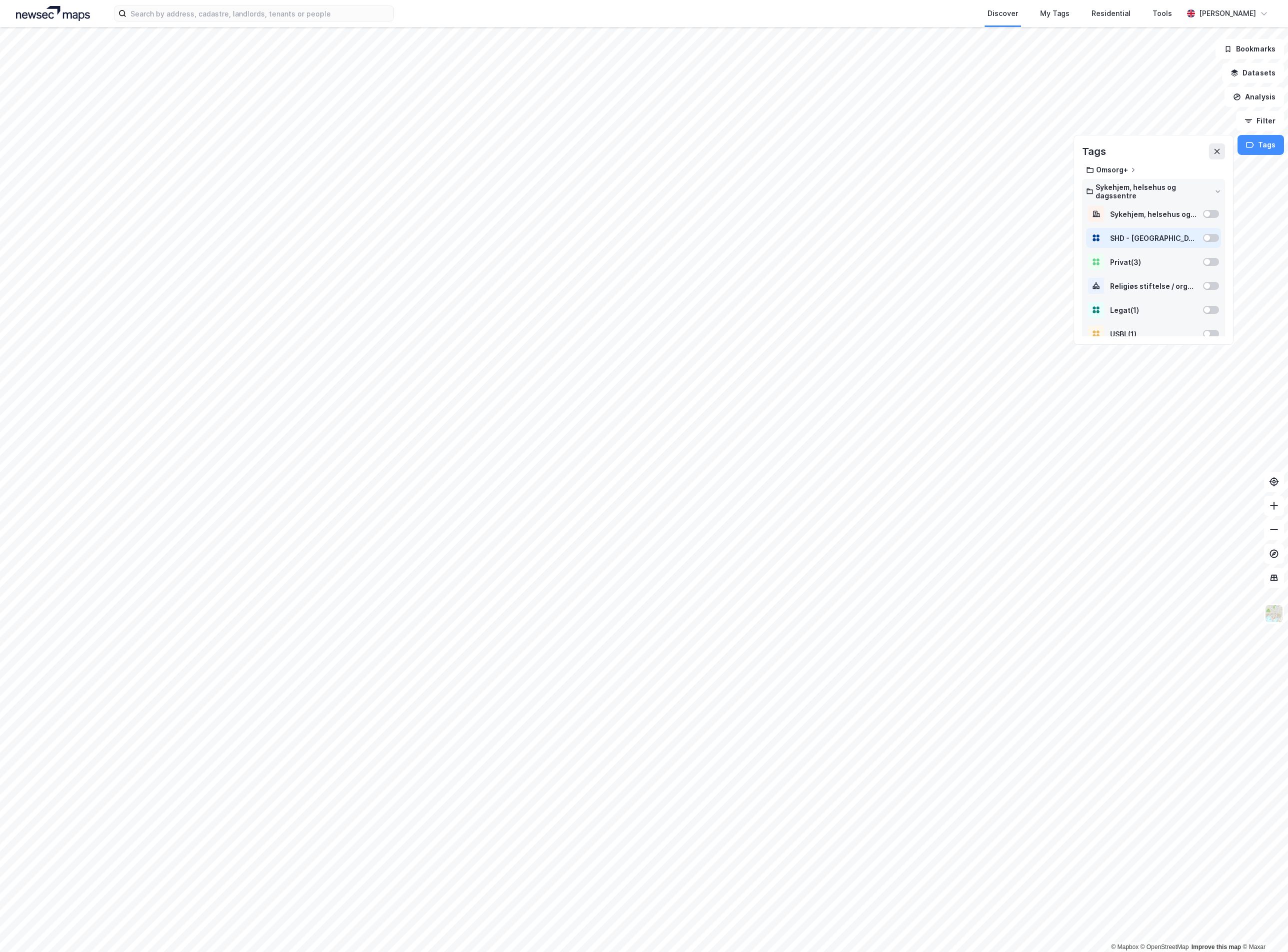
click at [1203, 241] on div "SHD - Oslo Kommune ( 33 )" at bounding box center [1153, 238] width 135 height 20
click at [1204, 261] on div at bounding box center [1207, 261] width 6 height 6
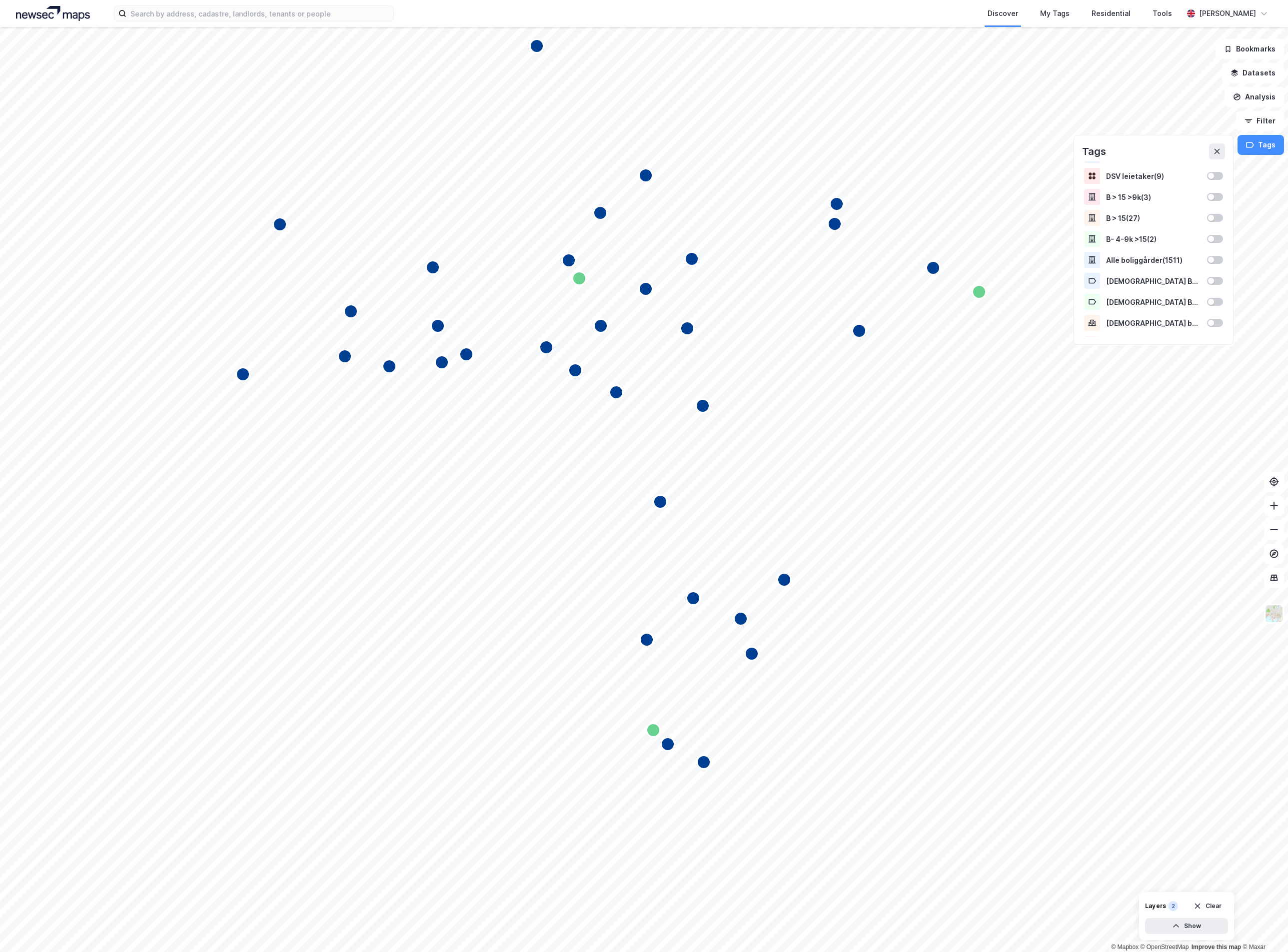
scroll to position [249, 0]
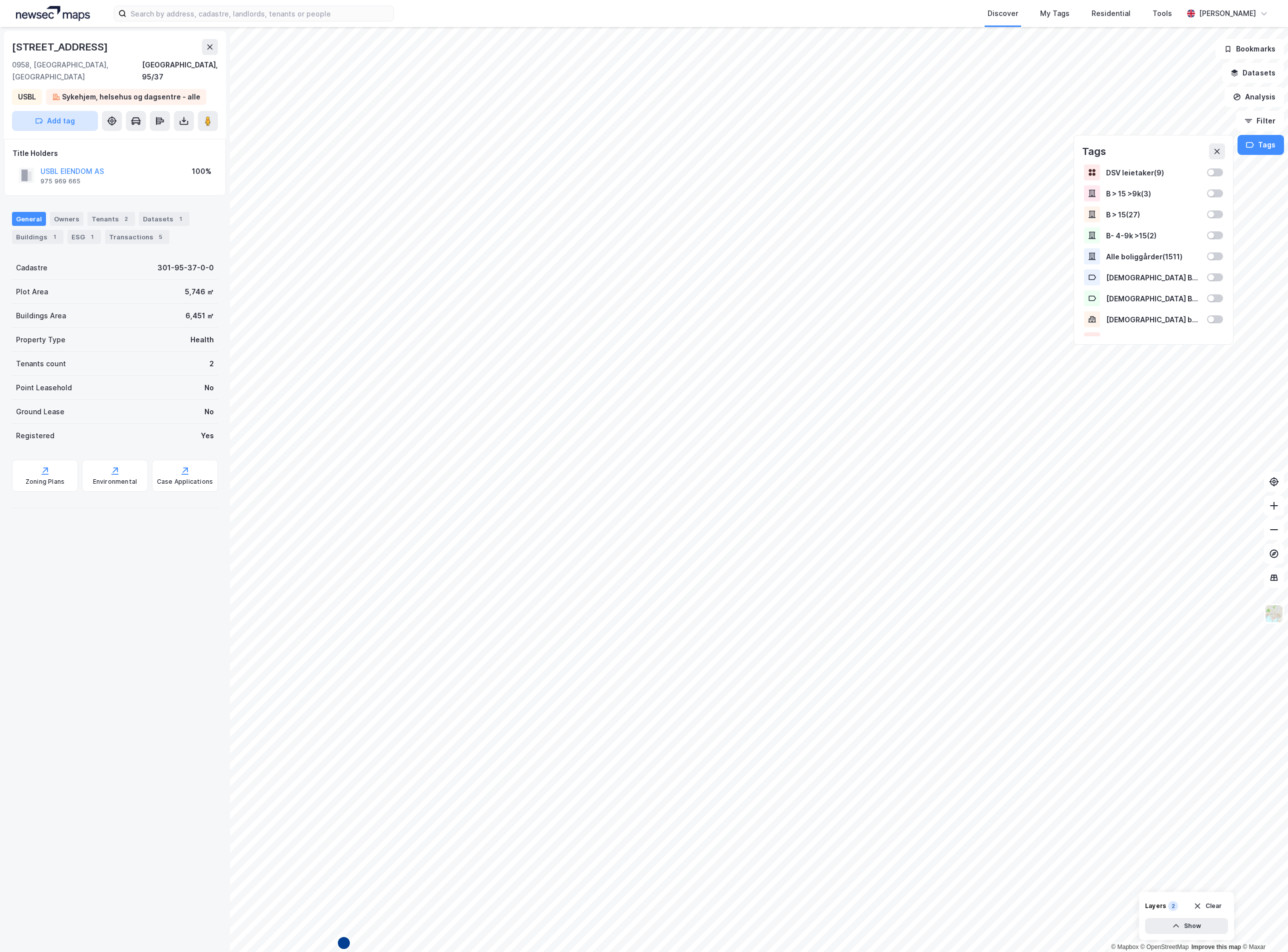
click at [96, 111] on button "Add tag" at bounding box center [55, 121] width 86 height 20
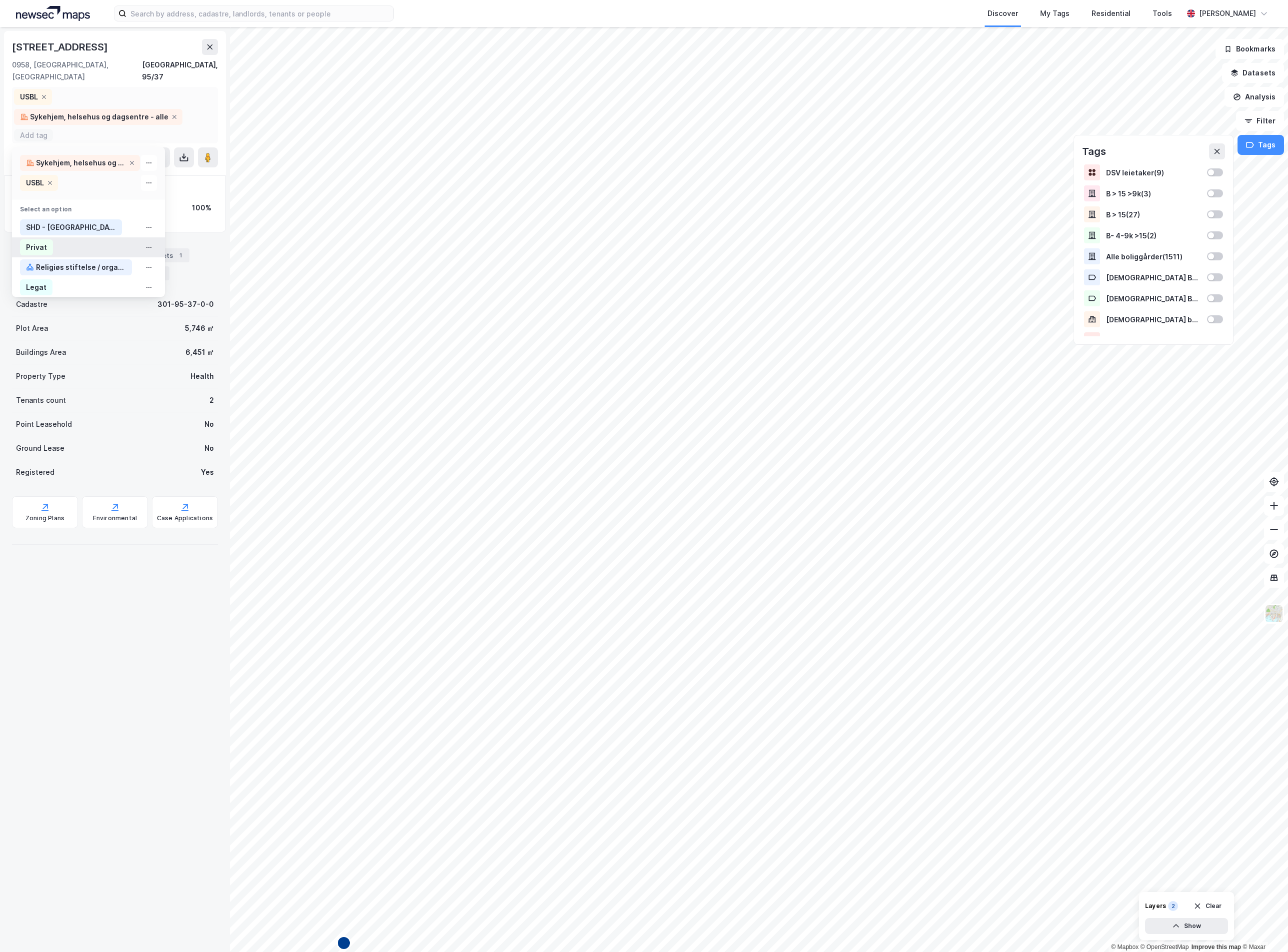
click at [69, 240] on div "Privat" at bounding box center [88, 247] width 153 height 20
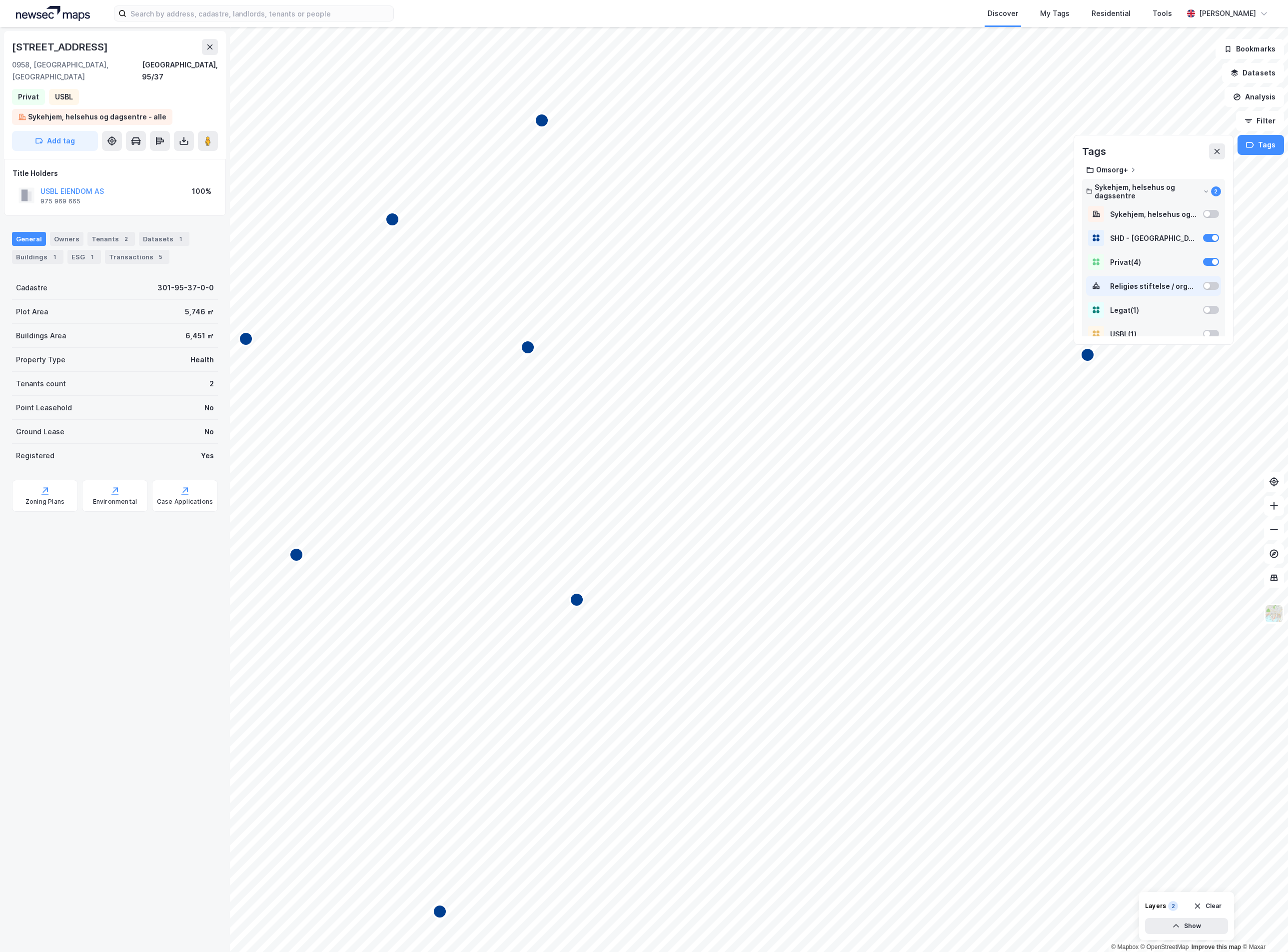
click at [1132, 282] on div "Religiøs stiftelse / organisasjon / menighet Religiøs stiftelse / orga ( 13 )" at bounding box center [1153, 286] width 87 height 9
click at [1203, 309] on div at bounding box center [1211, 310] width 16 height 8
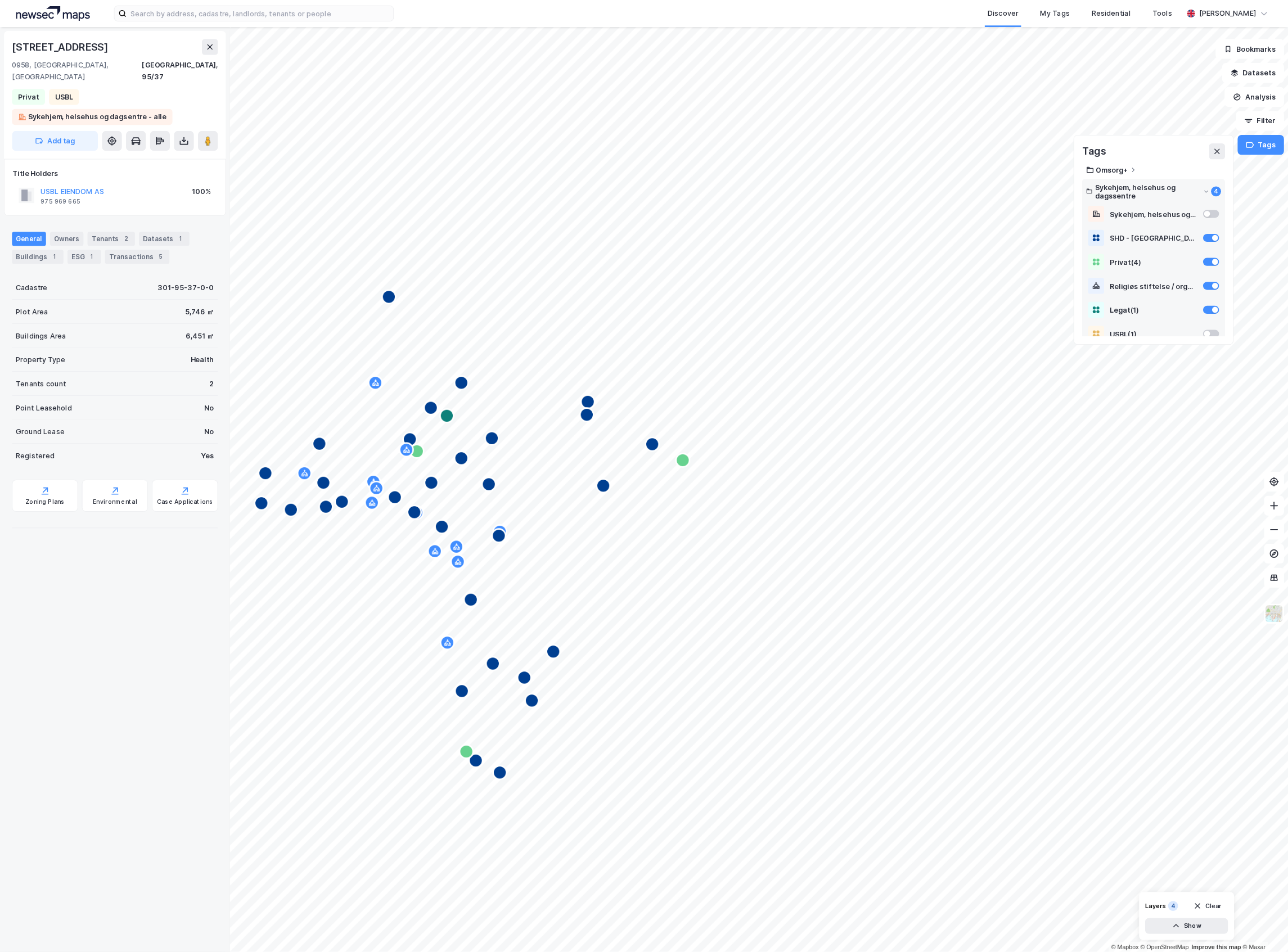
scroll to position [34, 0]
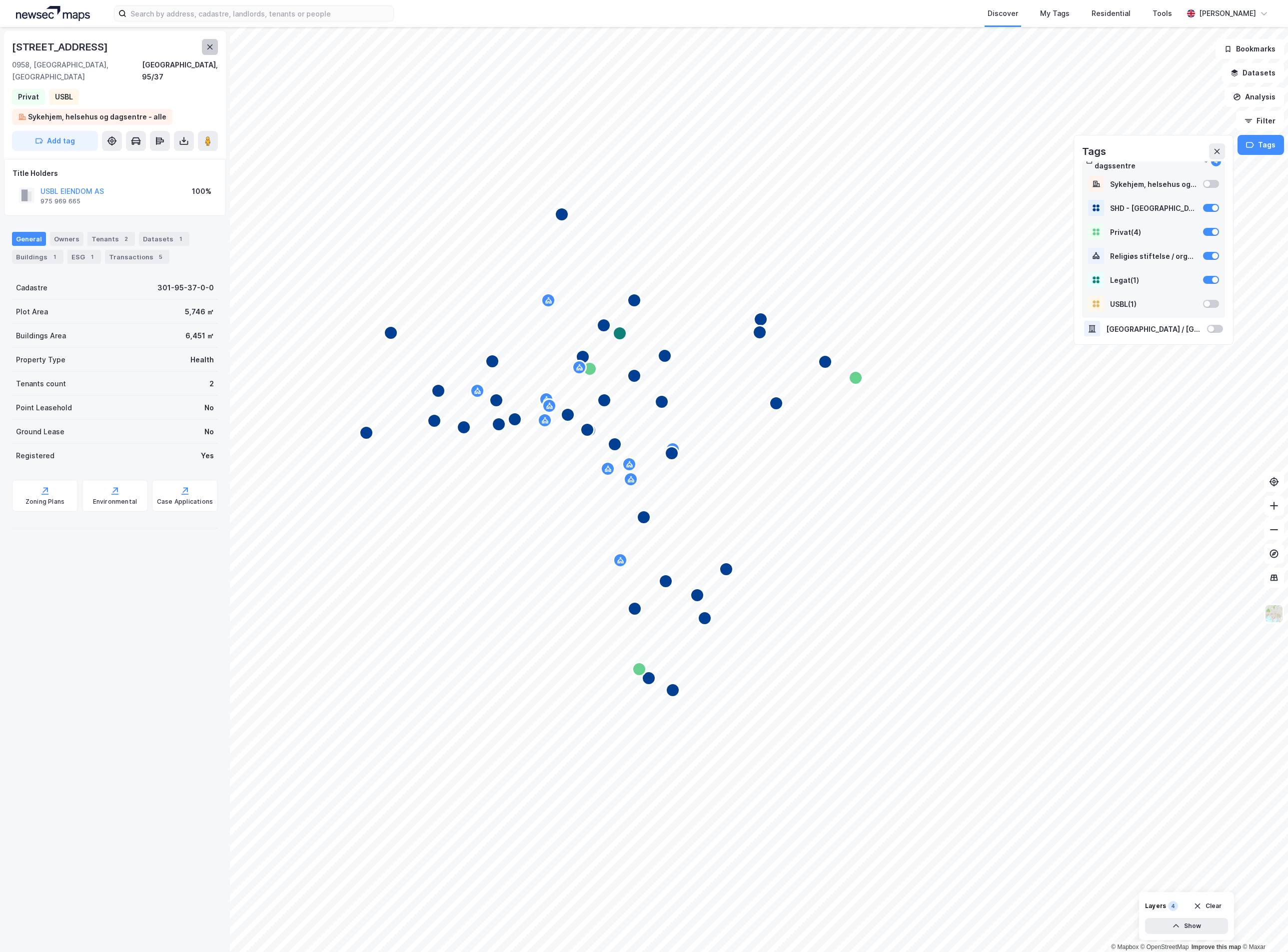
click at [217, 51] on button at bounding box center [210, 47] width 16 height 16
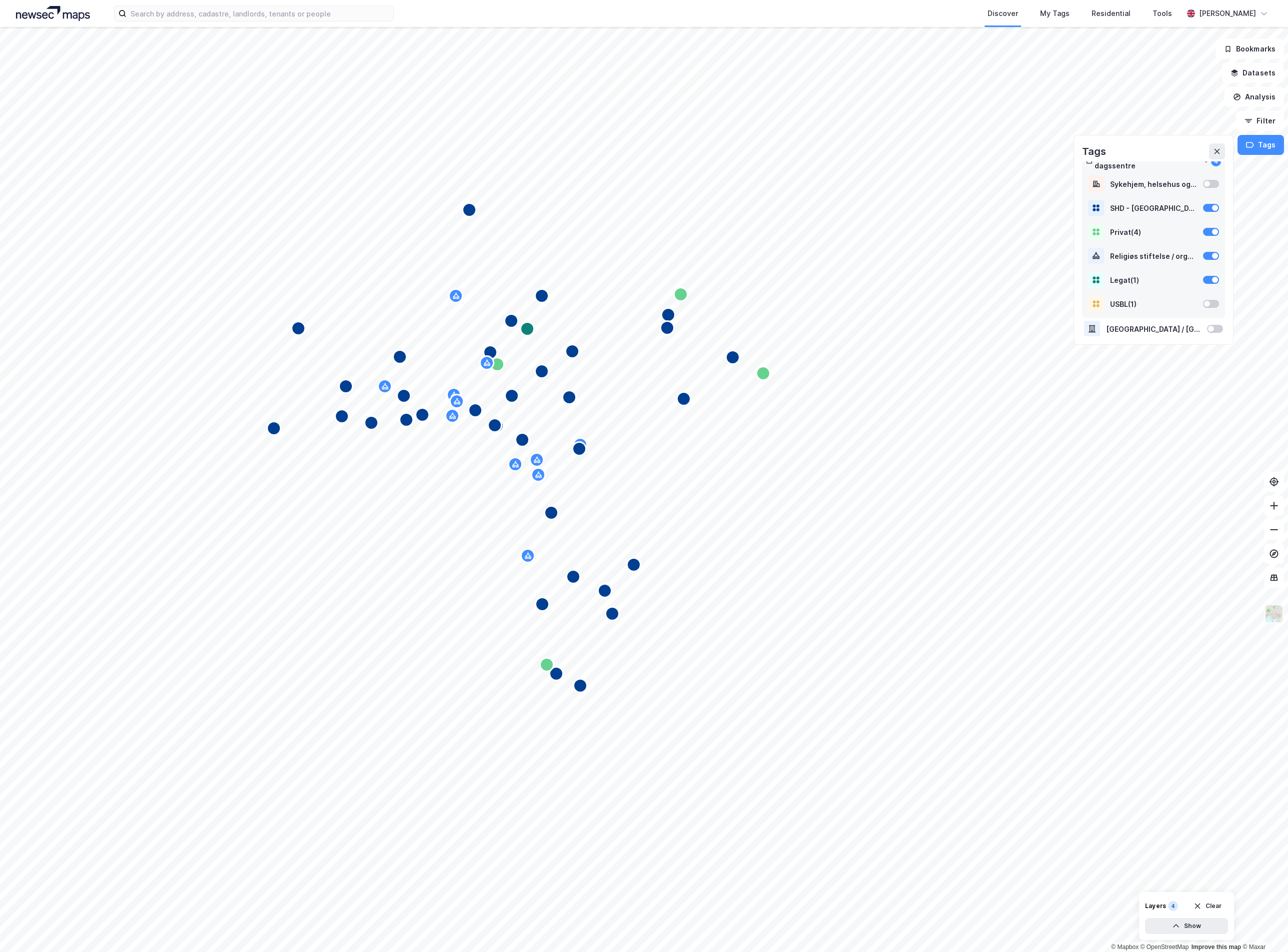
click at [1271, 621] on img at bounding box center [1274, 613] width 19 height 19
click at [1181, 460] on div "Light" at bounding box center [1195, 450] width 128 height 28
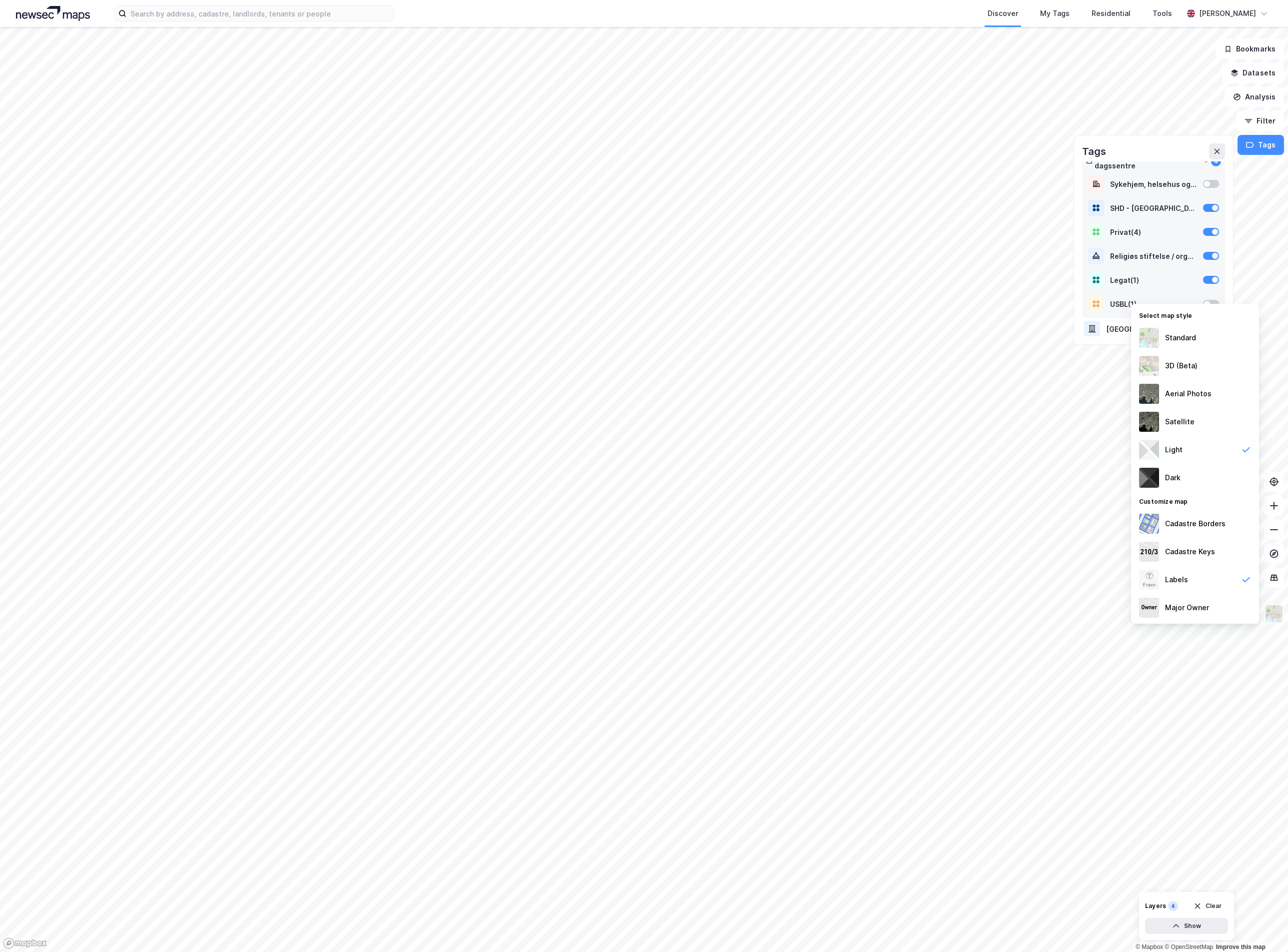
click at [1269, 613] on img at bounding box center [1274, 613] width 19 height 19
click at [1179, 205] on div "SHD - Oslo Kommune ( 33 )" at bounding box center [1153, 208] width 87 height 9
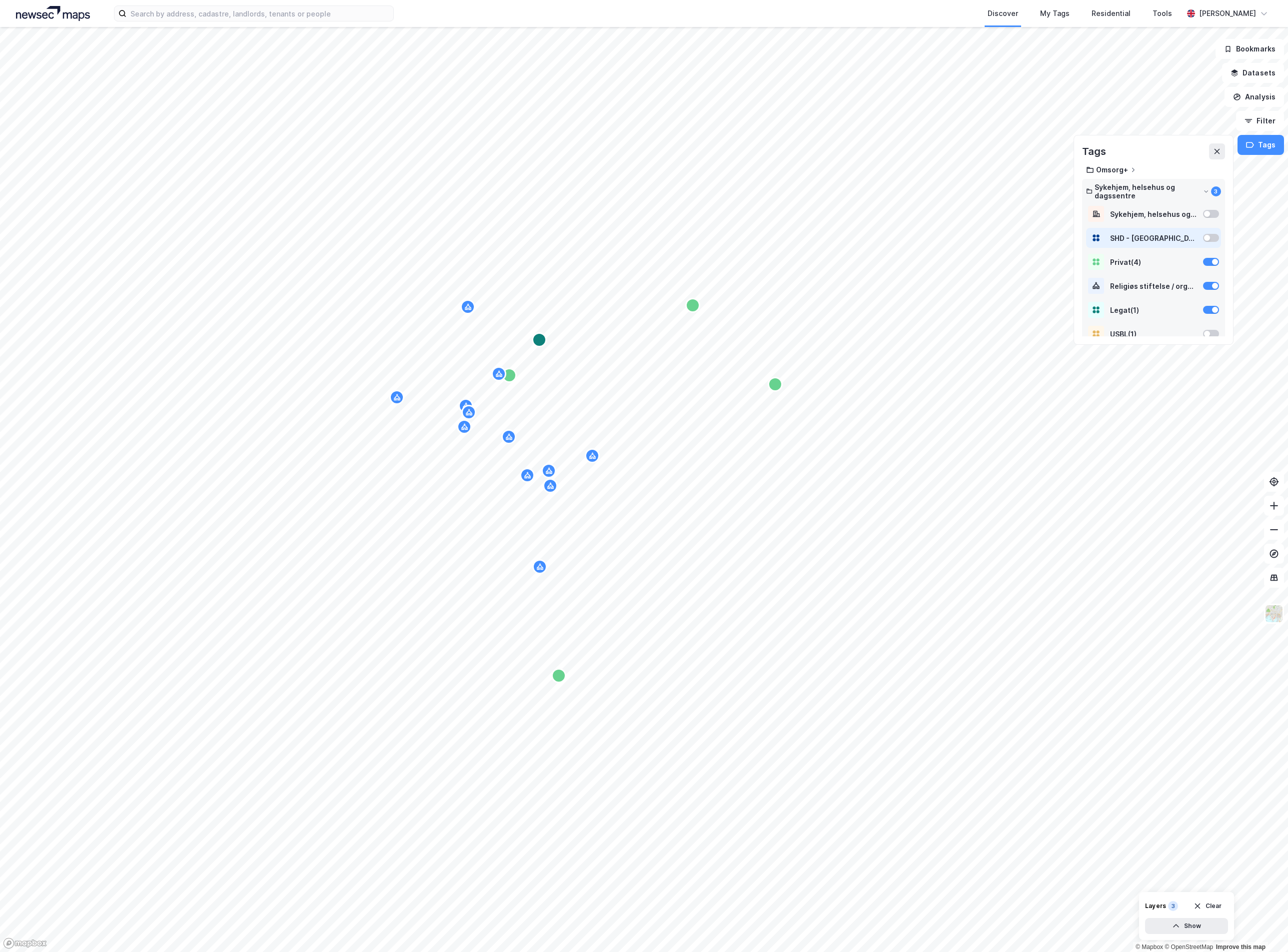
click at [1203, 237] on div at bounding box center [1211, 238] width 16 height 8
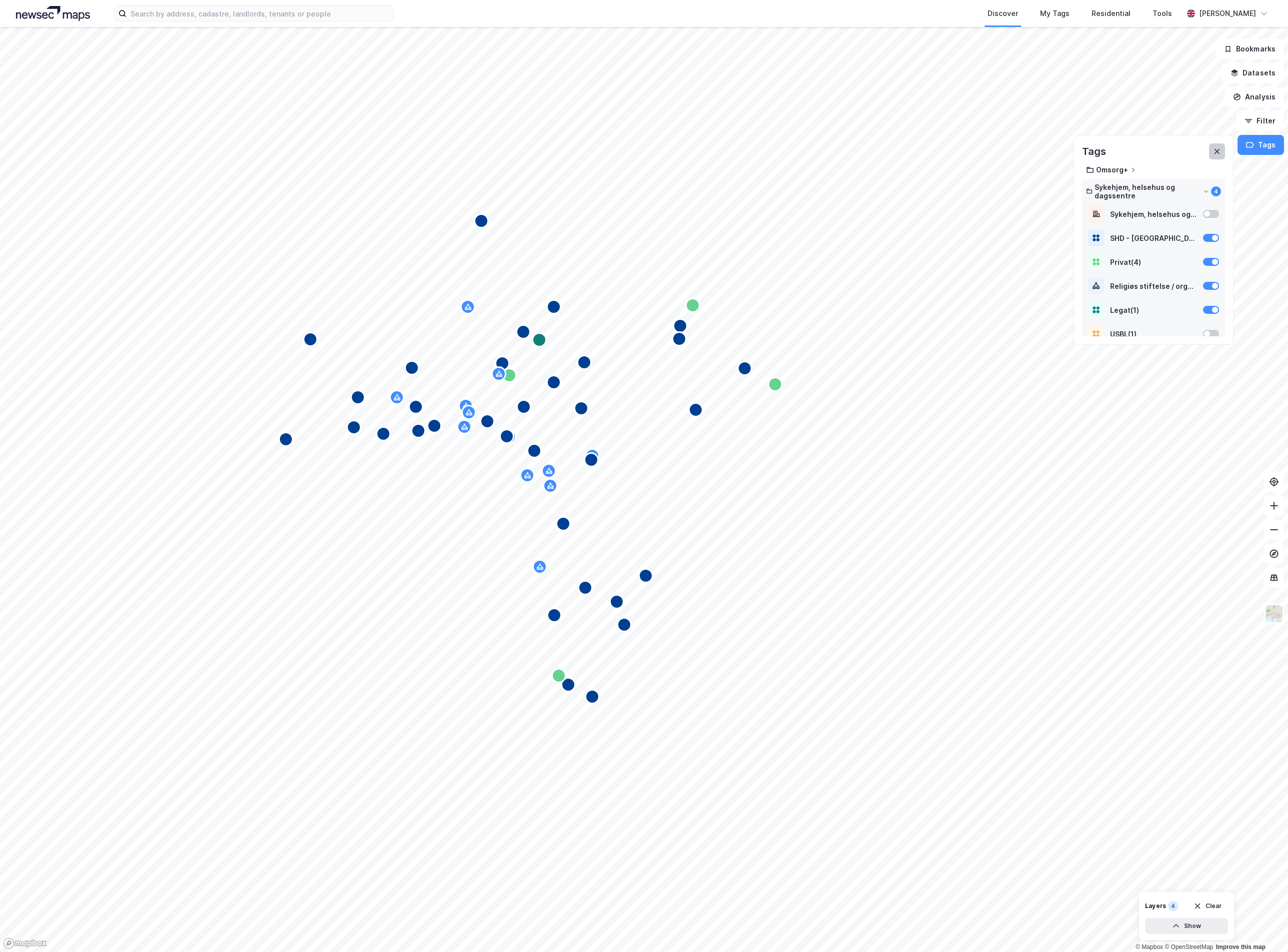
click at [1215, 146] on button at bounding box center [1217, 151] width 16 height 16
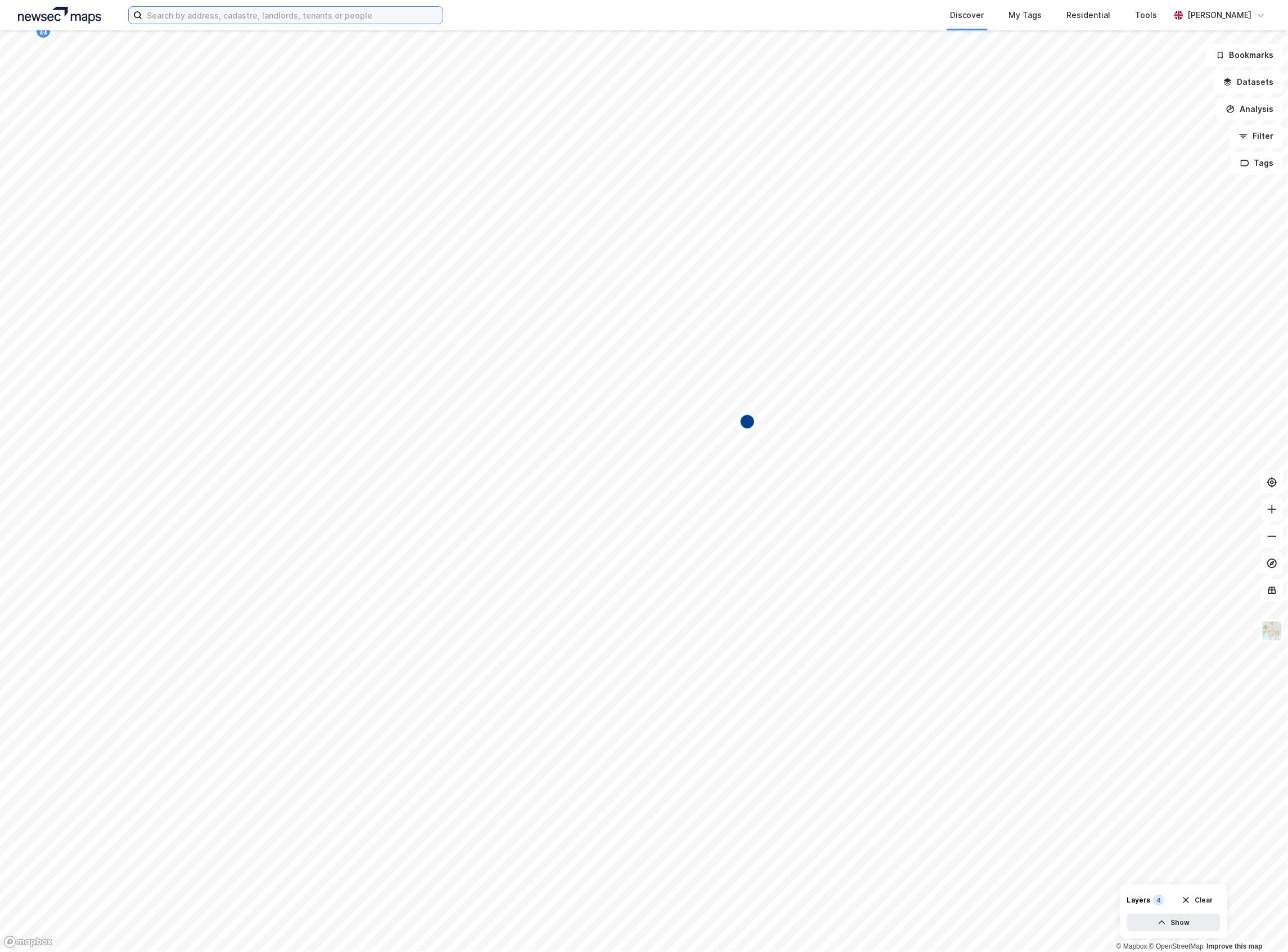
click at [239, 23] on input at bounding box center [293, 15] width 300 height 17
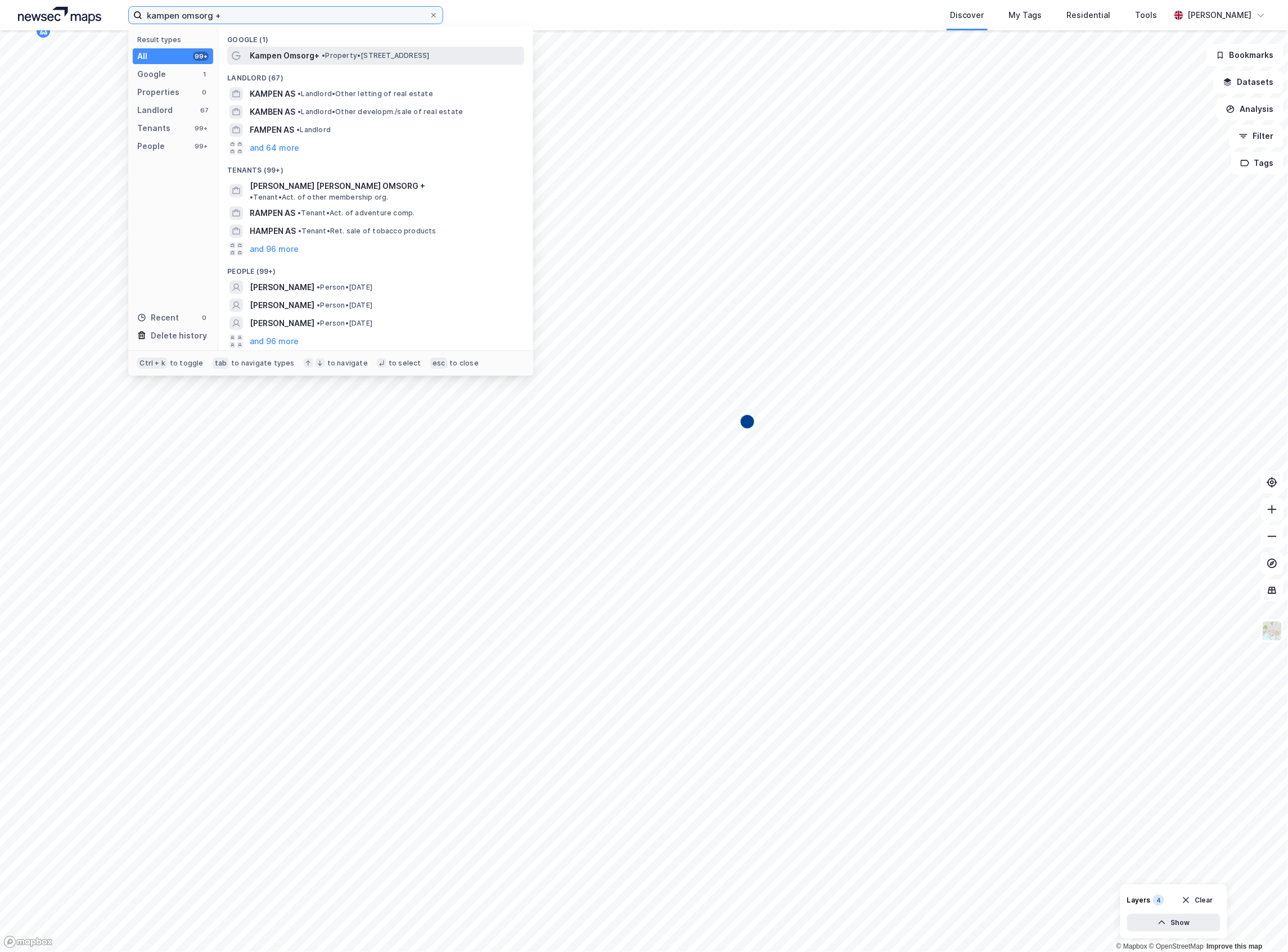
type input "kampen omsorg +"
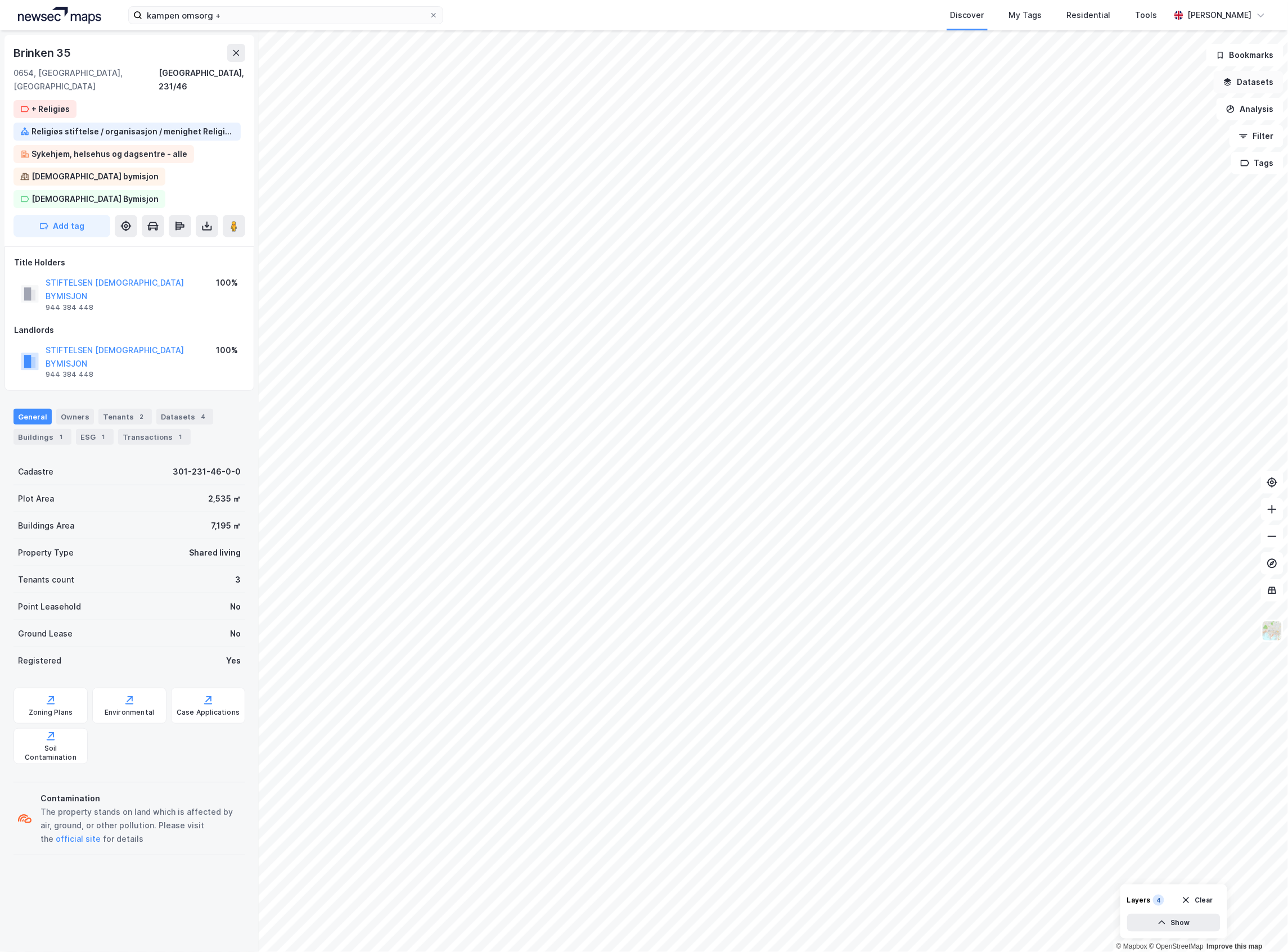
click at [1250, 77] on button "Datasets" at bounding box center [1248, 82] width 70 height 23
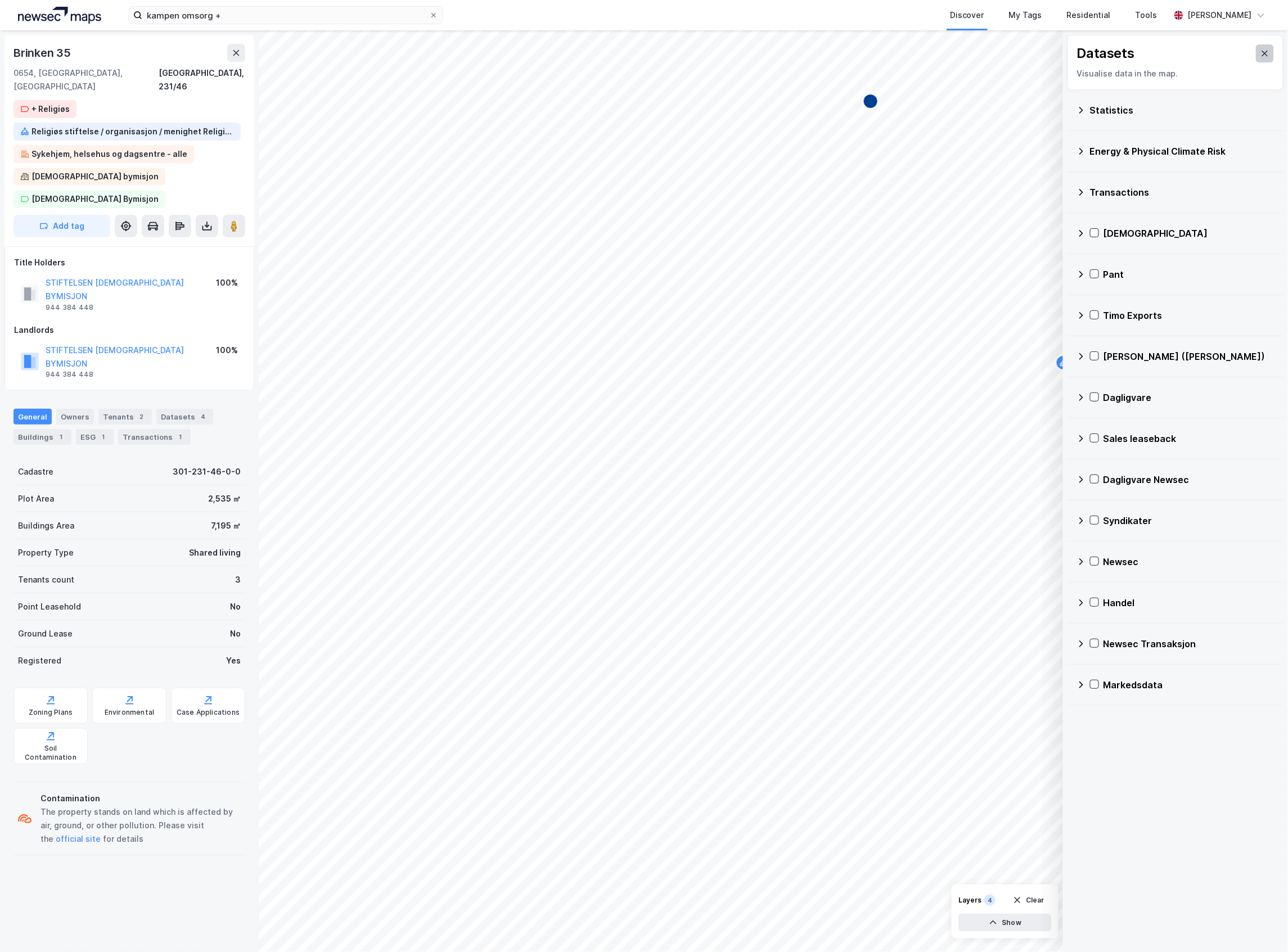
click at [1260, 49] on icon at bounding box center [1265, 53] width 9 height 9
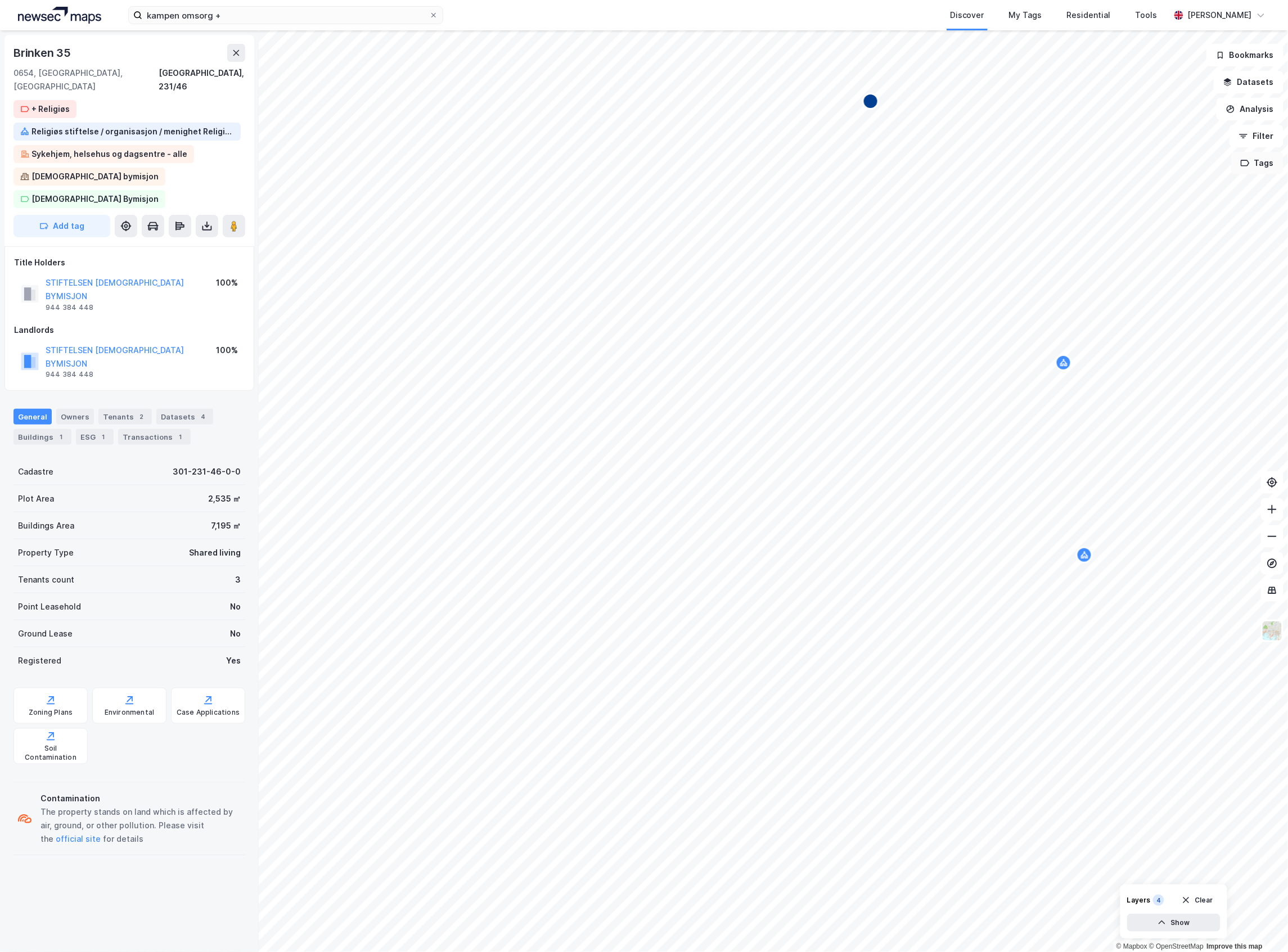
click at [1251, 158] on button "Tags" at bounding box center [1257, 163] width 53 height 23
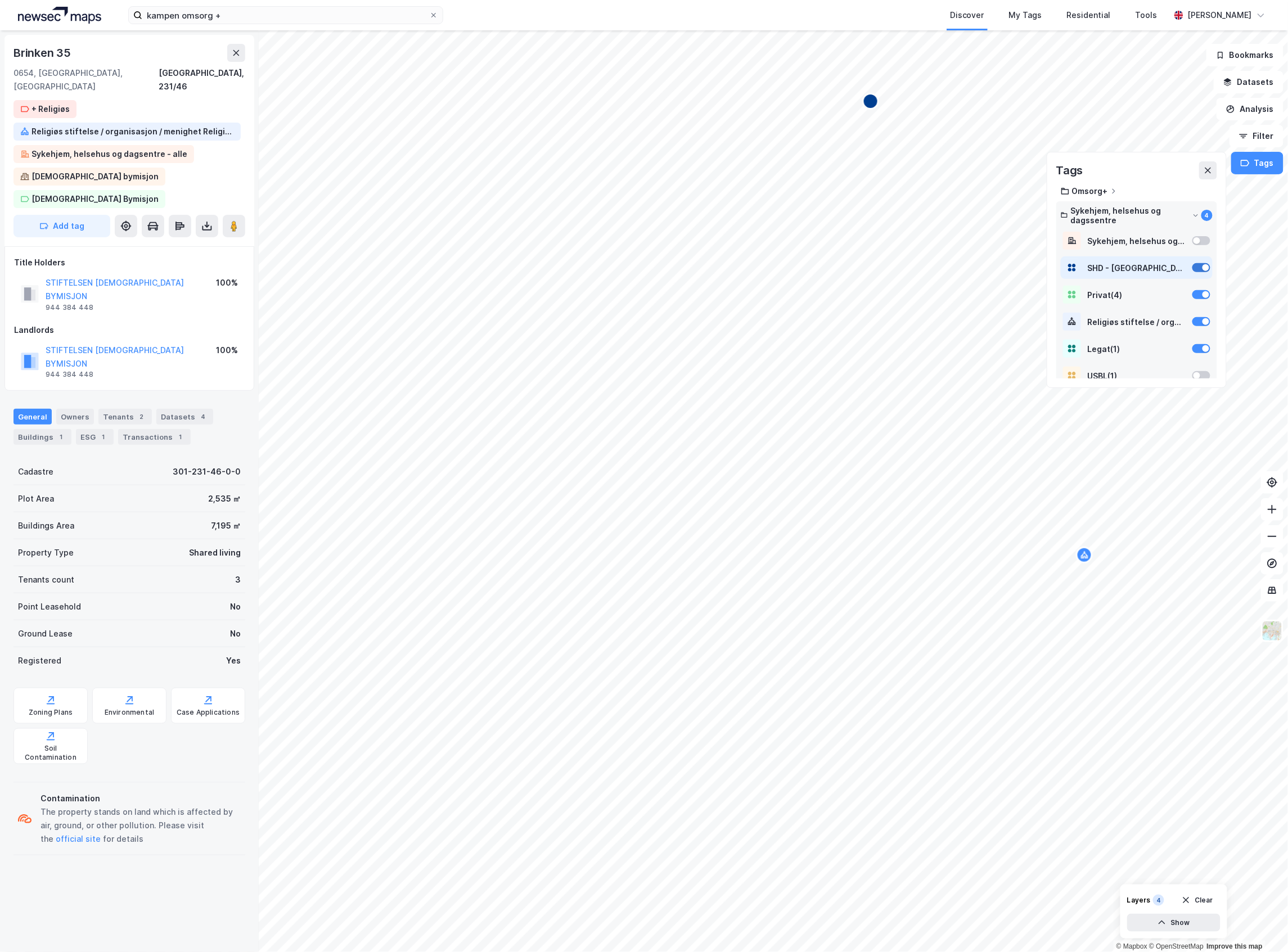
click at [1196, 264] on div at bounding box center [1201, 268] width 18 height 9
click at [1193, 289] on div "Privat ( 4 )" at bounding box center [1136, 295] width 152 height 23
click at [1202, 320] on div at bounding box center [1205, 321] width 7 height 7
click at [1202, 350] on div at bounding box center [1205, 348] width 7 height 7
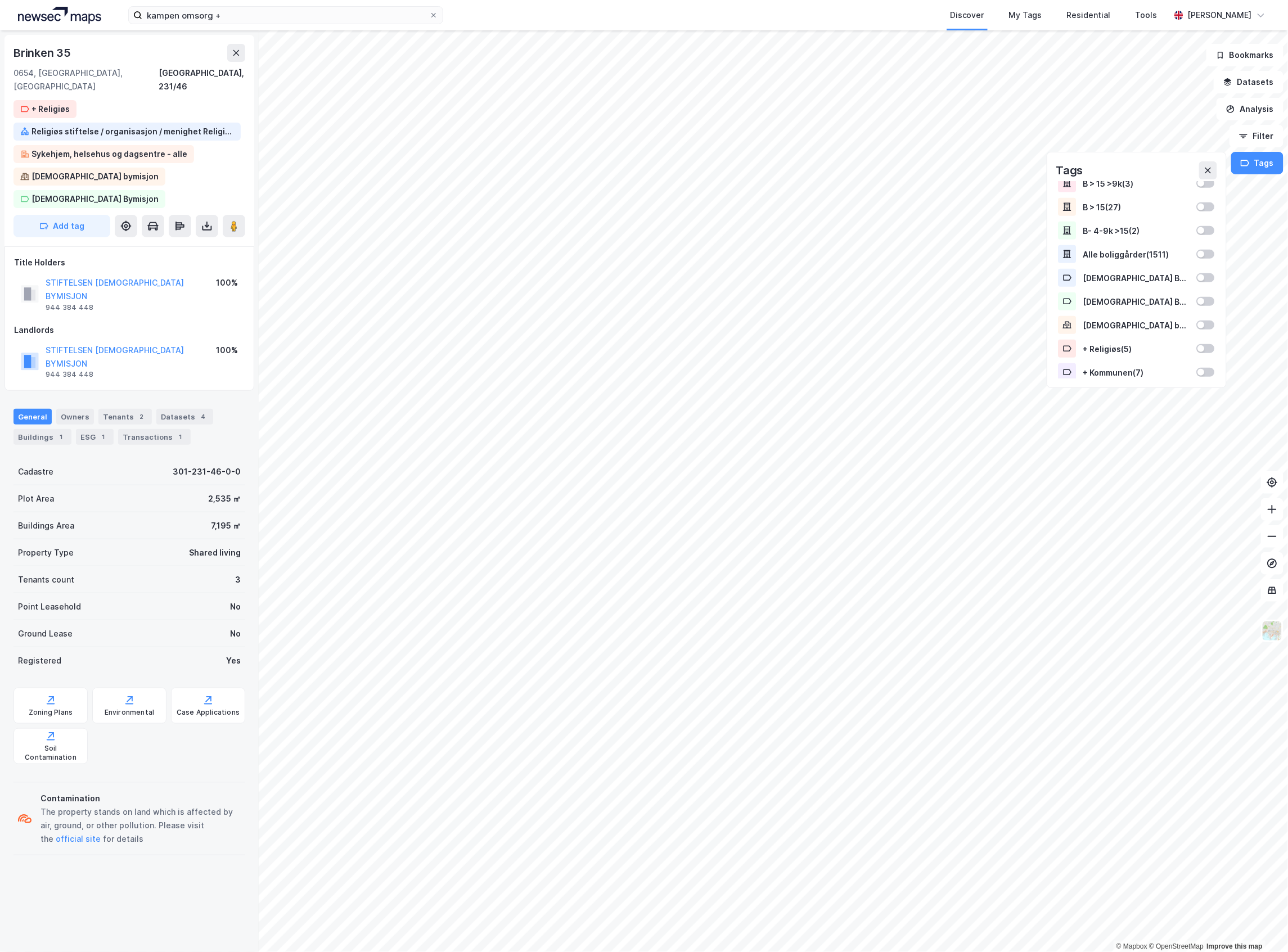
scroll to position [344, 0]
click at [1173, 316] on div "+ Religiøs ( 5 )" at bounding box center [1136, 320] width 107 height 10
click at [1180, 341] on div "+ Kommunen ( 7 )" at bounding box center [1136, 344] width 161 height 23
click at [1181, 363] on div "+ Privat ( 1 )" at bounding box center [1136, 368] width 161 height 23
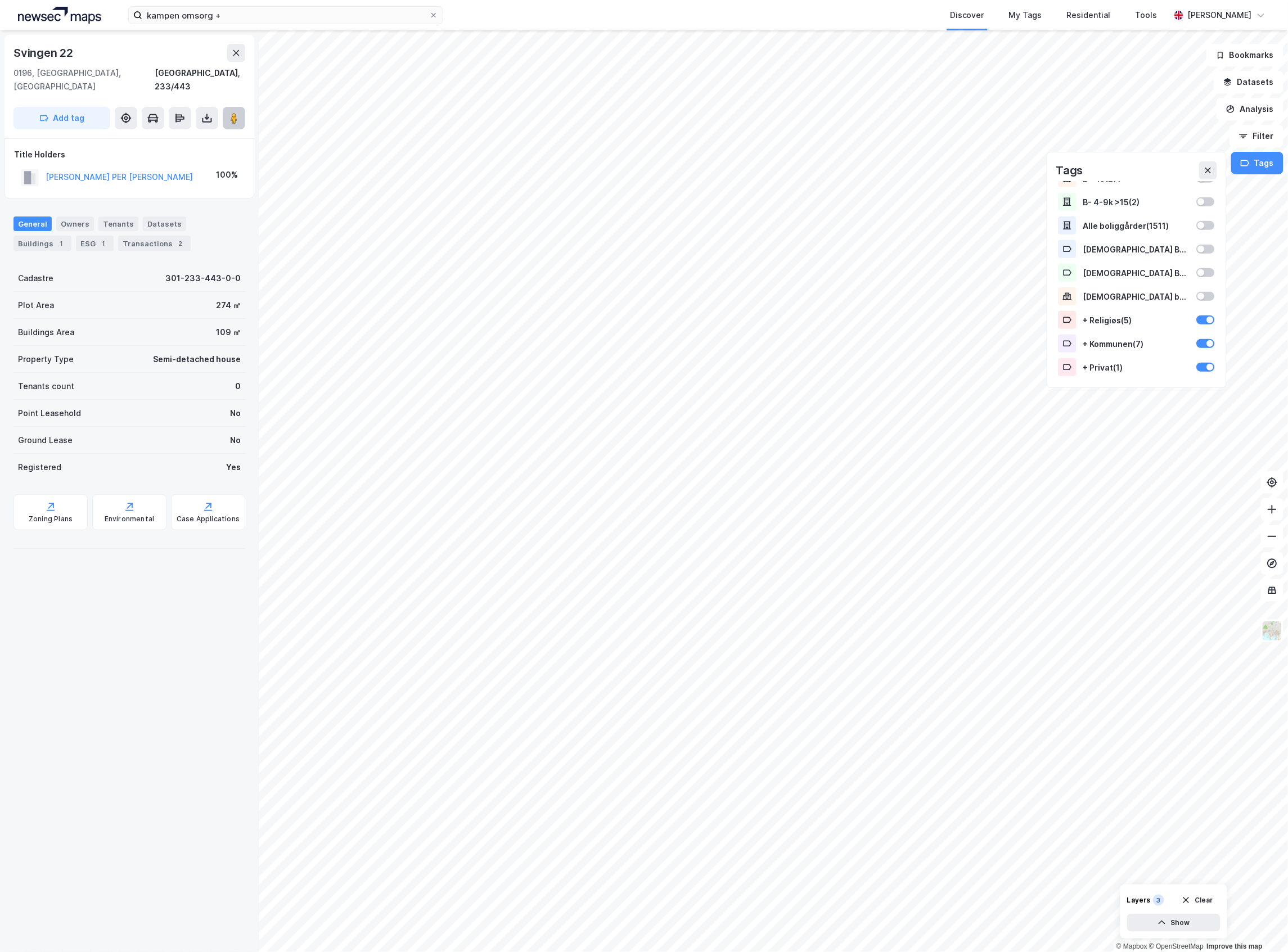
click at [234, 113] on image at bounding box center [233, 118] width 7 height 11
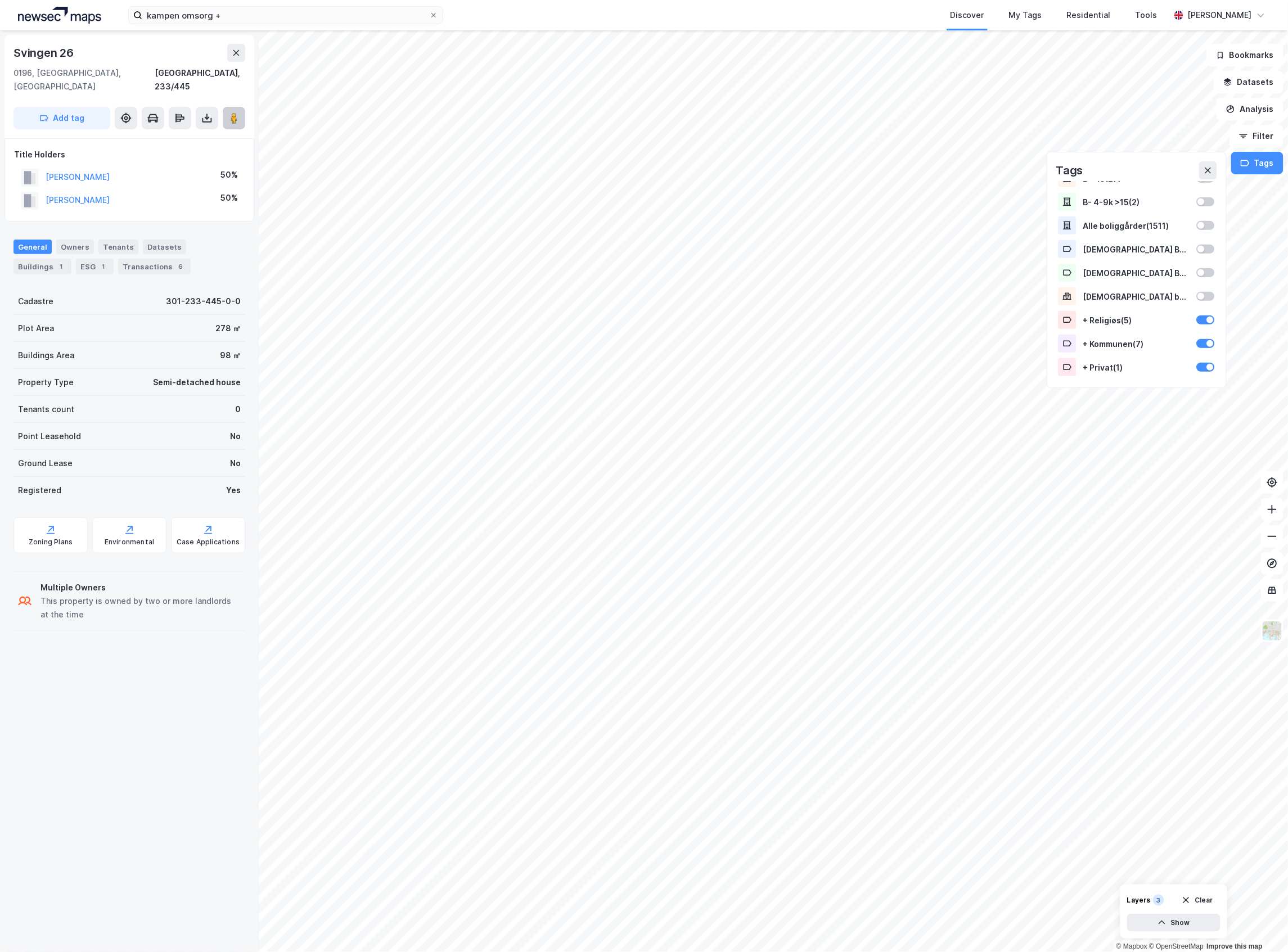
click at [236, 113] on image at bounding box center [233, 118] width 7 height 11
click at [704, 952] on html "kampen omsorg + Discover My Tags Residential Tools Kristian Henanger © Mapbox ©…" at bounding box center [644, 476] width 1288 height 952
click at [1267, 629] on img at bounding box center [1272, 631] width 21 height 21
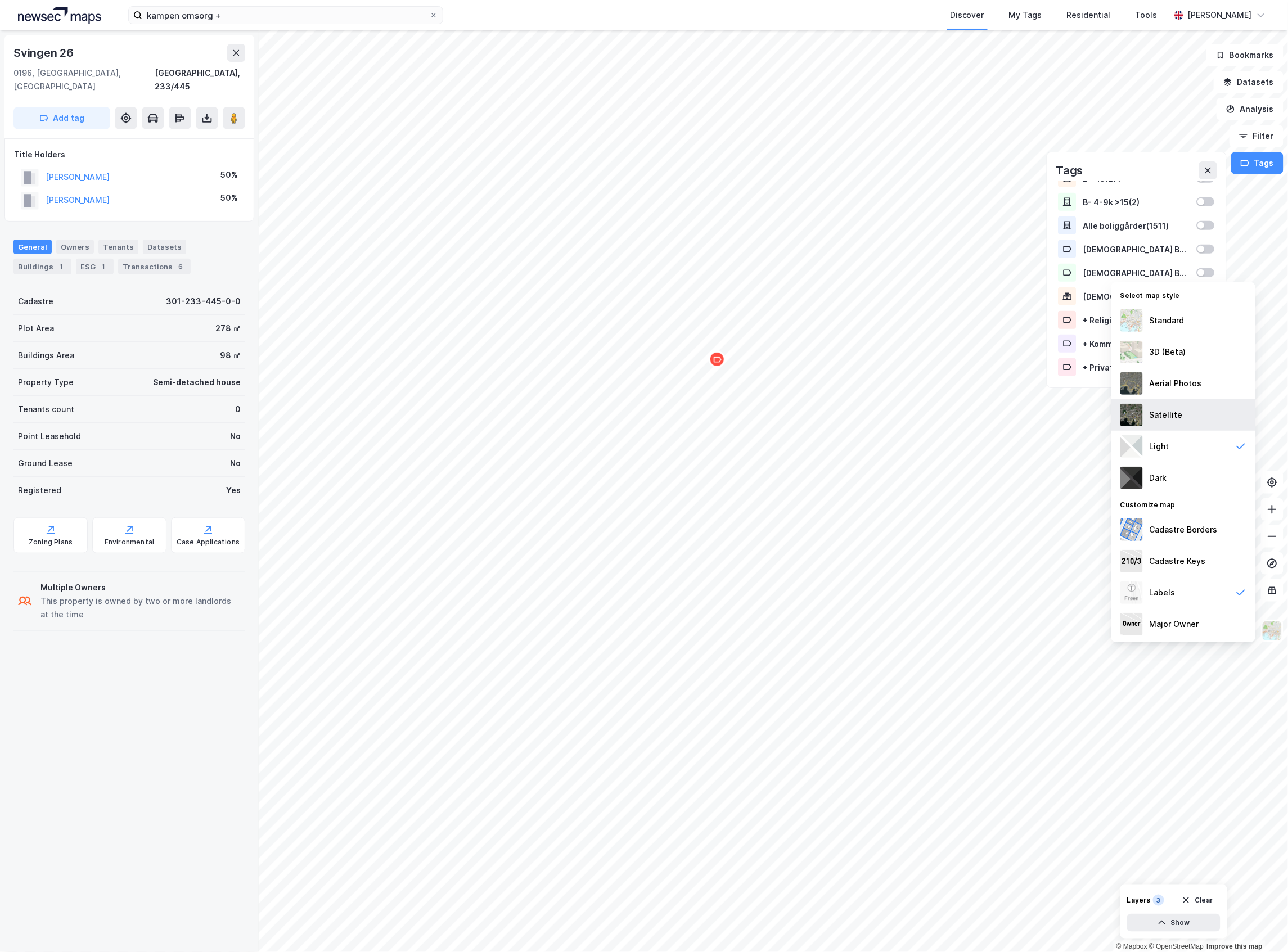
click at [1181, 417] on div "Satellite" at bounding box center [1183, 415] width 144 height 32
